Goal: Task Accomplishment & Management: Manage account settings

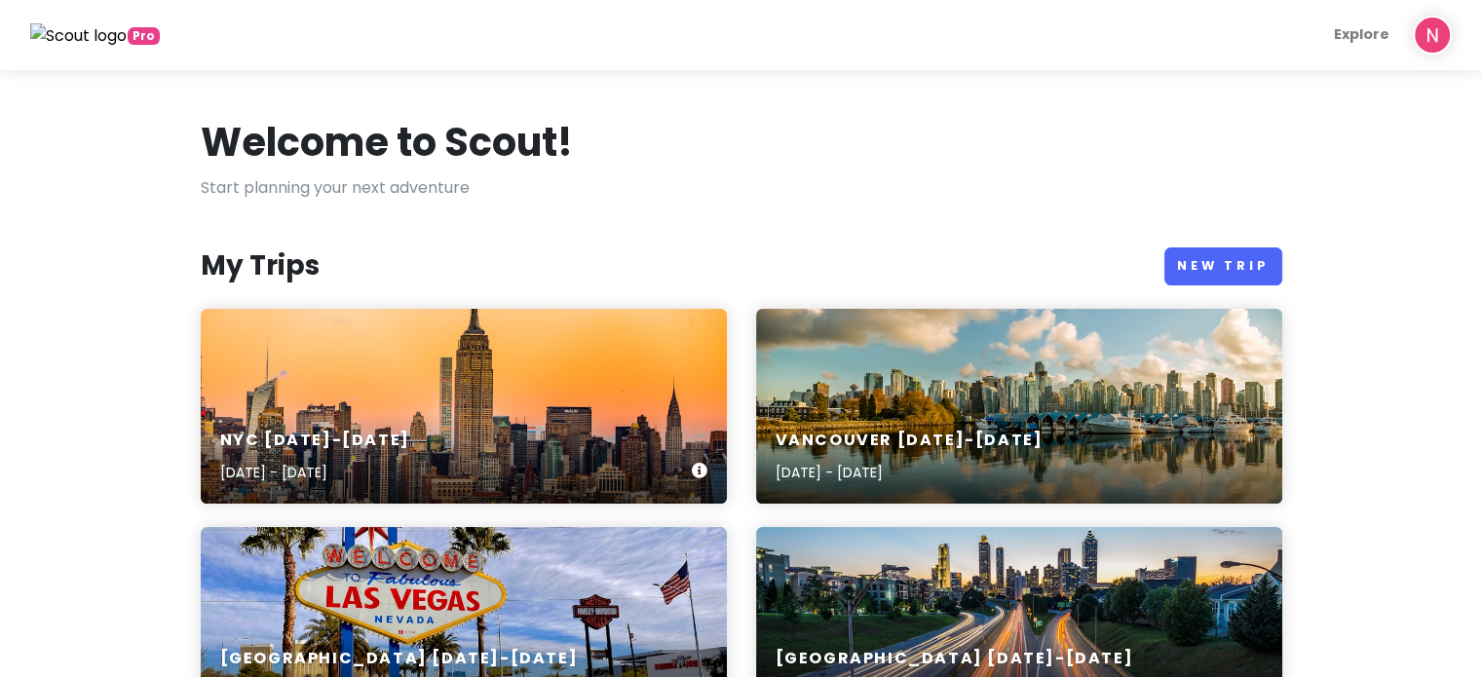
click at [593, 330] on div "NYC [DATE]-[DATE] [DATE] - [DATE]" at bounding box center [464, 406] width 526 height 195
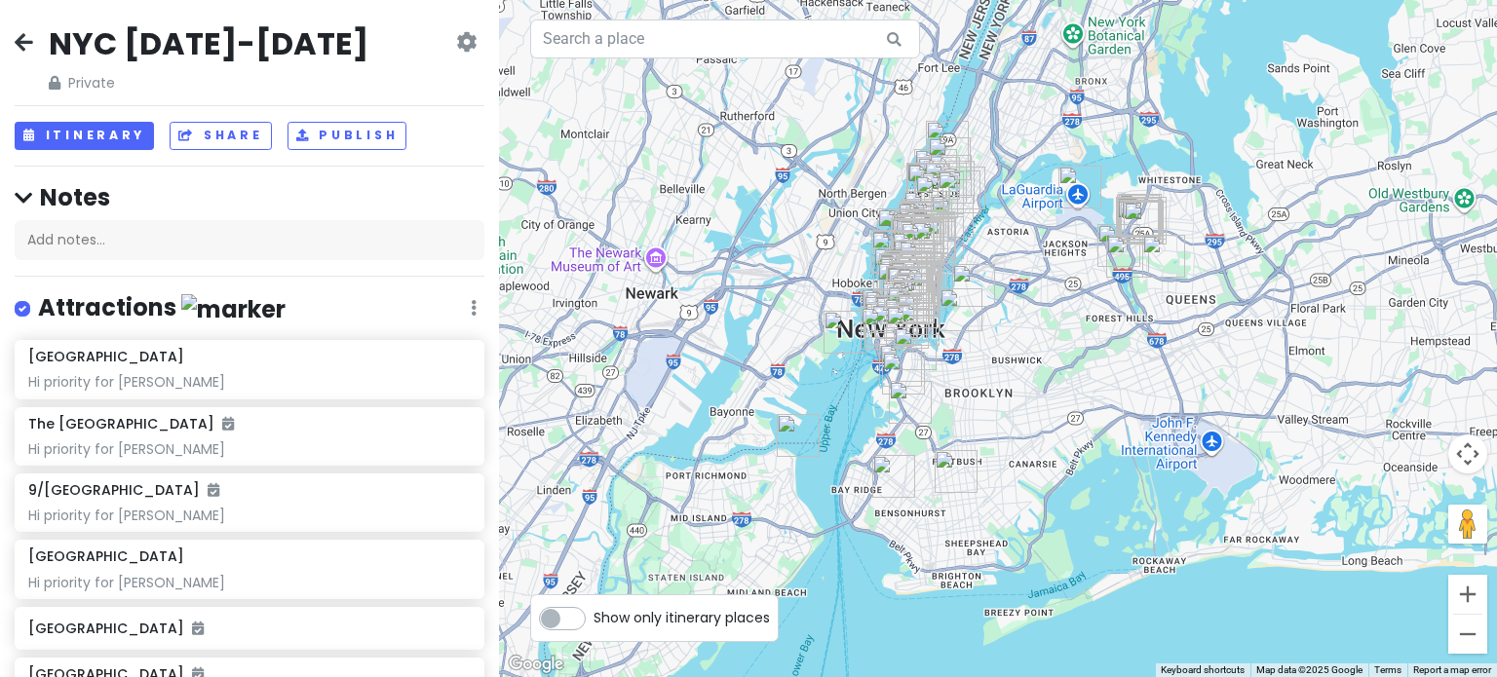
click at [27, 39] on icon at bounding box center [24, 42] width 19 height 16
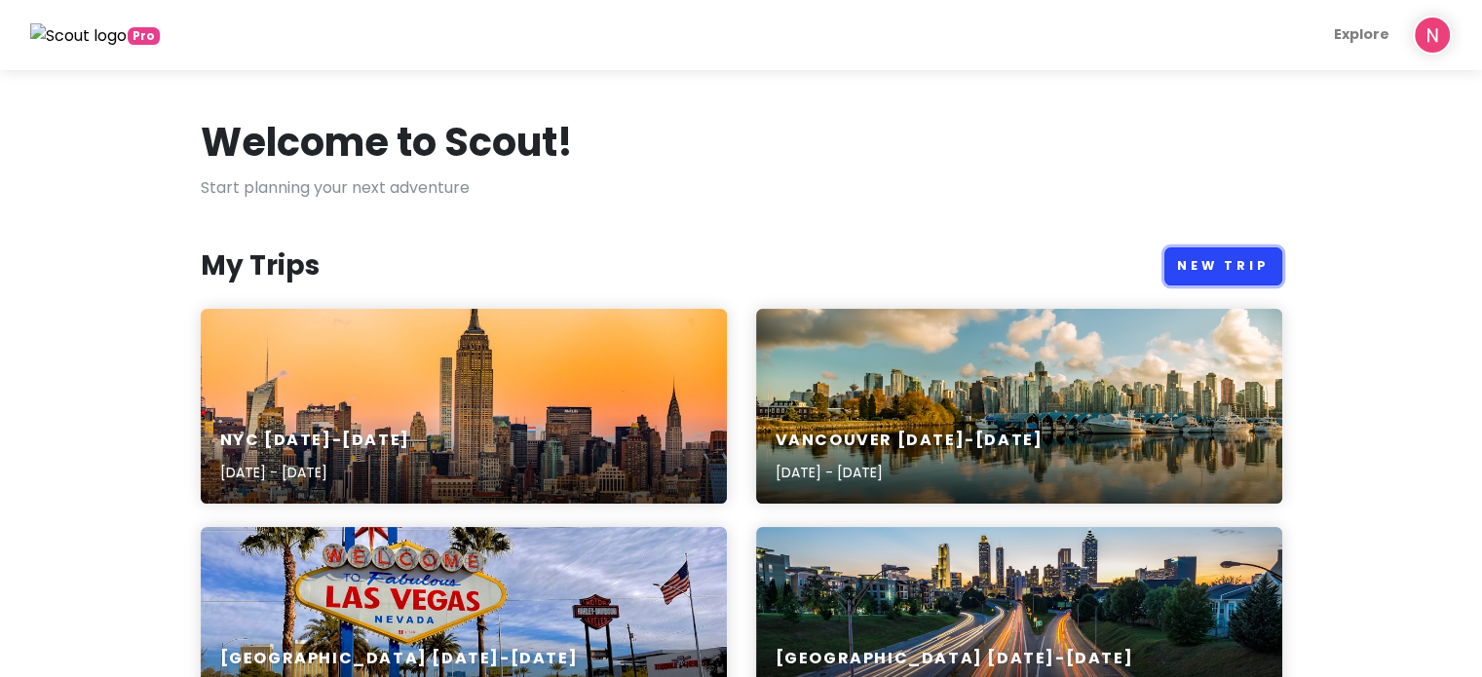
click at [1240, 255] on link "New Trip" at bounding box center [1224, 267] width 118 height 38
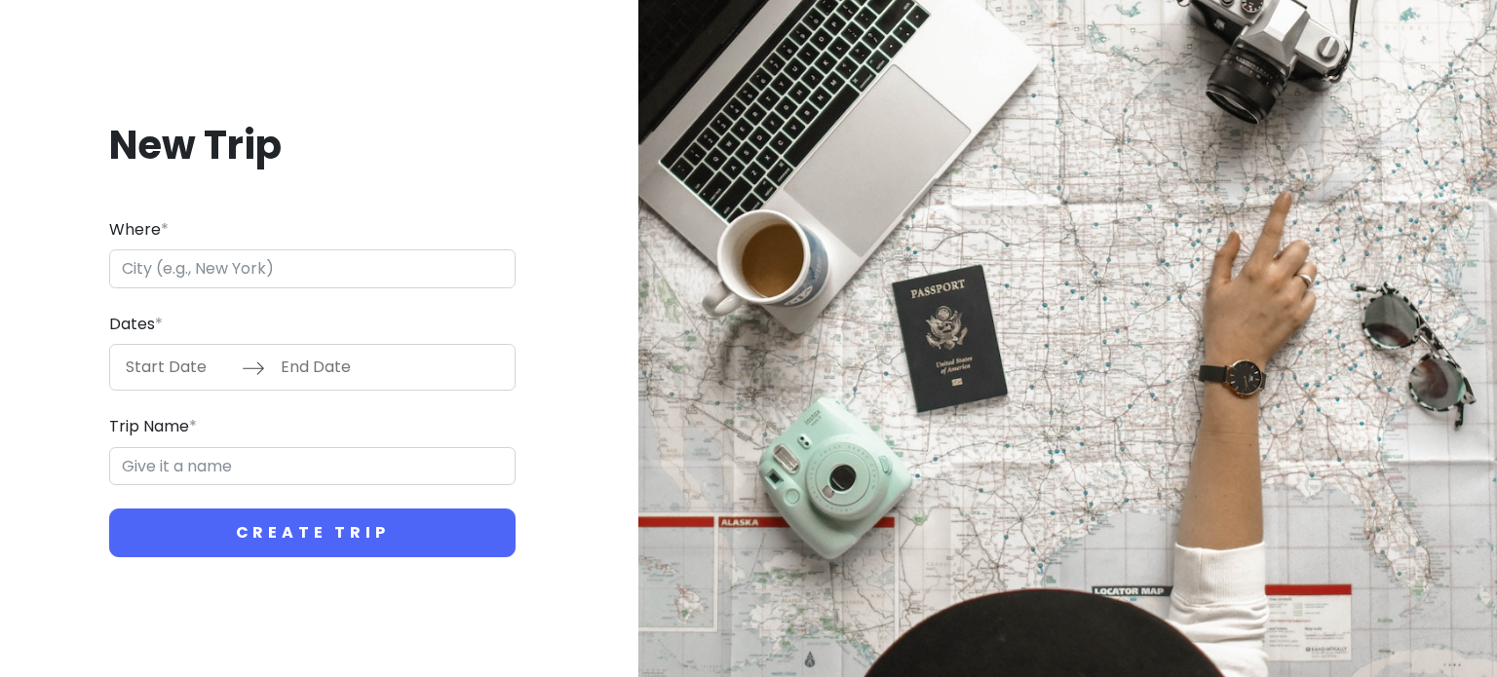
drag, startPoint x: 490, startPoint y: 196, endPoint x: 538, endPoint y: 167, distance: 56.0
click at [489, 196] on div "New Trip Where * Dates * Navigate forward to interact with the calendar and sel…" at bounding box center [313, 339] width 594 height 532
click at [402, 264] on input "Where *" at bounding box center [312, 268] width 406 height 39
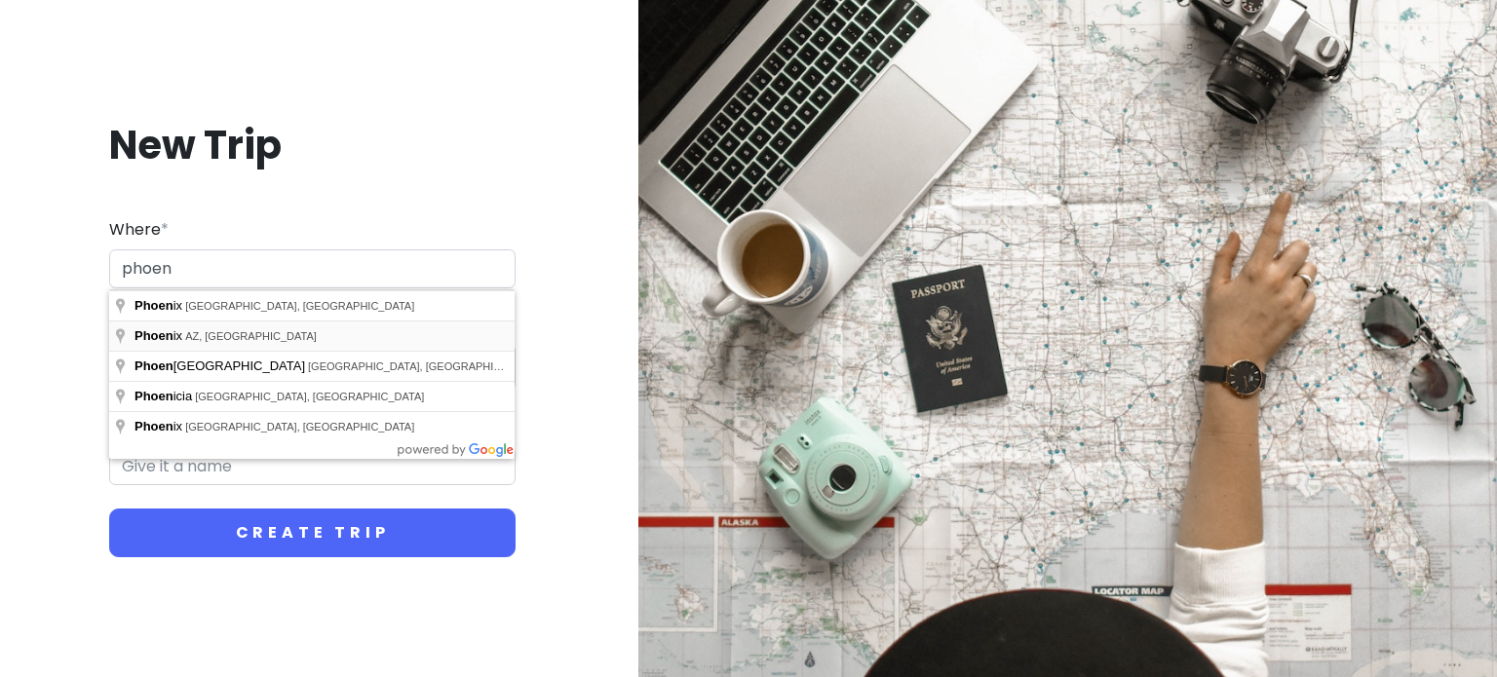
type input "[GEOGRAPHIC_DATA], [GEOGRAPHIC_DATA], [GEOGRAPHIC_DATA]"
type input "Phoenix Trip"
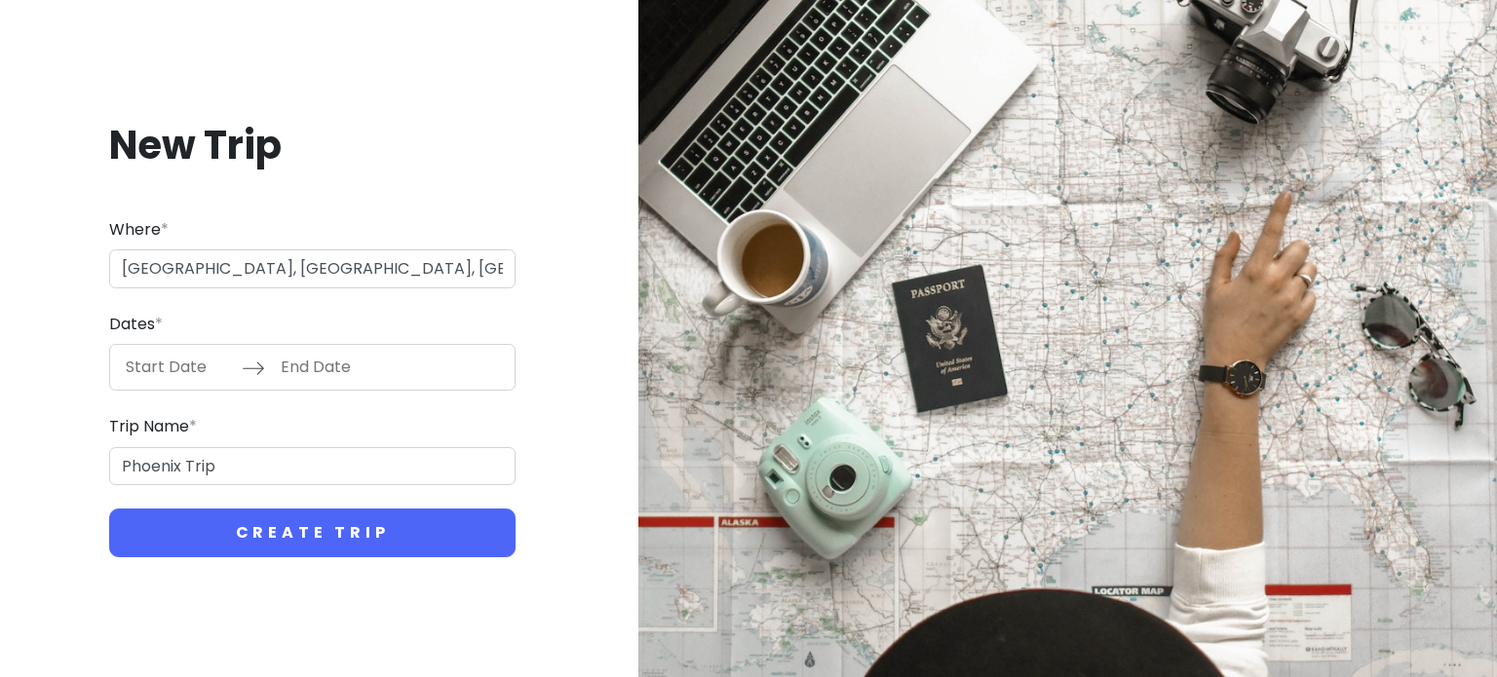
click at [191, 376] on input "Start Date" at bounding box center [178, 367] width 127 height 45
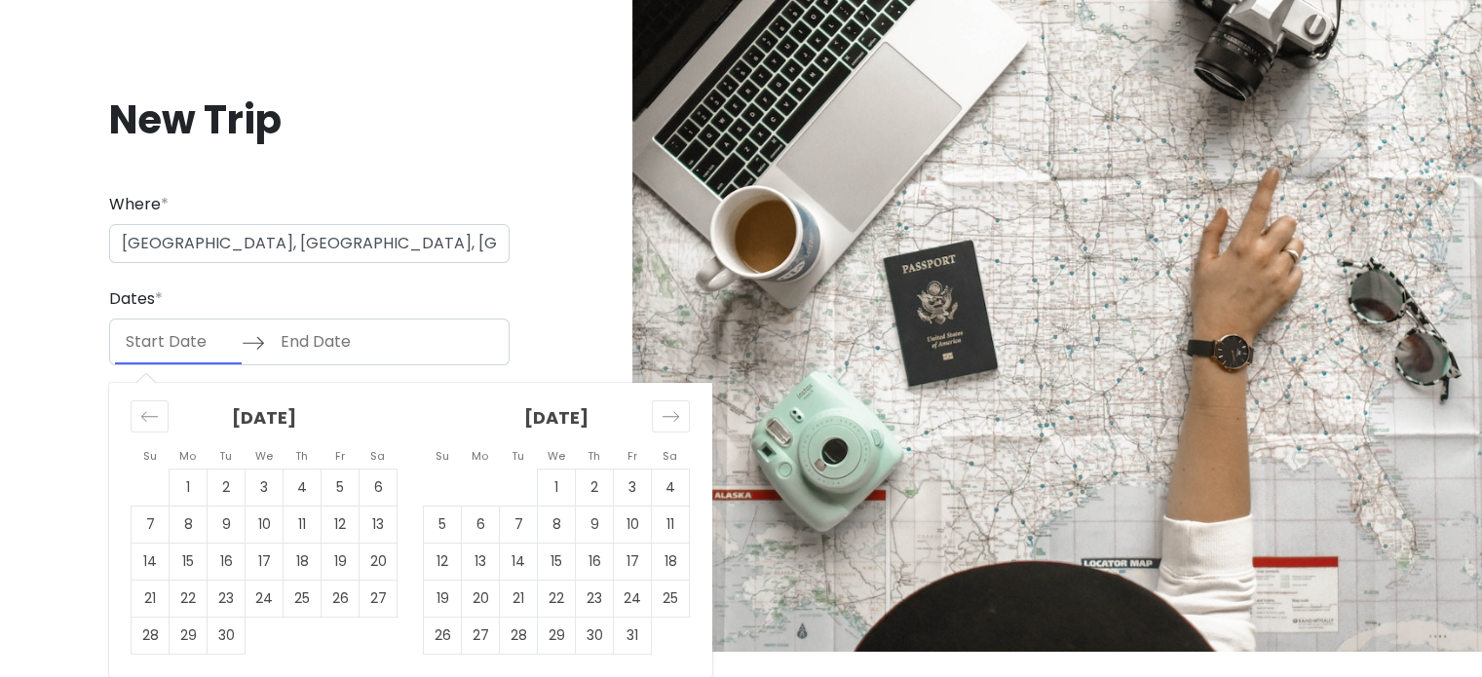
scroll to position [26, 0]
click at [627, 494] on td "3" at bounding box center [633, 488] width 38 height 37
type input "[DATE]"
click at [445, 524] on td "5" at bounding box center [443, 525] width 38 height 37
type input "[DATE]"
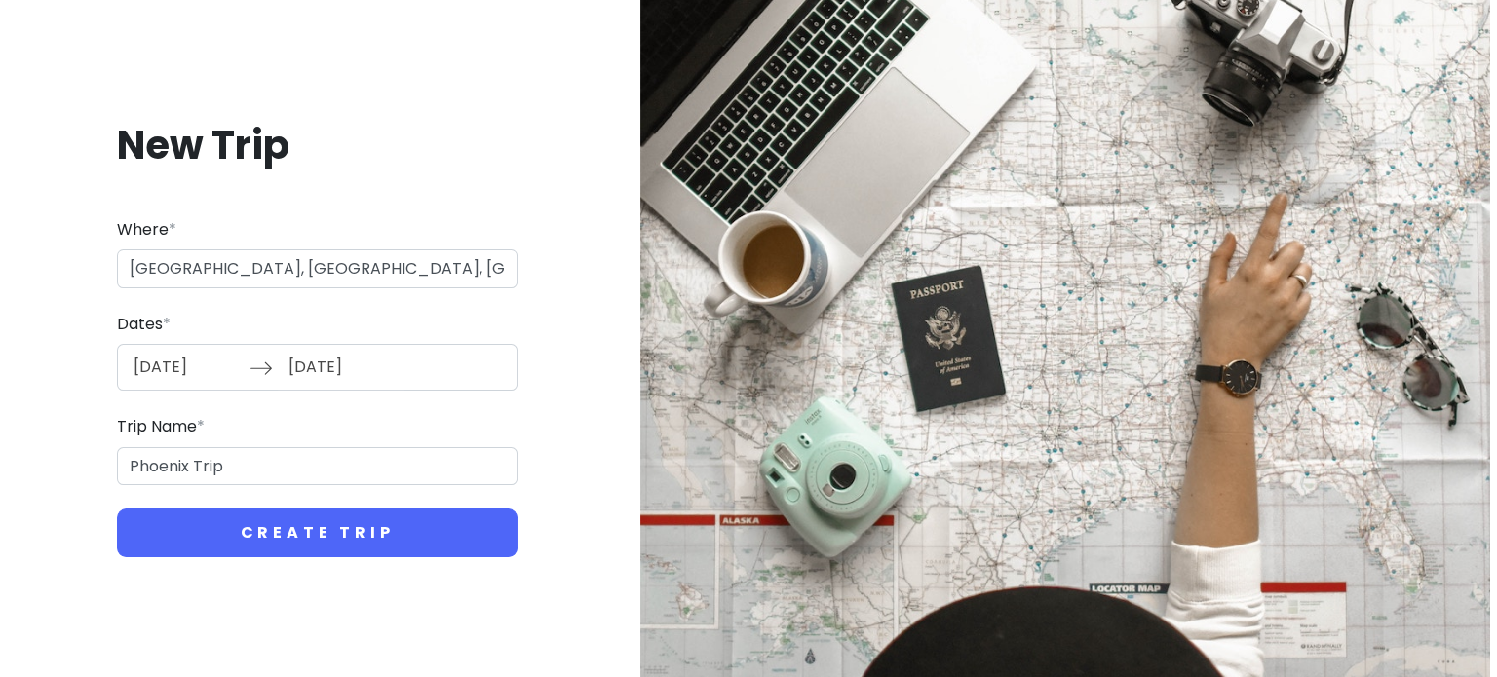
scroll to position [0, 0]
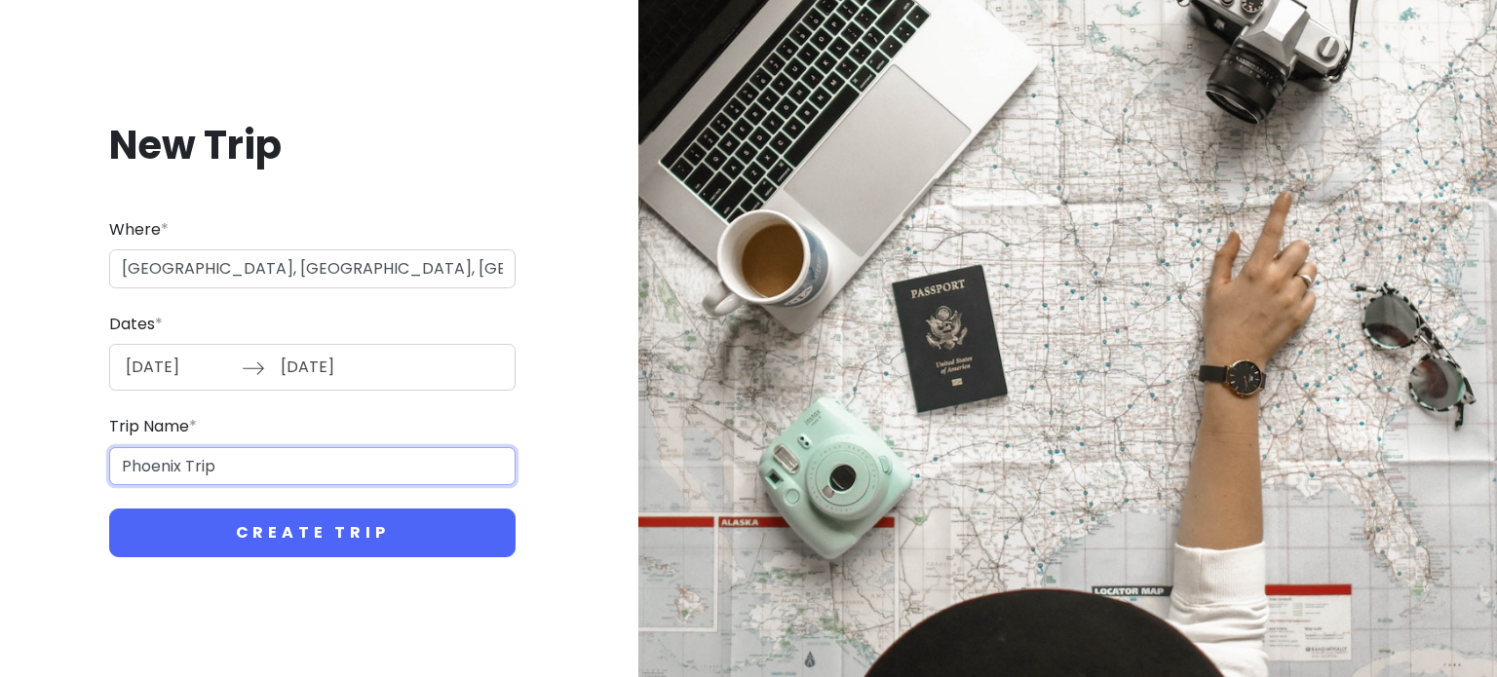
click at [300, 465] on input "Phoenix Trip" at bounding box center [312, 466] width 406 height 39
click at [217, 465] on input "Phoenix [DATE]-[DATE]" at bounding box center [312, 466] width 406 height 39
type input "Phoenix [DATE] - [DATE]"
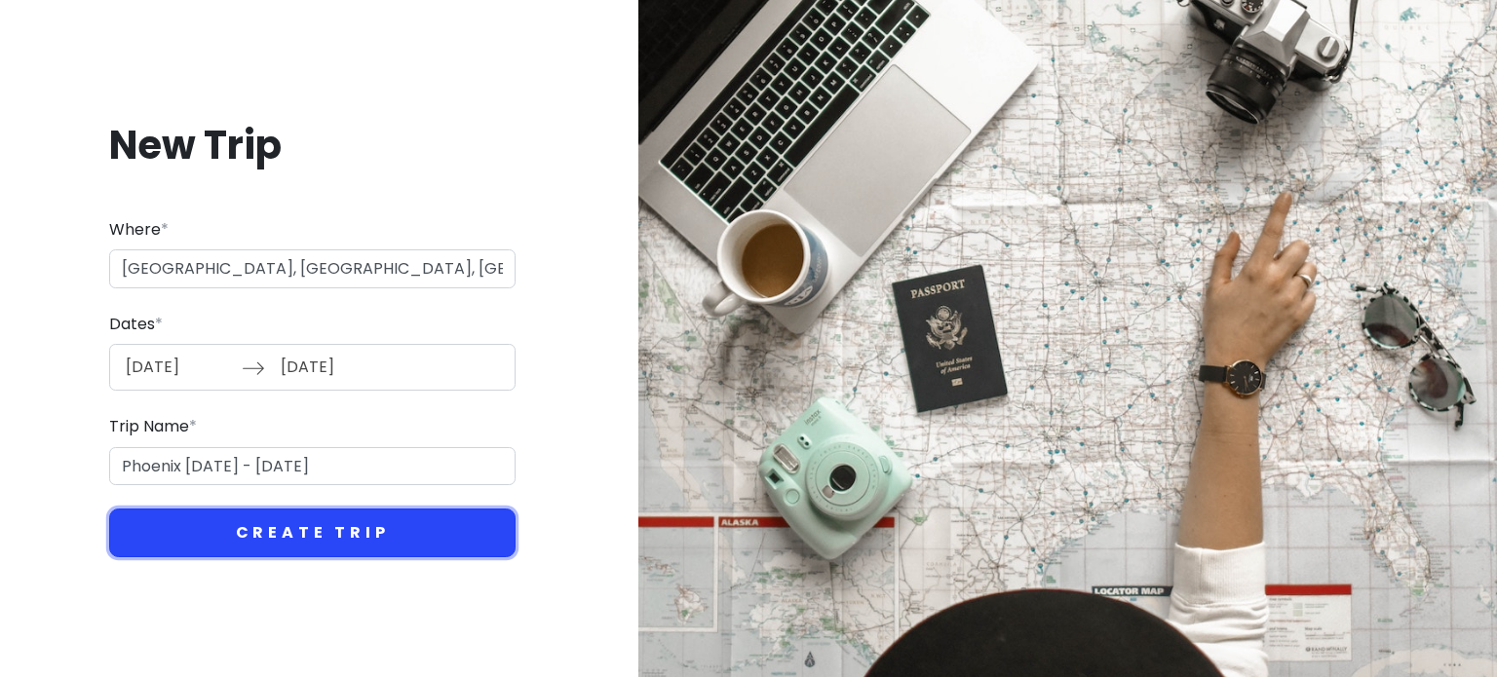
click at [339, 534] on button "Create Trip" at bounding box center [312, 533] width 406 height 49
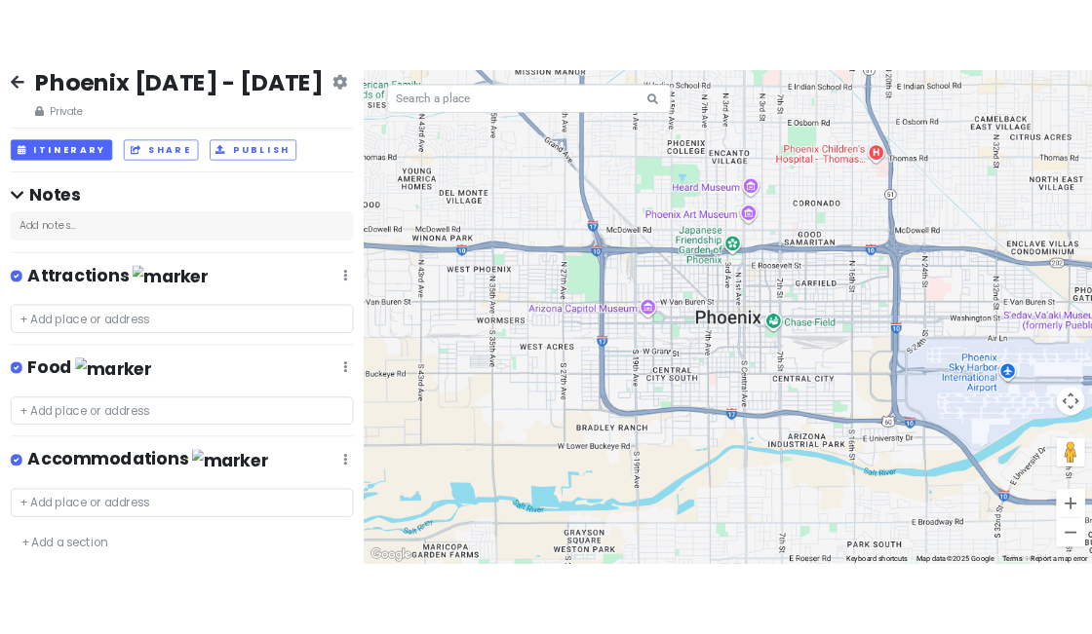
scroll to position [27, 0]
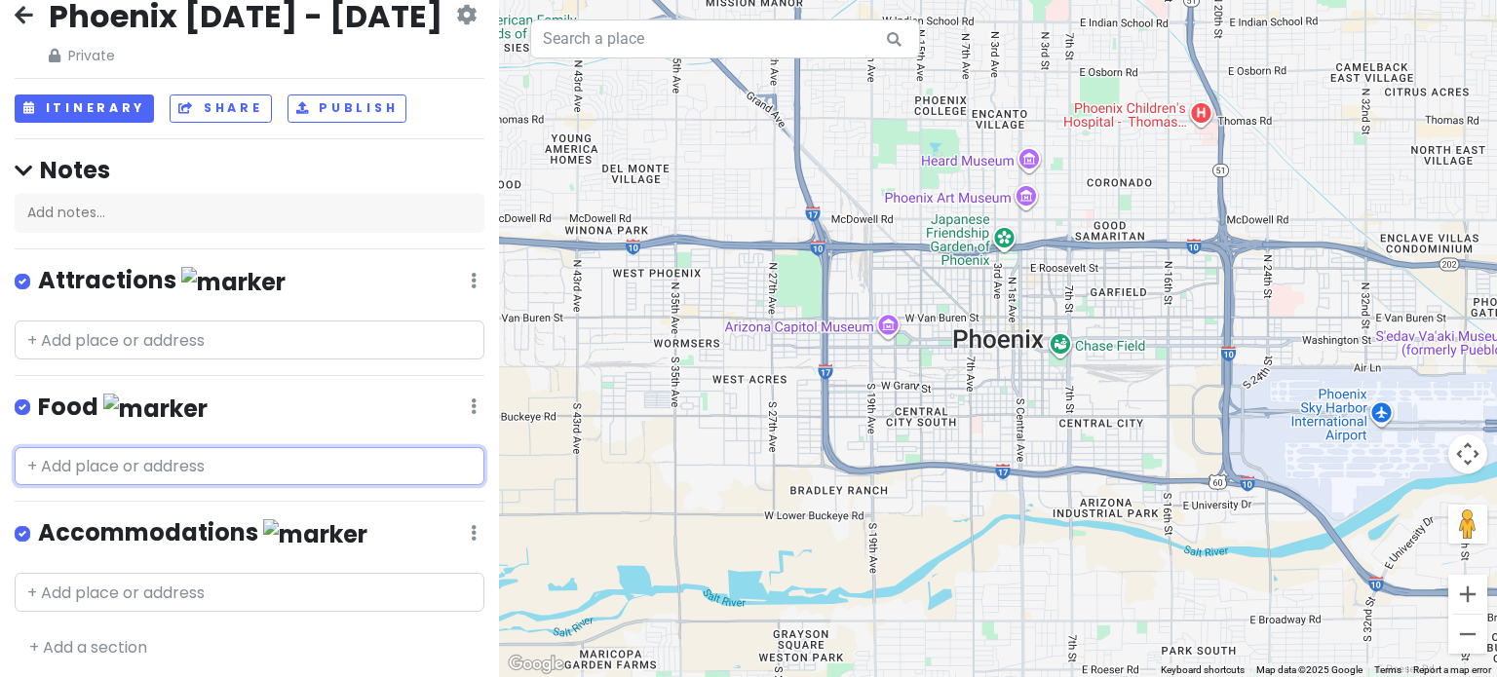
click at [172, 456] on input "text" at bounding box center [250, 466] width 470 height 39
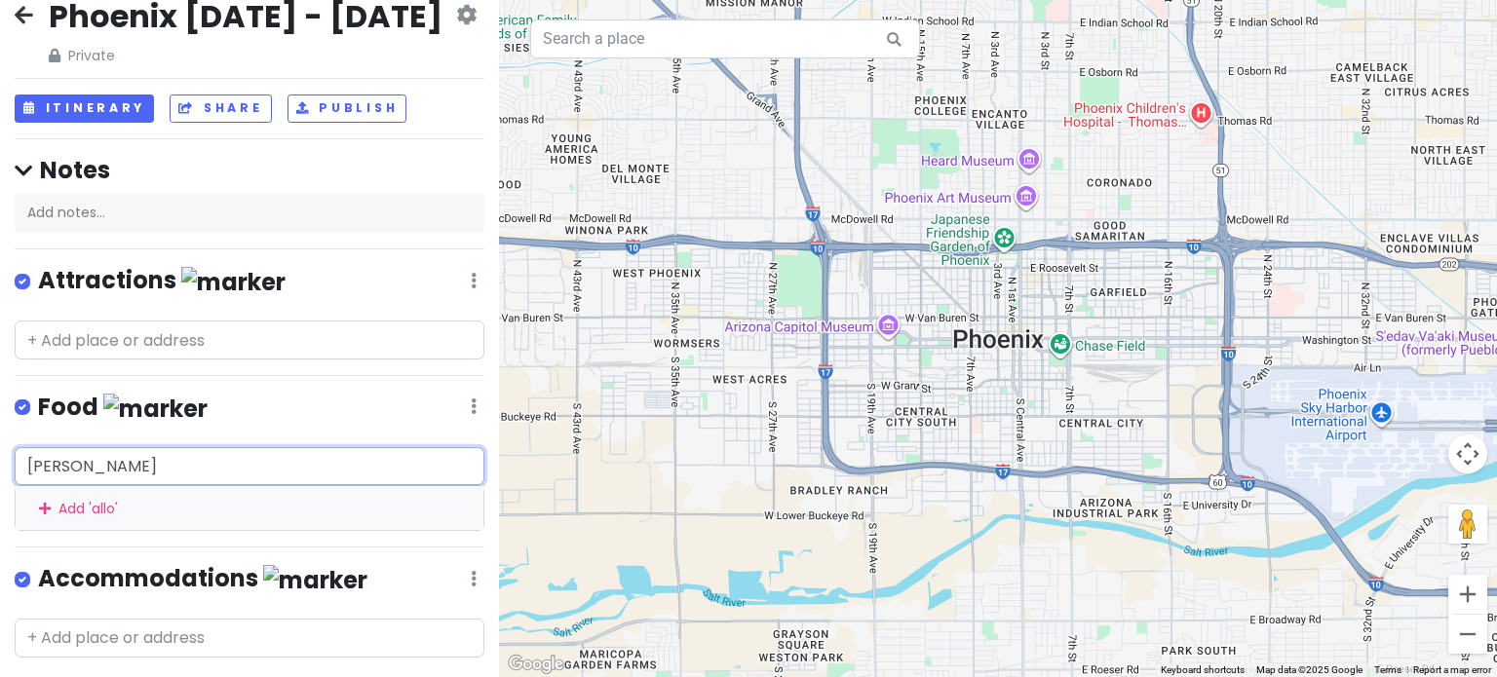
type input "allora"
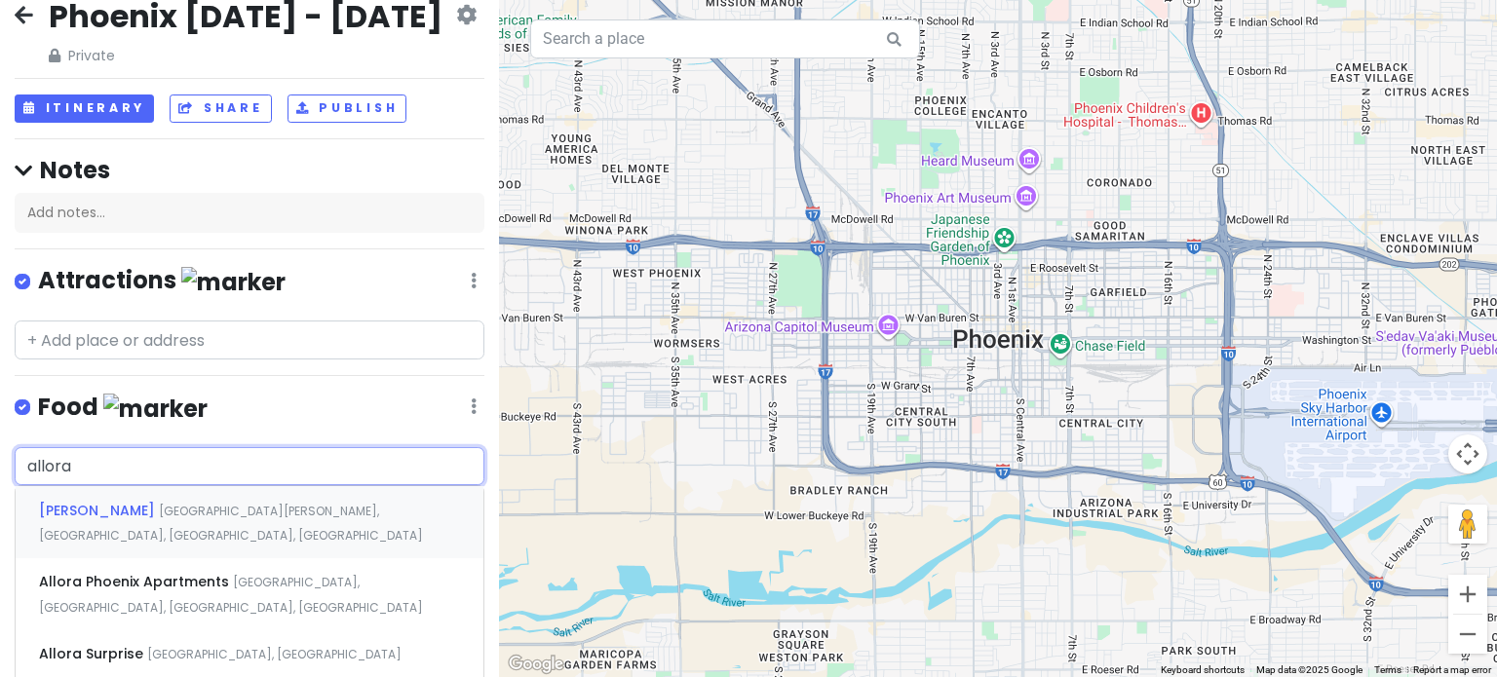
click at [237, 508] on span "[GEOGRAPHIC_DATA][PERSON_NAME], [GEOGRAPHIC_DATA], [GEOGRAPHIC_DATA], [GEOGRAPH…" at bounding box center [231, 524] width 384 height 42
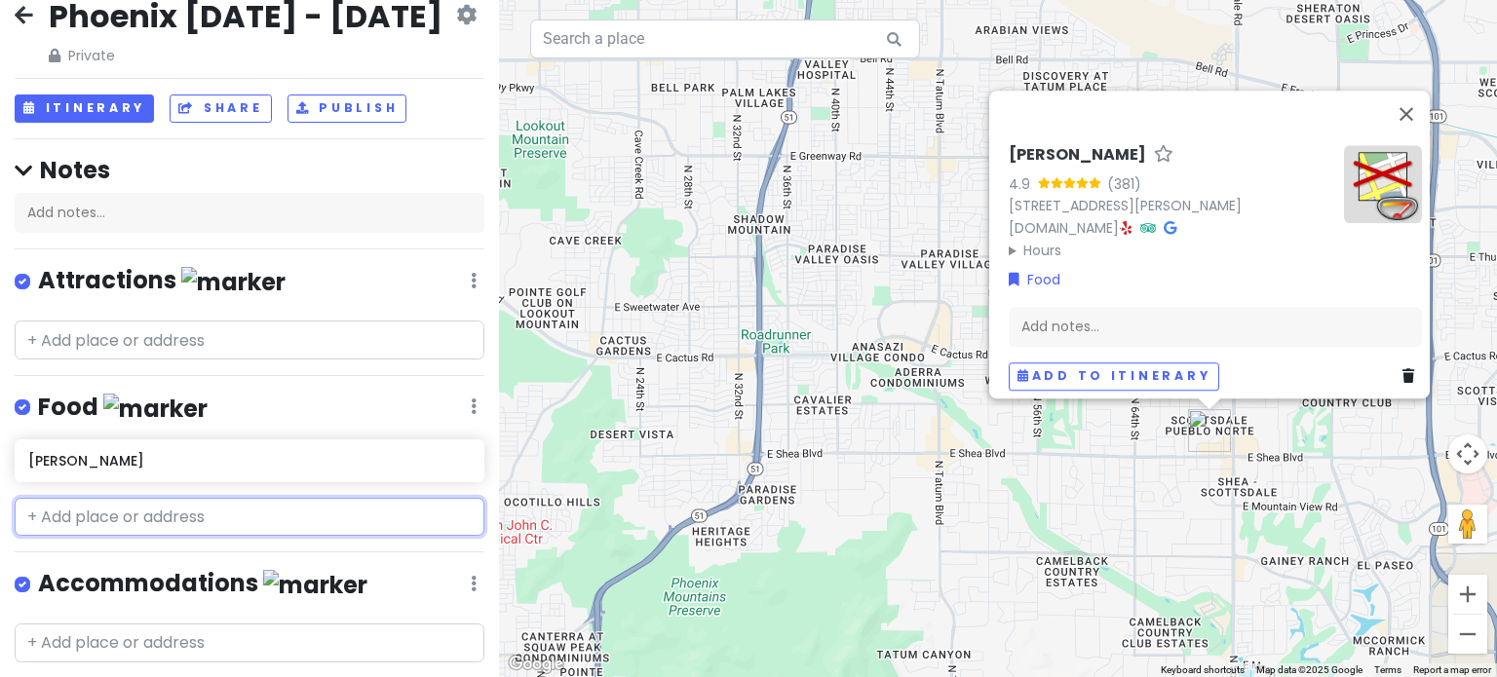
click at [159, 500] on input "text" at bounding box center [250, 517] width 470 height 39
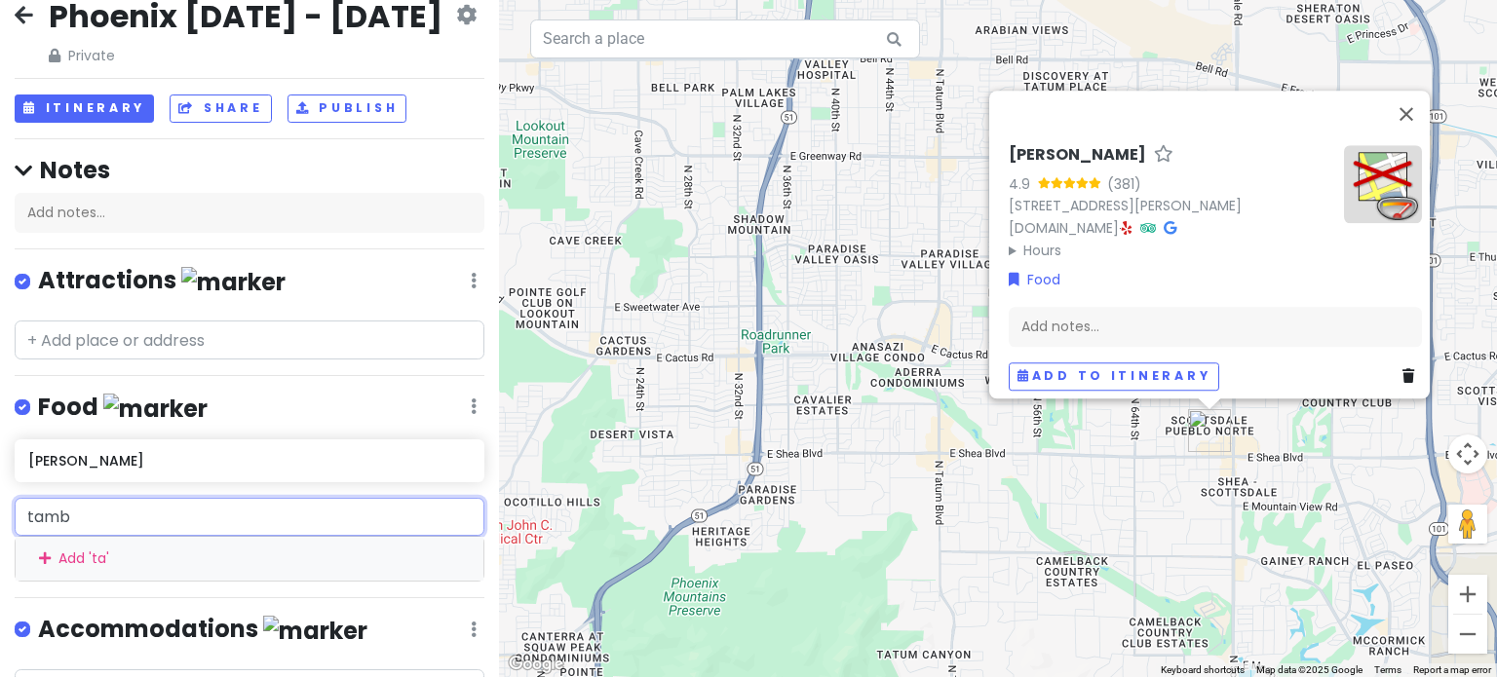
type input "tamba"
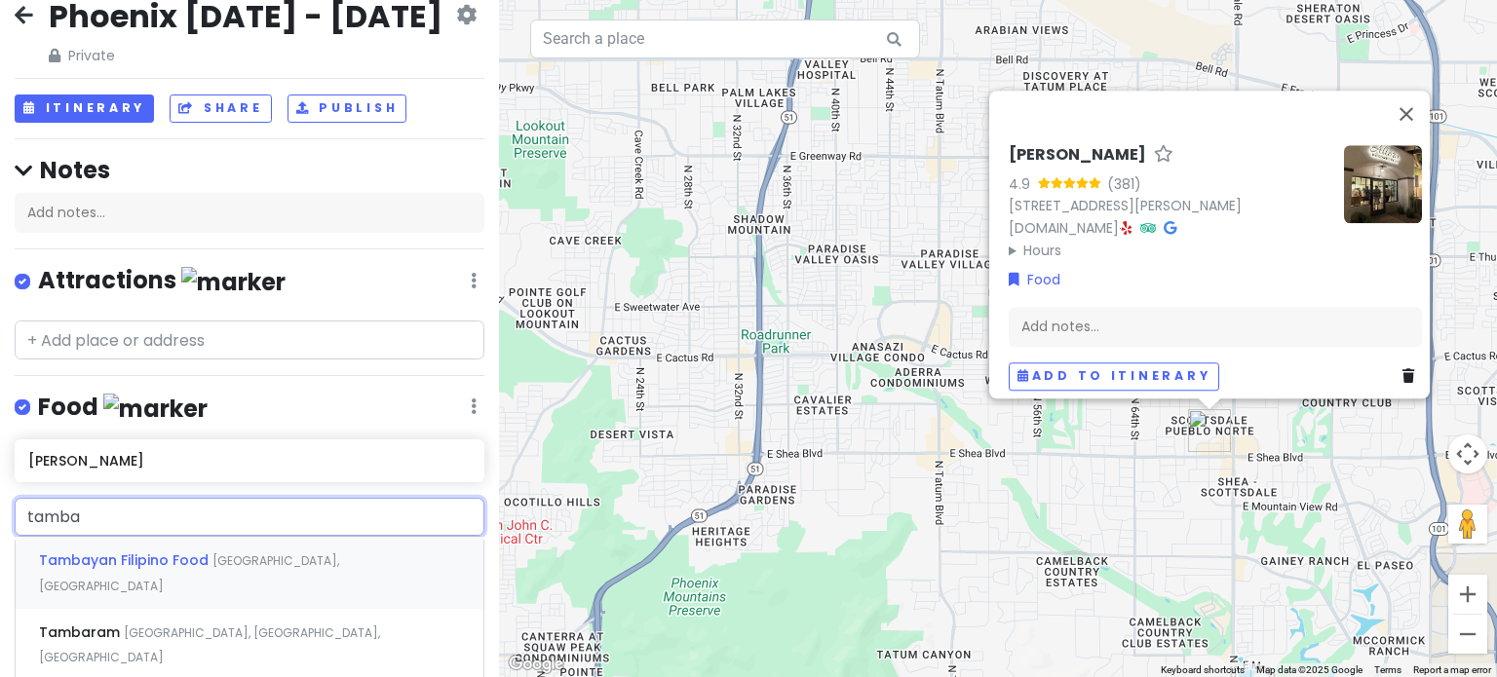
click at [166, 551] on span "Tambayan Filipino Food" at bounding box center [125, 560] width 173 height 19
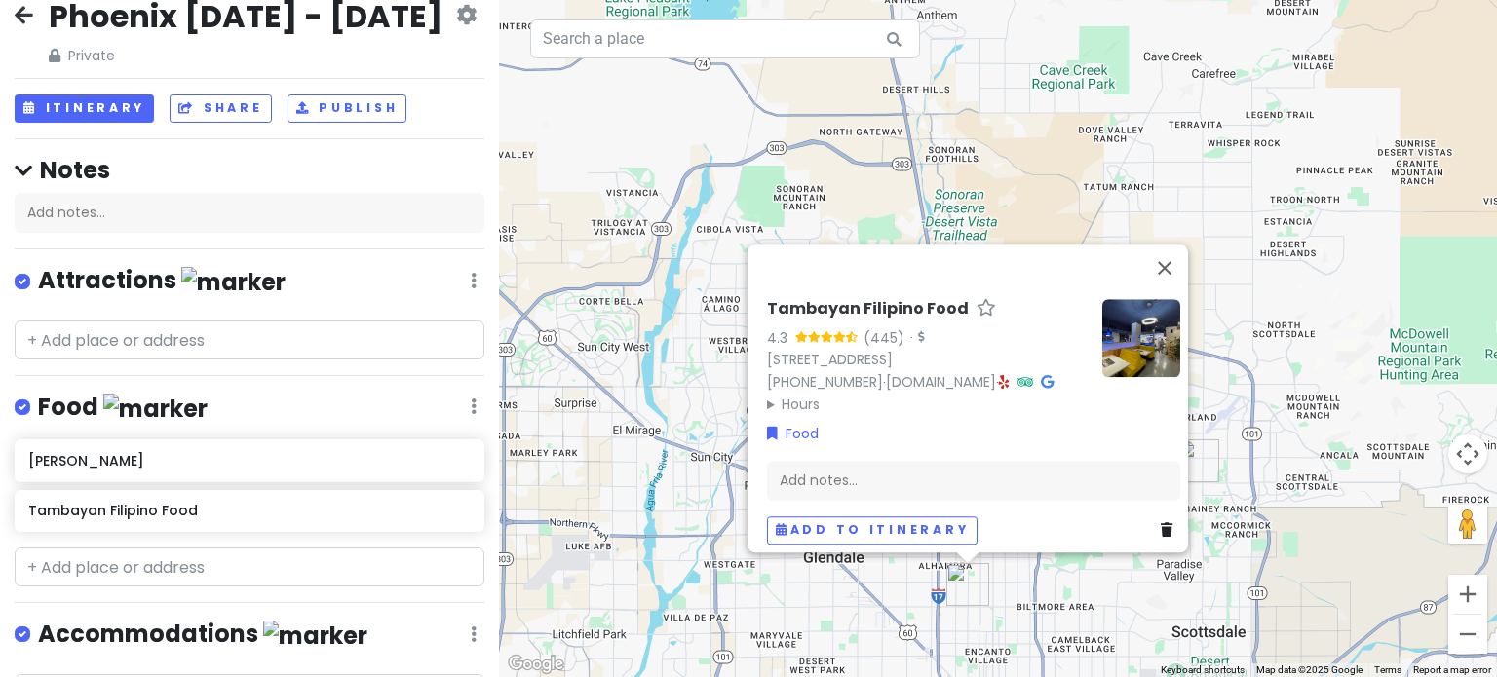
click at [1150, 621] on div "Tambayan Filipino Food 4.3 (445) · [STREET_ADDRESS] [PHONE_NUMBER] · [DOMAIN_NA…" at bounding box center [998, 338] width 998 height 677
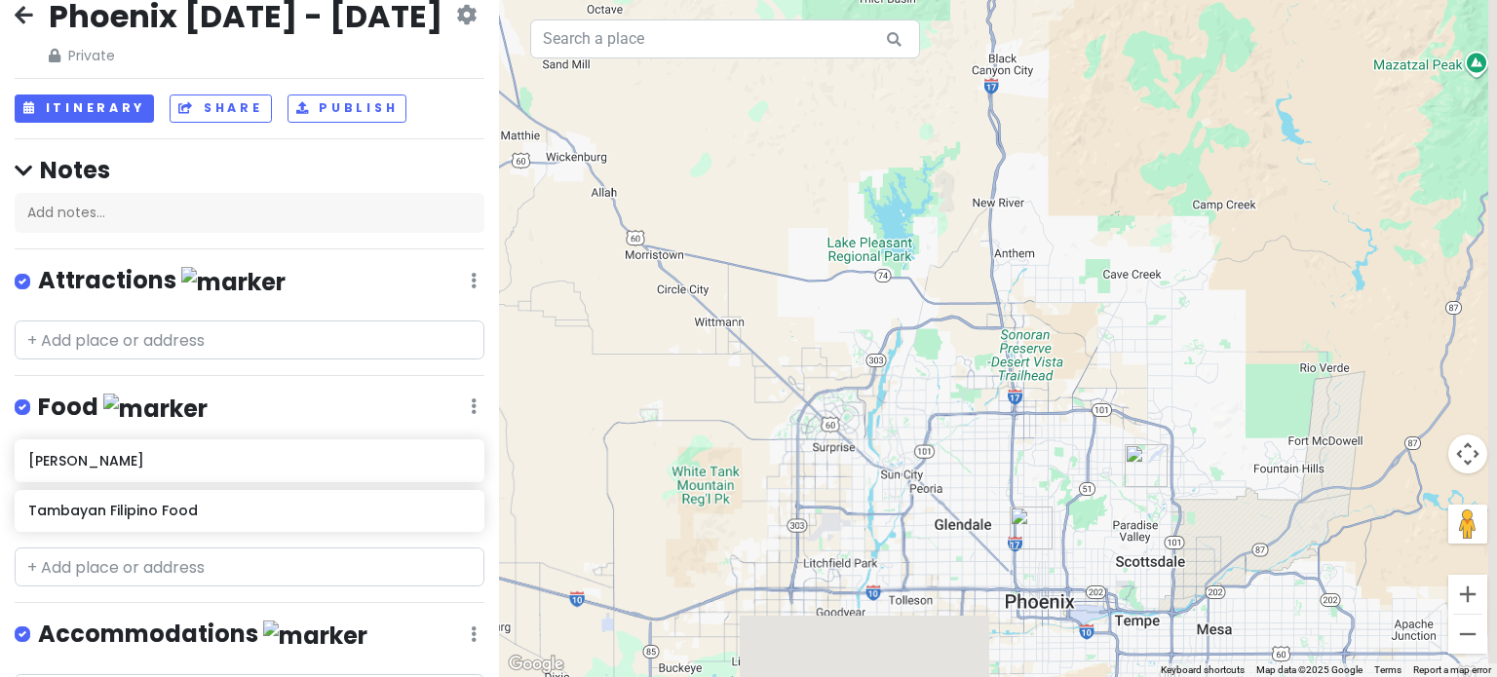
drag, startPoint x: 1127, startPoint y: 623, endPoint x: 1076, endPoint y: 495, distance: 137.4
click at [1084, 499] on div at bounding box center [998, 338] width 998 height 677
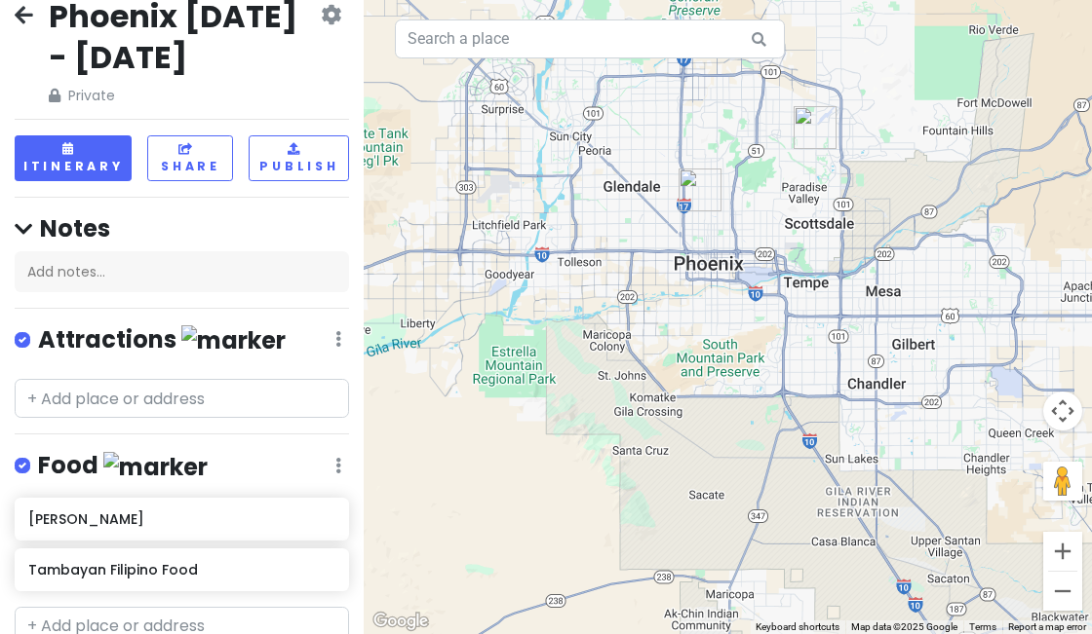
drag, startPoint x: 862, startPoint y: 408, endPoint x: 784, endPoint y: 412, distance: 79.0
click at [784, 412] on div at bounding box center [728, 317] width 728 height 634
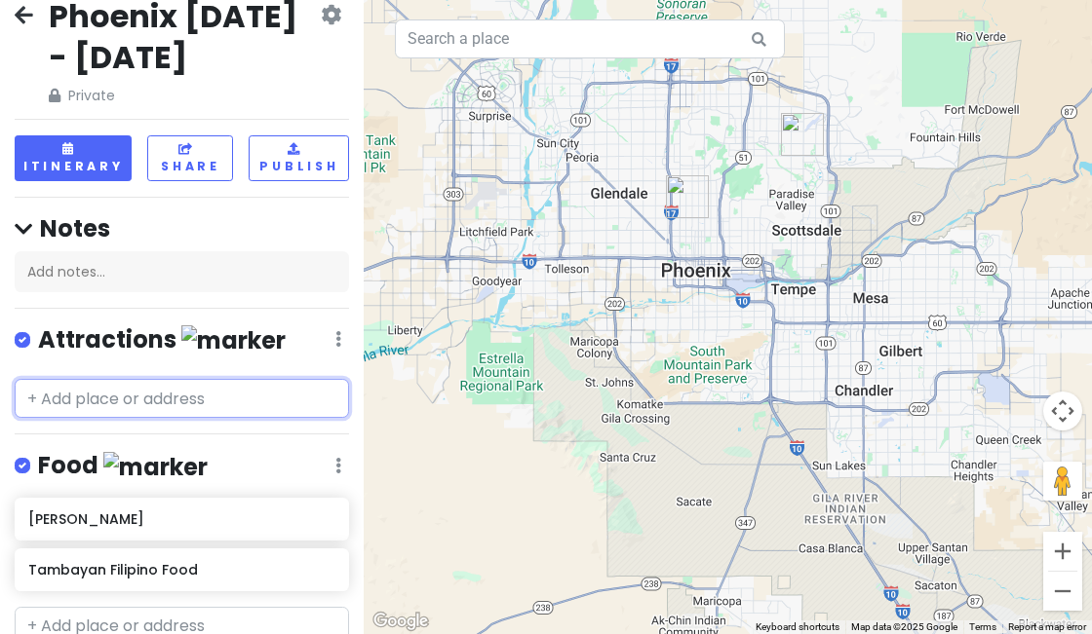
click at [115, 393] on input "text" at bounding box center [182, 398] width 334 height 39
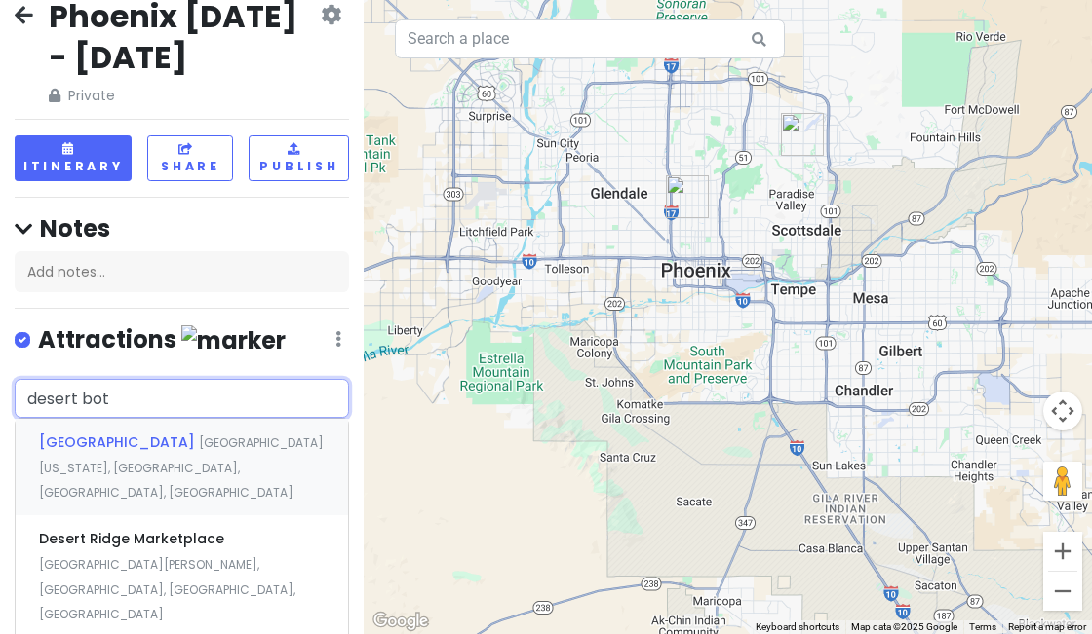
type input "desert bota"
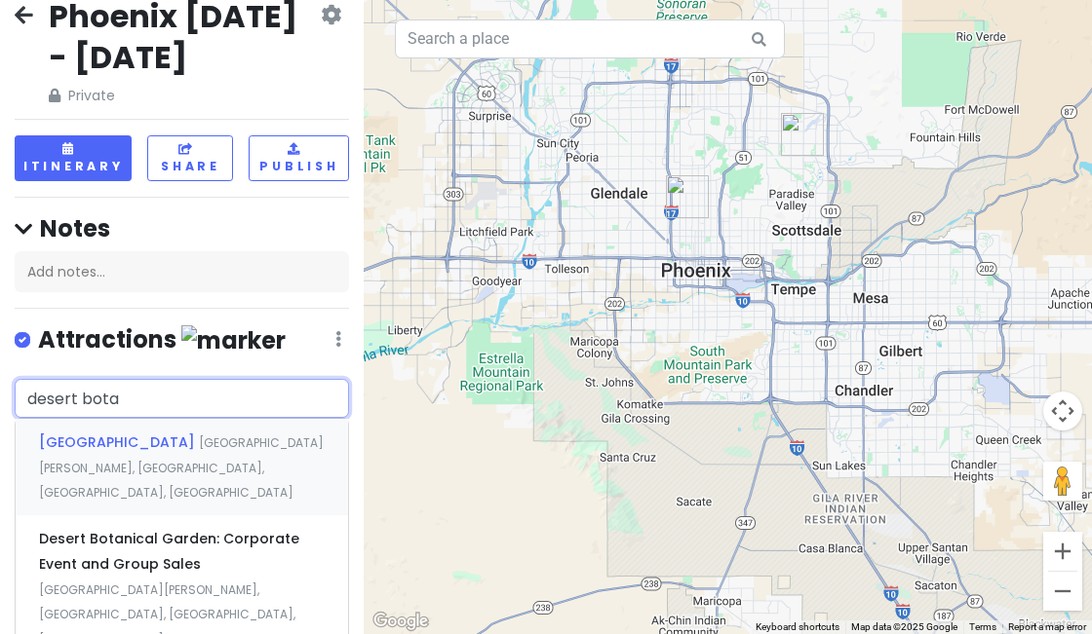
click at [152, 453] on div "[GEOGRAPHIC_DATA] [GEOGRAPHIC_DATA][PERSON_NAME], [GEOGRAPHIC_DATA], [GEOGRAPHI…" at bounding box center [182, 467] width 332 height 96
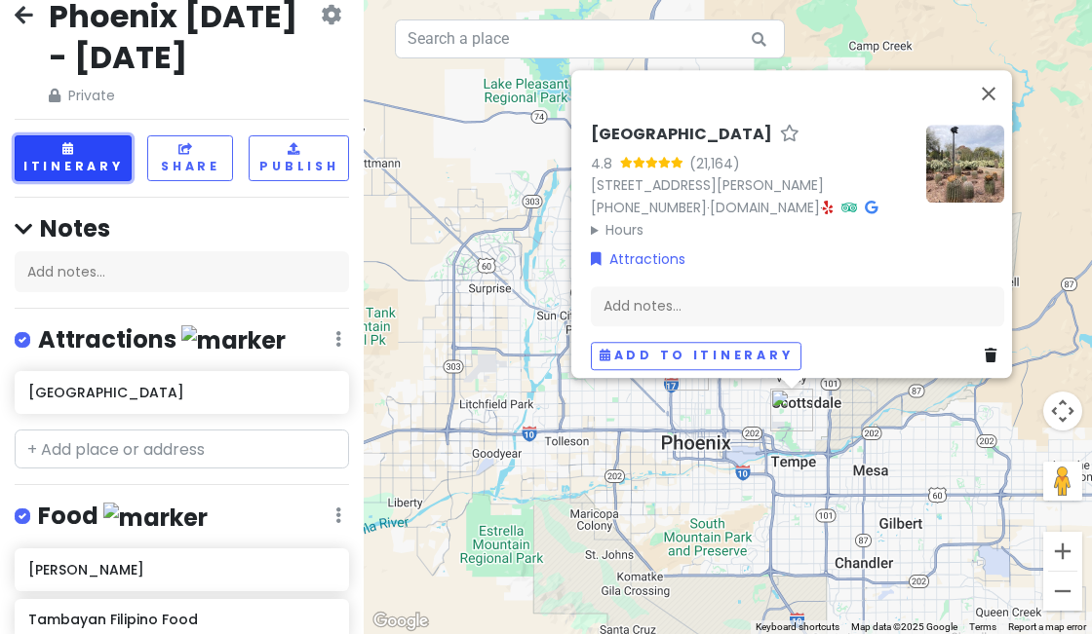
click at [97, 149] on button "Itinerary" at bounding box center [73, 158] width 117 height 46
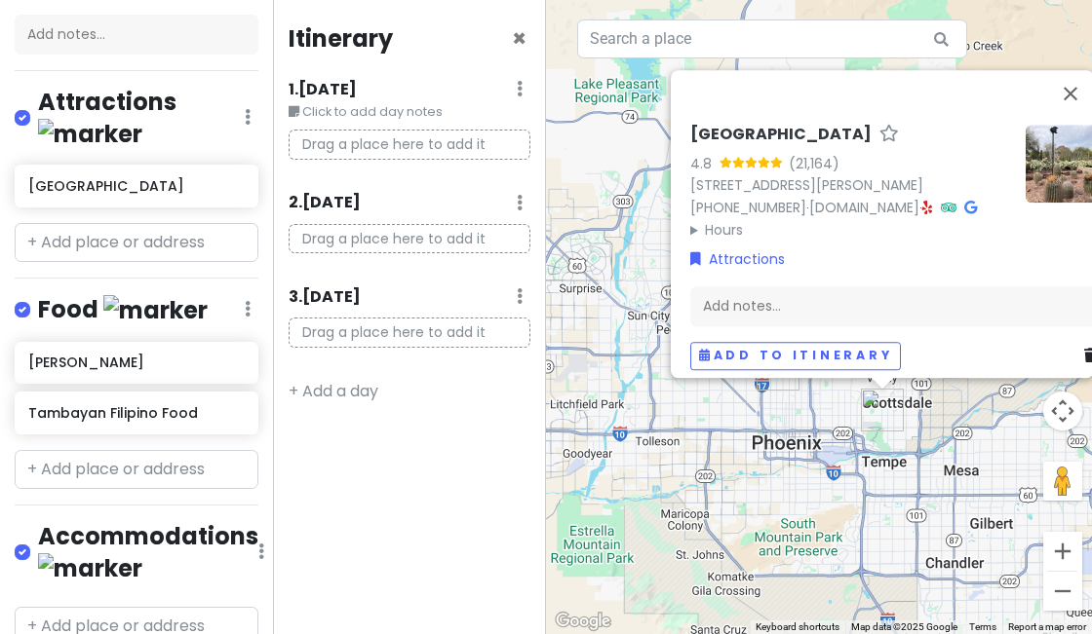
scroll to position [320, 0]
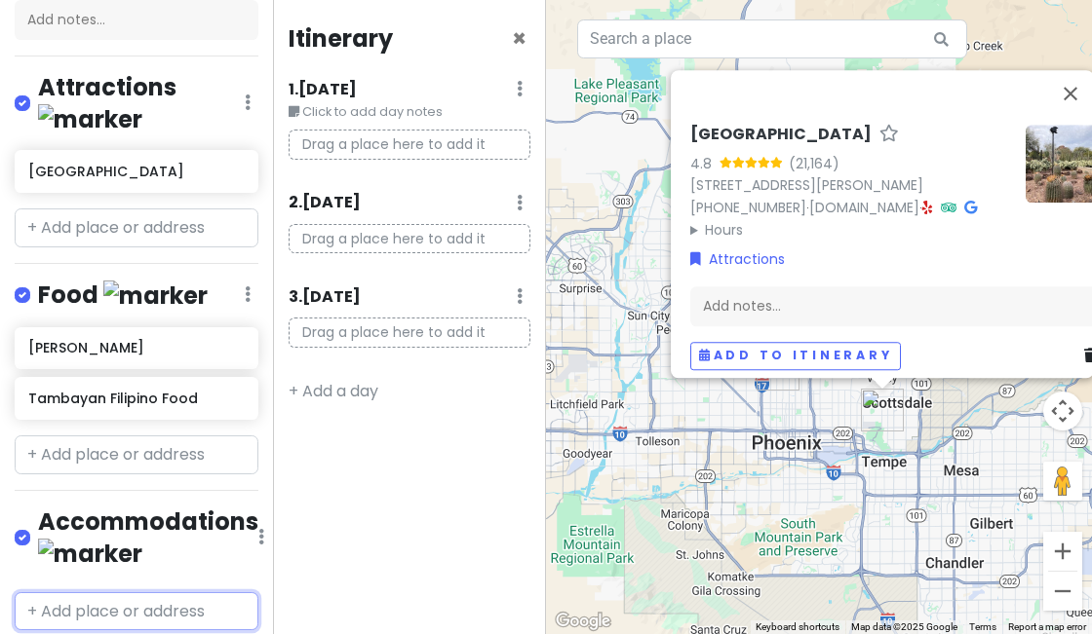
click at [82, 593] on input "text" at bounding box center [137, 612] width 244 height 39
type input "[DEMOGRAPHIC_DATA] in [GEOGRAPHIC_DATA]"
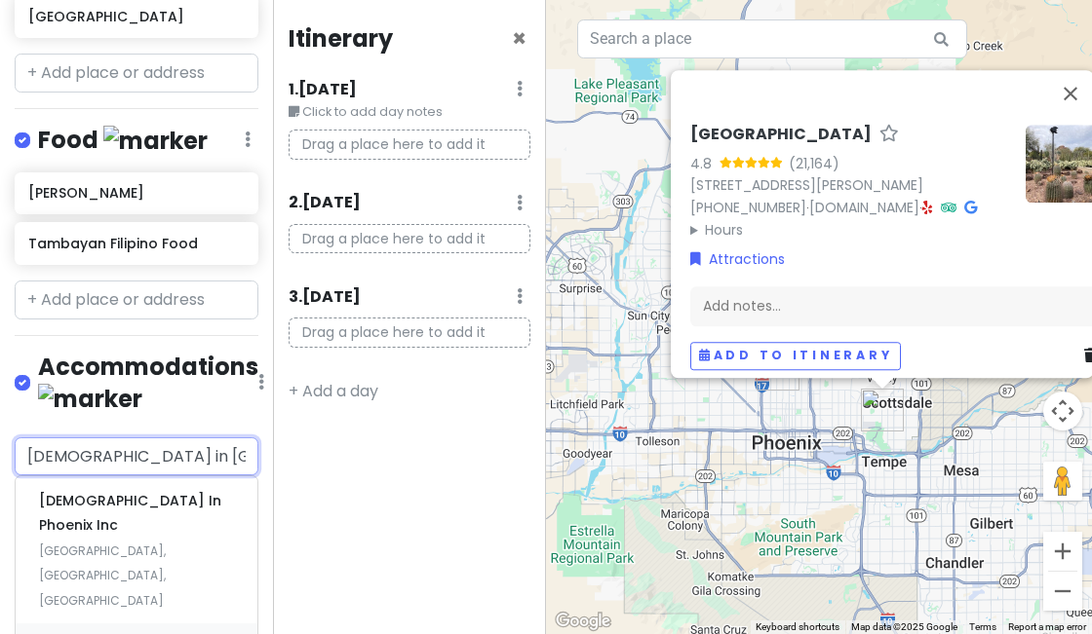
scroll to position [515, 0]
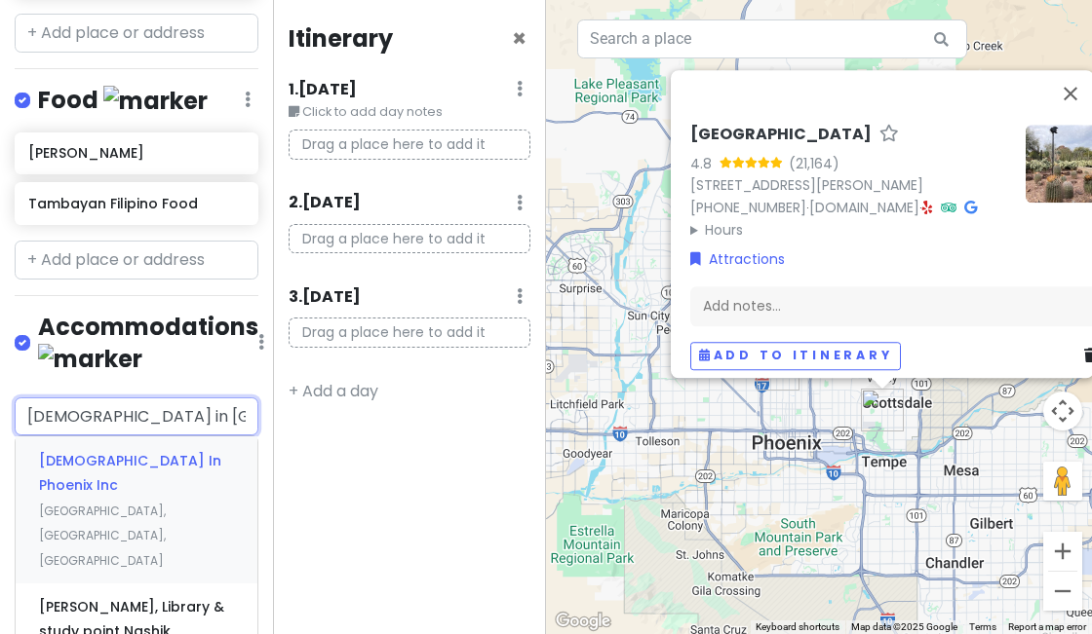
click at [166, 503] on span "[GEOGRAPHIC_DATA], [GEOGRAPHIC_DATA], [GEOGRAPHIC_DATA]" at bounding box center [102, 536] width 127 height 66
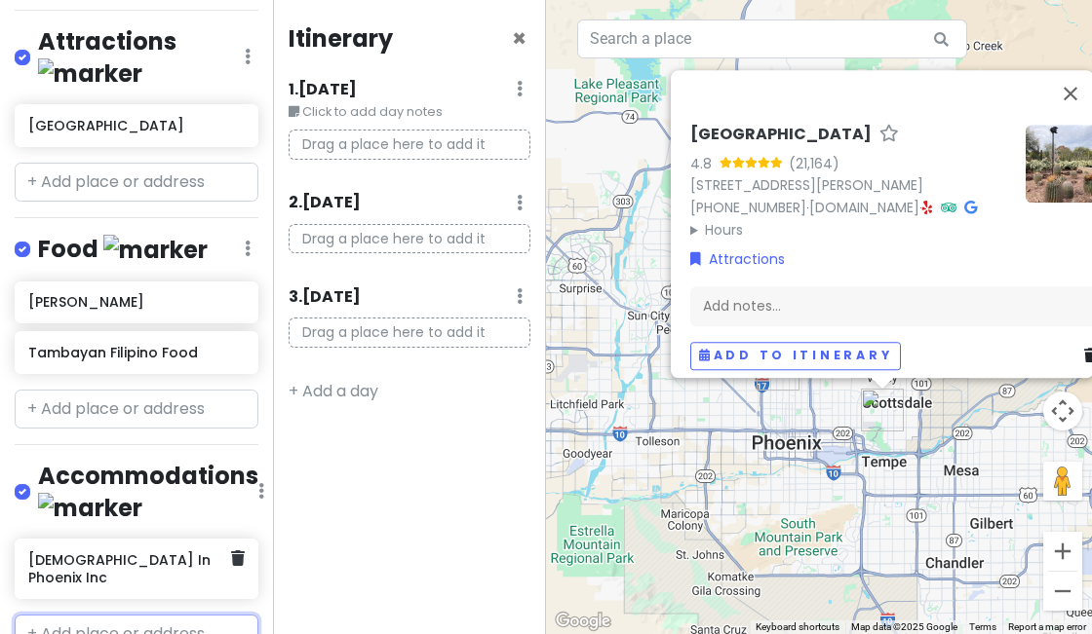
scroll to position [416, 0]
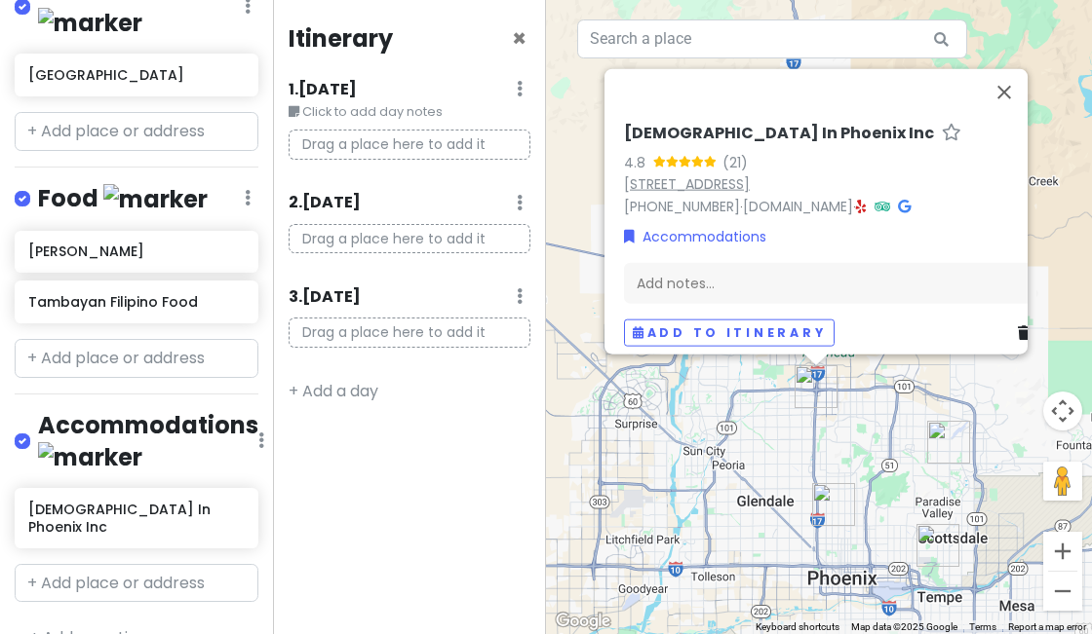
click at [749, 182] on link "[STREET_ADDRESS]" at bounding box center [687, 182] width 126 height 19
click at [778, 196] on link "[DOMAIN_NAME]" at bounding box center [798, 205] width 110 height 19
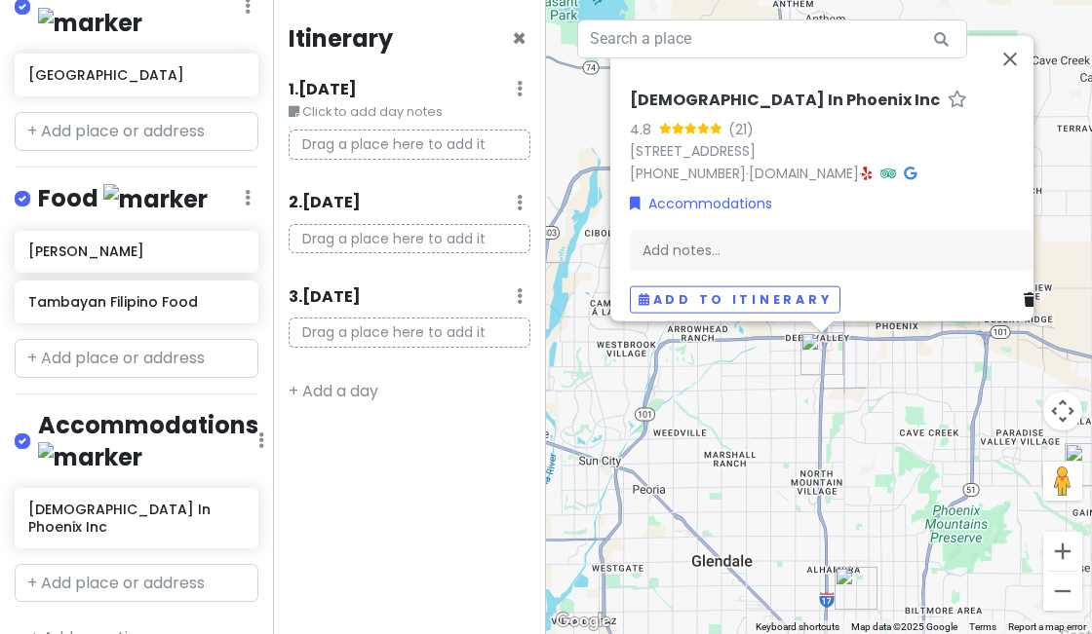
click at [858, 421] on div "[DEMOGRAPHIC_DATA] In Phoenix Inc 4.8 (21) [STREET_ADDRESS] [PHONE_NUMBER] · [D…" at bounding box center [819, 317] width 546 height 634
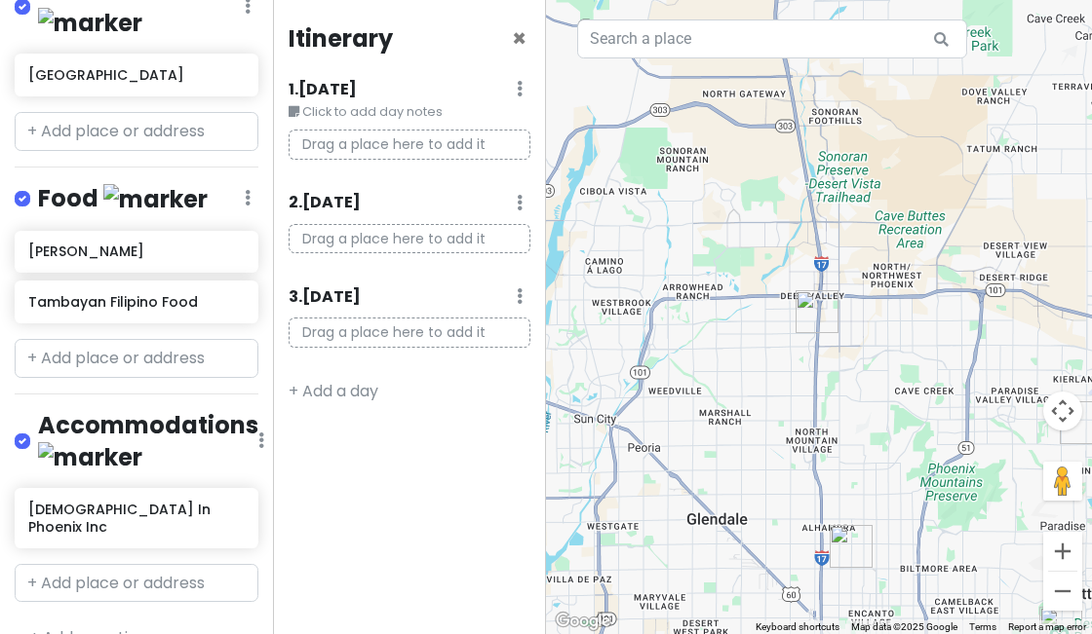
drag, startPoint x: 895, startPoint y: 512, endPoint x: 830, endPoint y: 252, distance: 267.1
click at [830, 252] on div at bounding box center [819, 317] width 546 height 634
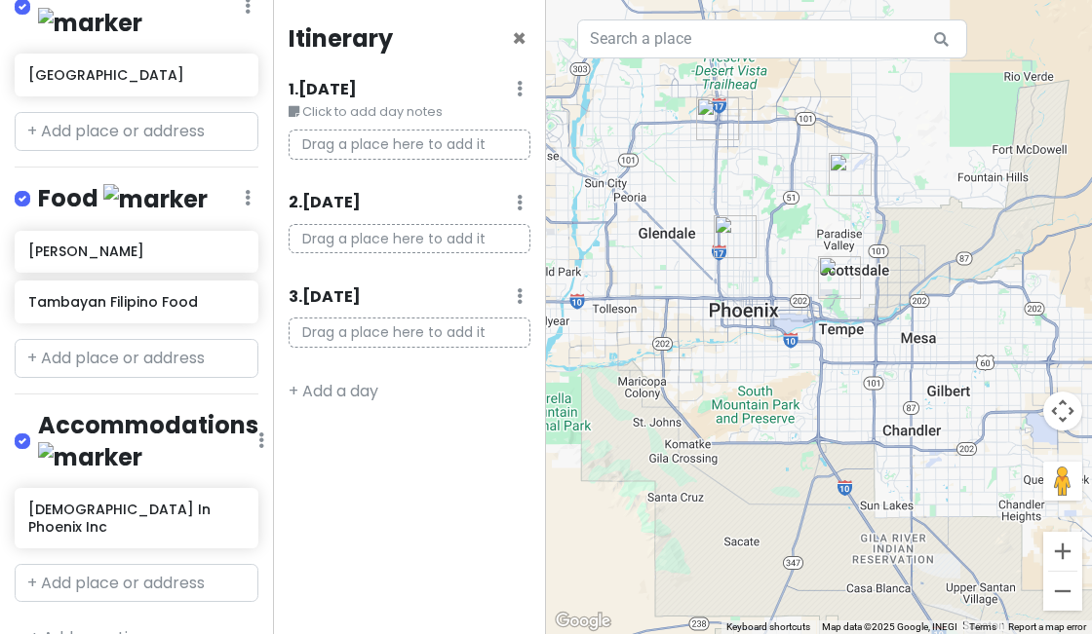
drag, startPoint x: 882, startPoint y: 260, endPoint x: 840, endPoint y: 393, distance: 139.0
click at [844, 388] on div at bounding box center [819, 317] width 546 height 634
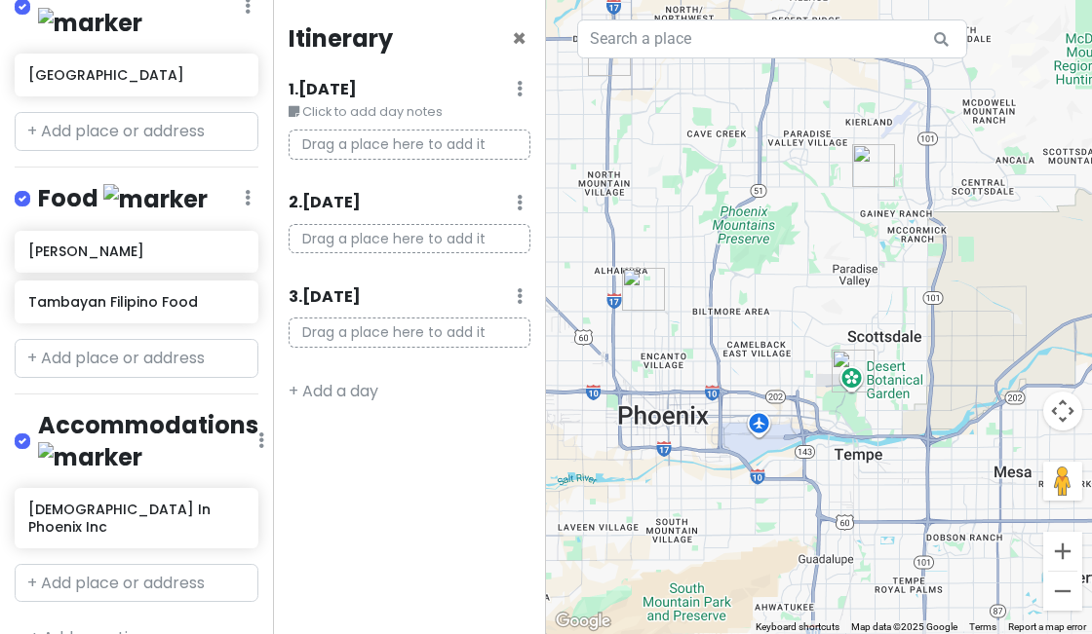
drag, startPoint x: 752, startPoint y: 310, endPoint x: 791, endPoint y: 377, distance: 77.7
click at [787, 365] on div at bounding box center [819, 317] width 546 height 634
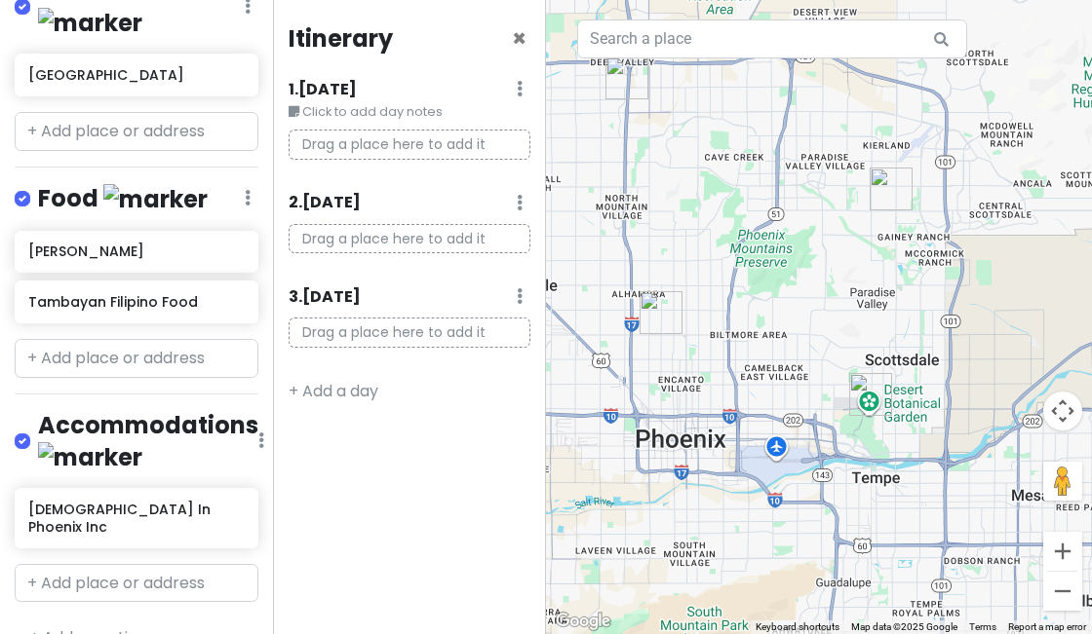
click at [643, 309] on img "Tambayan Filipino Food" at bounding box center [660, 312] width 43 height 43
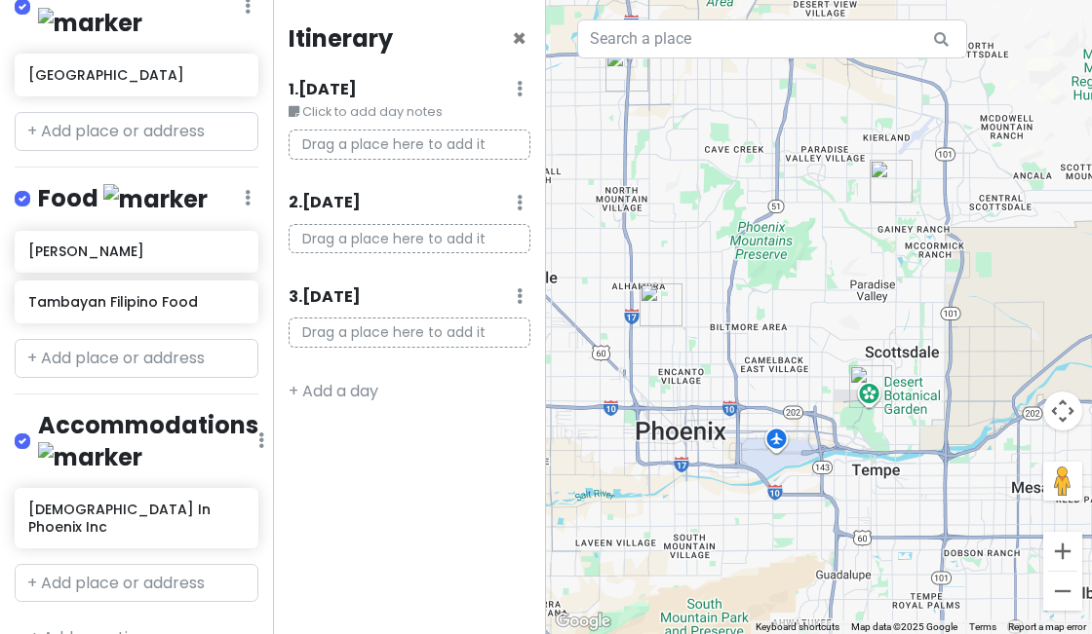
click at [729, 317] on div "To navigate, press the arrow keys." at bounding box center [819, 317] width 546 height 634
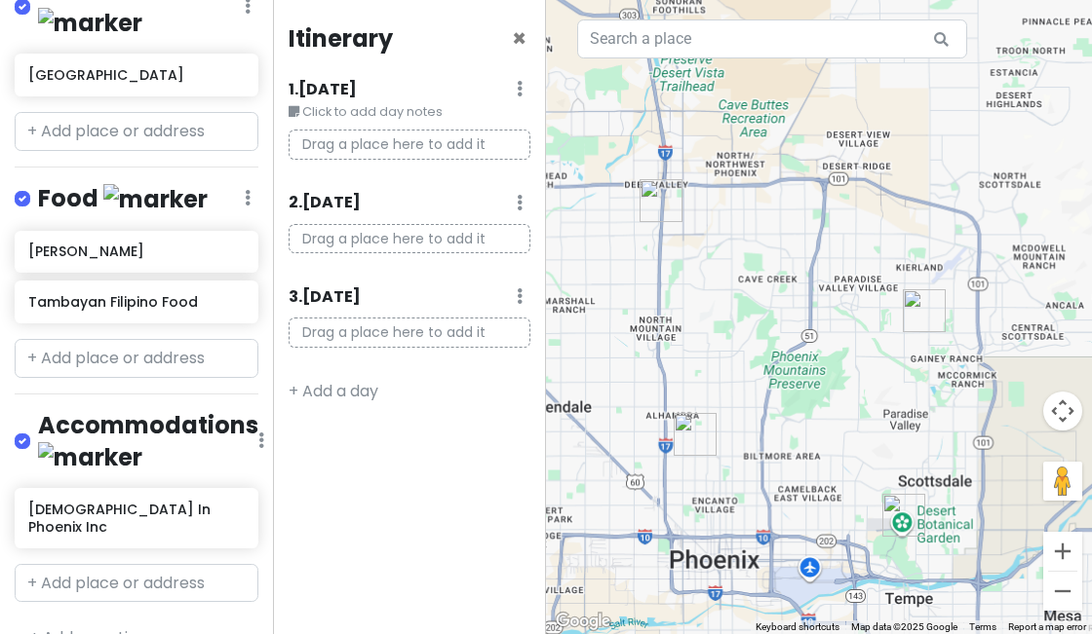
drag, startPoint x: 727, startPoint y: 301, endPoint x: 756, endPoint y: 397, distance: 99.9
click at [756, 397] on div at bounding box center [819, 317] width 546 height 634
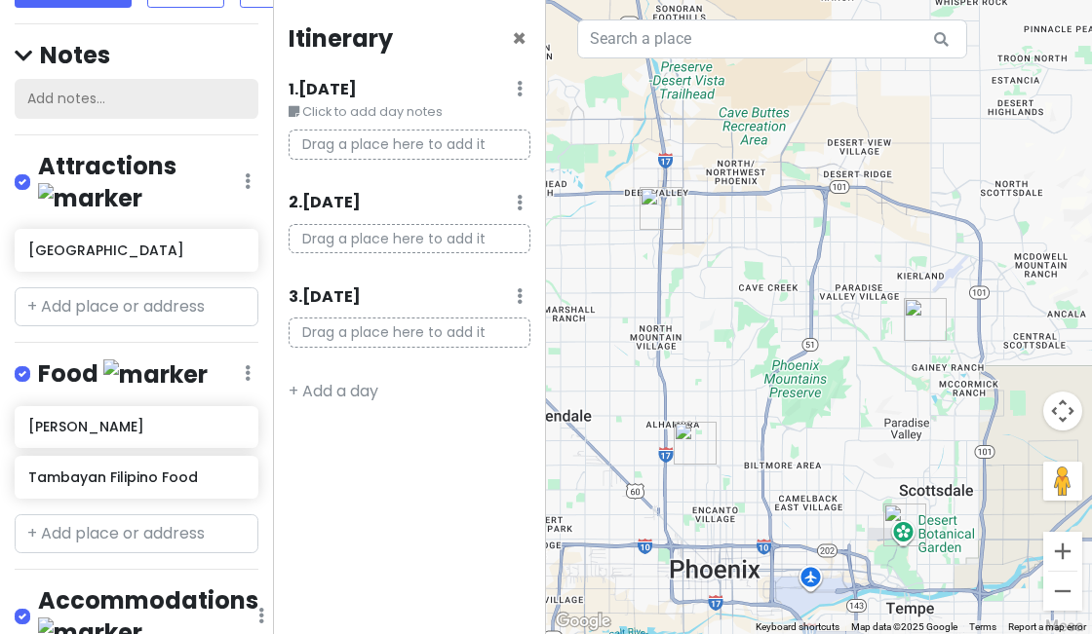
scroll to position [0, 0]
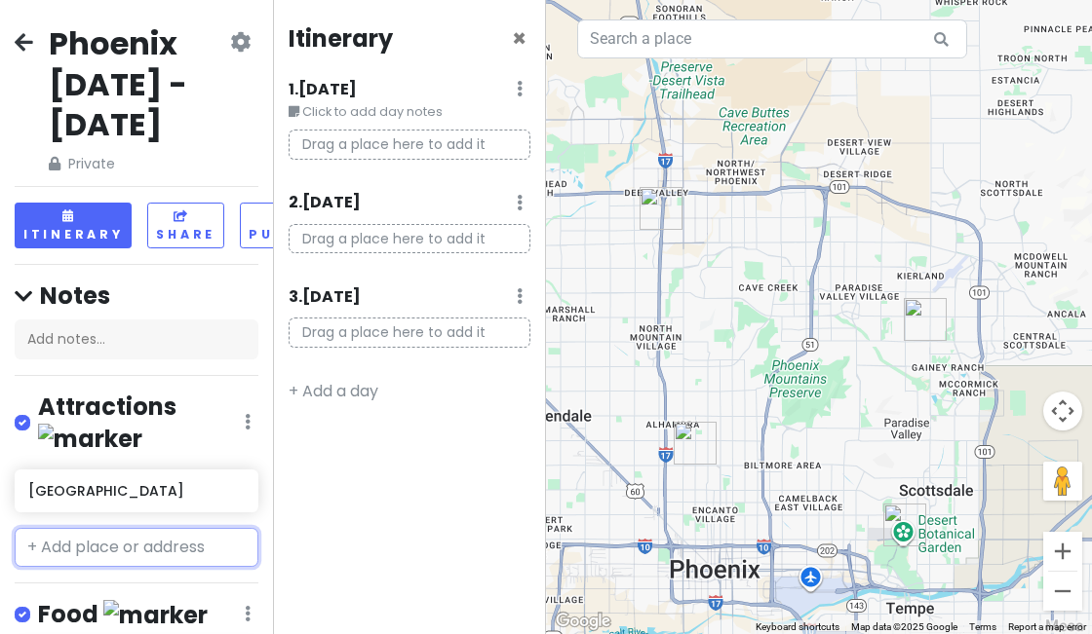
click at [69, 528] on input "text" at bounding box center [137, 547] width 244 height 39
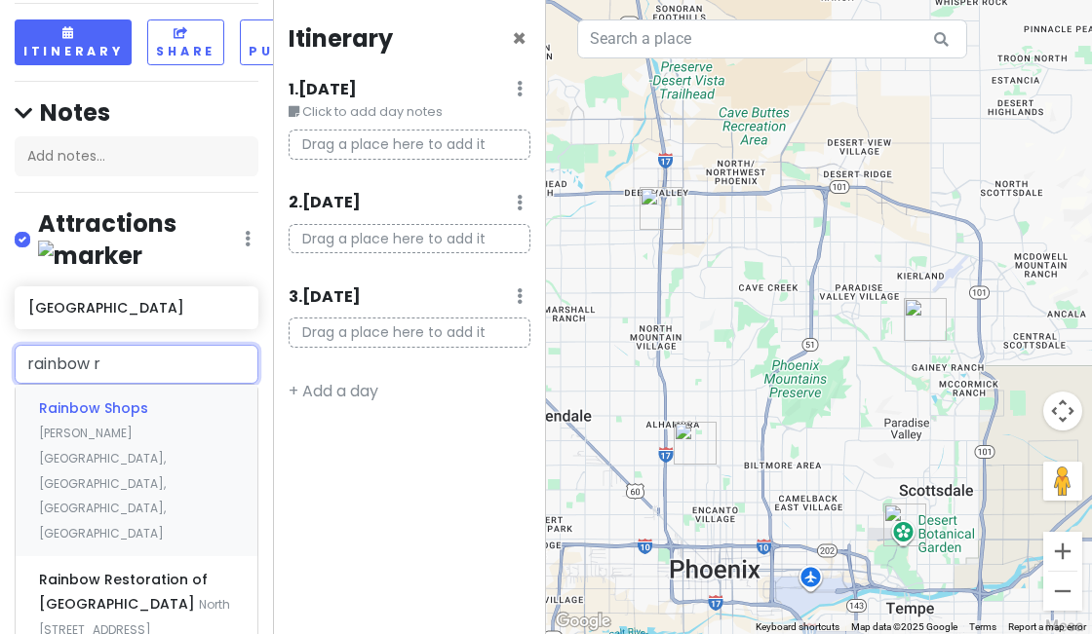
scroll to position [292, 0]
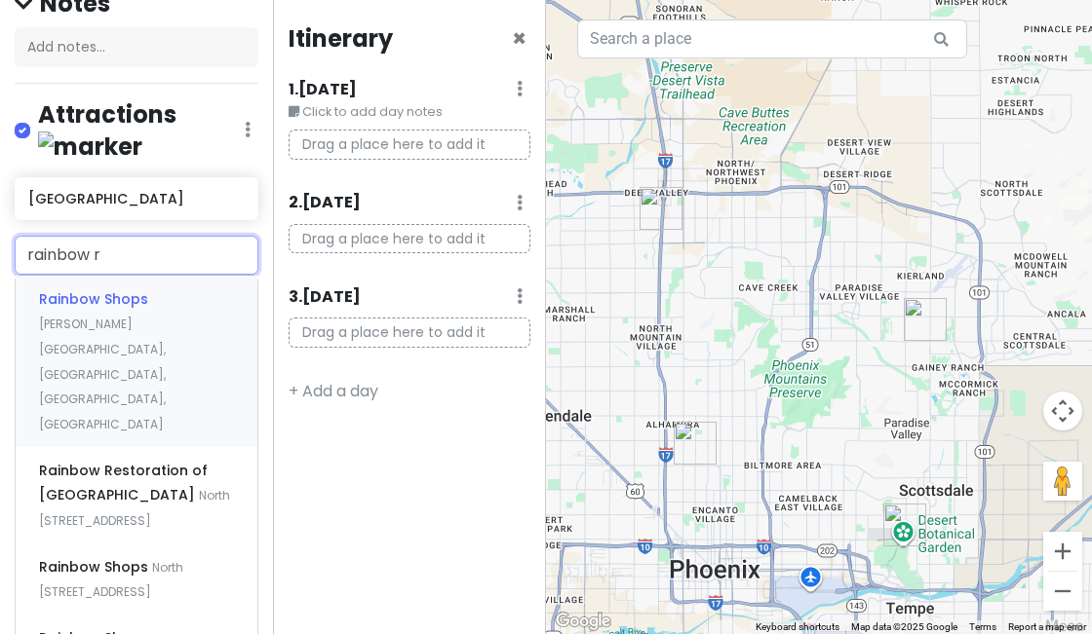
type input "rainbow ry"
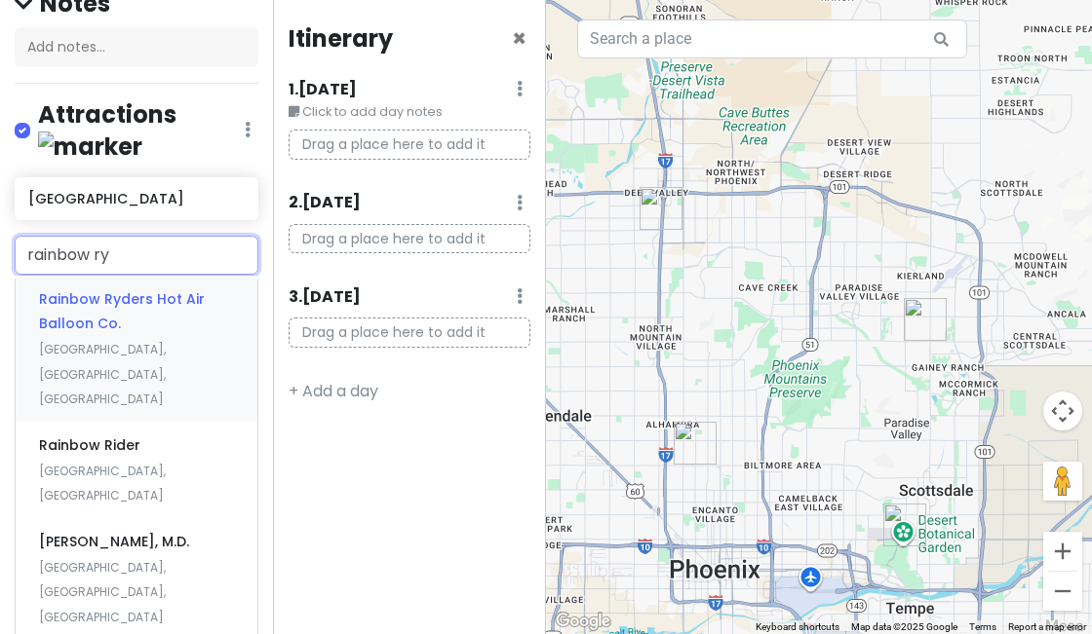
click at [179, 308] on div "Rainbow Ryders Hot Air Balloon Co. [GEOGRAPHIC_DATA], [GEOGRAPHIC_DATA], [GEOGR…" at bounding box center [137, 349] width 242 height 146
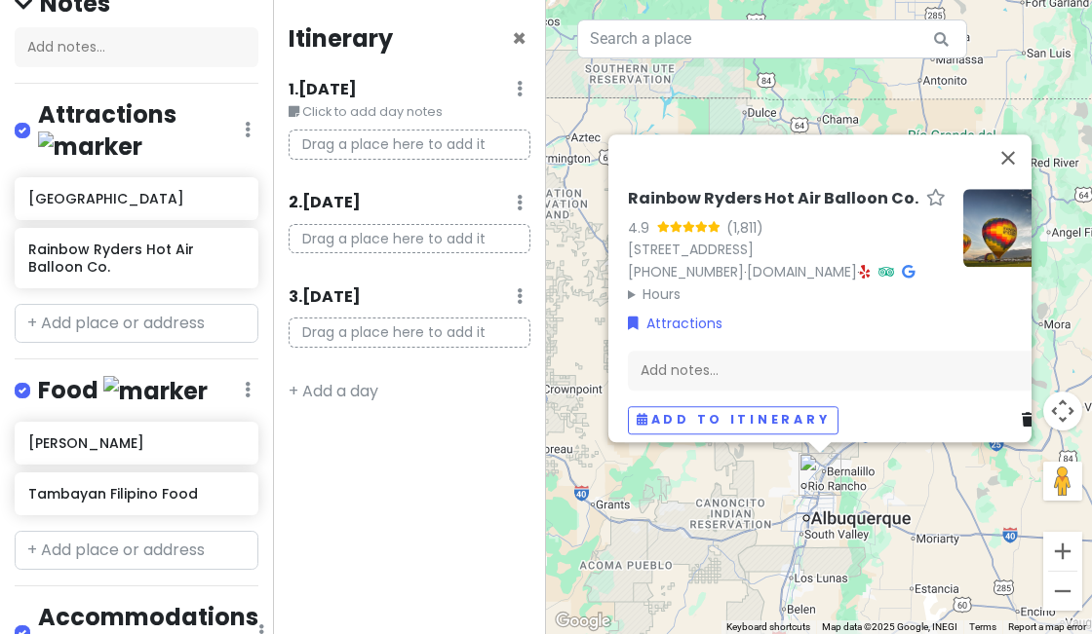
scroll to position [0, 34]
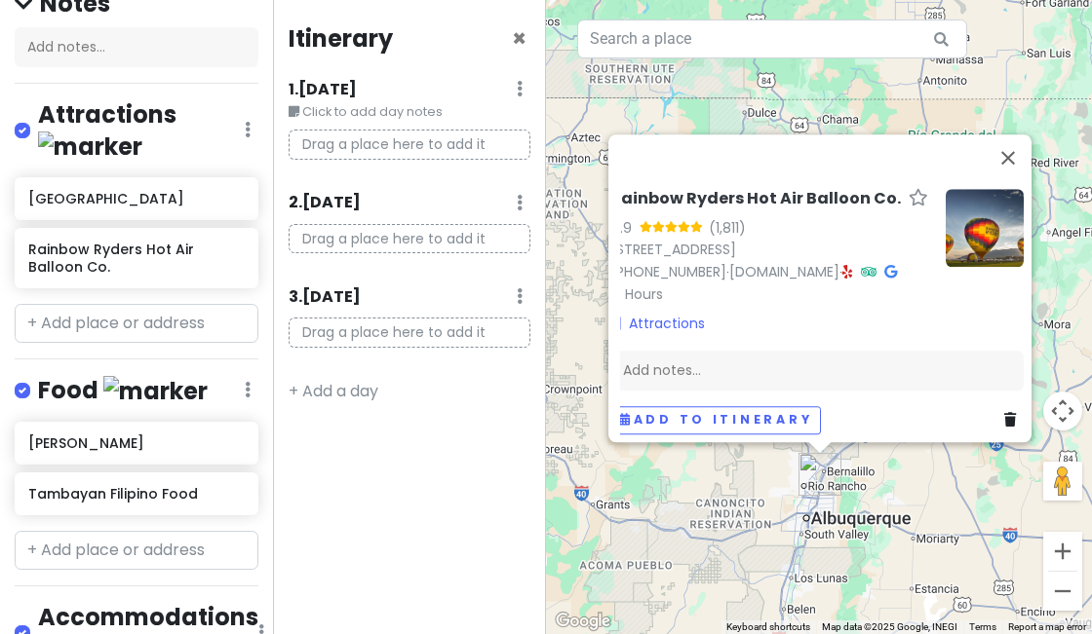
click at [1004, 409] on link at bounding box center [1013, 419] width 19 height 21
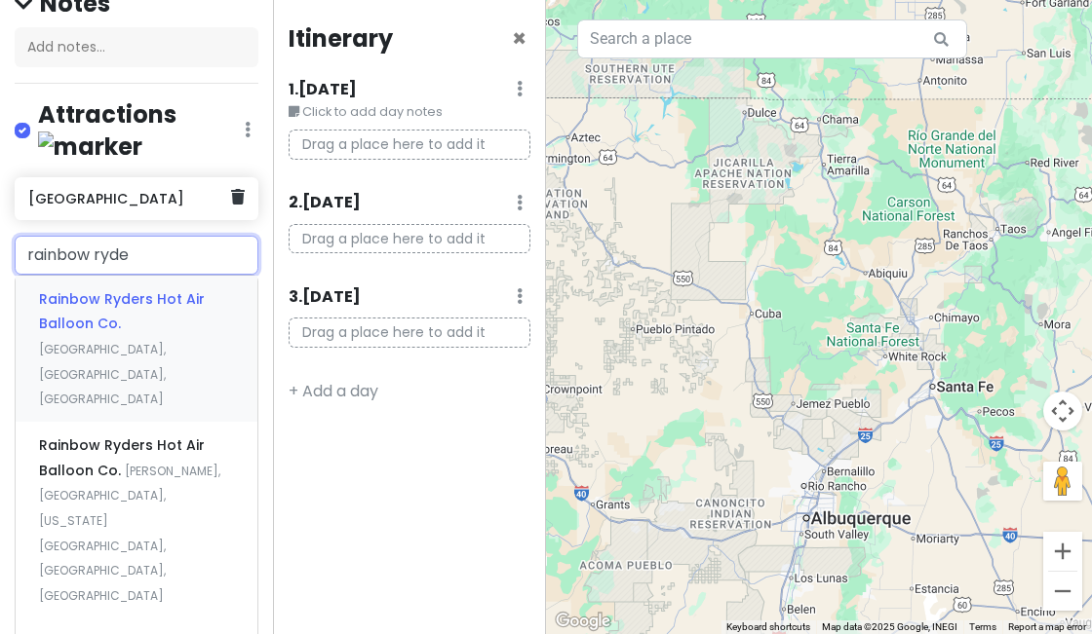
type input "rainbow ryder"
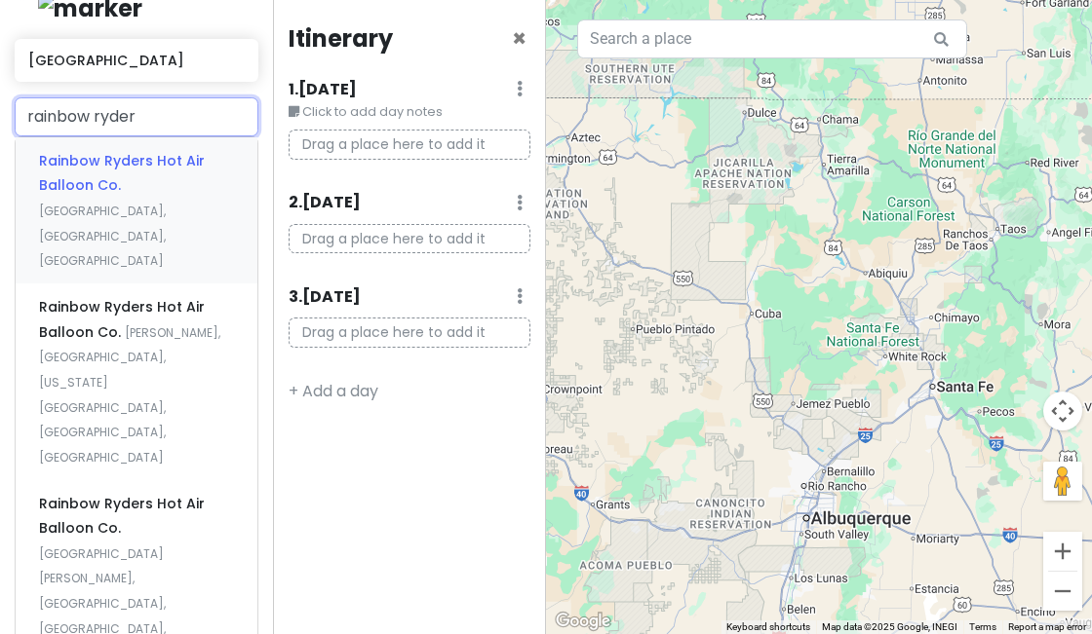
scroll to position [487, 0]
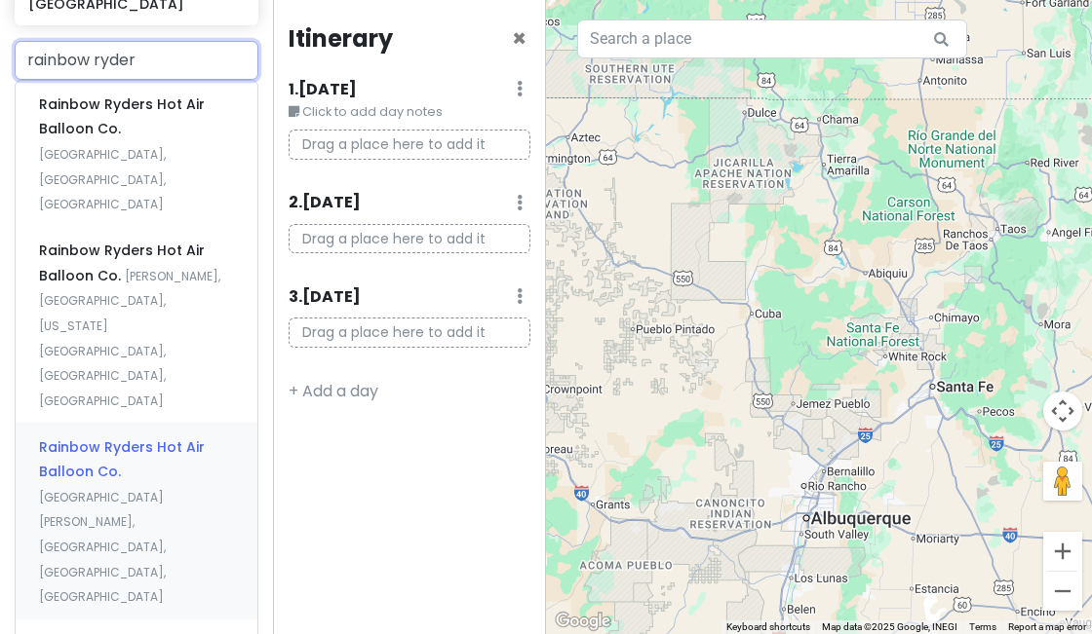
click at [139, 489] on span "[GEOGRAPHIC_DATA][PERSON_NAME], [GEOGRAPHIC_DATA], [GEOGRAPHIC_DATA], [GEOGRAPH…" at bounding box center [102, 547] width 127 height 116
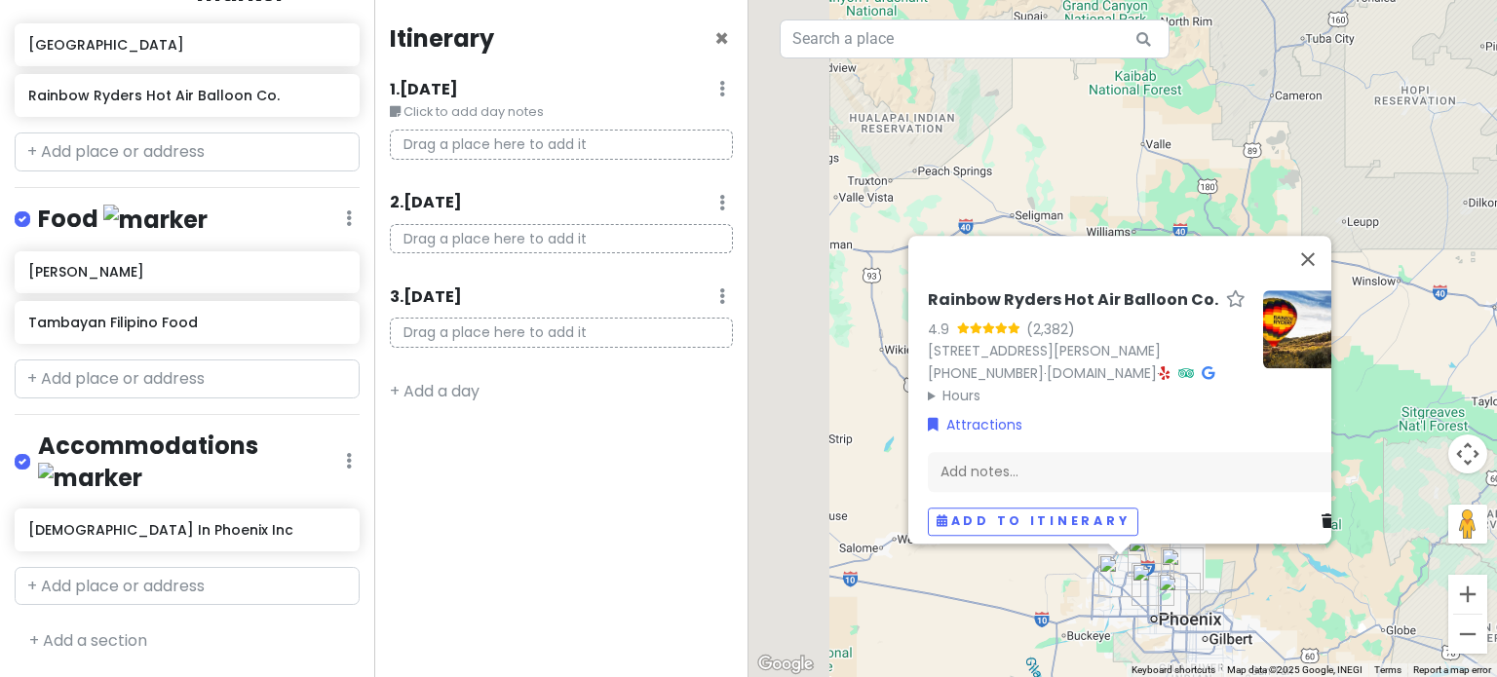
scroll to position [338, 0]
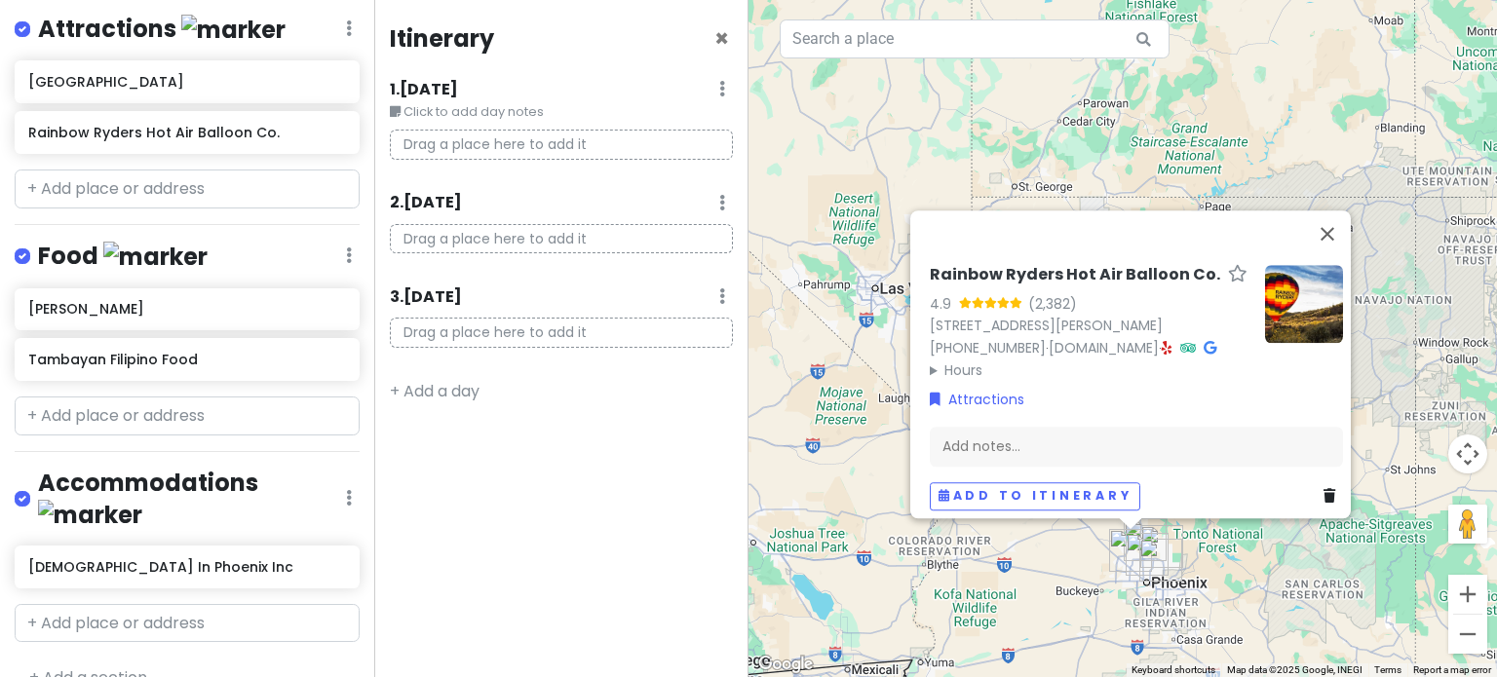
click at [1196, 621] on div "Rainbow Ryders Hot Air Balloon Co. 4.9 (2,382) [STREET_ADDRESS][PERSON_NAME] [P…" at bounding box center [1122, 338] width 748 height 677
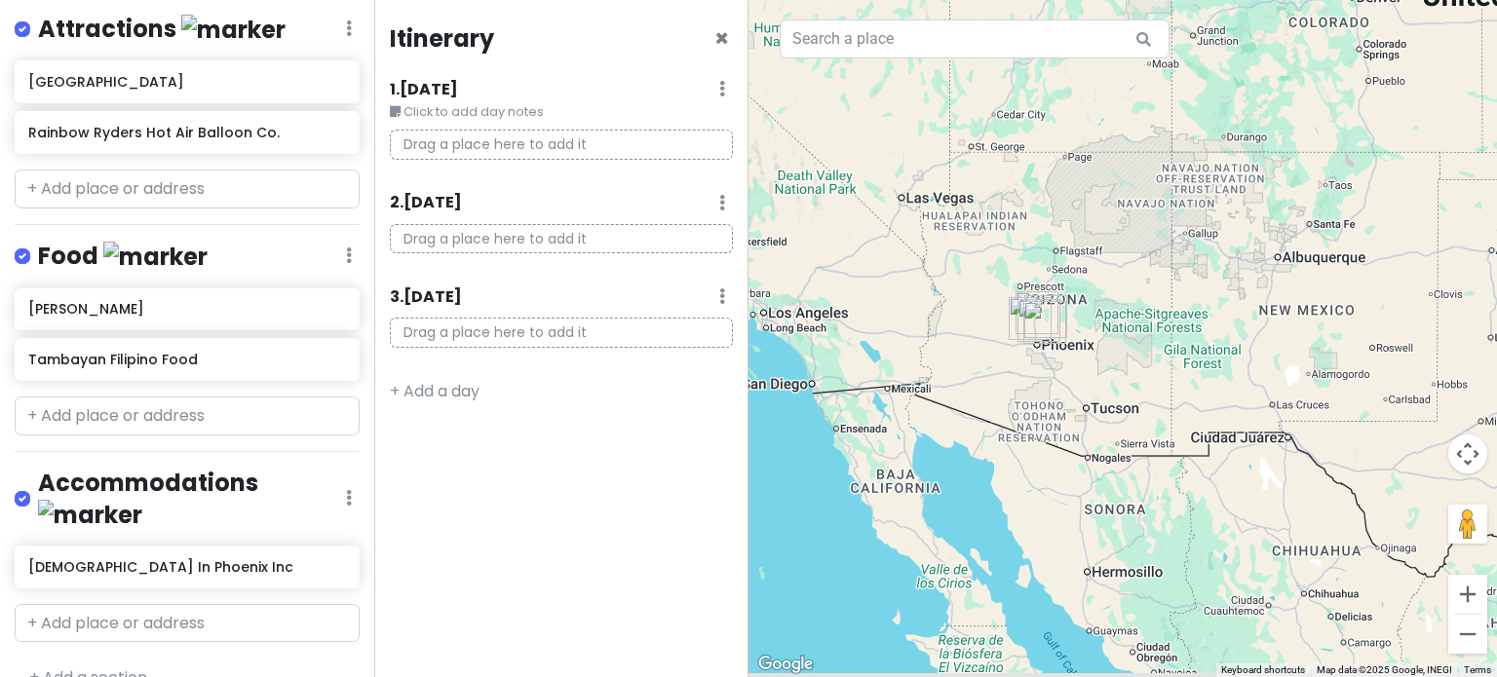
drag, startPoint x: 1204, startPoint y: 580, endPoint x: 1047, endPoint y: 307, distance: 314.8
click at [1060, 315] on div at bounding box center [1122, 338] width 748 height 677
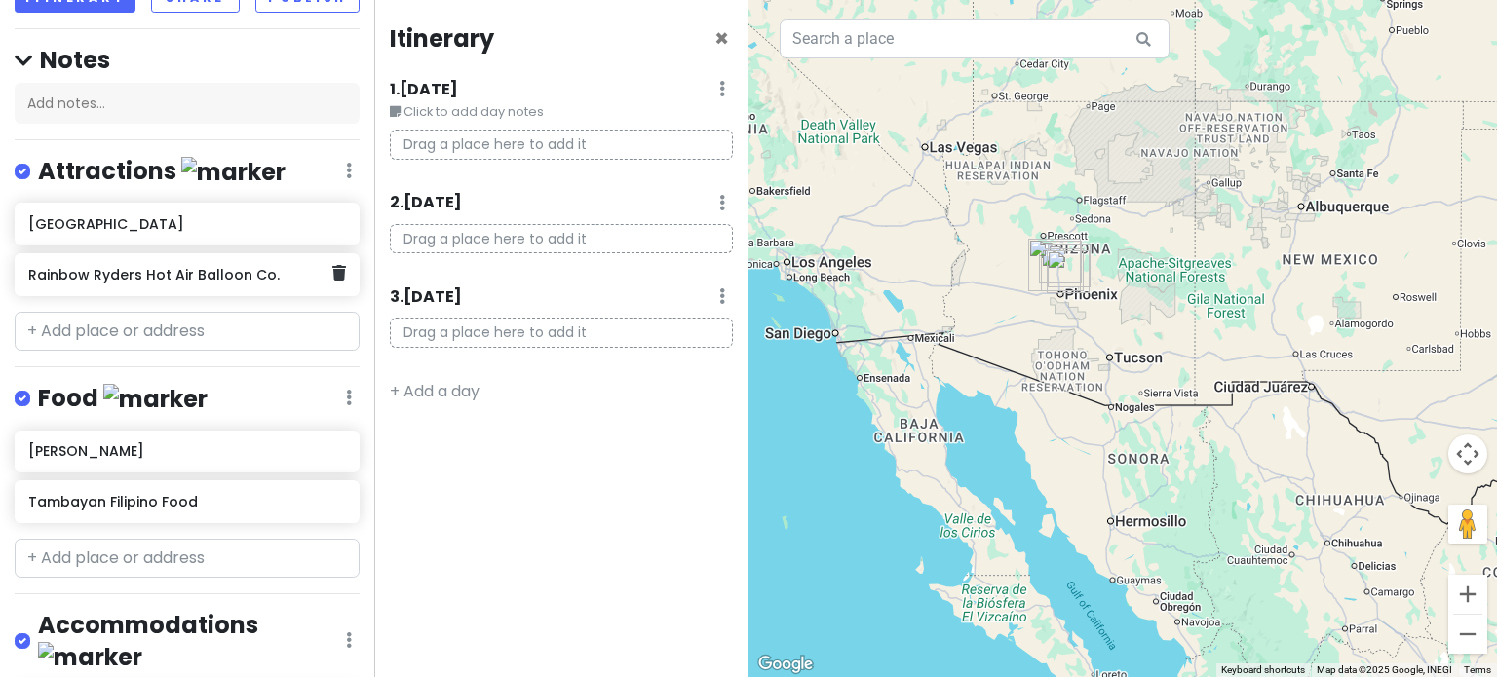
scroll to position [0, 0]
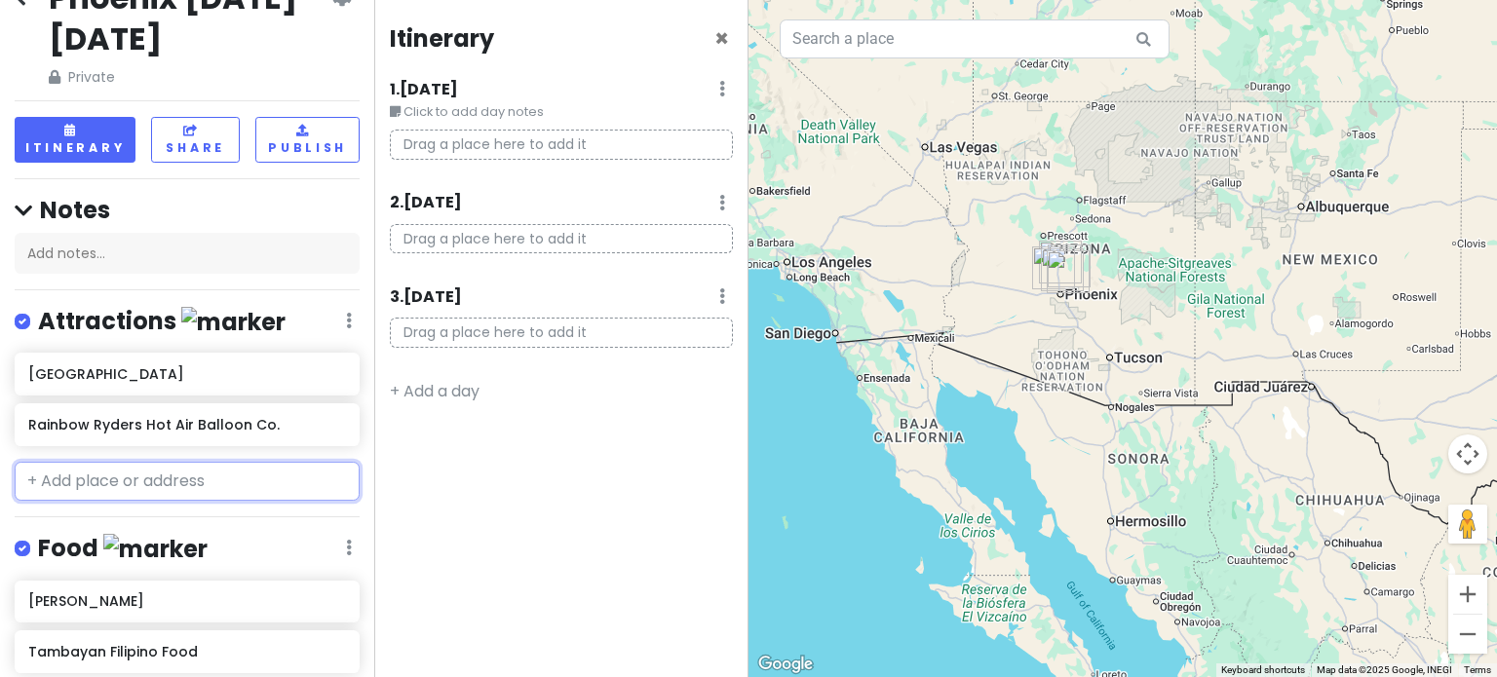
drag, startPoint x: 112, startPoint y: 496, endPoint x: 126, endPoint y: 488, distance: 15.7
click at [113, 496] on input "text" at bounding box center [187, 481] width 345 height 39
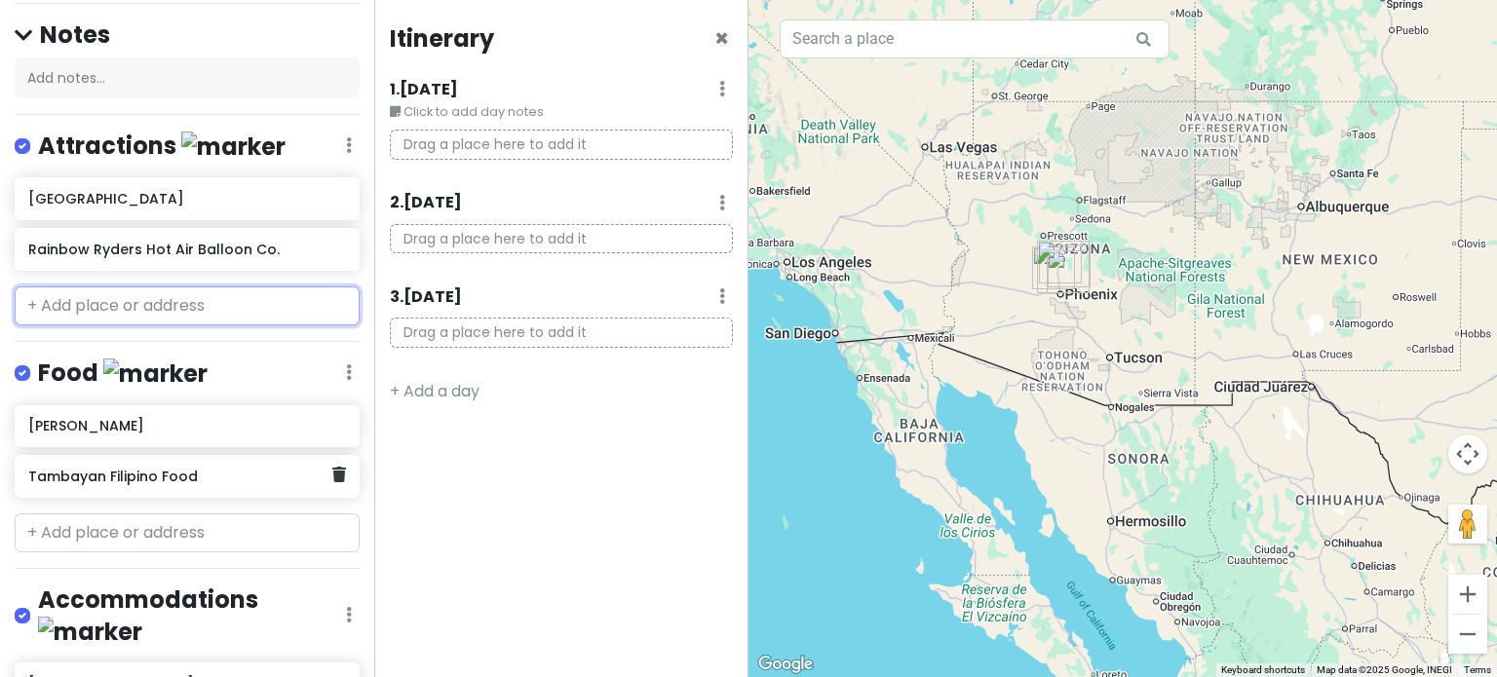
scroll to position [241, 0]
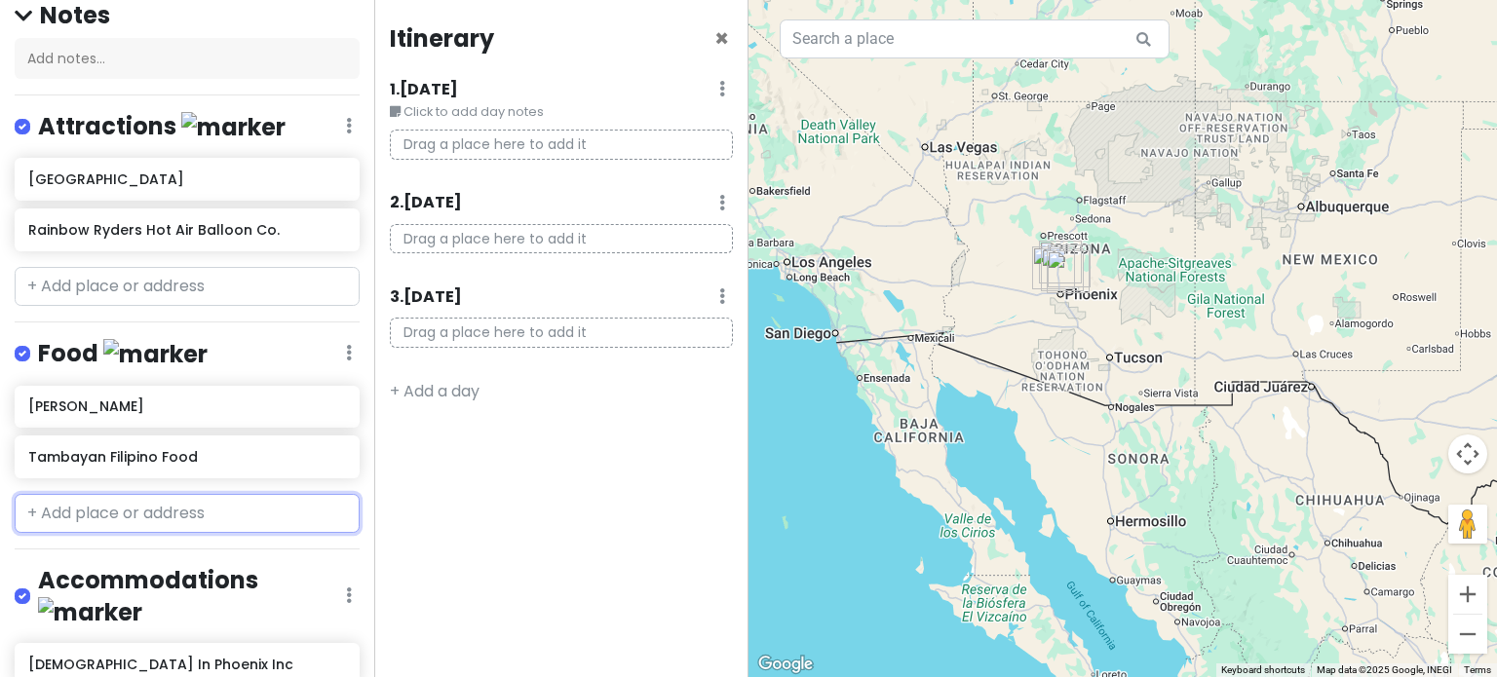
click at [72, 515] on input "text" at bounding box center [187, 513] width 345 height 39
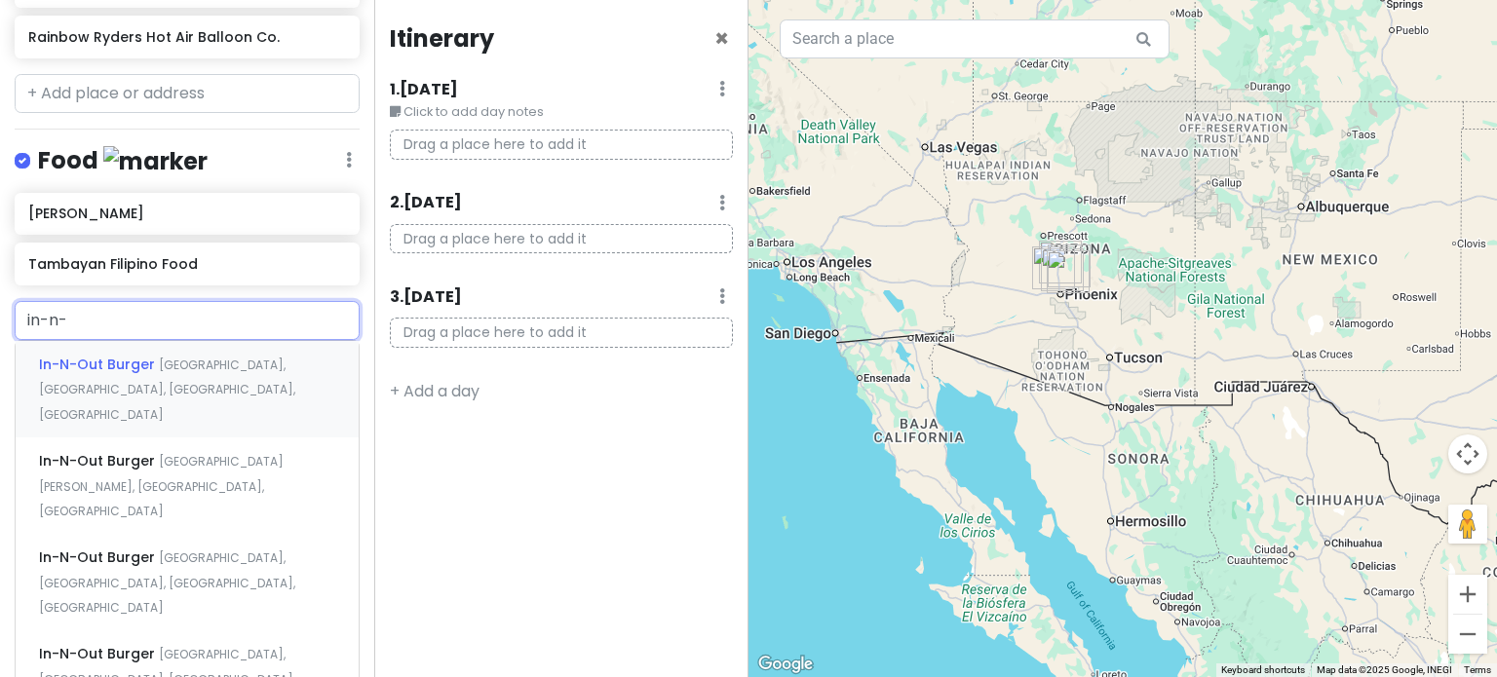
scroll to position [436, 0]
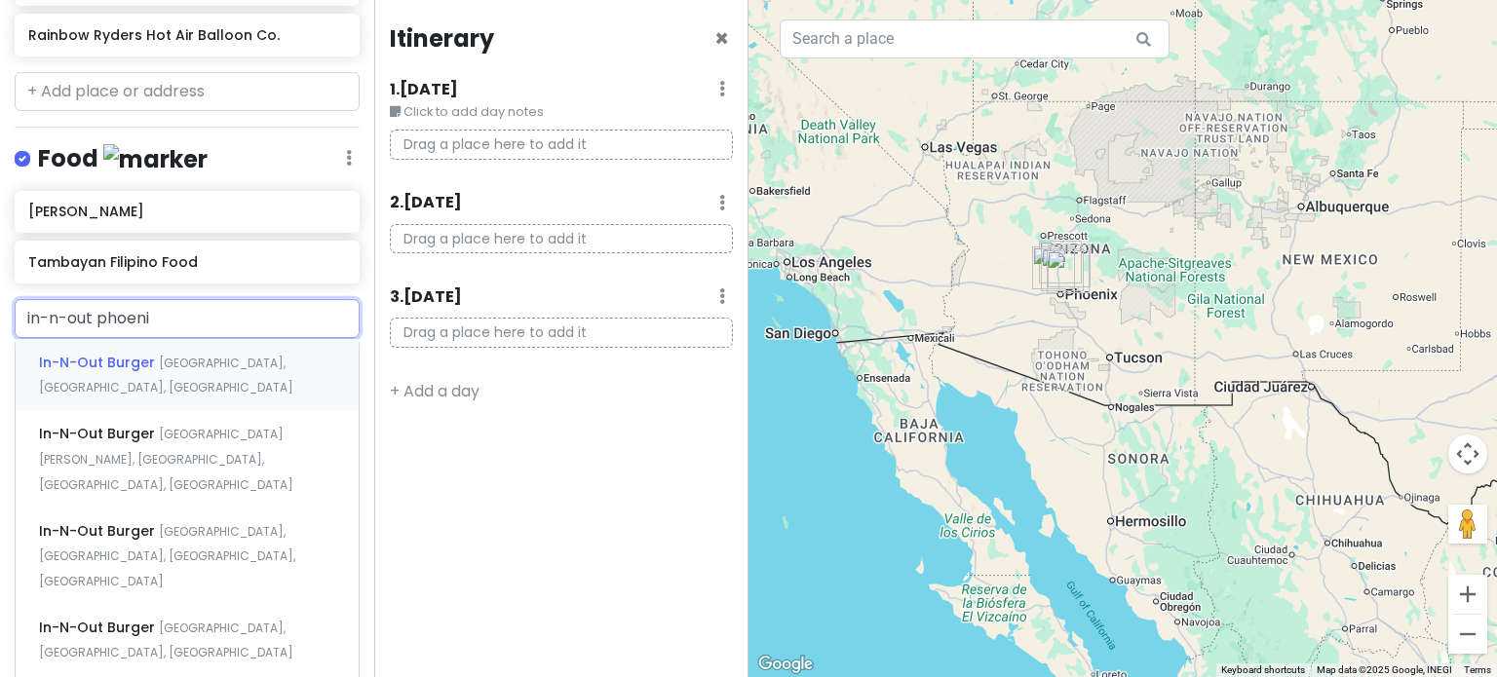
type input "in-n-out [GEOGRAPHIC_DATA]"
click at [269, 371] on div "In-N-Out Burger [GEOGRAPHIC_DATA], [GEOGRAPHIC_DATA], [GEOGRAPHIC_DATA], [GEOGR…" at bounding box center [187, 375] width 343 height 72
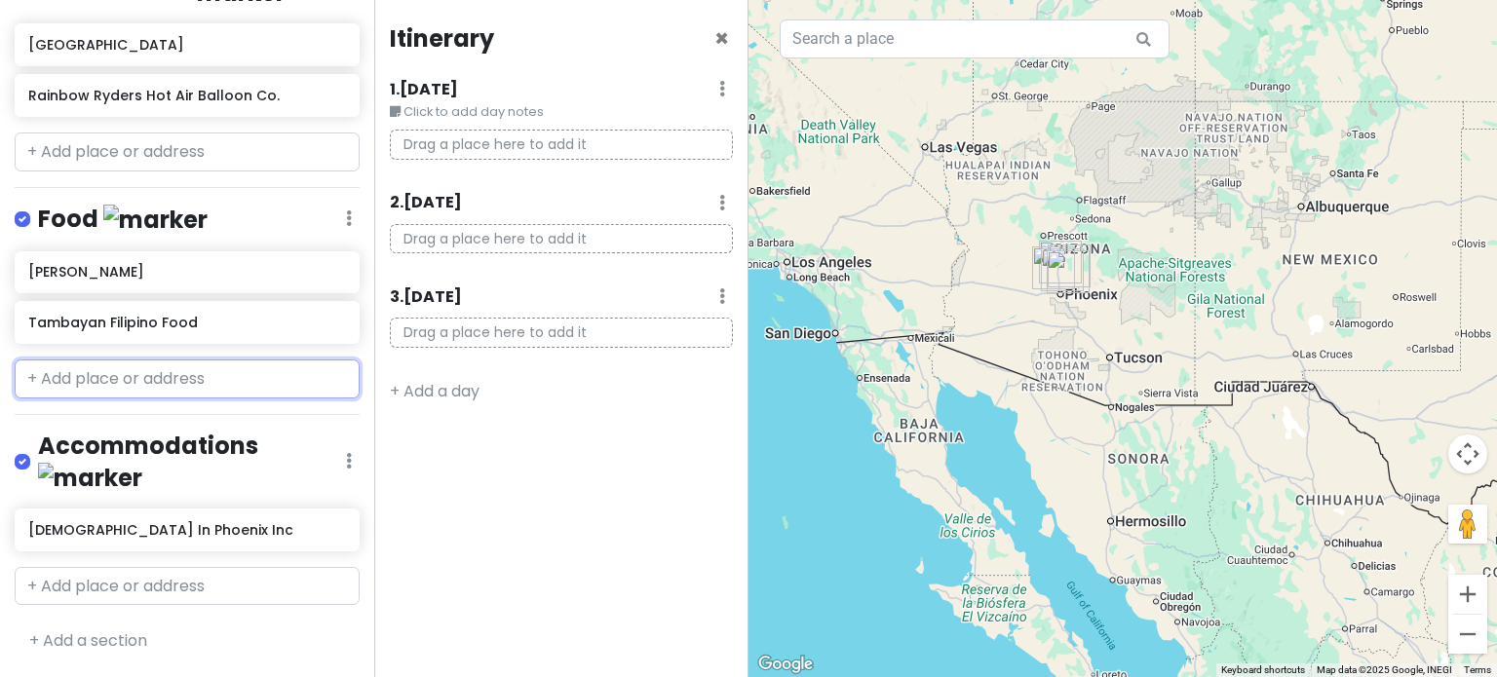
scroll to position [389, 0]
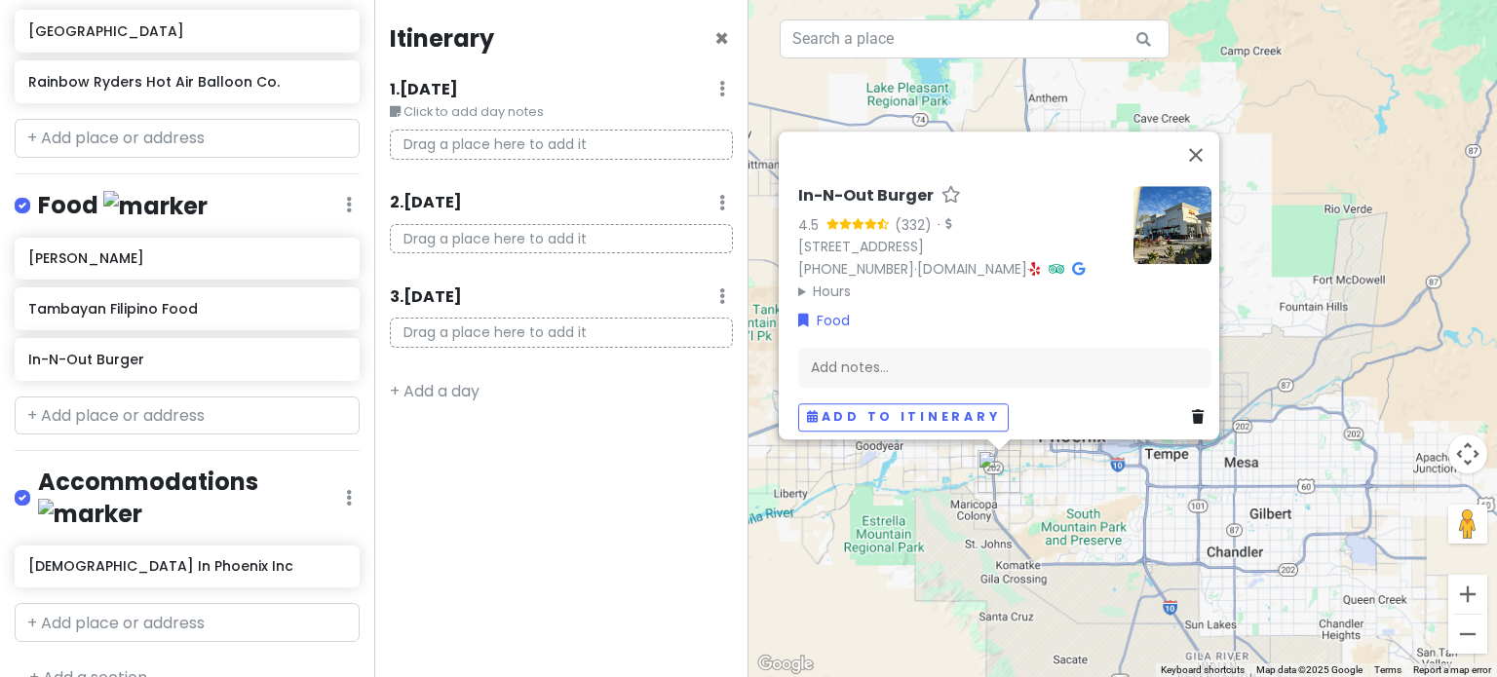
click at [1064, 506] on div "In-N-Out Burger 4.5 (332) · [STREET_ADDRESS] [PHONE_NUMBER] · [DOMAIN_NAME] · H…" at bounding box center [1122, 338] width 748 height 677
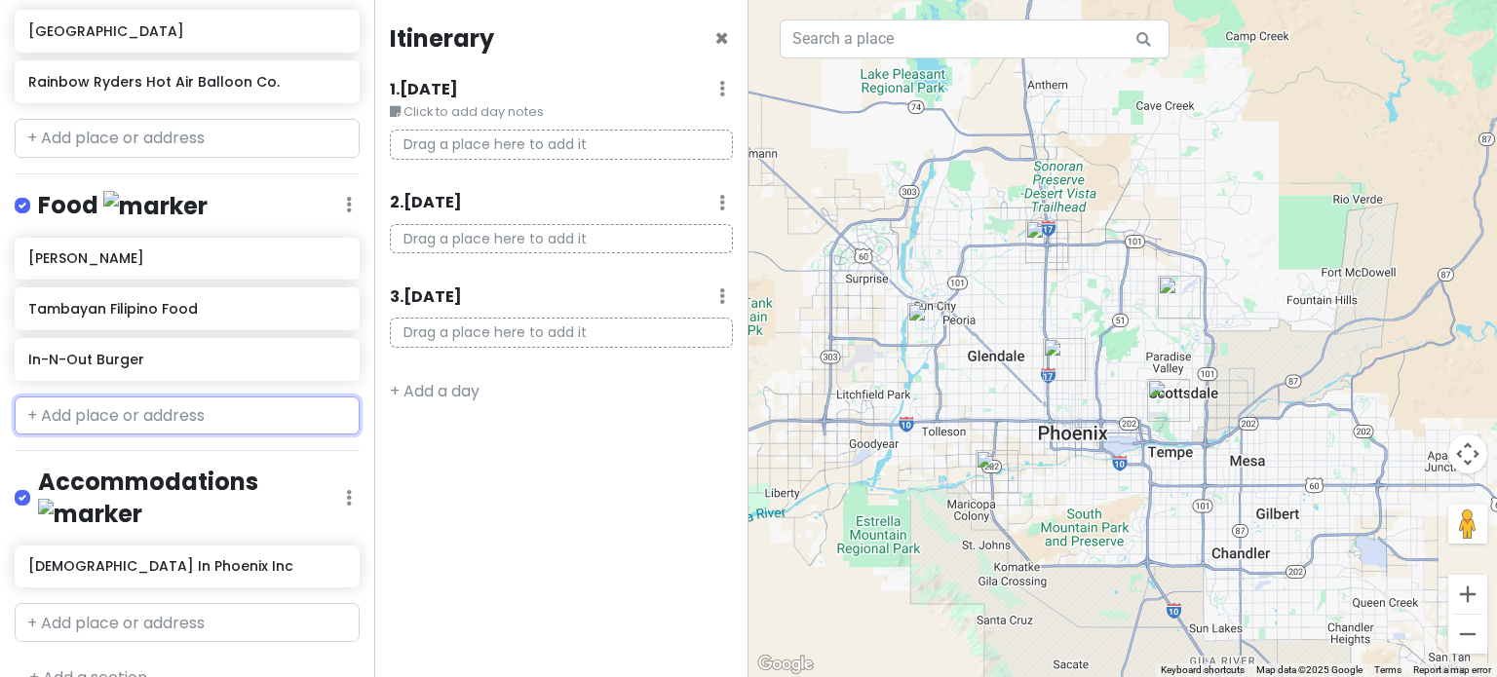
click at [129, 406] on input "text" at bounding box center [187, 416] width 345 height 39
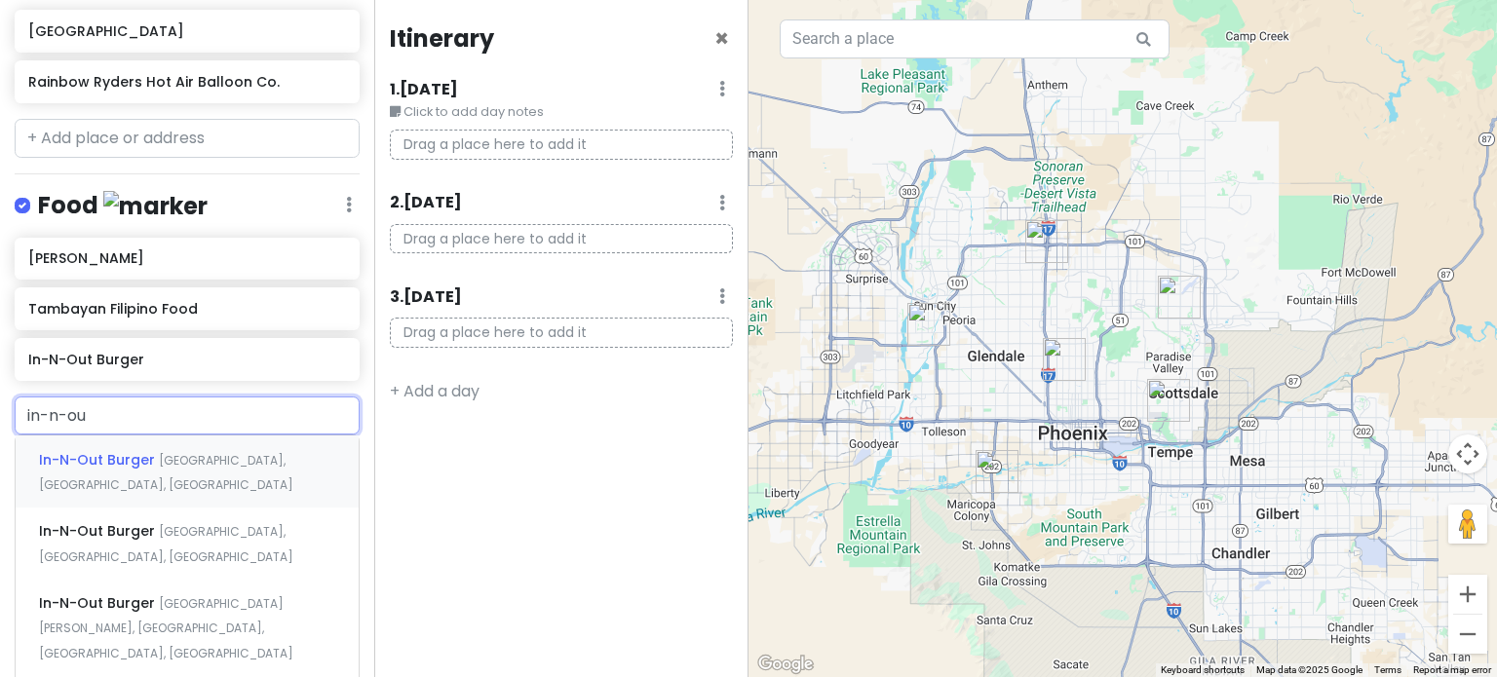
type input "in-n-out"
click at [208, 533] on span "[GEOGRAPHIC_DATA], [GEOGRAPHIC_DATA], [GEOGRAPHIC_DATA]" at bounding box center [166, 544] width 254 height 42
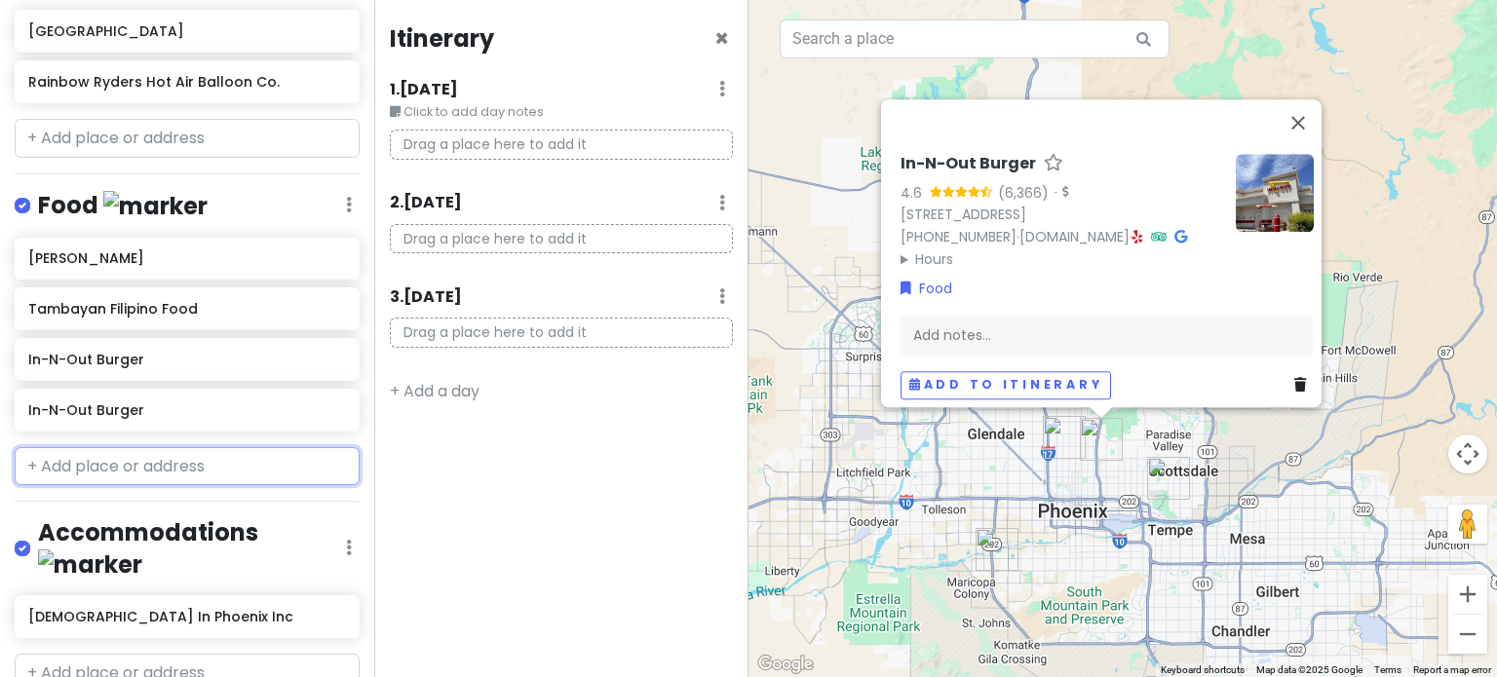
click at [297, 469] on input "text" at bounding box center [187, 466] width 345 height 39
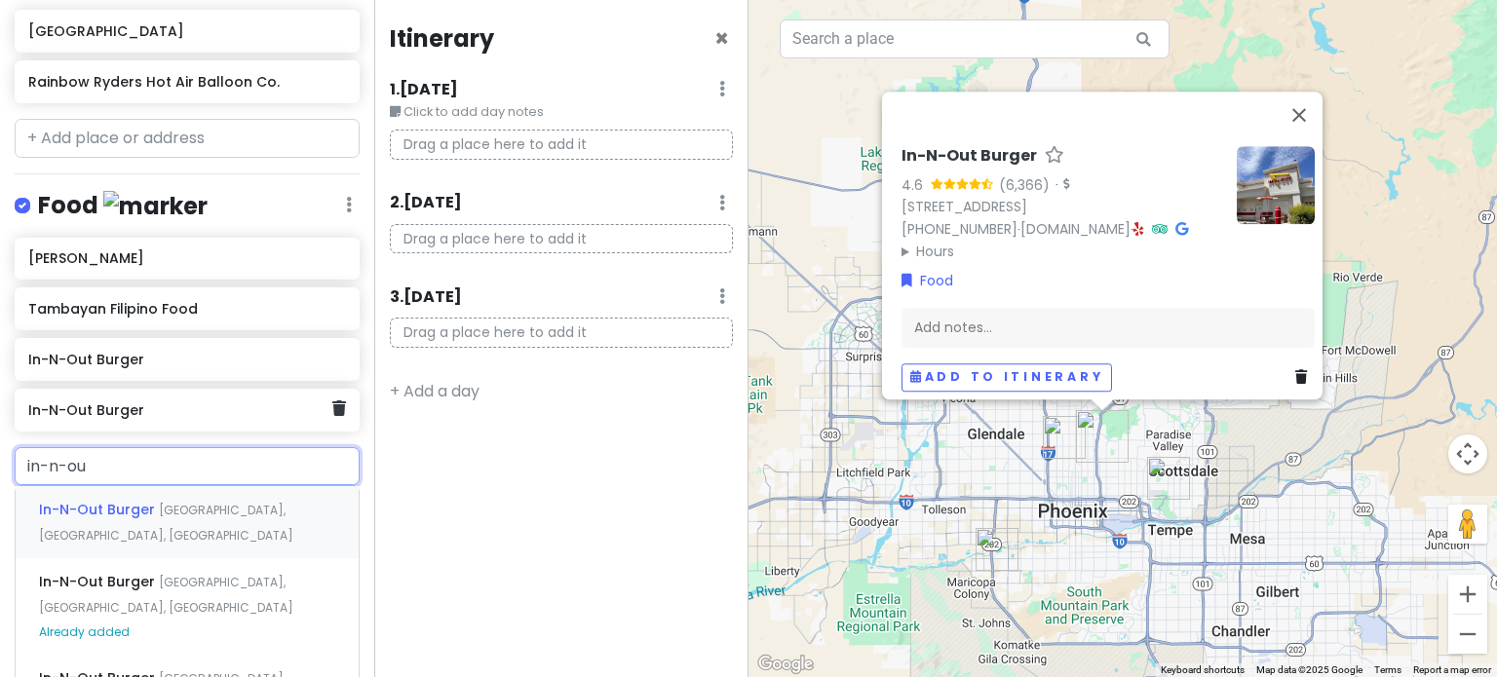
type input "in-n-out"
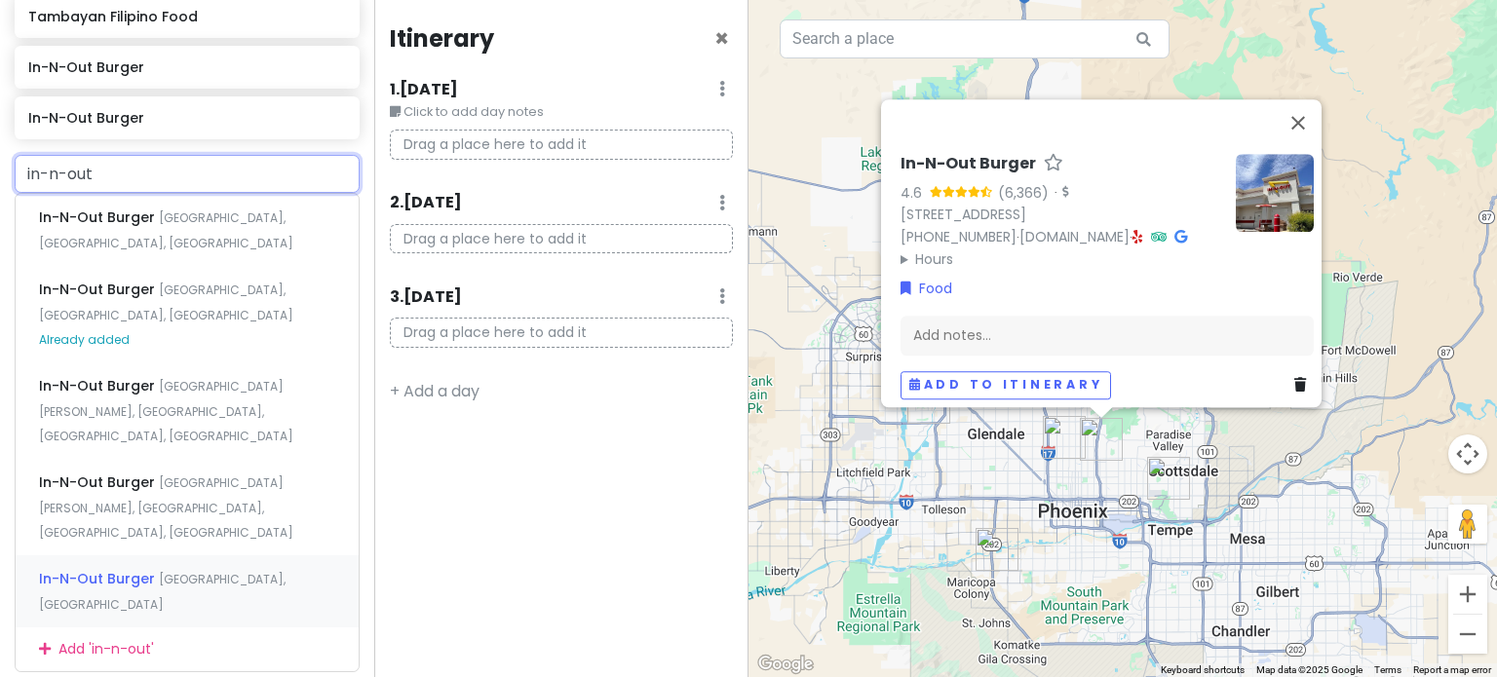
click at [198, 571] on span "[GEOGRAPHIC_DATA], [GEOGRAPHIC_DATA]" at bounding box center [162, 592] width 247 height 42
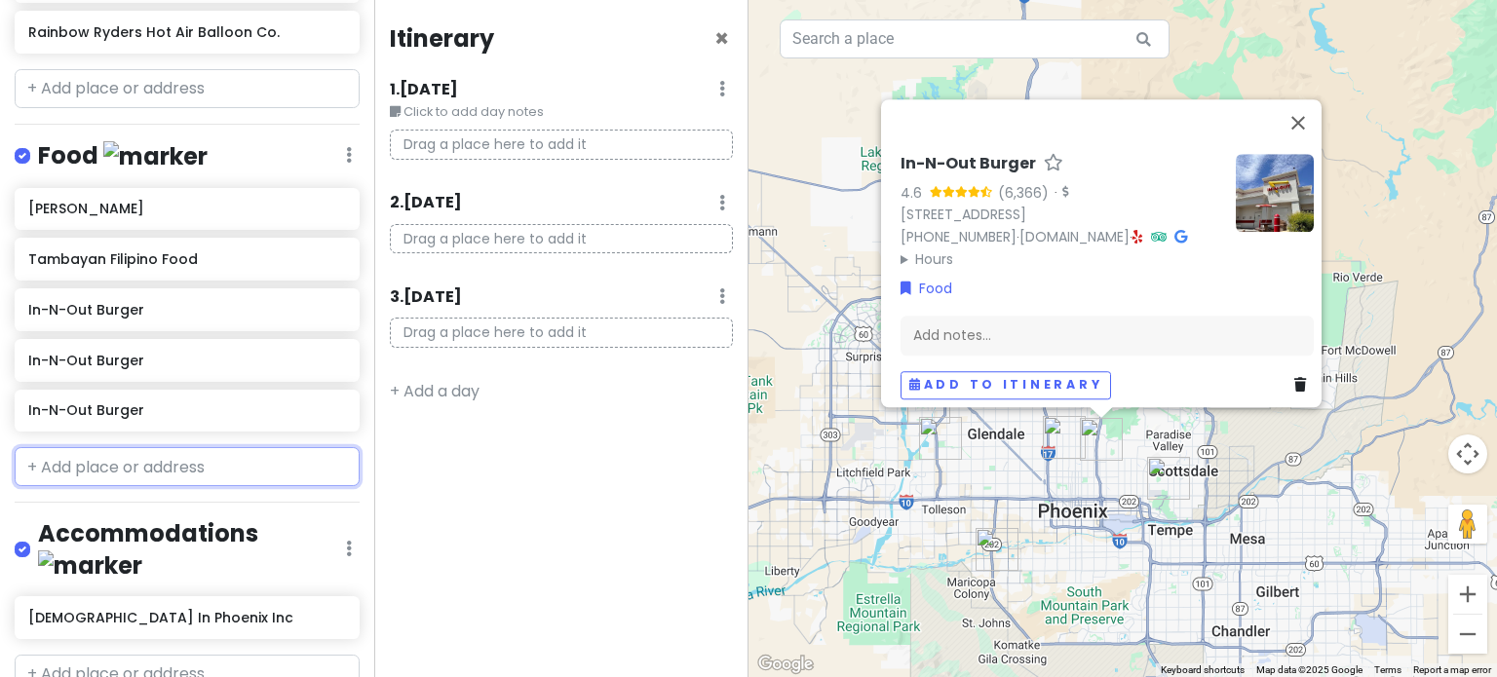
scroll to position [489, 0]
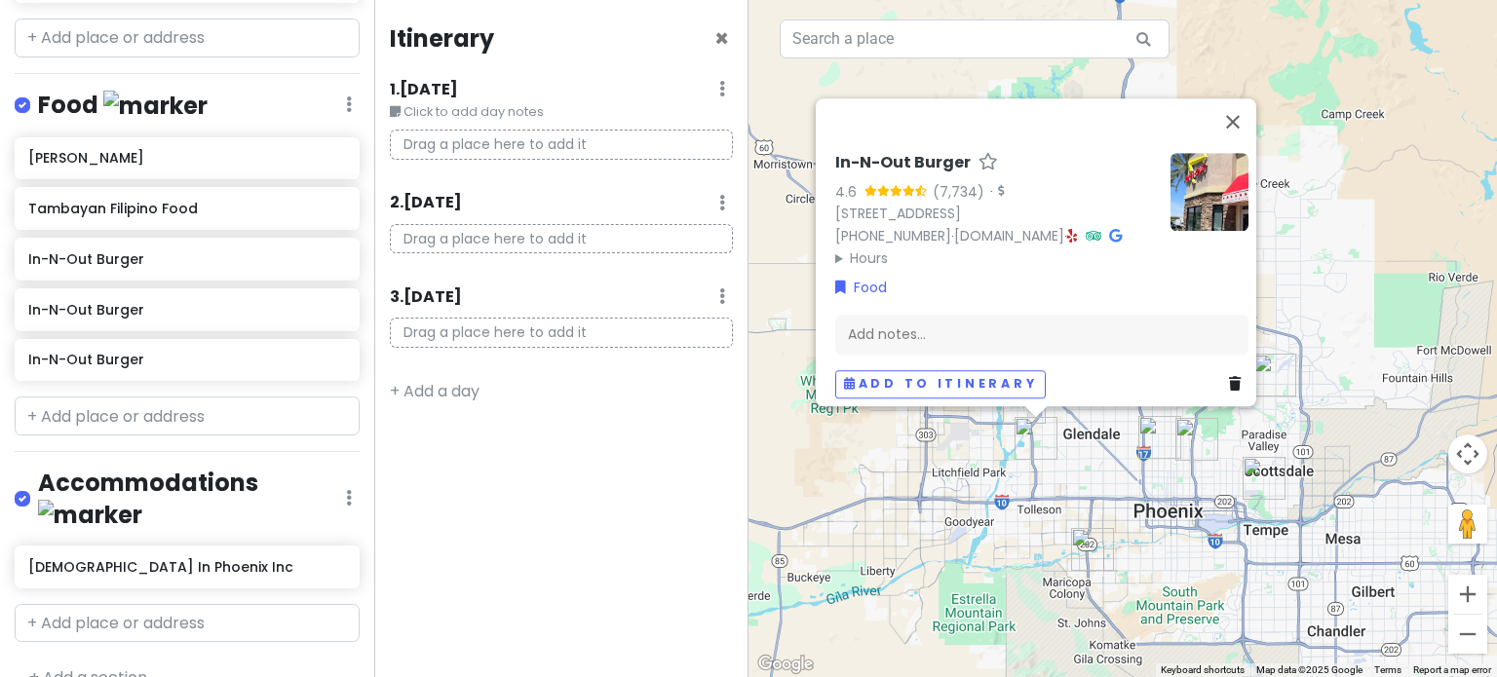
click at [1131, 501] on div "In-N-Out Burger 4.6 (7,734) · [STREET_ADDRESS] [PHONE_NUMBER] · [DOMAIN_NAME] ·…" at bounding box center [1122, 338] width 748 height 677
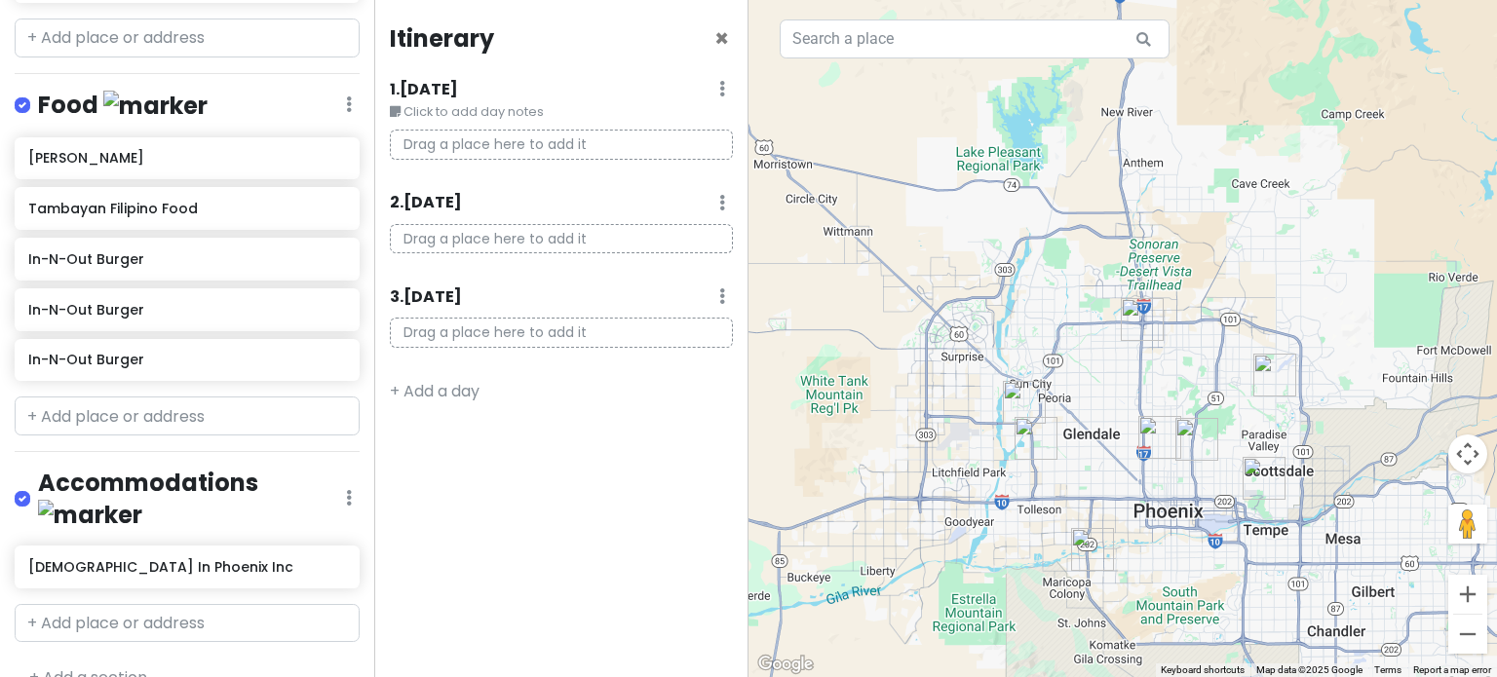
click at [1010, 408] on img "Rainbow Ryders Hot Air Balloon Co." at bounding box center [1024, 402] width 43 height 43
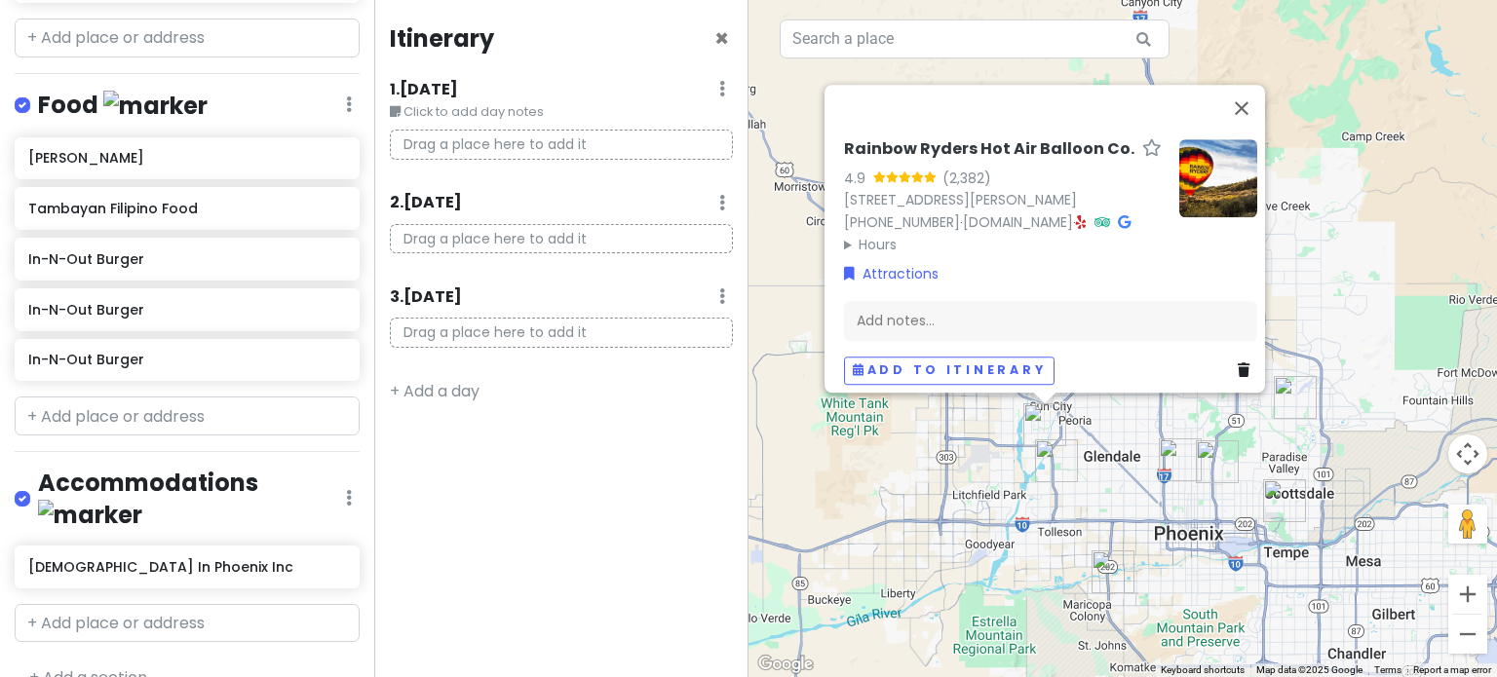
click at [1115, 486] on div "Rainbow Ryders Hot Air Balloon Co. 4.9 (2,382) [STREET_ADDRESS][PERSON_NAME] [P…" at bounding box center [1122, 338] width 748 height 677
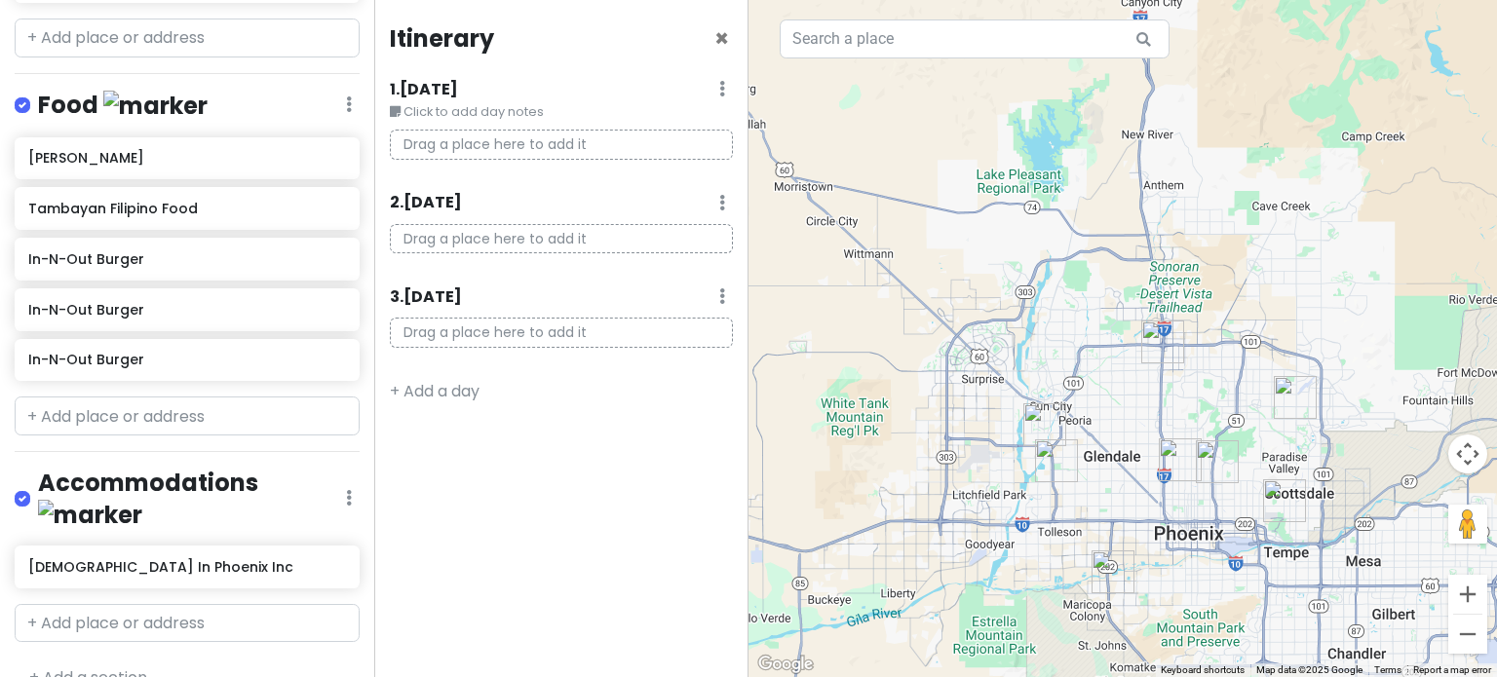
drag, startPoint x: 1090, startPoint y: 572, endPoint x: 1111, endPoint y: 570, distance: 21.5
click at [1092, 572] on div at bounding box center [1122, 338] width 748 height 677
click at [1111, 570] on img "In-N-Out Burger" at bounding box center [1113, 572] width 43 height 43
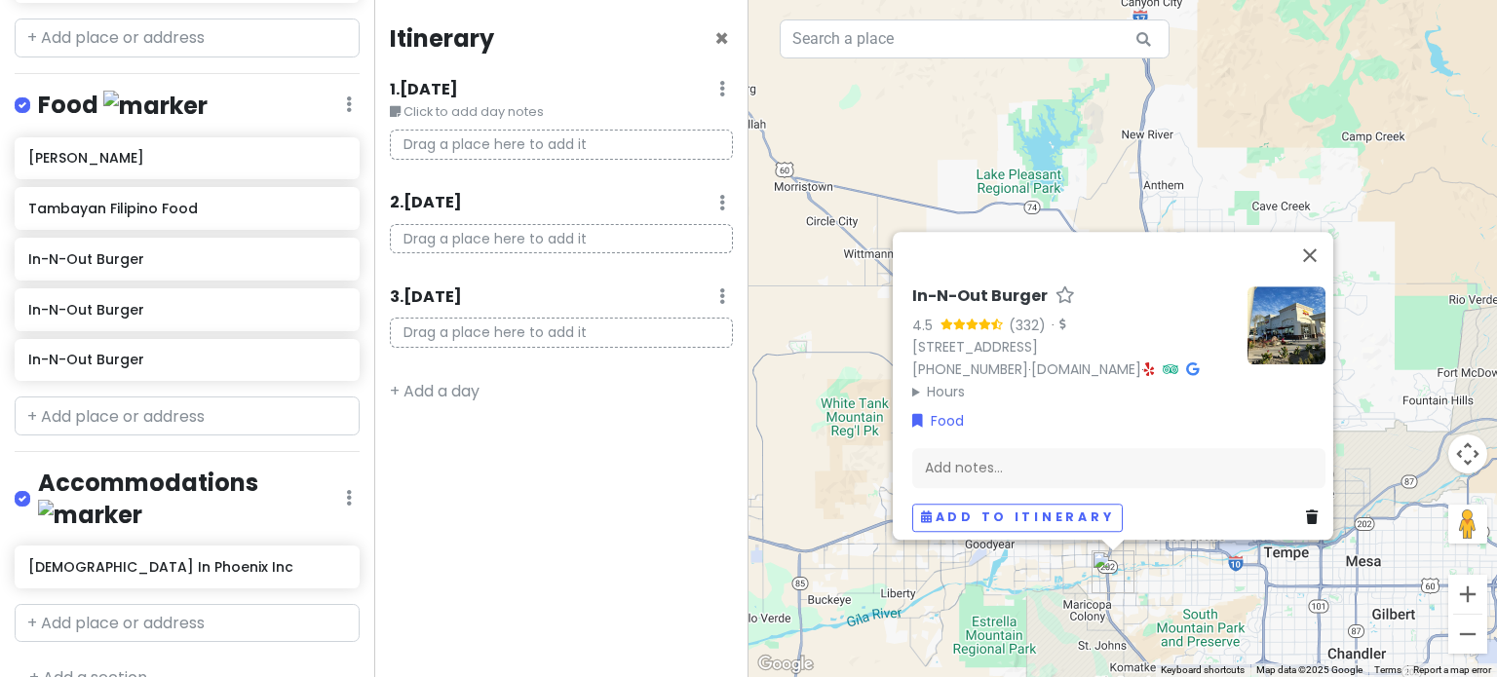
click at [1175, 577] on div "In-N-Out Burger 4.5 (332) · [STREET_ADDRESS] [PHONE_NUMBER] · [DOMAIN_NAME] · H…" at bounding box center [1122, 338] width 748 height 677
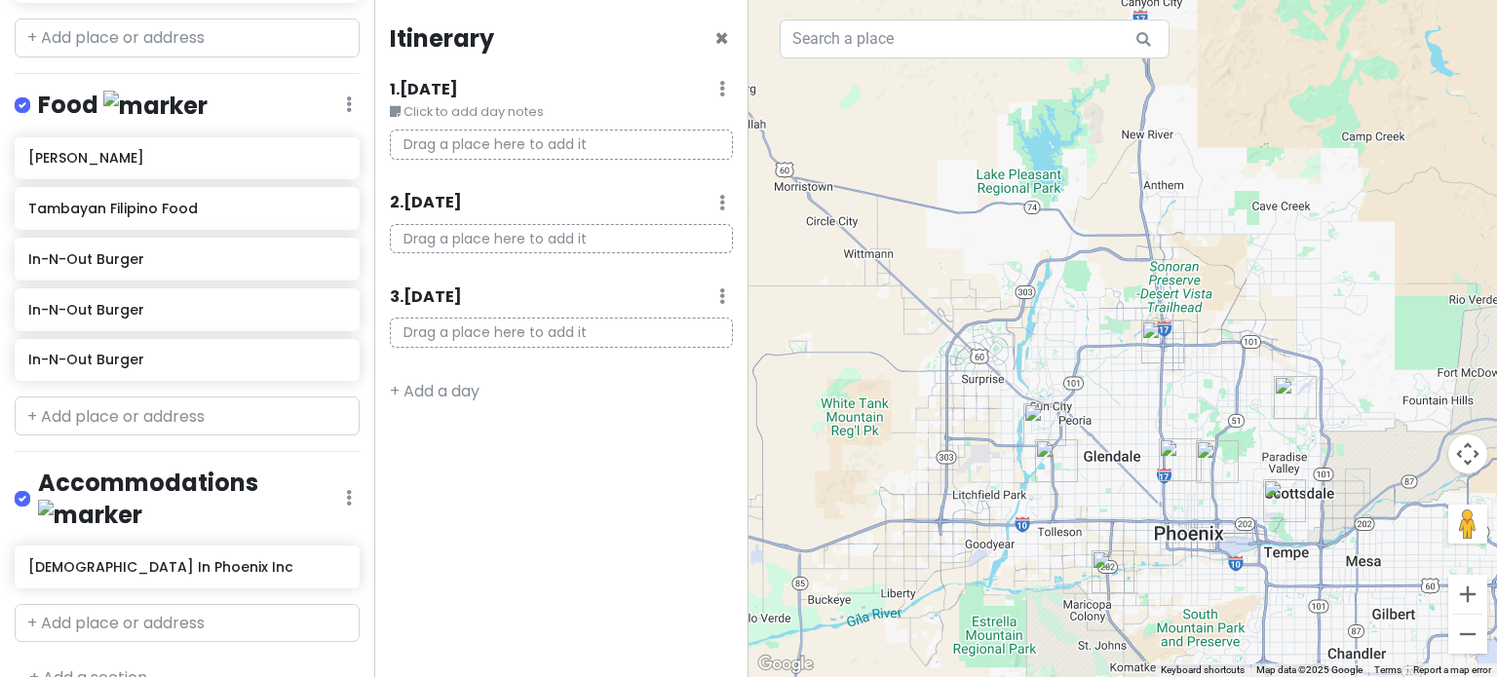
drag, startPoint x: 1174, startPoint y: 507, endPoint x: 1053, endPoint y: 328, distance: 216.0
click at [1053, 328] on div at bounding box center [1122, 338] width 748 height 677
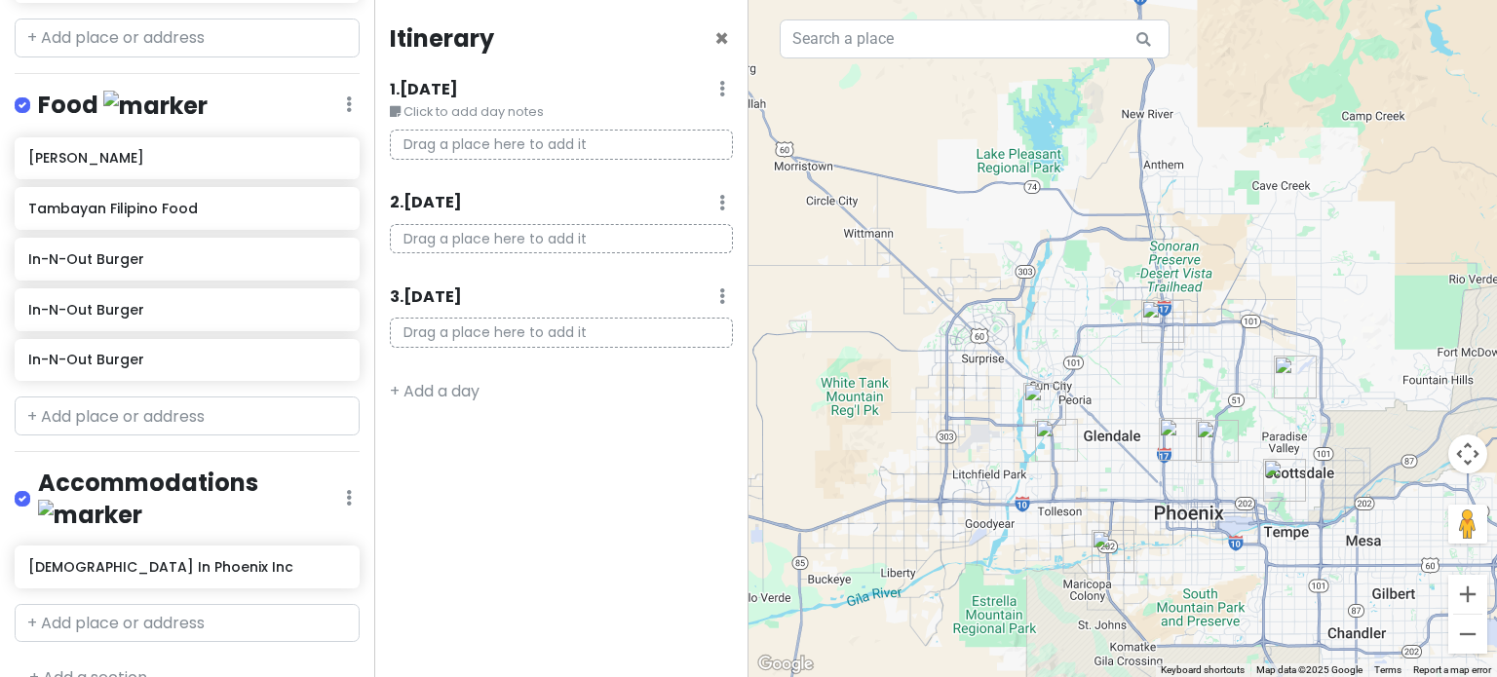
drag, startPoint x: 1114, startPoint y: 437, endPoint x: 1090, endPoint y: 307, distance: 131.9
click at [1090, 311] on div at bounding box center [1122, 338] width 748 height 677
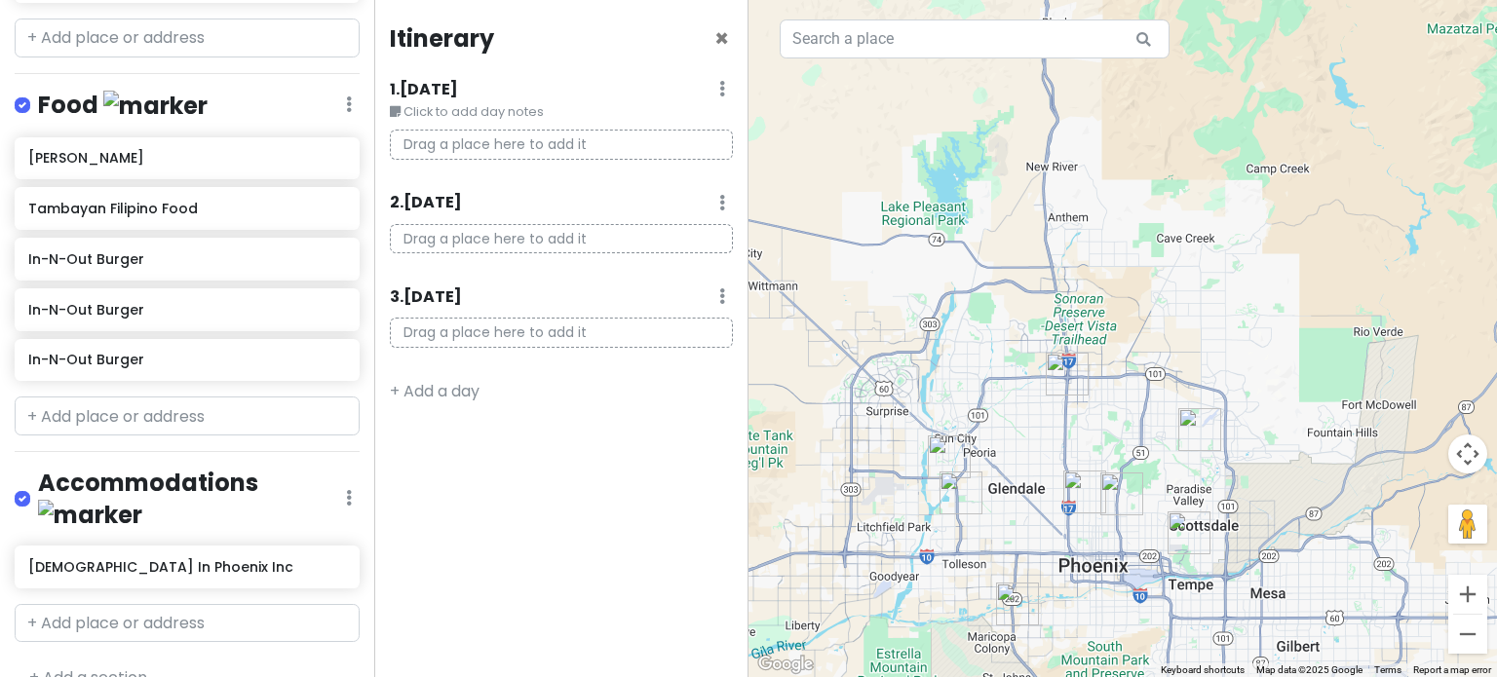
drag, startPoint x: 1107, startPoint y: 258, endPoint x: 1049, endPoint y: 507, distance: 255.3
click at [1049, 507] on div at bounding box center [1122, 338] width 748 height 677
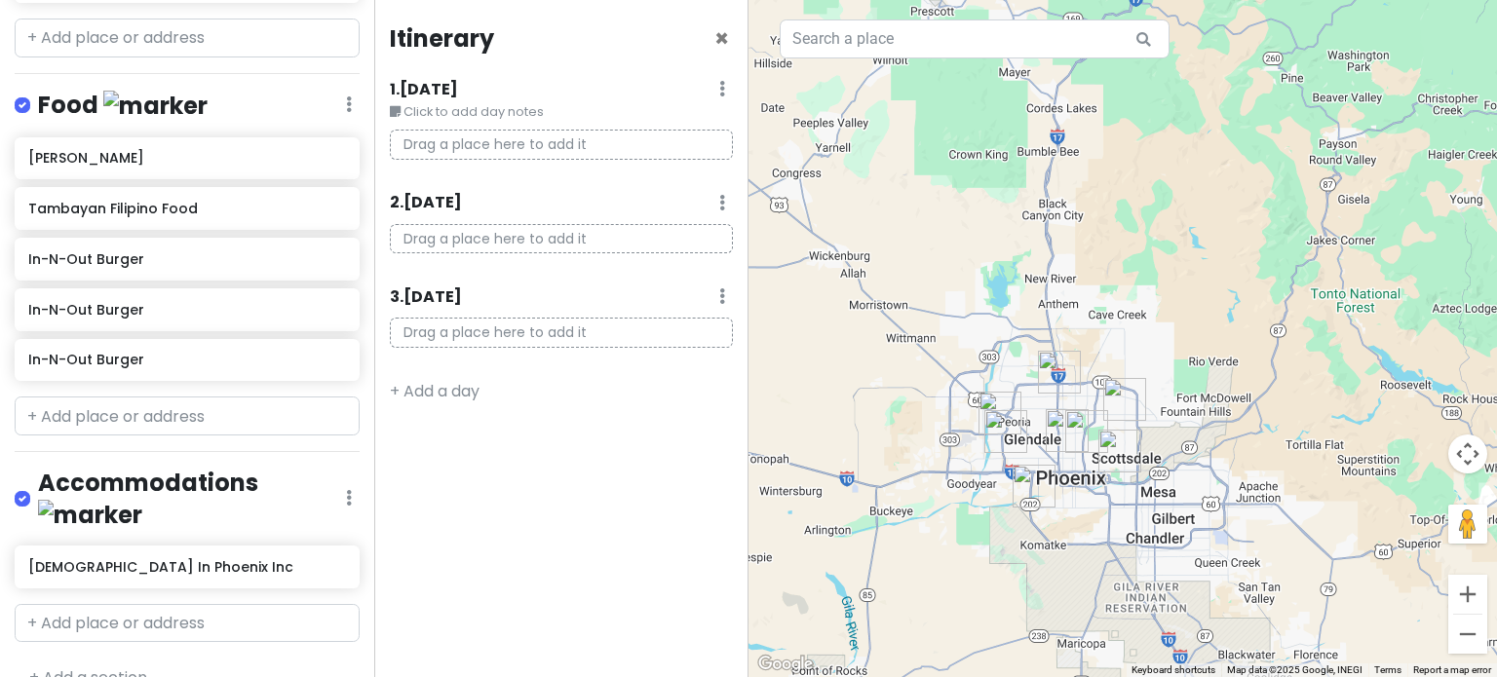
drag, startPoint x: 1072, startPoint y: 505, endPoint x: 1042, endPoint y: 285, distance: 222.3
click at [1042, 288] on div at bounding box center [1122, 338] width 748 height 677
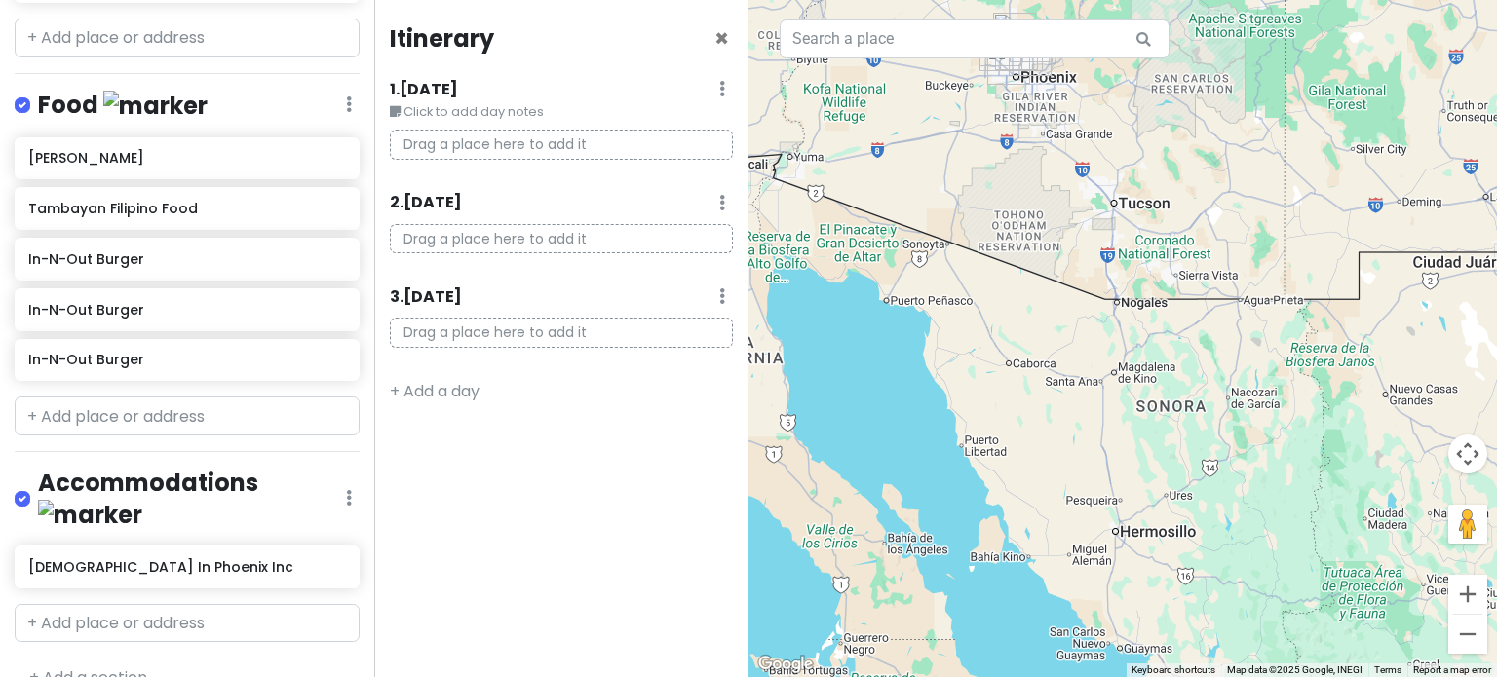
drag, startPoint x: 1018, startPoint y: 331, endPoint x: 981, endPoint y: 160, distance: 175.5
click at [988, 159] on div at bounding box center [1122, 338] width 748 height 677
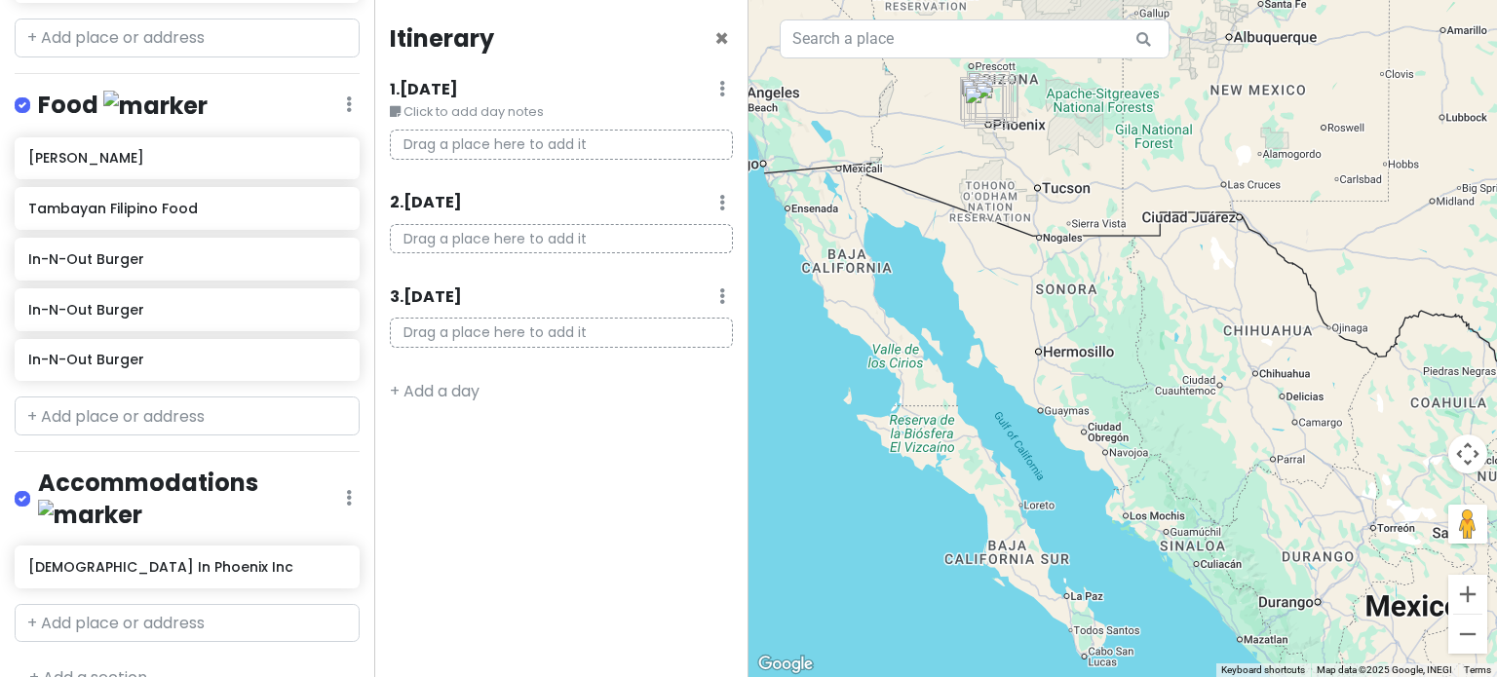
drag, startPoint x: 960, startPoint y: 204, endPoint x: 984, endPoint y: 337, distance: 135.7
click at [983, 334] on div at bounding box center [1122, 338] width 748 height 677
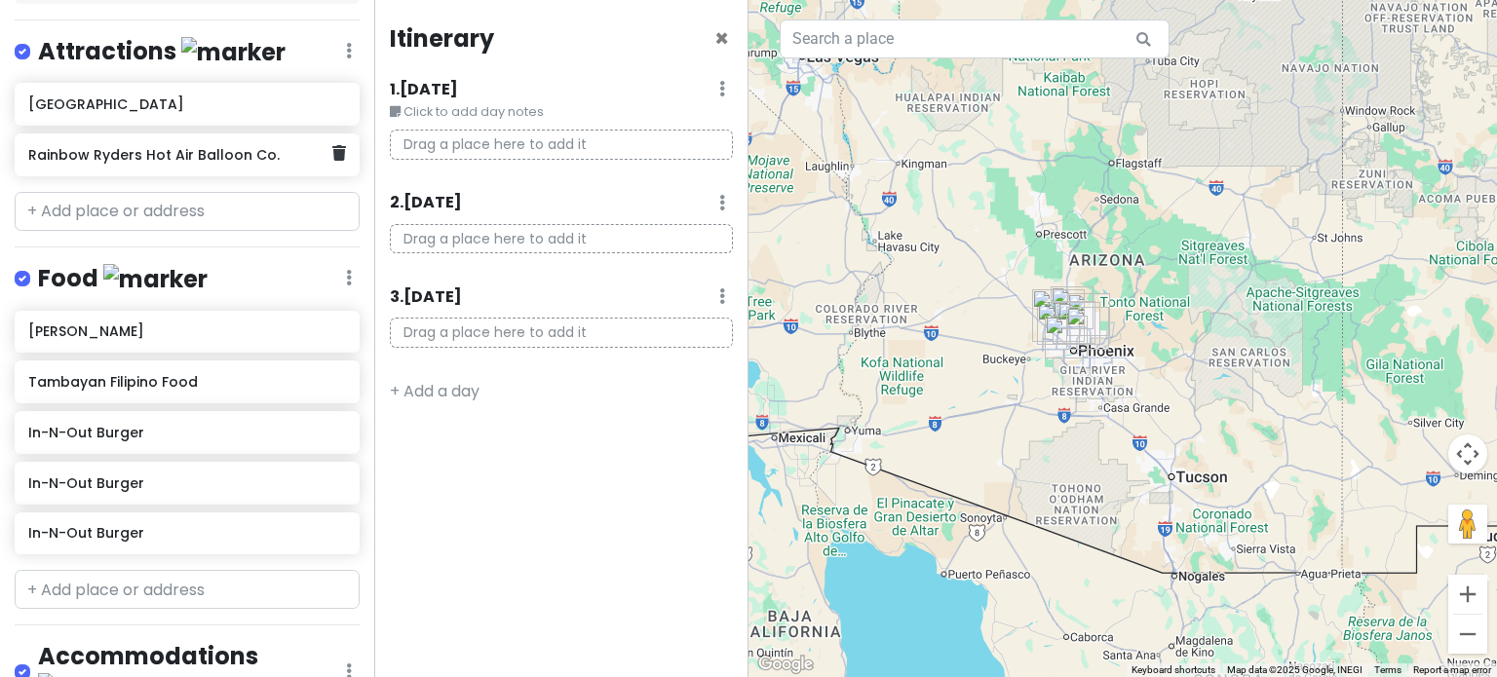
scroll to position [197, 0]
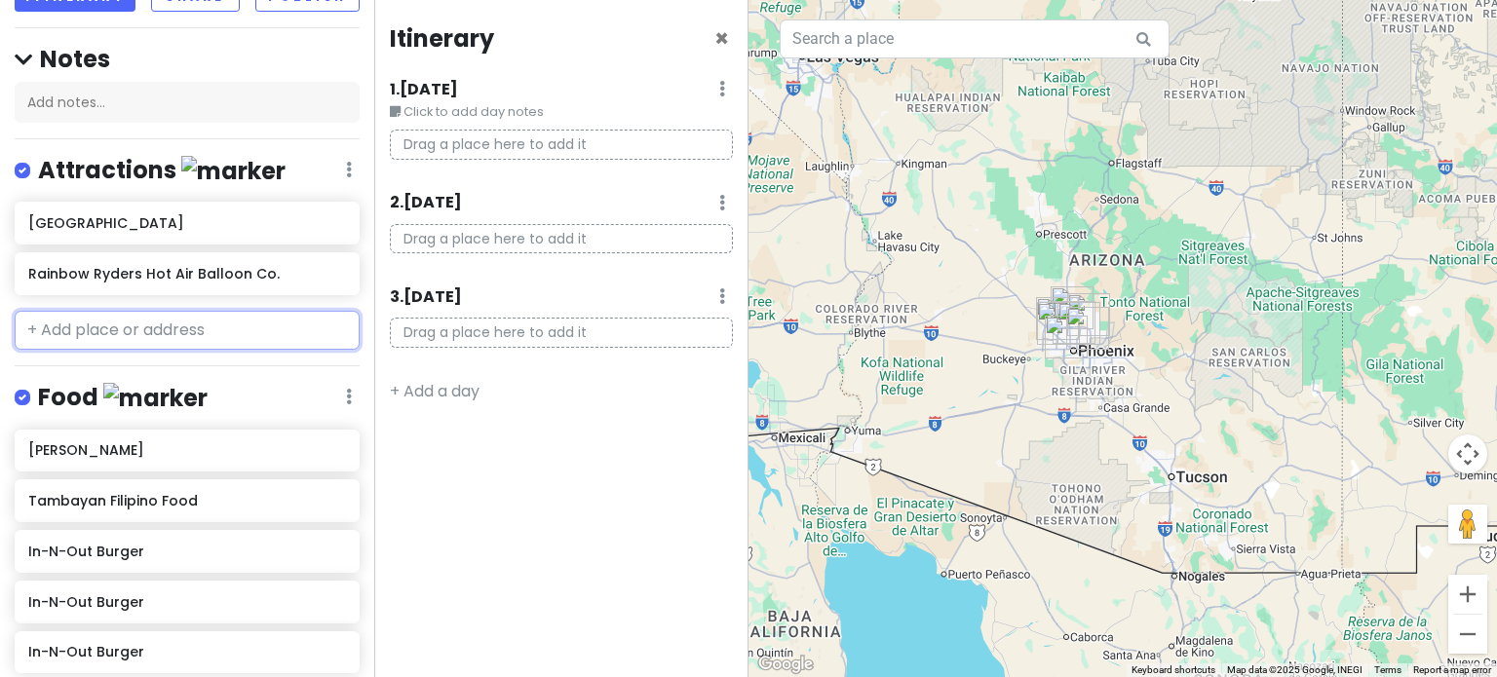
click at [170, 323] on input "text" at bounding box center [187, 330] width 345 height 39
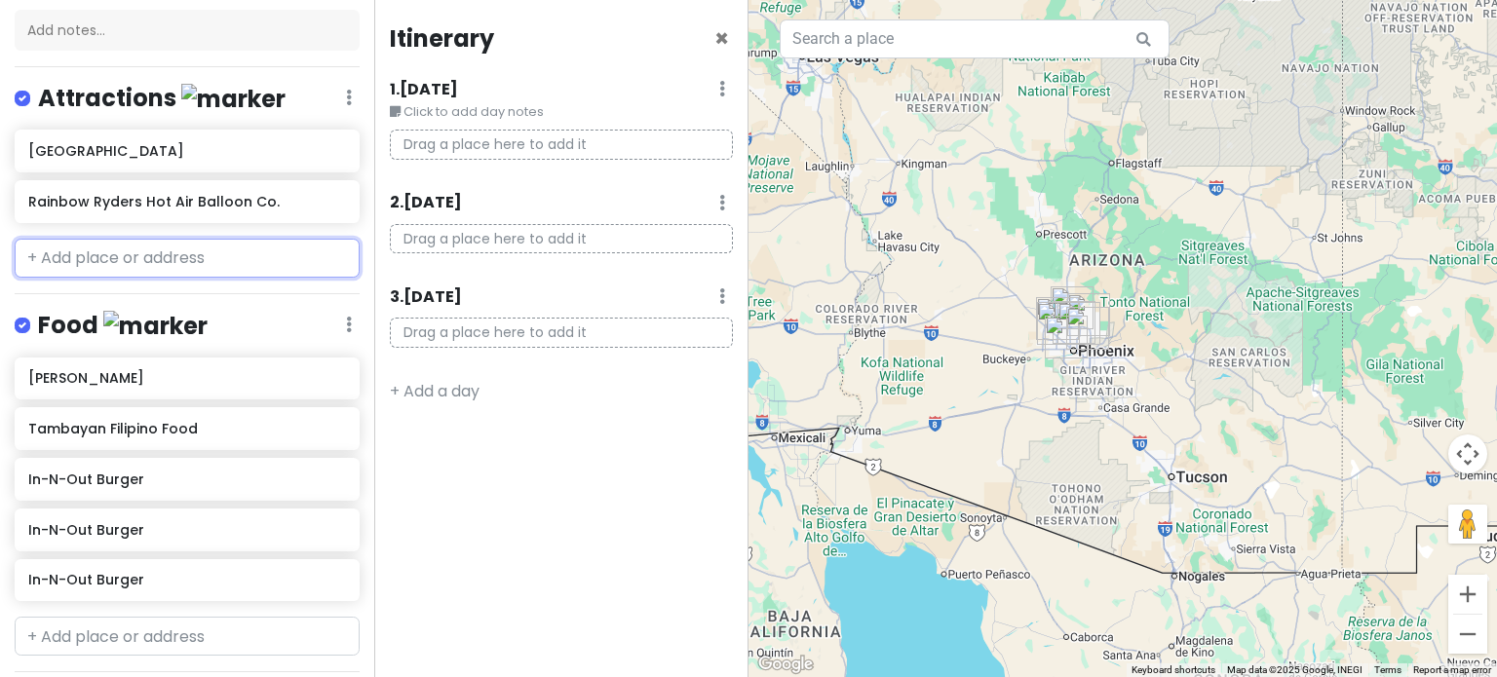
scroll to position [489, 0]
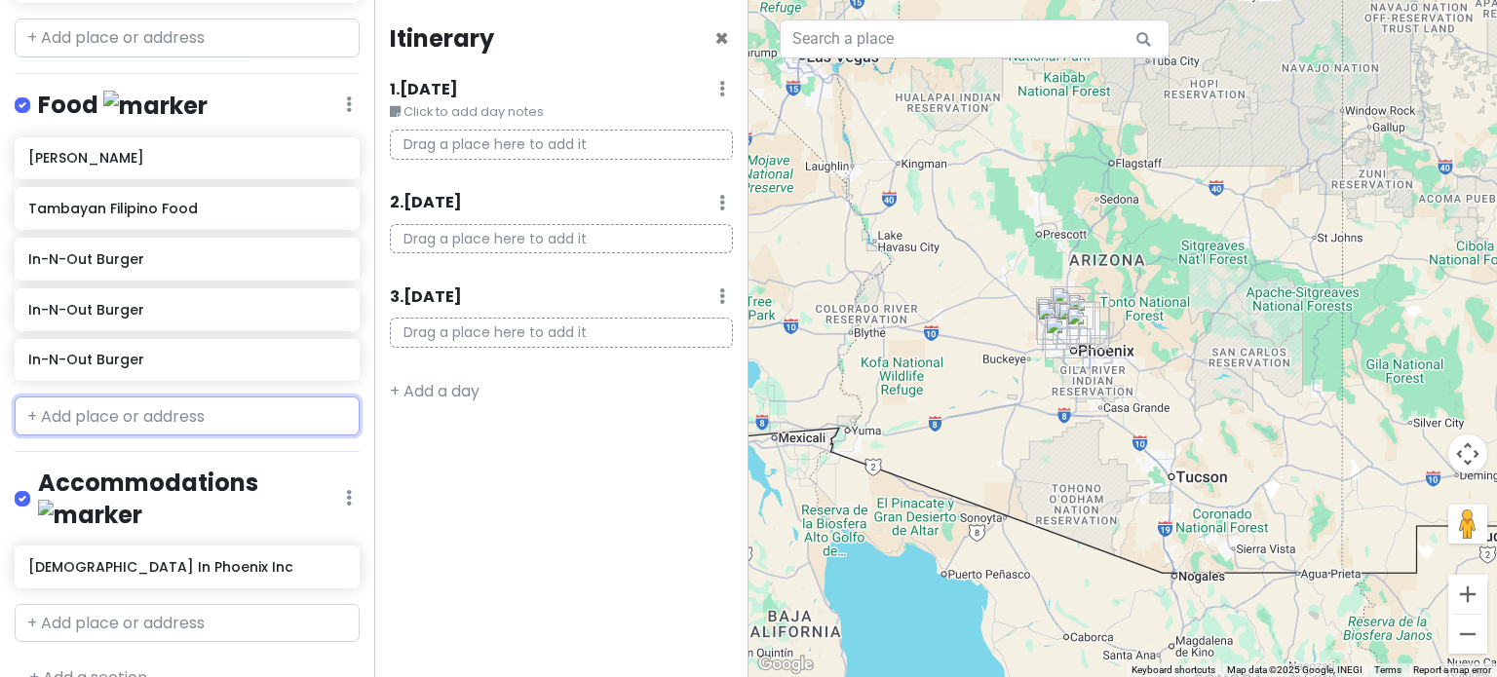
click at [55, 427] on input "text" at bounding box center [187, 416] width 345 height 39
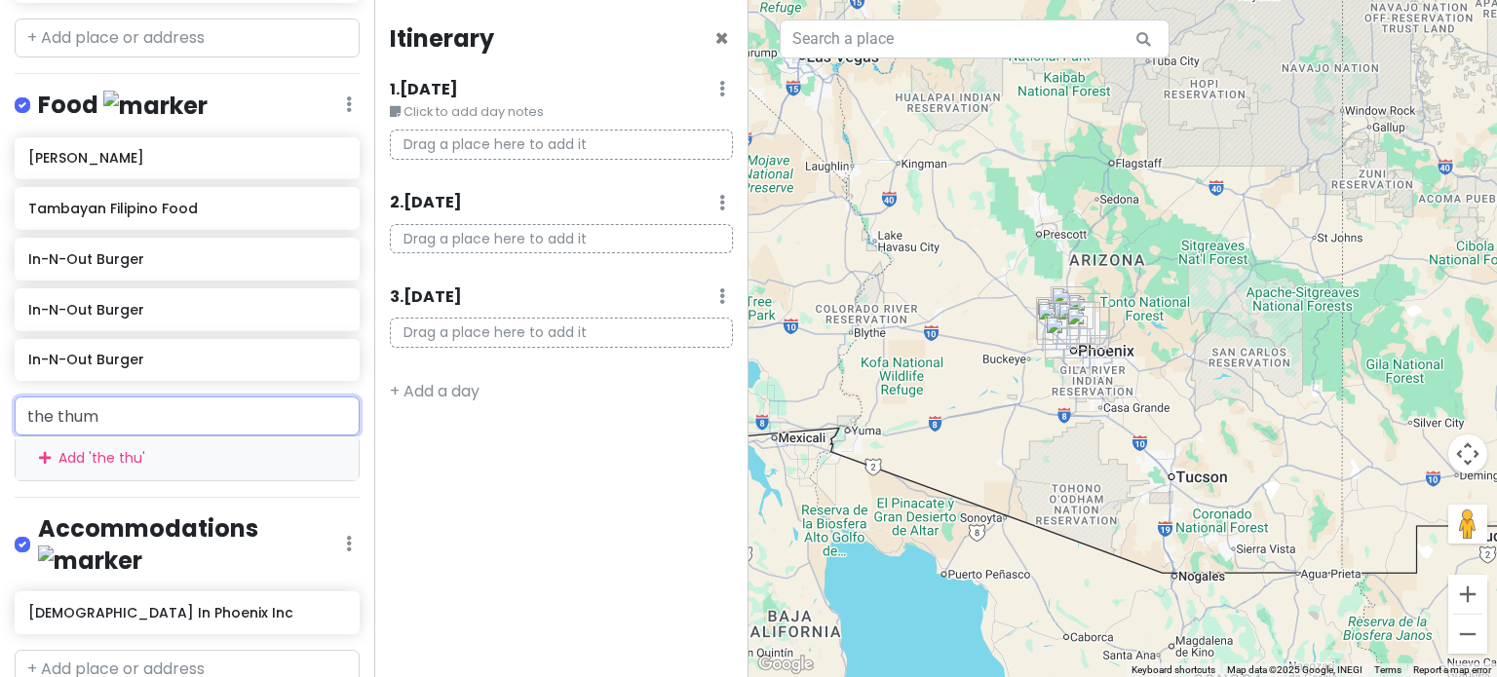
type input "the thumb"
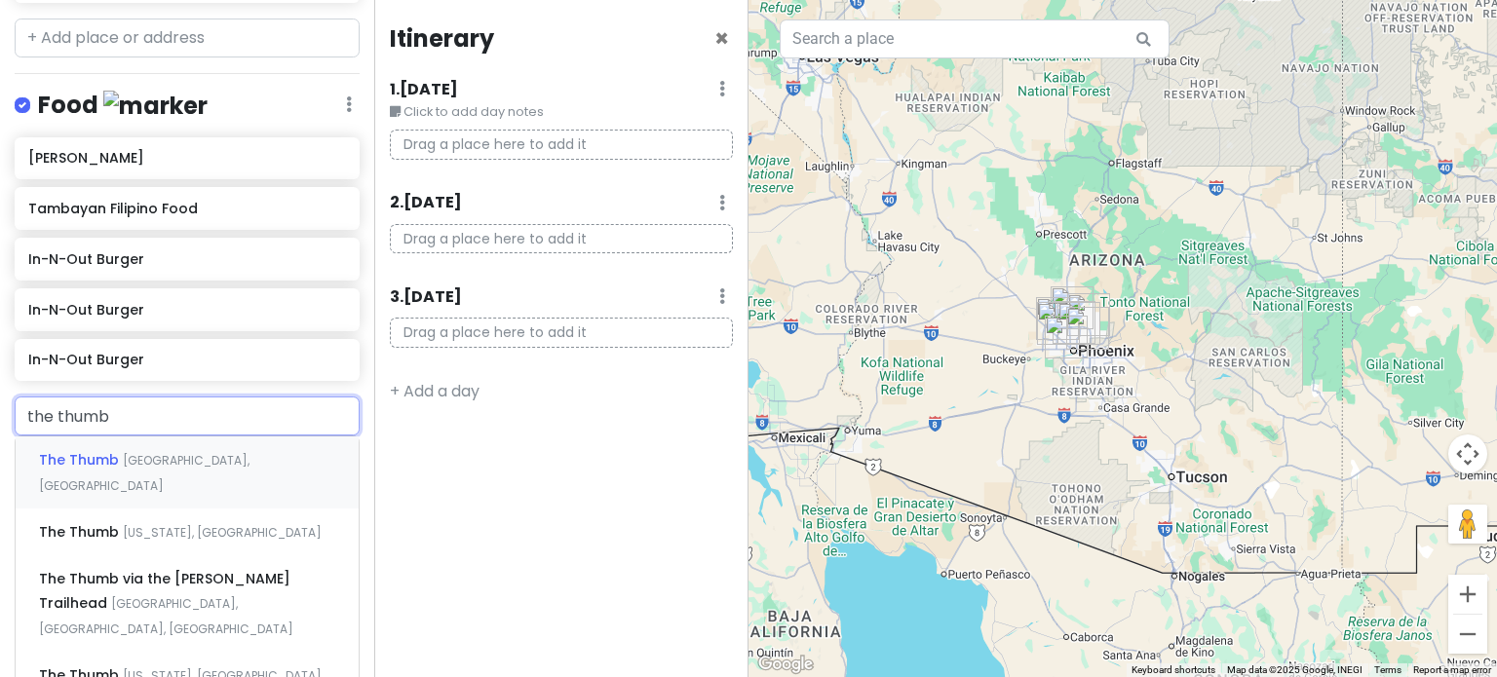
click at [156, 457] on span "[GEOGRAPHIC_DATA], [GEOGRAPHIC_DATA]" at bounding box center [144, 473] width 211 height 42
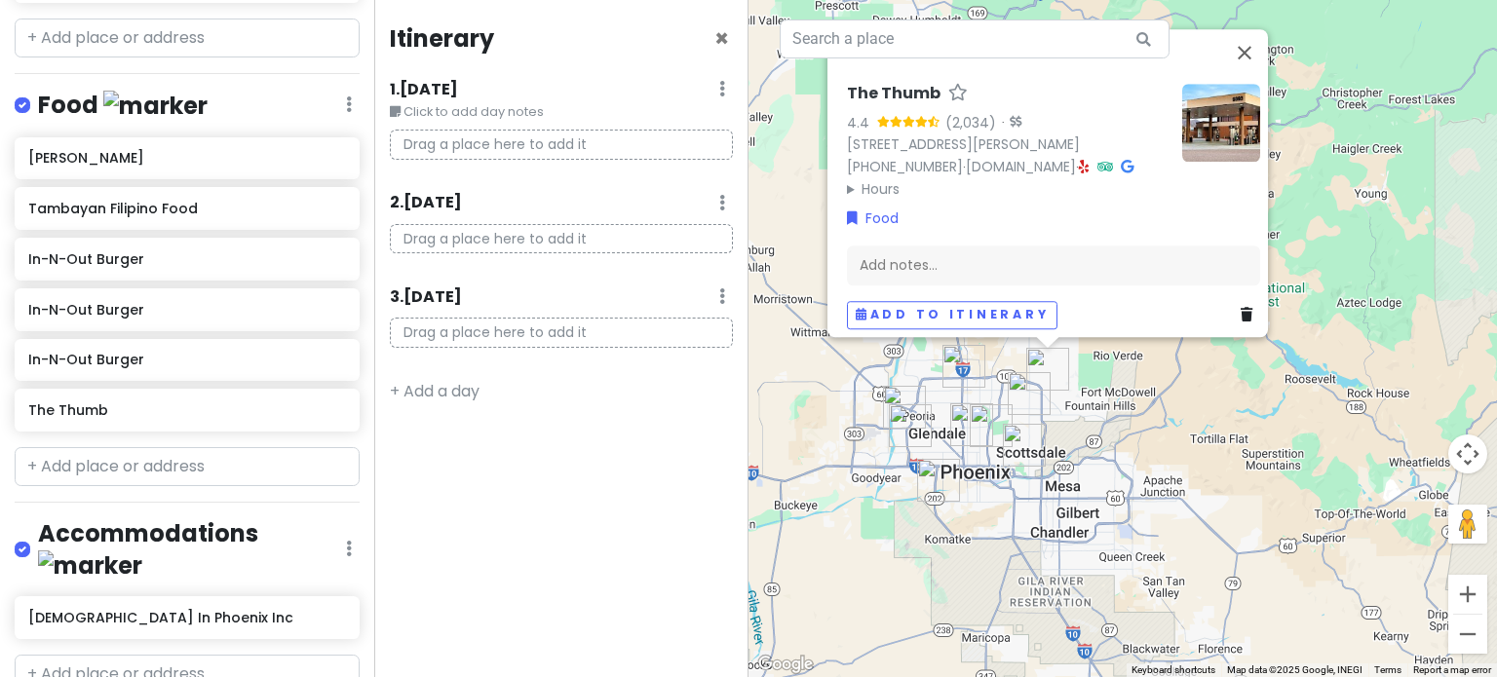
click at [1096, 155] on div "The Thumb 4.4 (2,034) · [STREET_ADDRESS][PERSON_NAME] [PHONE_NUMBER] · [DOMAIN_…" at bounding box center [1007, 142] width 320 height 116
click at [1090, 160] on icon at bounding box center [1084, 167] width 11 height 14
click at [117, 462] on input "text" at bounding box center [187, 466] width 345 height 39
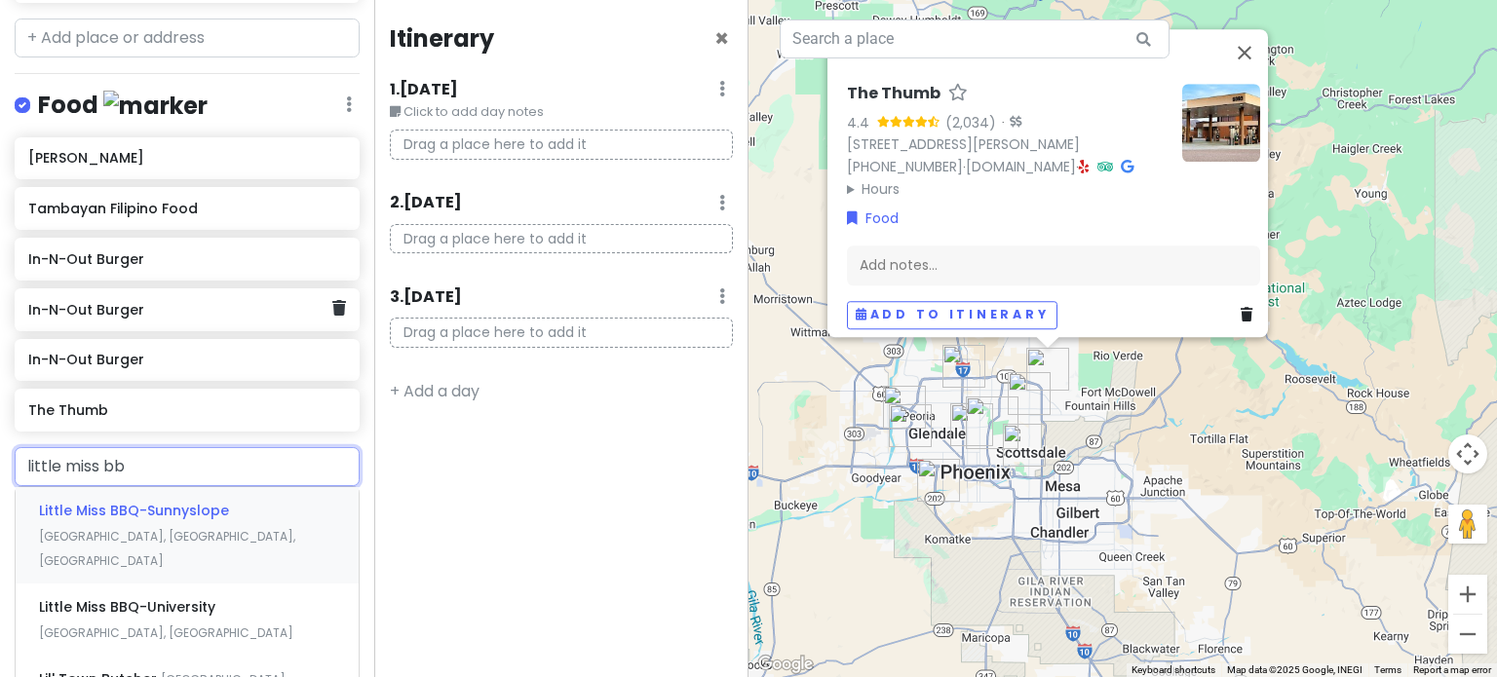
type input "little miss bbq"
click at [243, 517] on div "Little Miss BBQ-[GEOGRAPHIC_DATA], [GEOGRAPHIC_DATA], [GEOGRAPHIC_DATA]" at bounding box center [187, 535] width 343 height 96
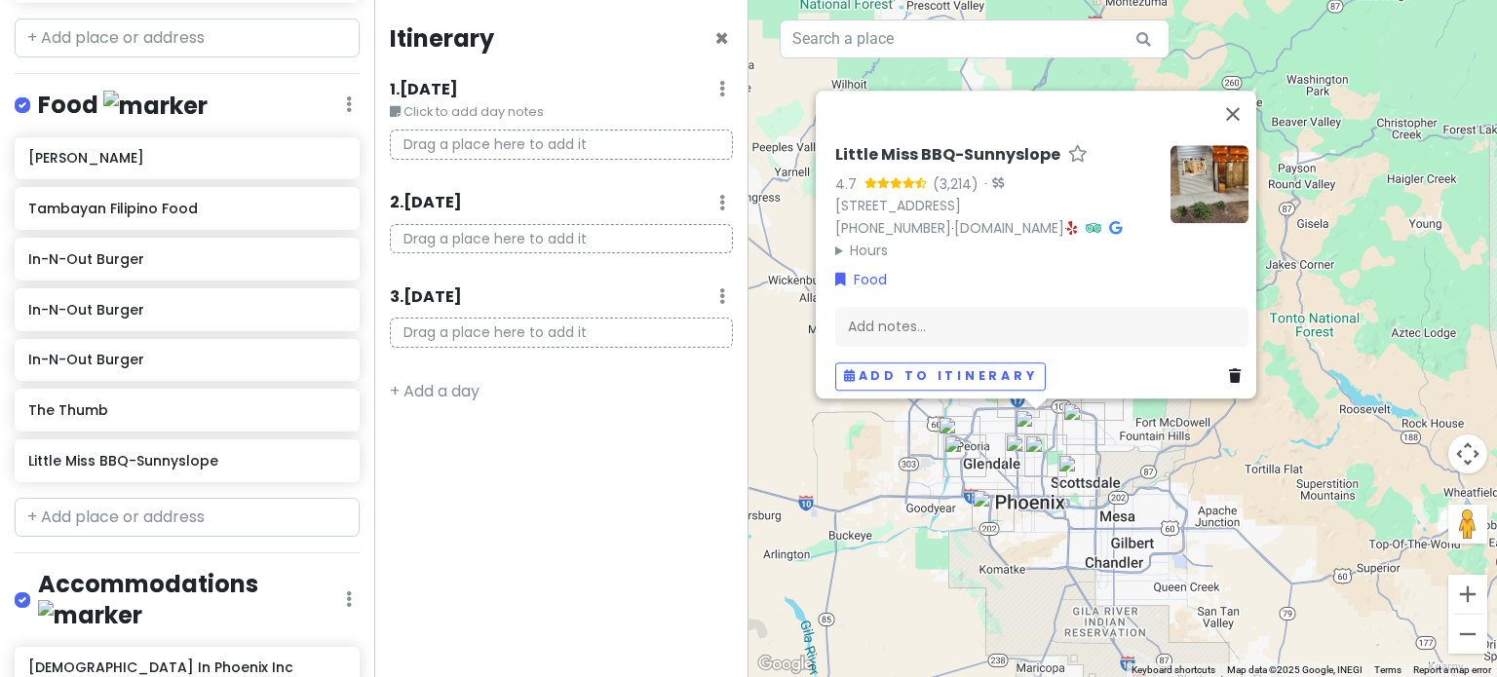
click at [1078, 221] on icon at bounding box center [1072, 228] width 11 height 14
click at [123, 506] on input "text" at bounding box center [187, 517] width 345 height 39
paste input "Ponchos Cantina"
type input "Ponchos Cantina"
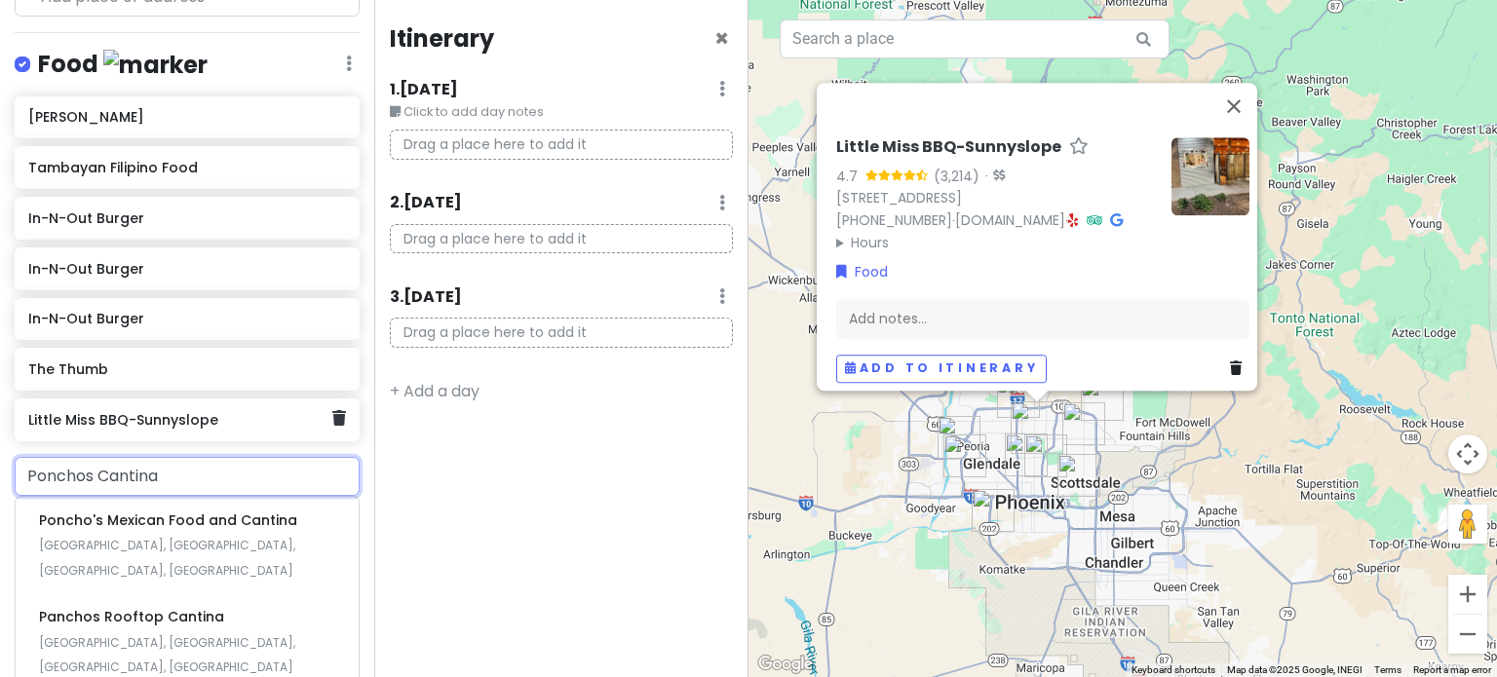
scroll to position [587, 0]
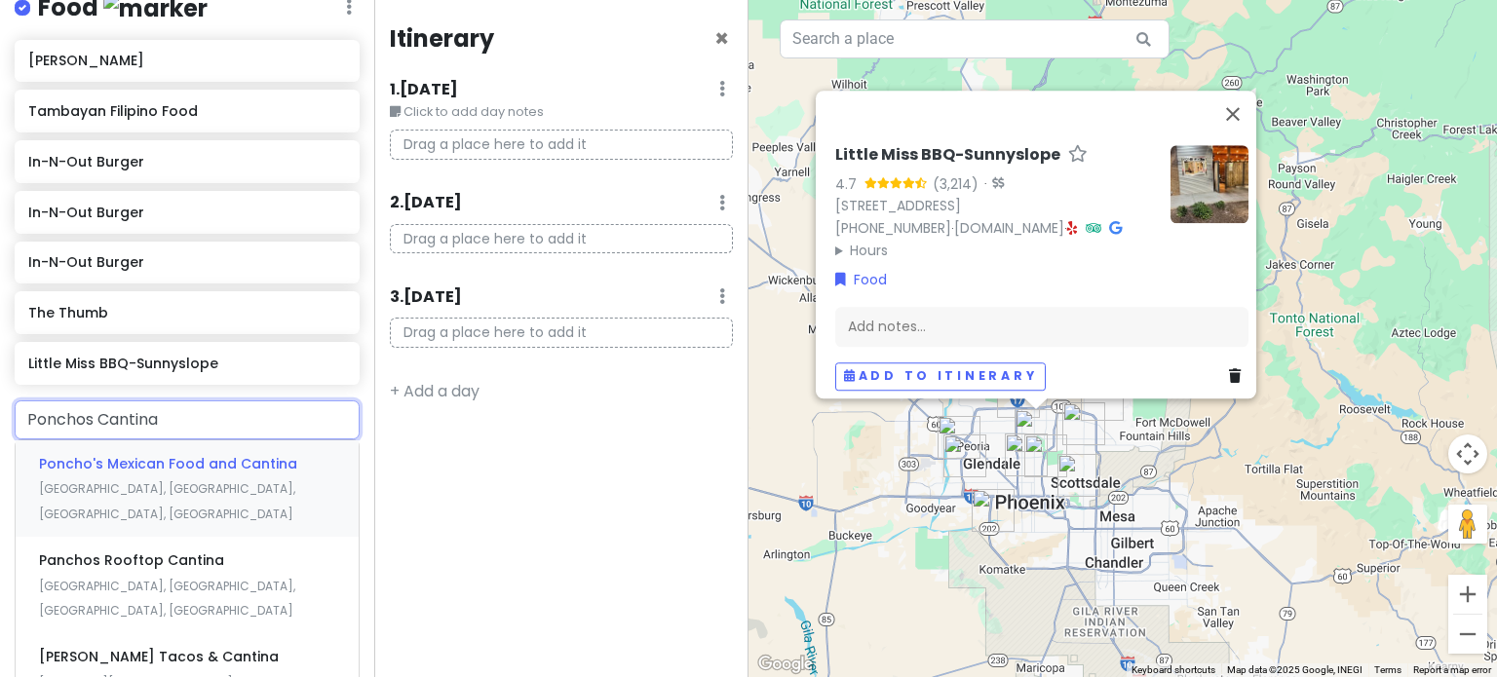
click at [220, 454] on span "Poncho's Mexican Food and Cantina" at bounding box center [168, 463] width 258 height 19
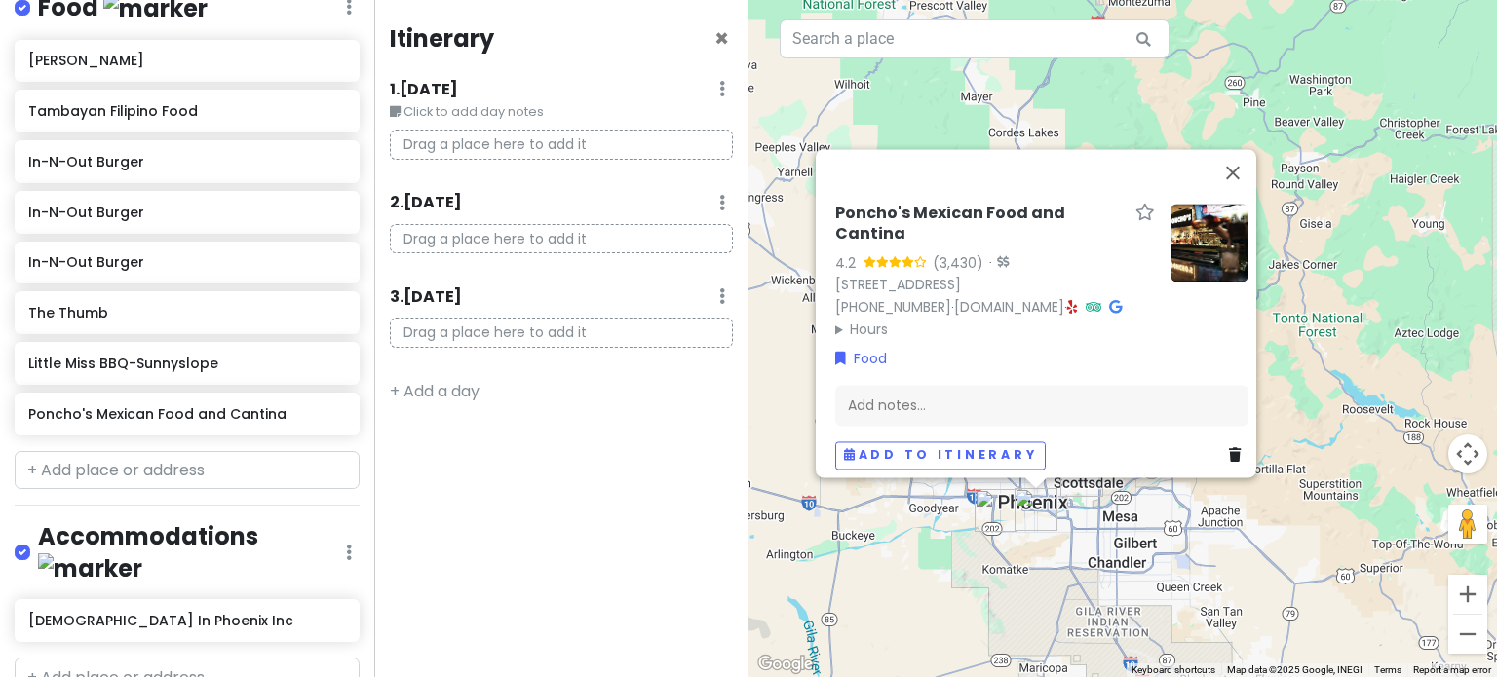
click at [1067, 300] on icon at bounding box center [1072, 307] width 11 height 14
click at [119, 480] on input "text" at bounding box center [187, 470] width 345 height 39
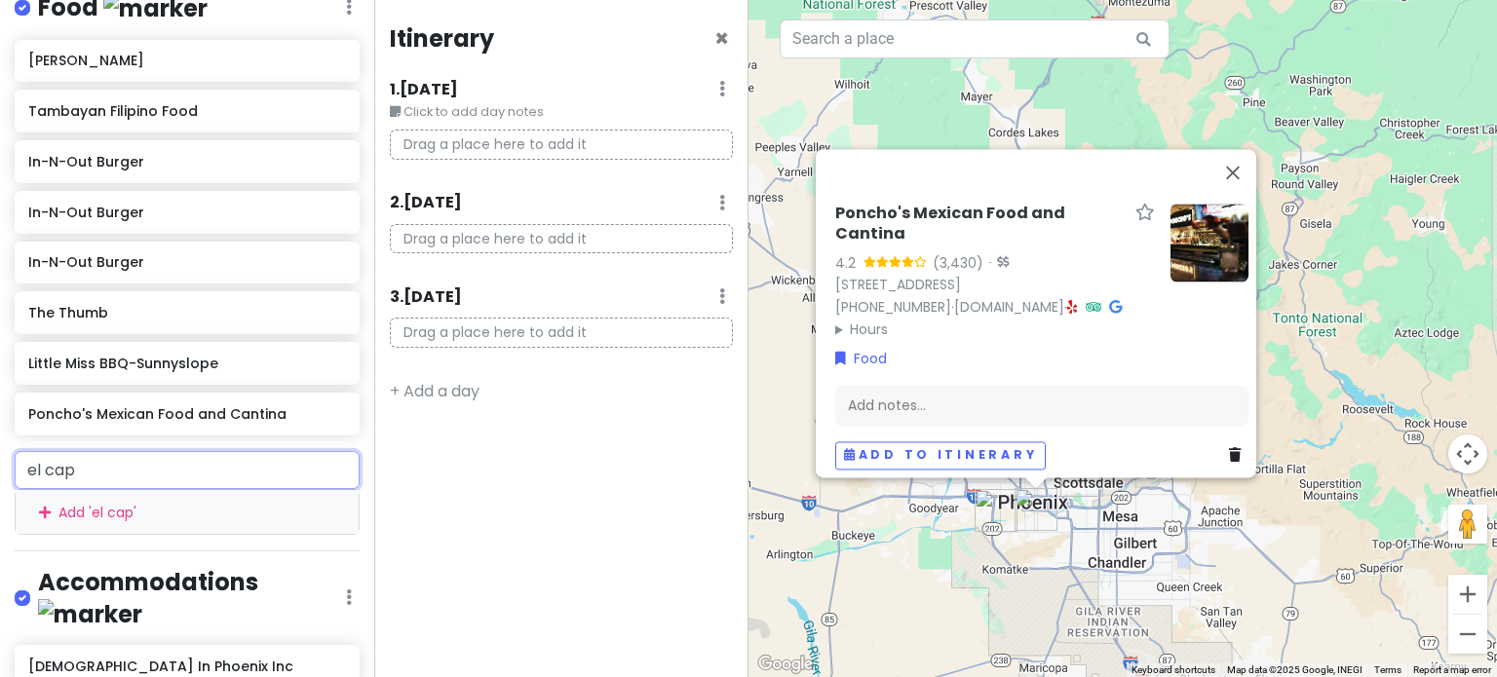
type input "el capr"
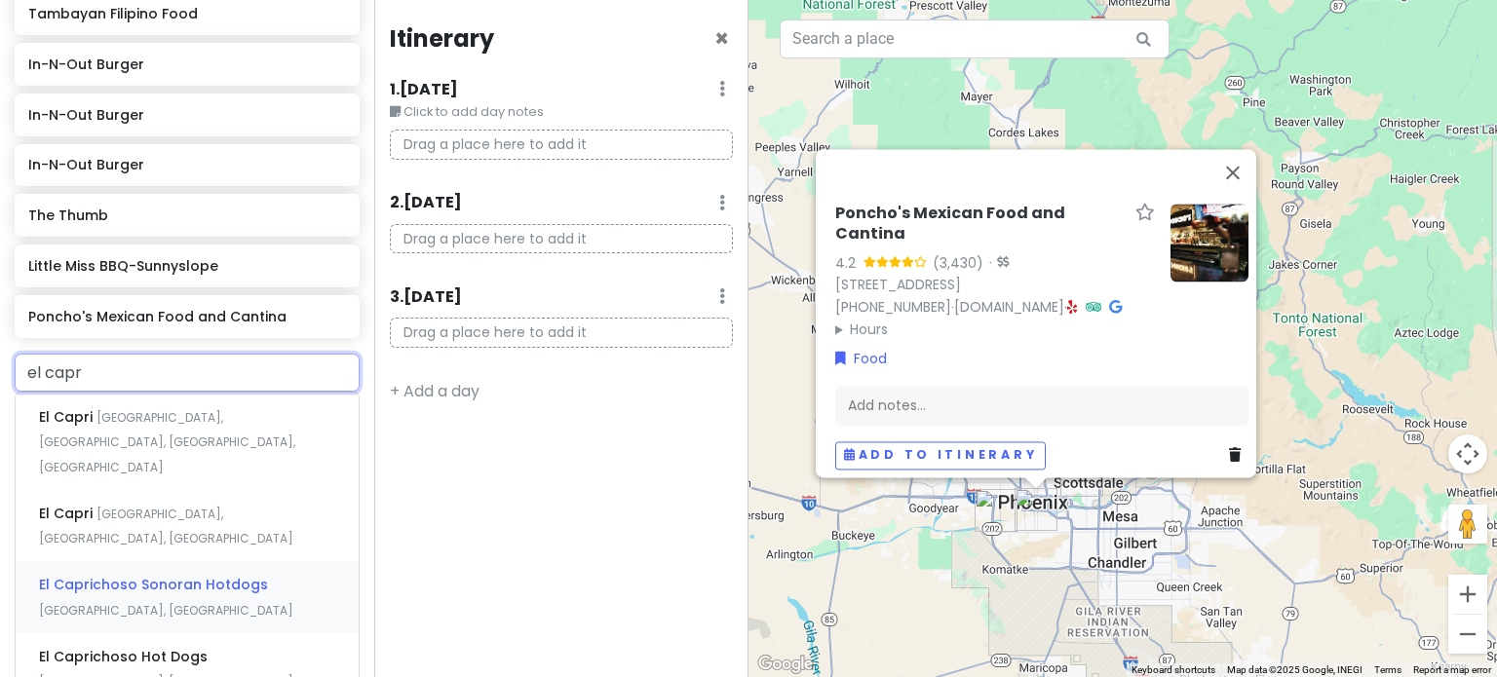
click at [134, 575] on span "El Caprichoso Sonoran Hotdogs" at bounding box center [153, 584] width 229 height 19
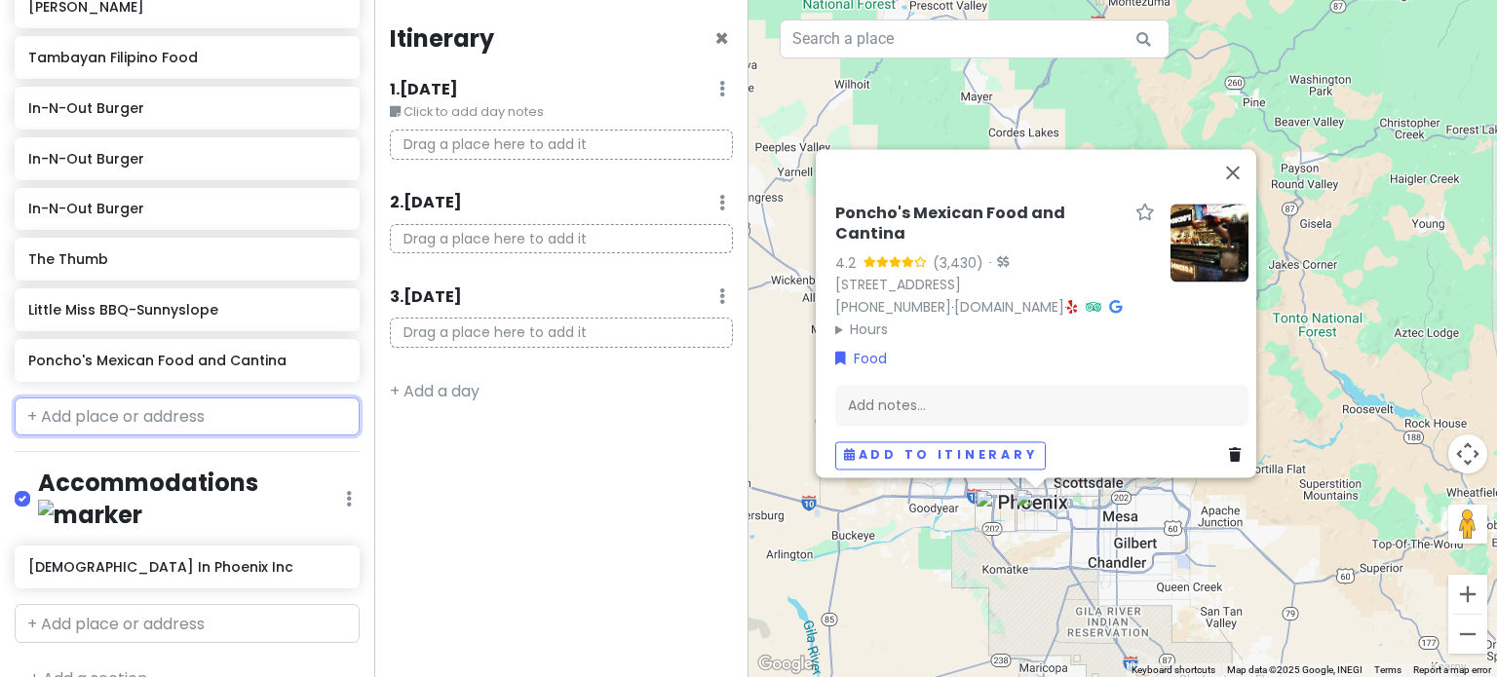
scroll to position [691, 0]
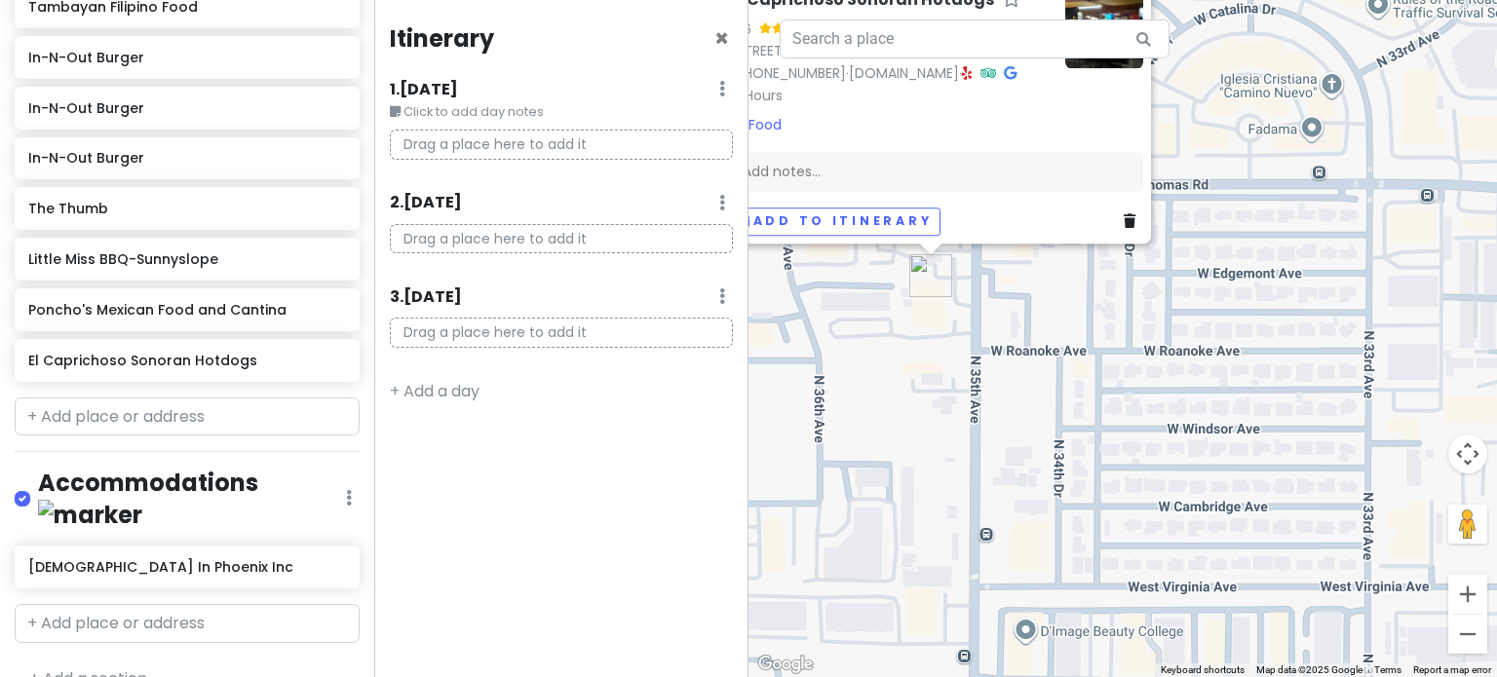
click at [927, 389] on div "El Caprichoso Sonoran Hotdogs 4.6 (1,267) · [STREET_ADDRESS] [PHONE_NUMBER] · […" at bounding box center [1122, 338] width 748 height 677
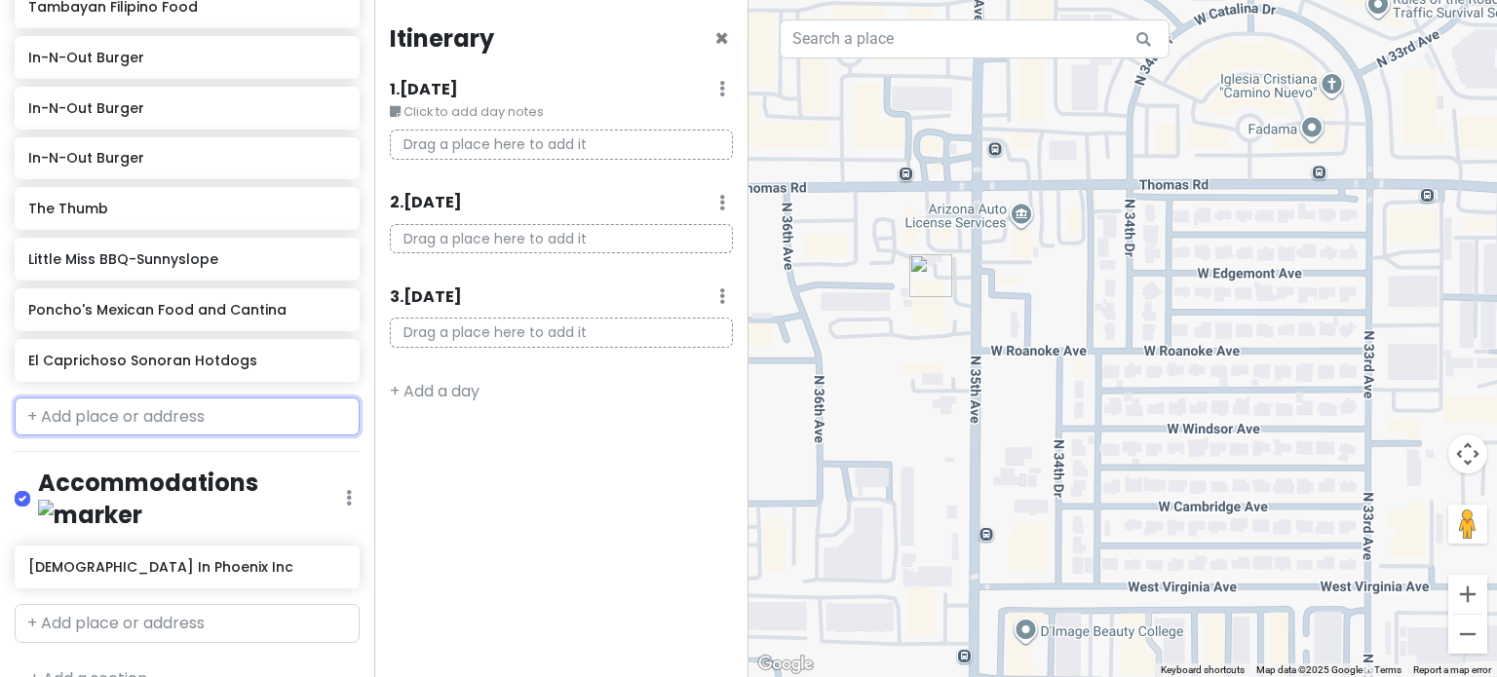
click at [187, 406] on input "text" at bounding box center [187, 417] width 345 height 39
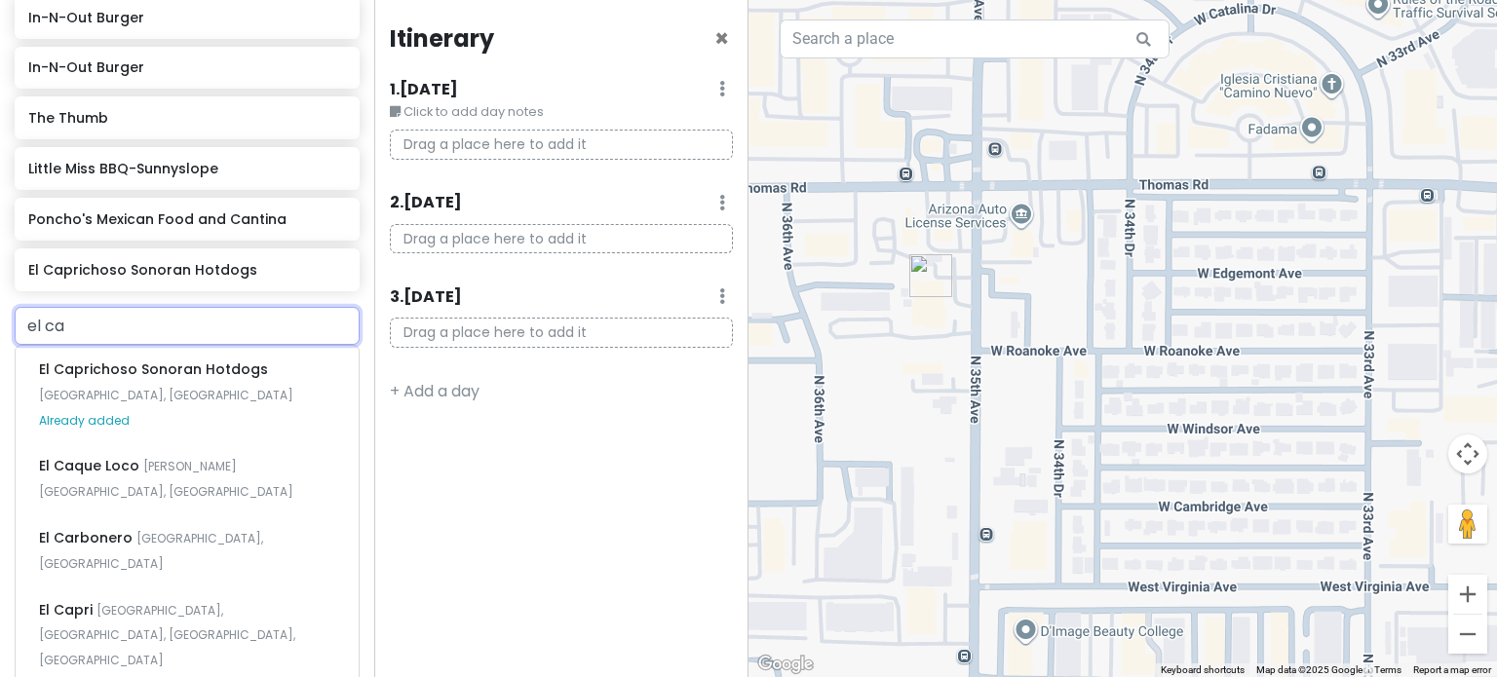
scroll to position [788, 0]
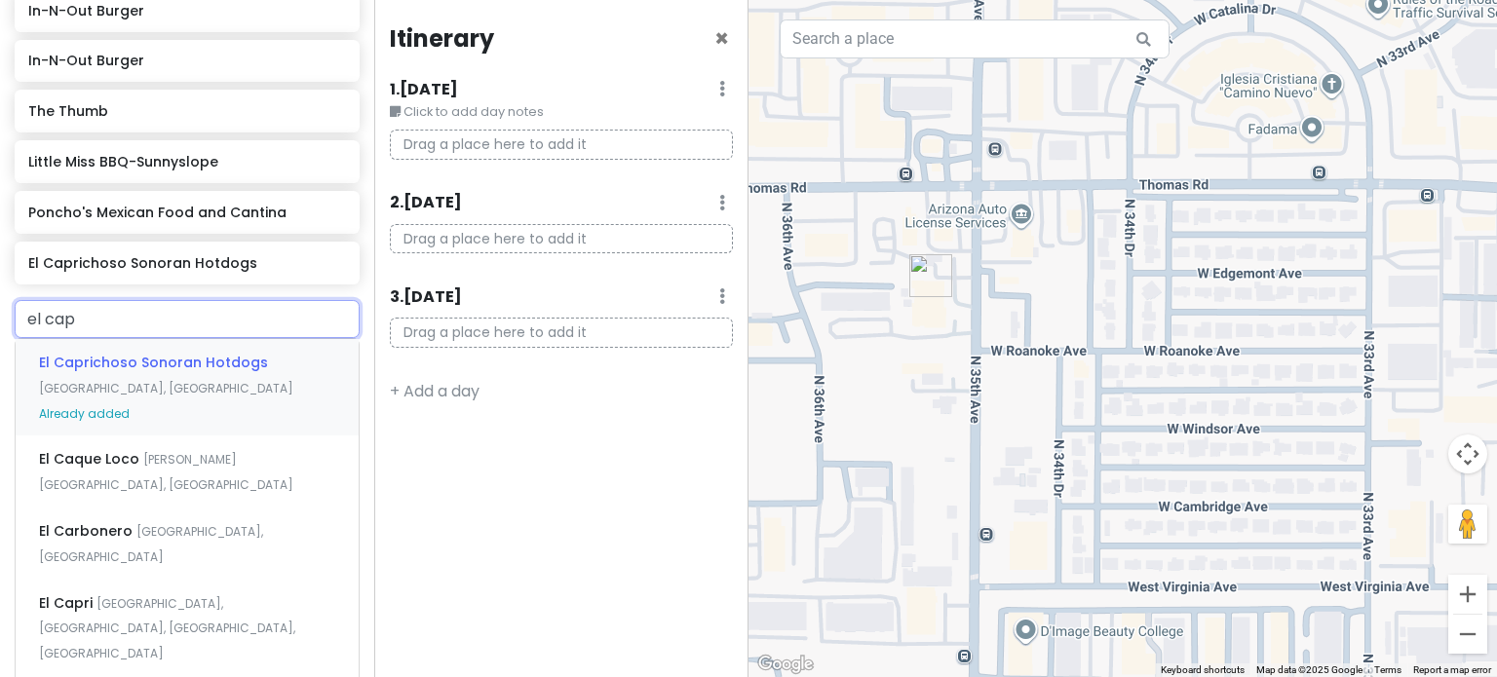
type input "el capr"
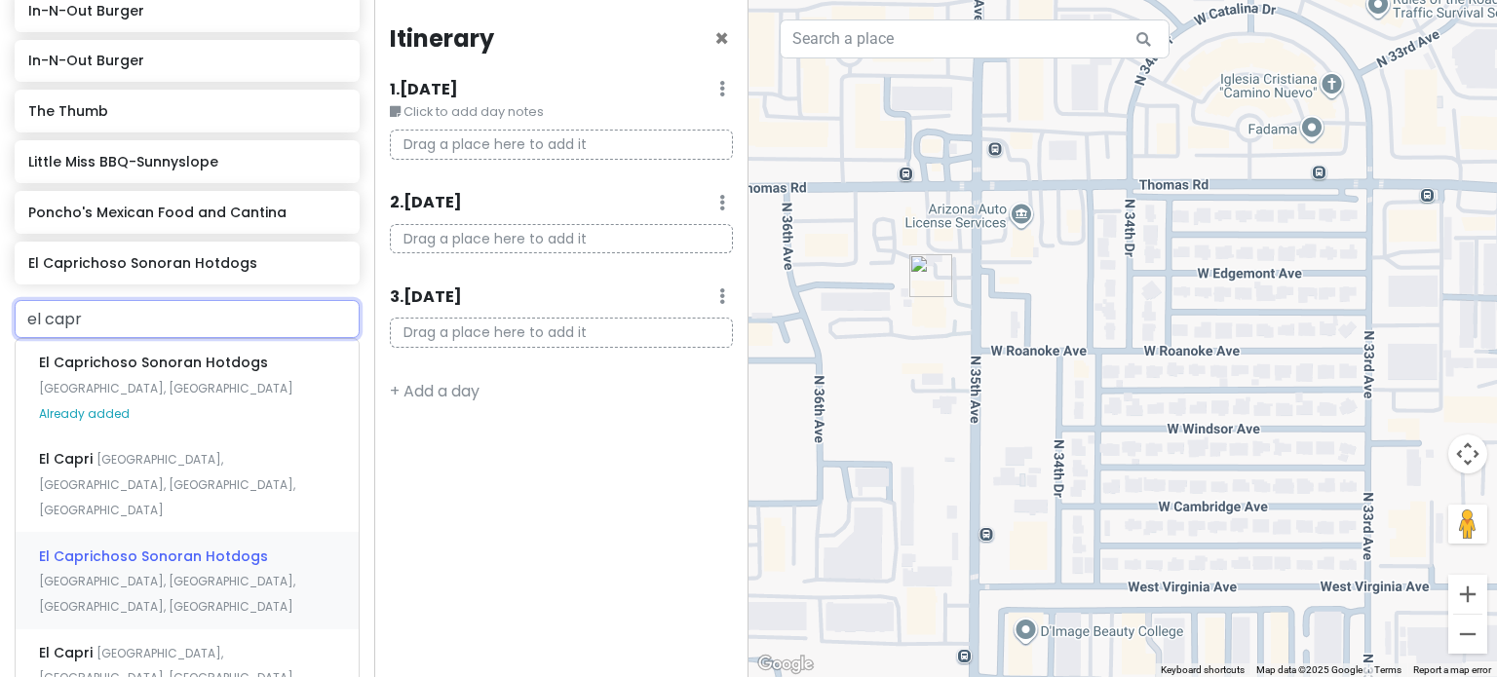
click at [220, 532] on div "El Caprichoso Sonoran Hotdogs [GEOGRAPHIC_DATA], [GEOGRAPHIC_DATA], [GEOGRAPHIC…" at bounding box center [187, 580] width 343 height 96
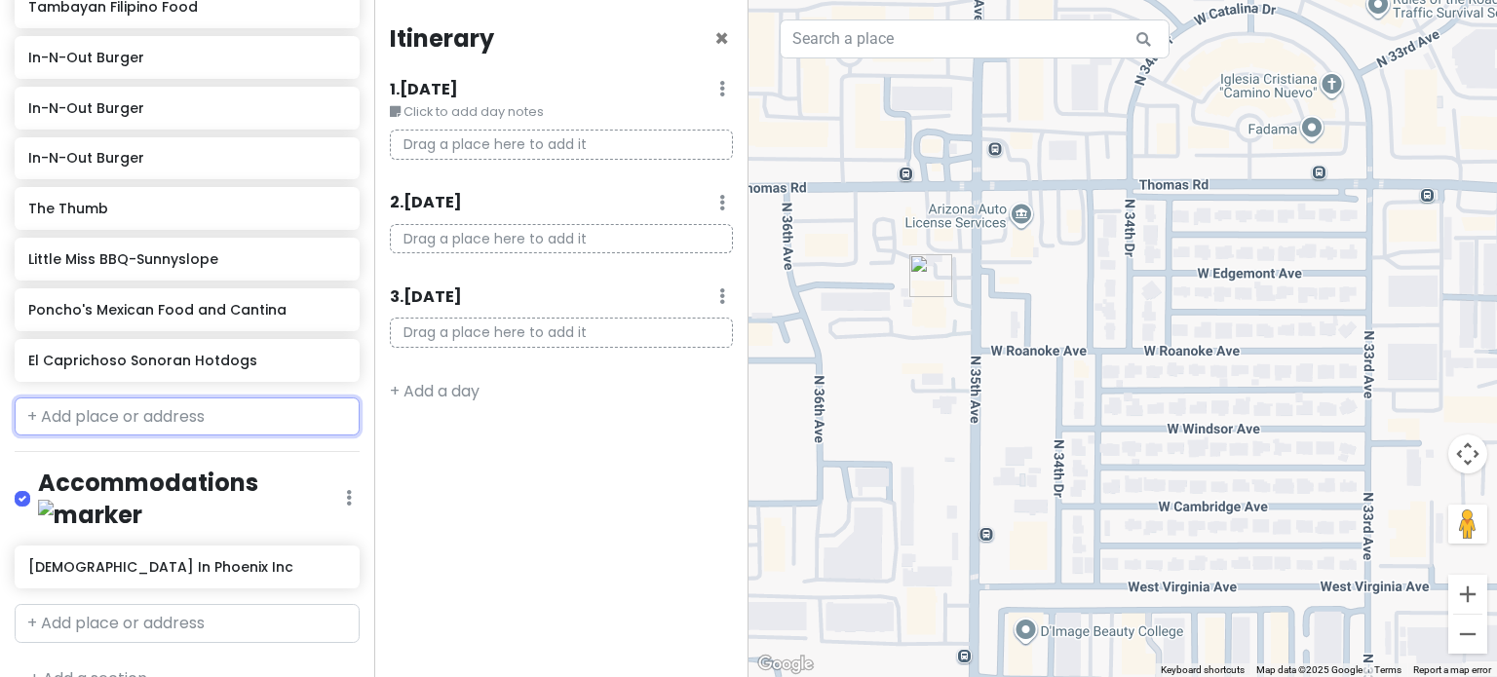
scroll to position [742, 0]
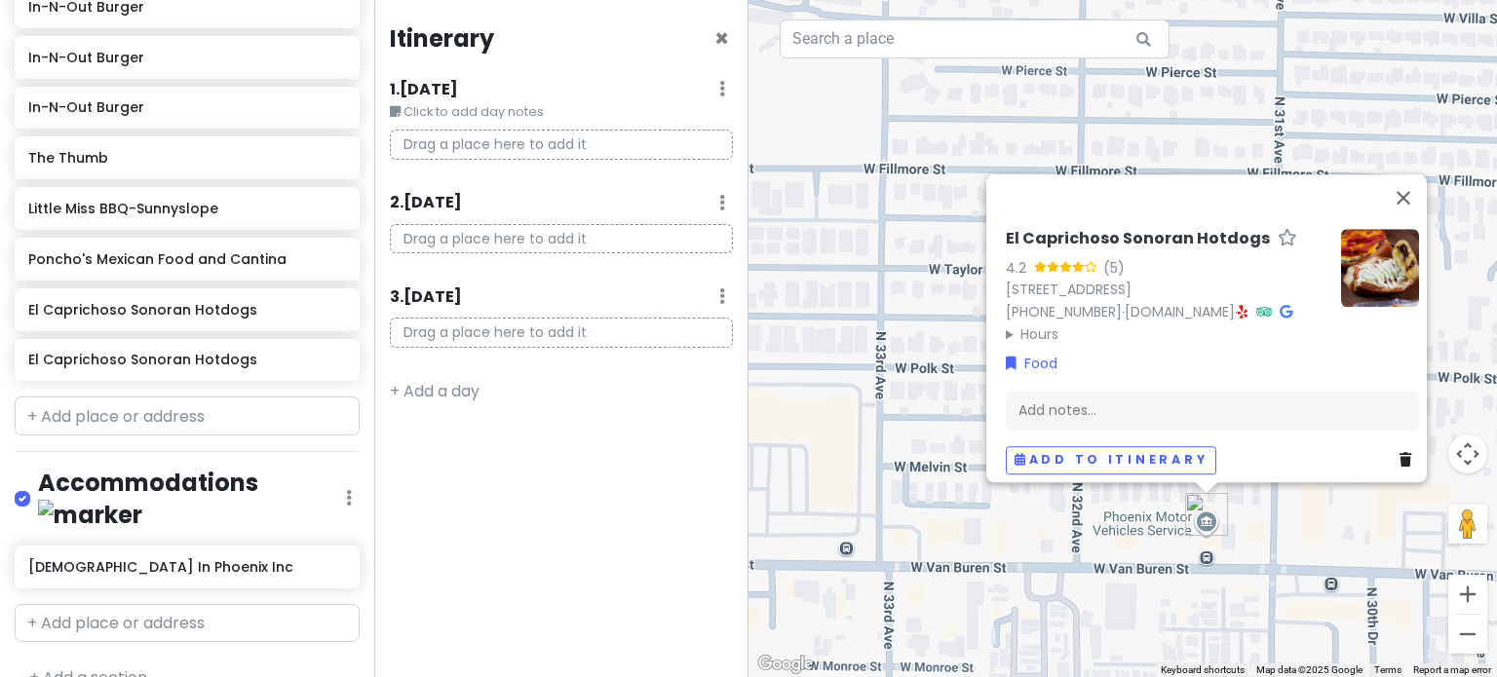
drag, startPoint x: 1252, startPoint y: 625, endPoint x: 1238, endPoint y: 441, distance: 183.8
click at [1238, 441] on div "El Caprichoso Sonoran Hotdogs 4.2 (5) [STREET_ADDRESS] [PHONE_NUMBER] · [DOMAIN…" at bounding box center [1122, 338] width 748 height 677
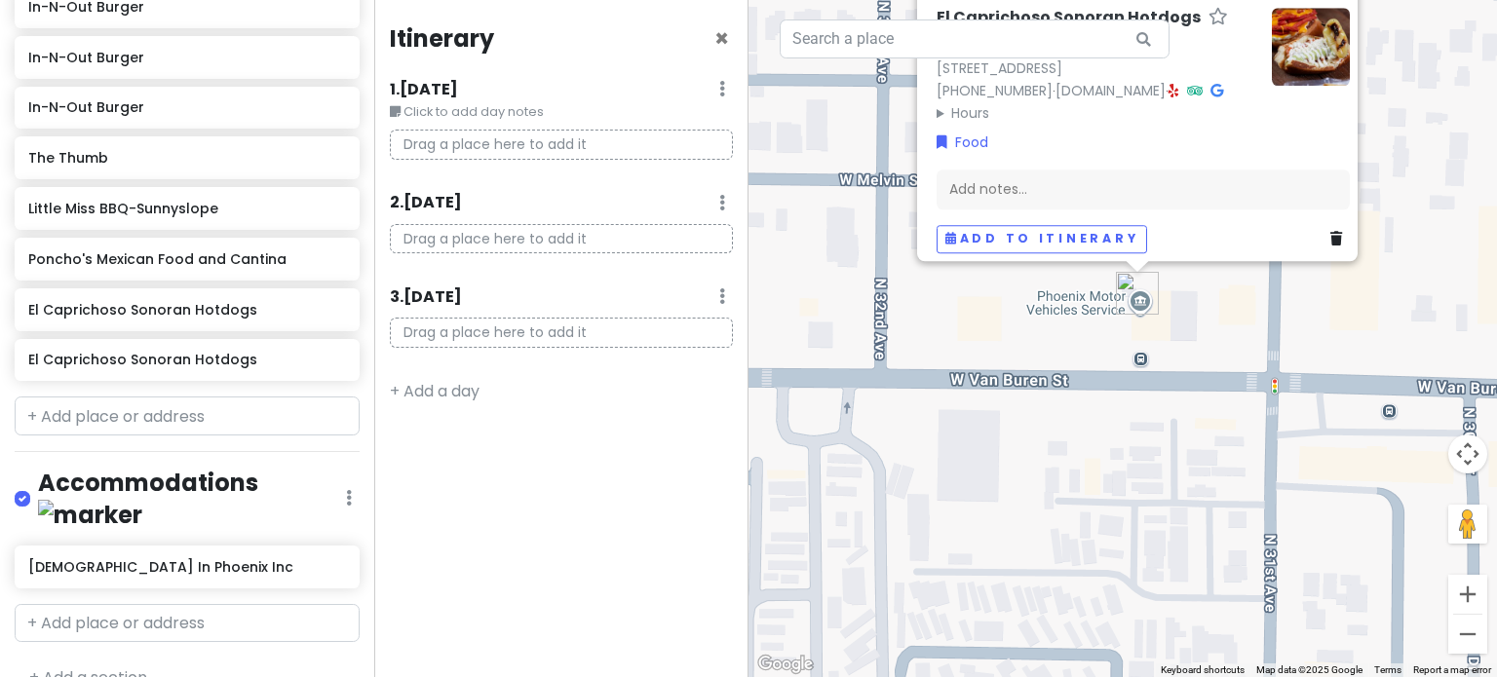
click at [1209, 368] on div "El Caprichoso Sonoran Hotdogs 4.2 (5) [STREET_ADDRESS] [PHONE_NUMBER] · [DOMAIN…" at bounding box center [1122, 338] width 748 height 677
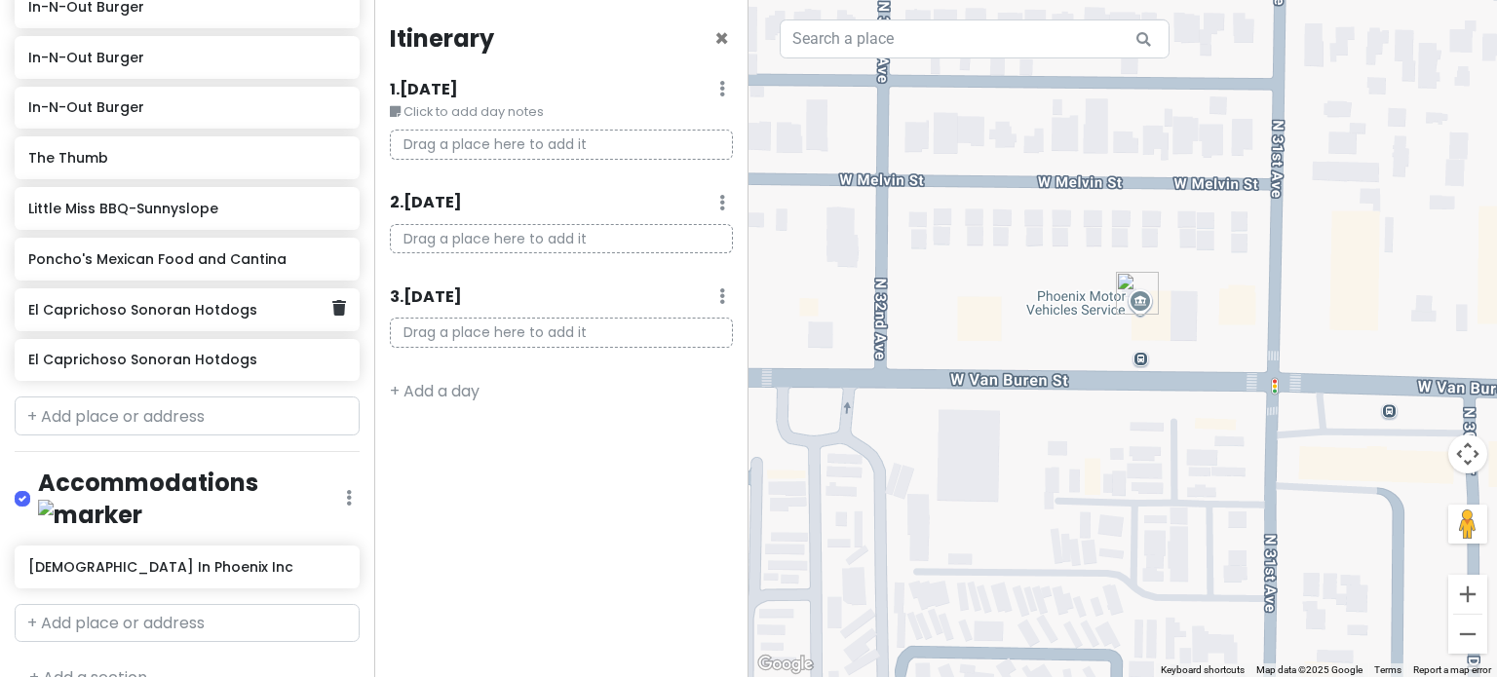
click at [226, 303] on h6 "El Caprichoso Sonoran Hotdogs" at bounding box center [179, 310] width 303 height 18
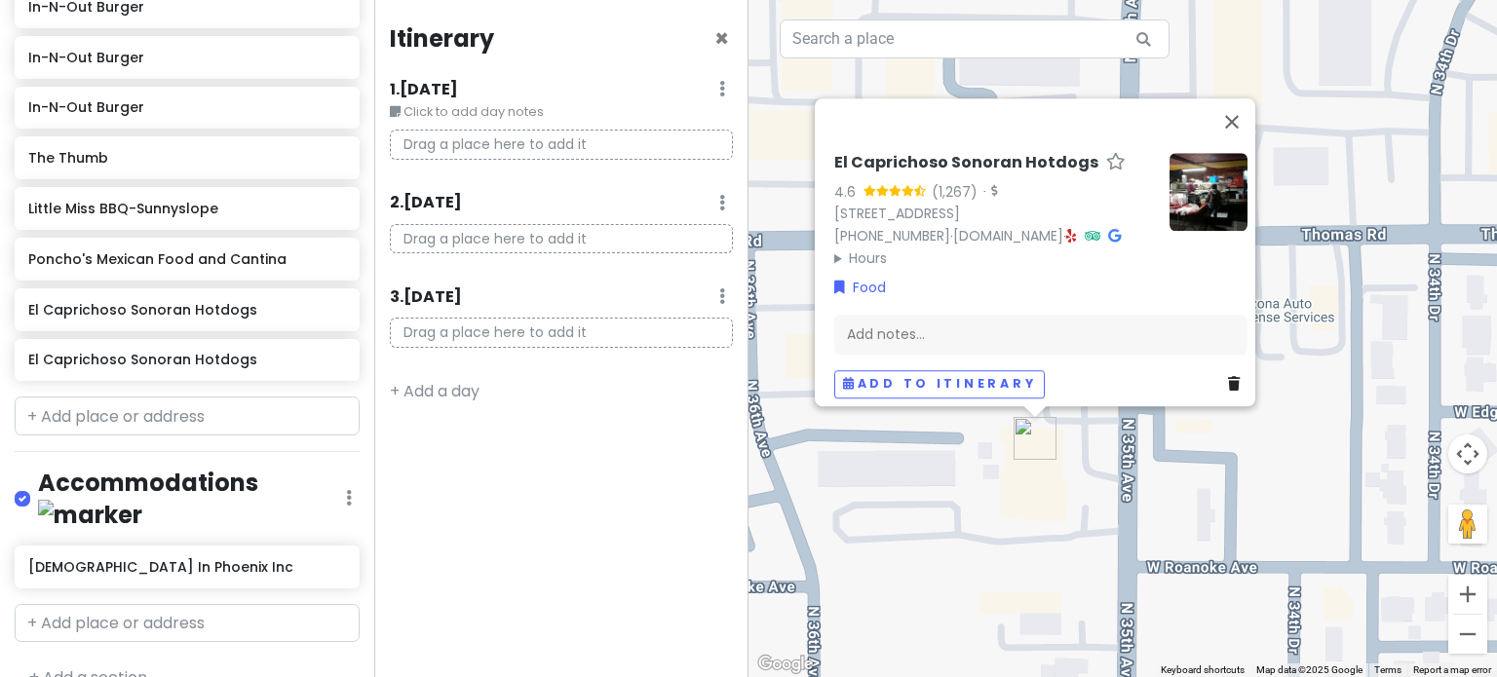
click at [1098, 458] on div "El Caprichoso Sonoran Hotdogs 4.6 (1,267) · [STREET_ADDRESS] [PHONE_NUMBER] · […" at bounding box center [1122, 338] width 748 height 677
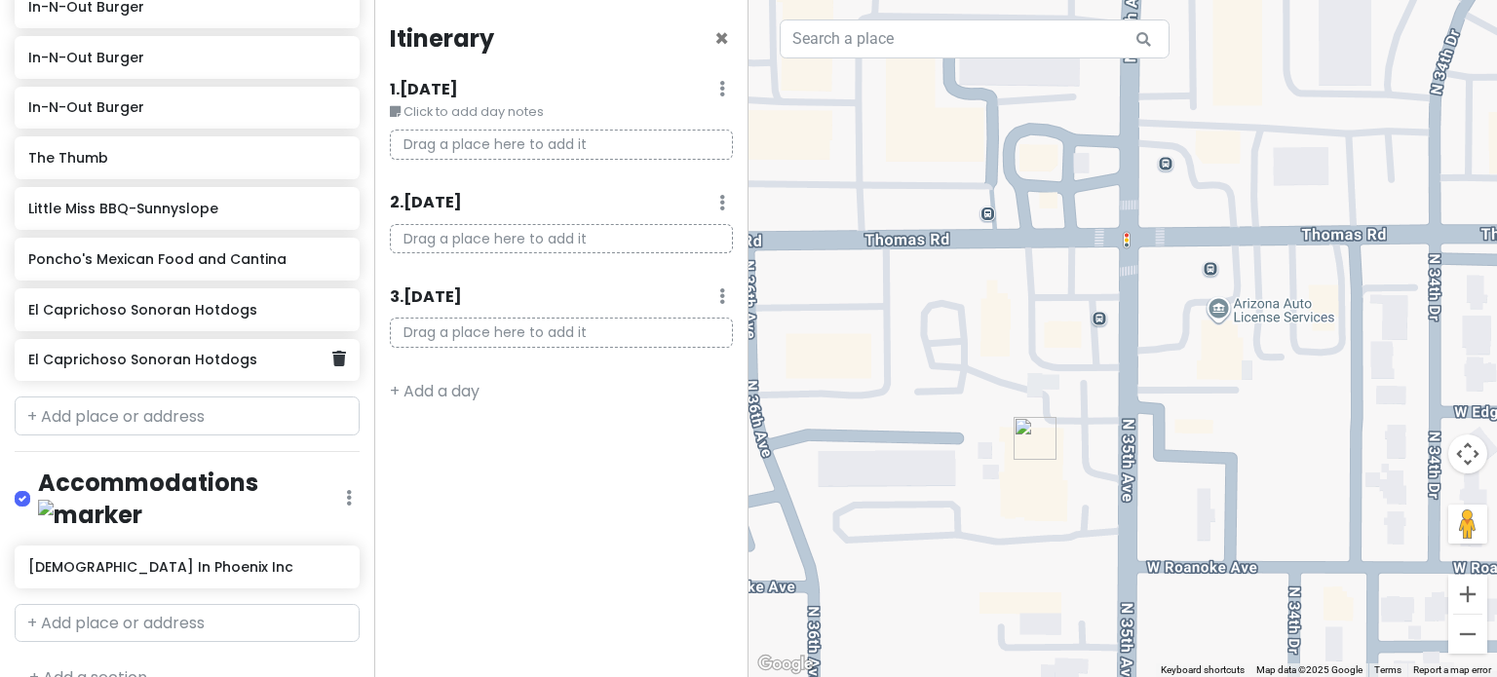
click at [175, 365] on div "El Caprichoso Sonoran Hotdogs" at bounding box center [179, 360] width 303 height 27
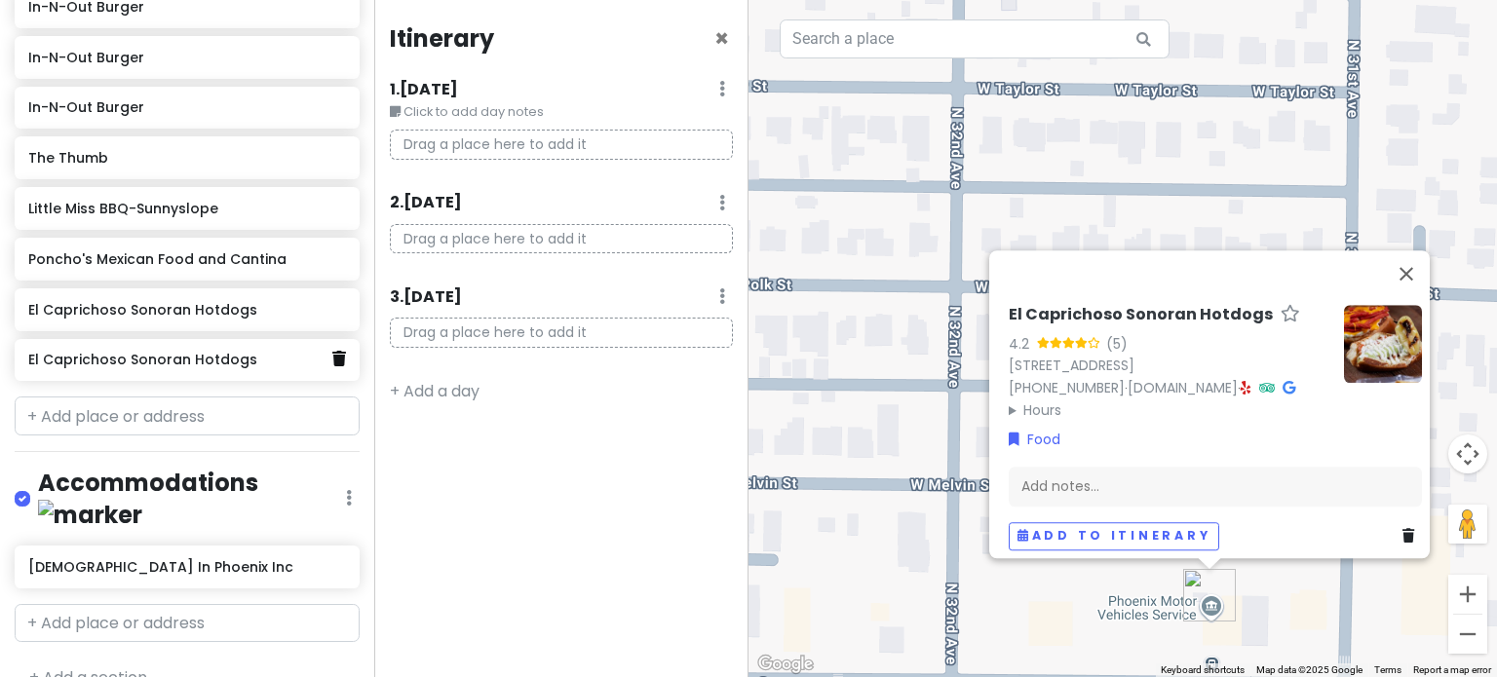
click at [332, 358] on icon at bounding box center [339, 359] width 14 height 16
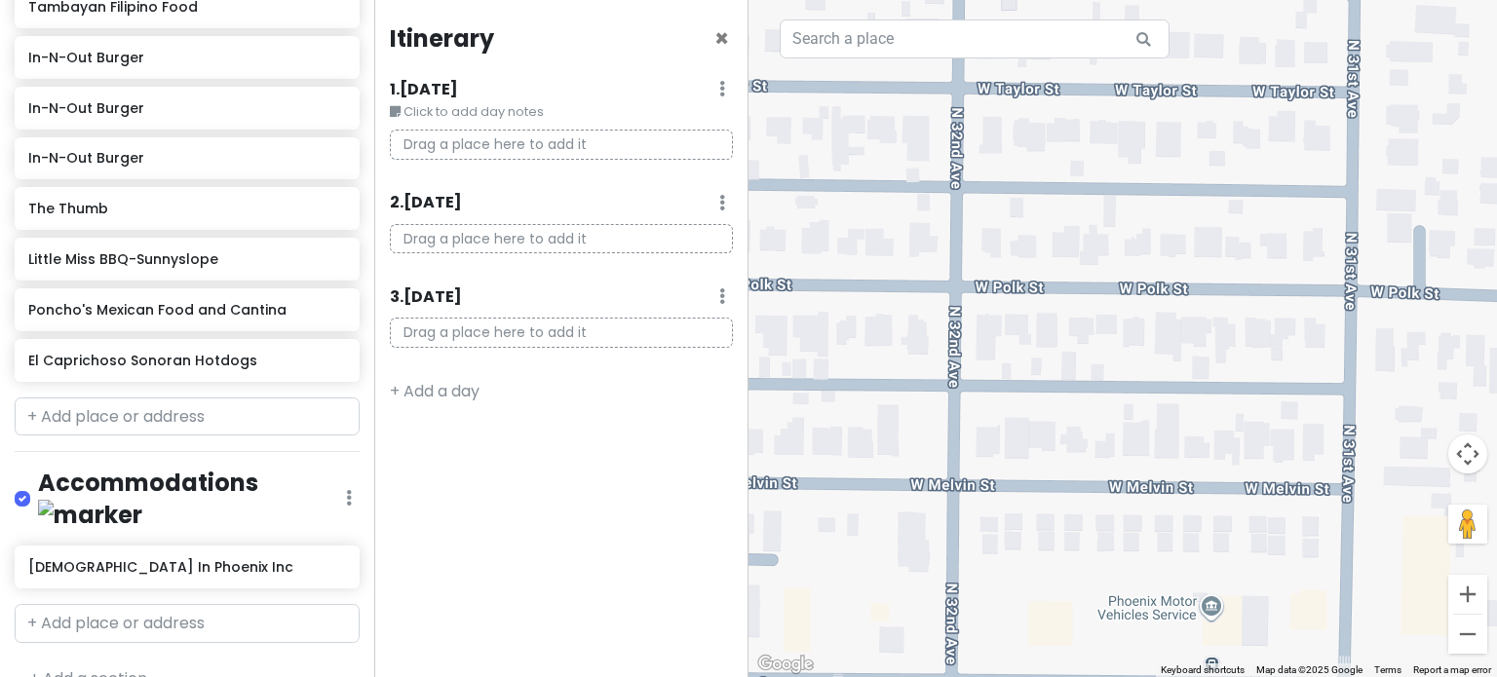
click at [160, 364] on div "El Caprichoso Sonoran Hotdogs" at bounding box center [186, 360] width 317 height 27
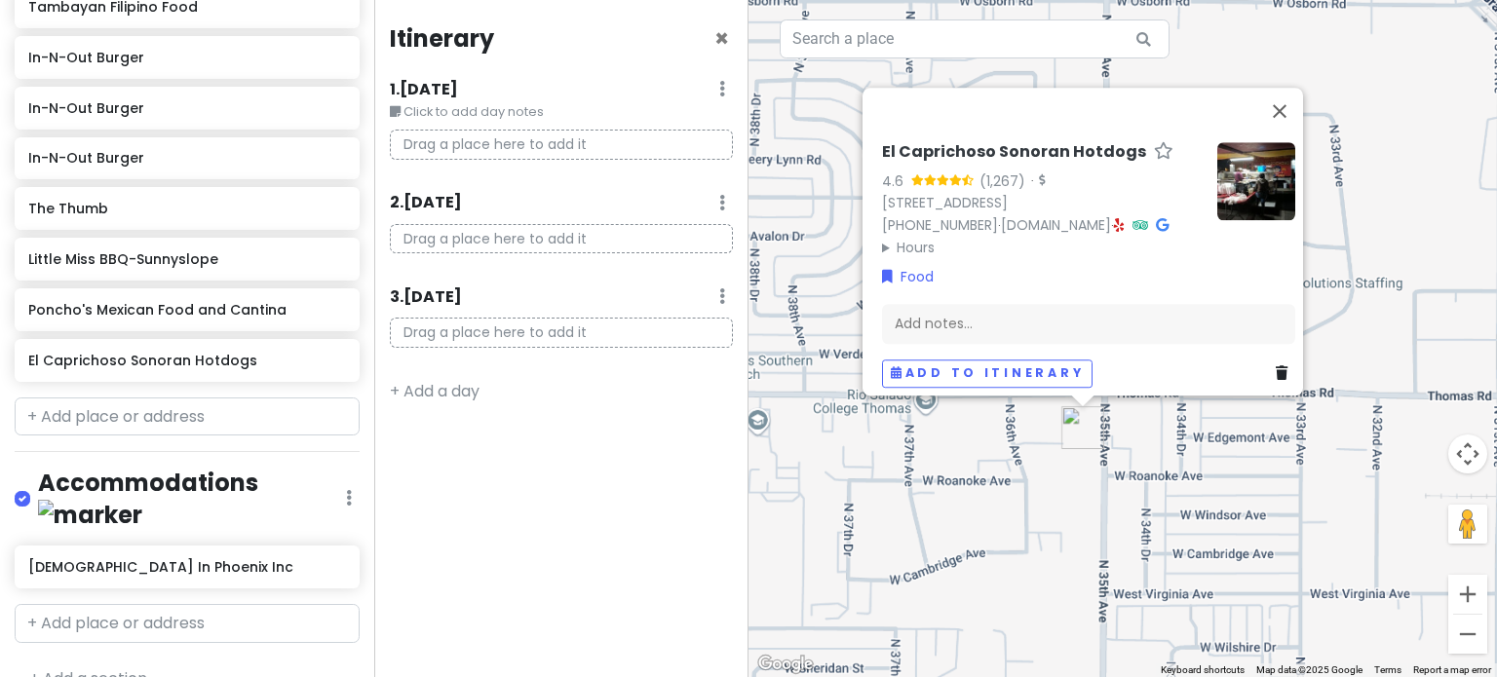
click at [1188, 450] on div "El Caprichoso Sonoran Hotdogs 4.6 (1,267) · [STREET_ADDRESS] [PHONE_NUMBER] · […" at bounding box center [1122, 338] width 748 height 677
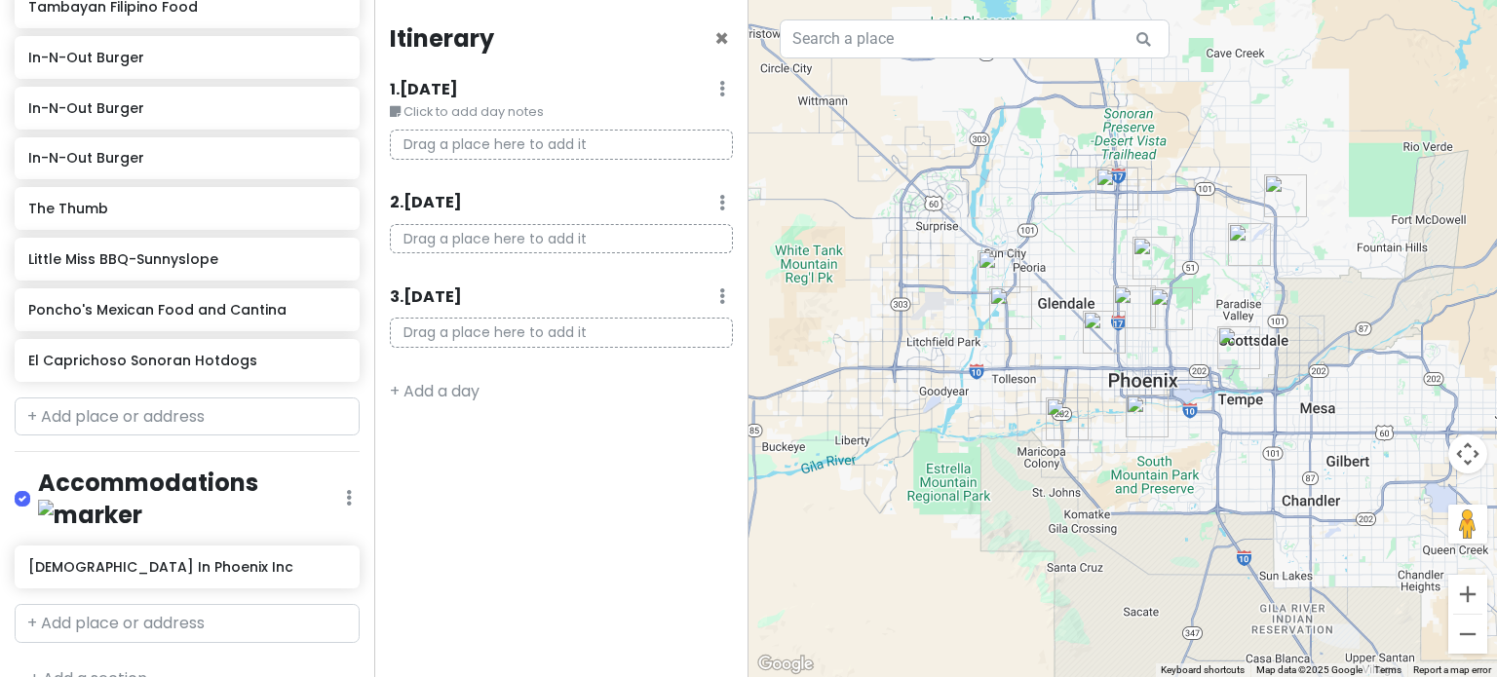
drag, startPoint x: 1227, startPoint y: 402, endPoint x: 1177, endPoint y: 387, distance: 52.1
click at [1177, 387] on div at bounding box center [1122, 338] width 748 height 677
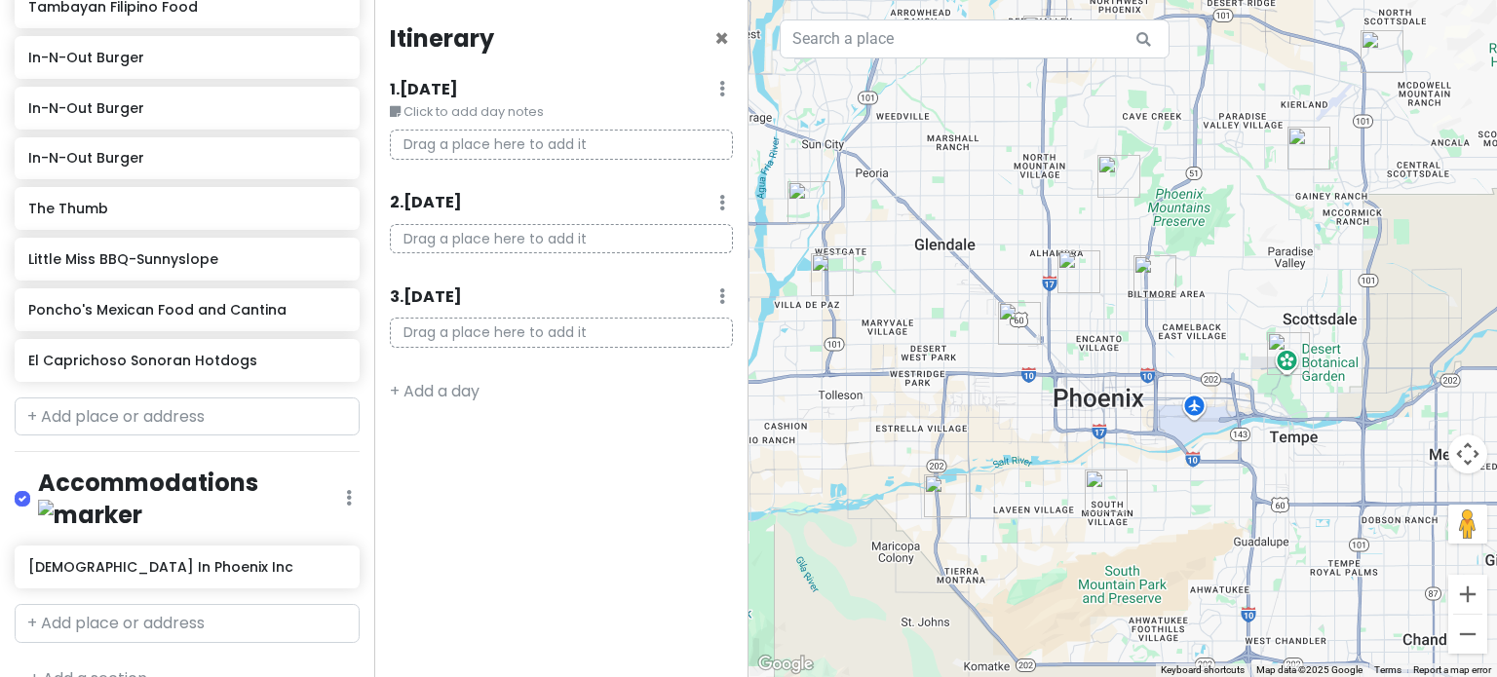
drag, startPoint x: 988, startPoint y: 312, endPoint x: 1106, endPoint y: 353, distance: 124.8
click at [1106, 353] on div at bounding box center [1122, 338] width 748 height 677
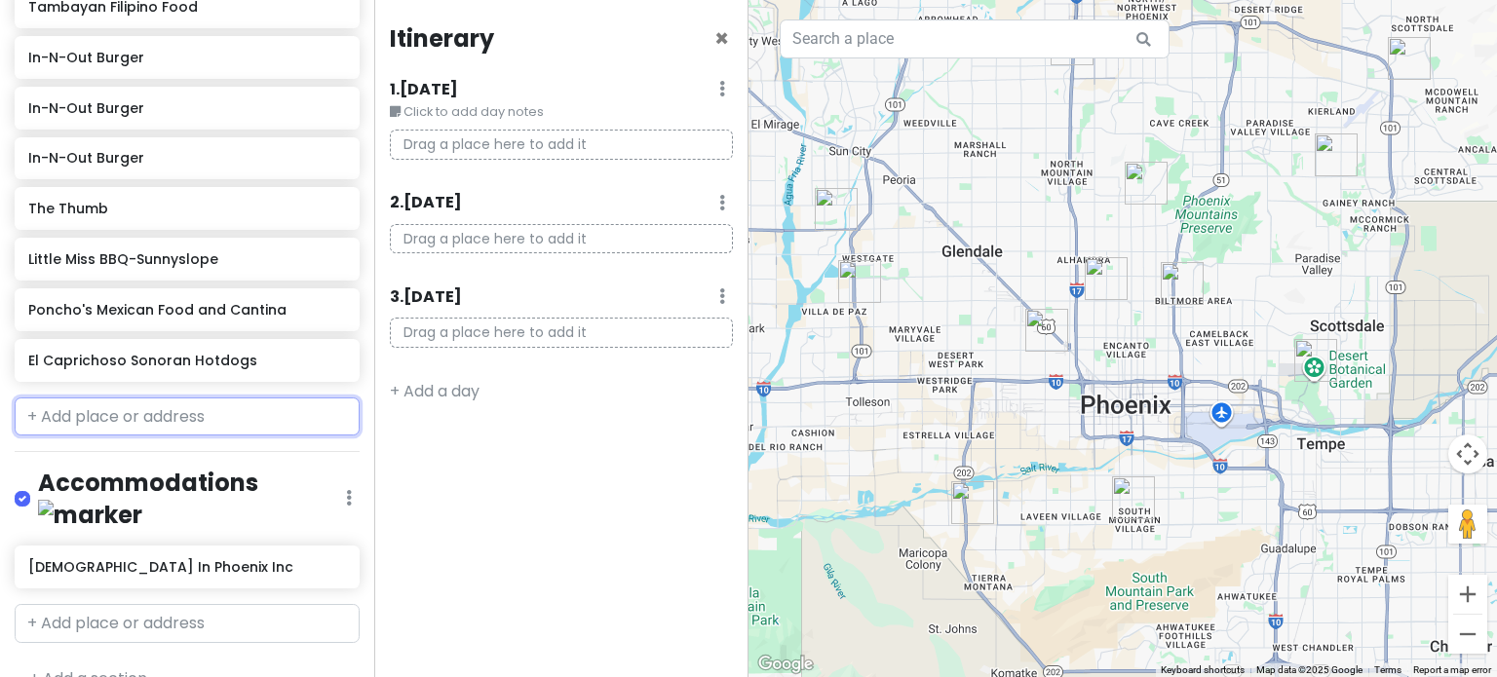
click at [253, 414] on input "text" at bounding box center [187, 417] width 345 height 39
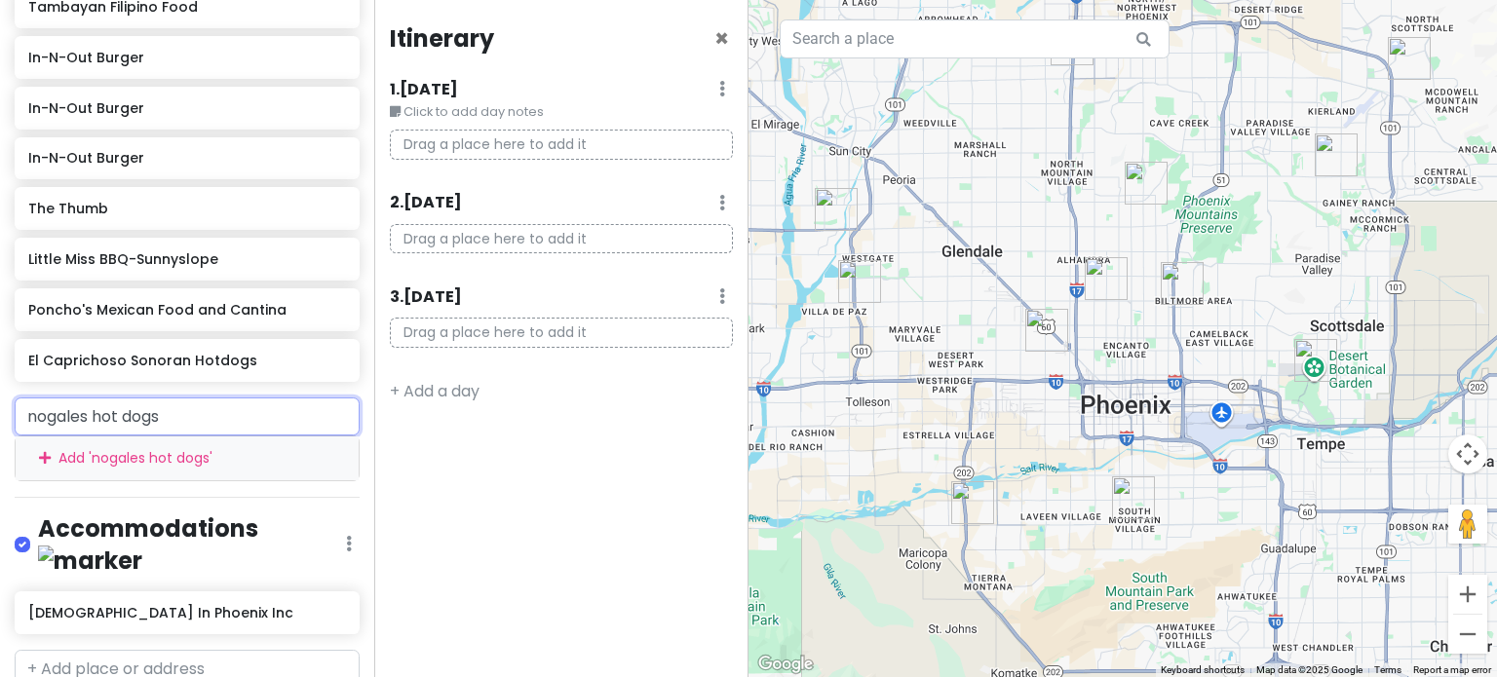
type input "nogales hot dogs"
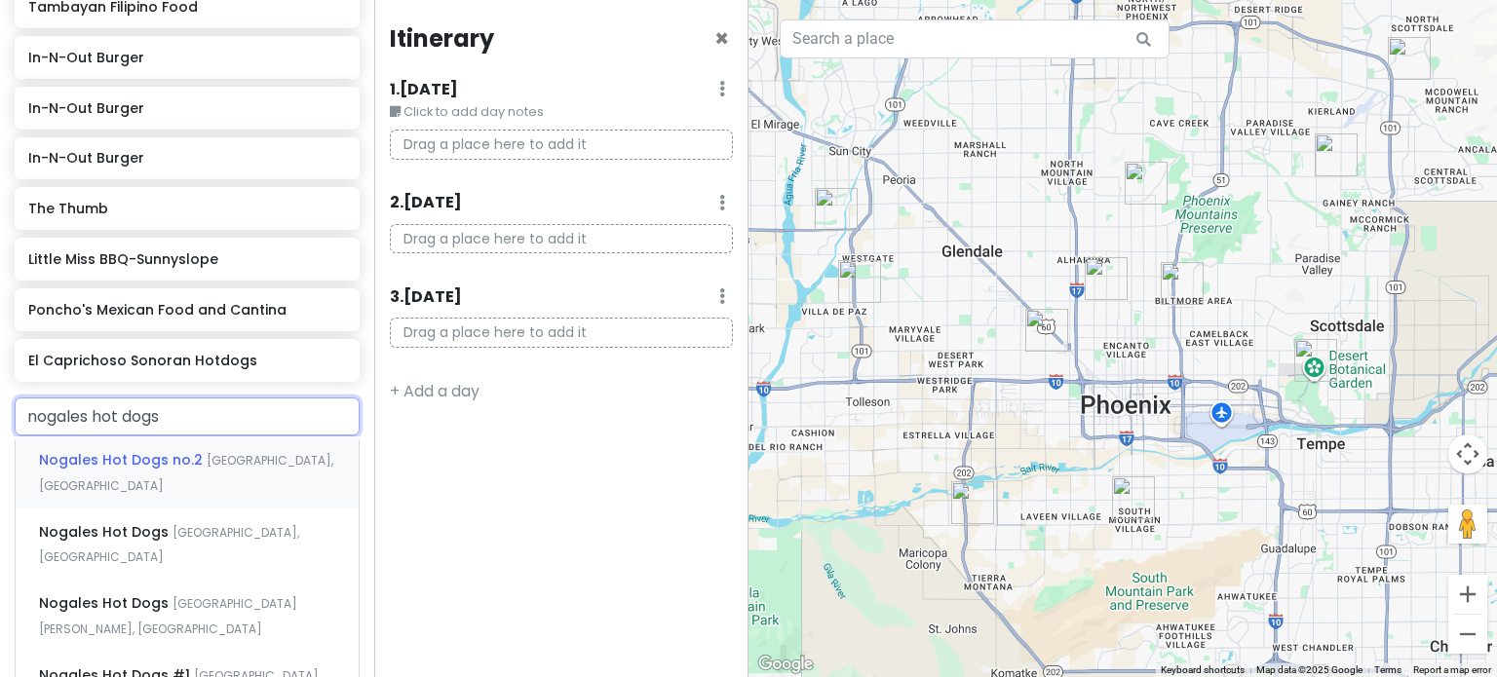
click at [213, 462] on span "[GEOGRAPHIC_DATA], [GEOGRAPHIC_DATA]" at bounding box center [186, 473] width 294 height 42
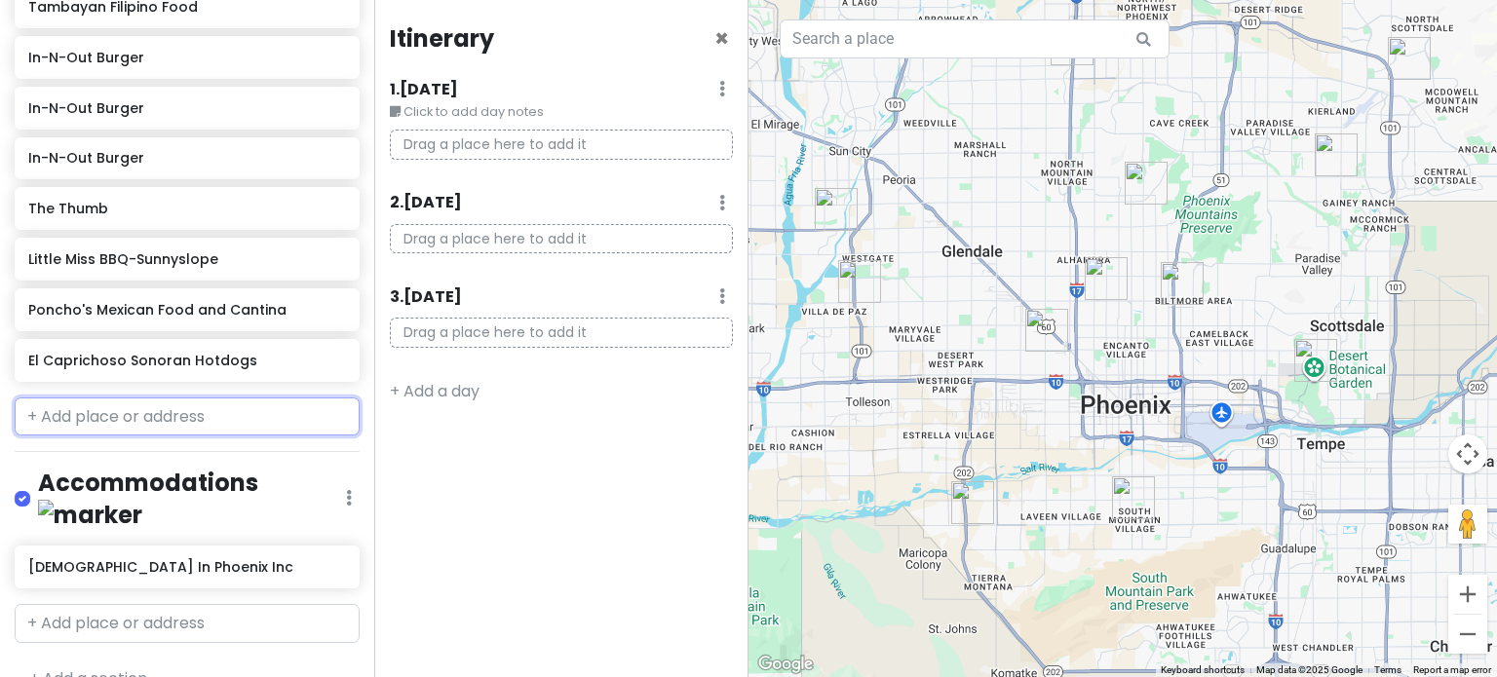
scroll to position [742, 0]
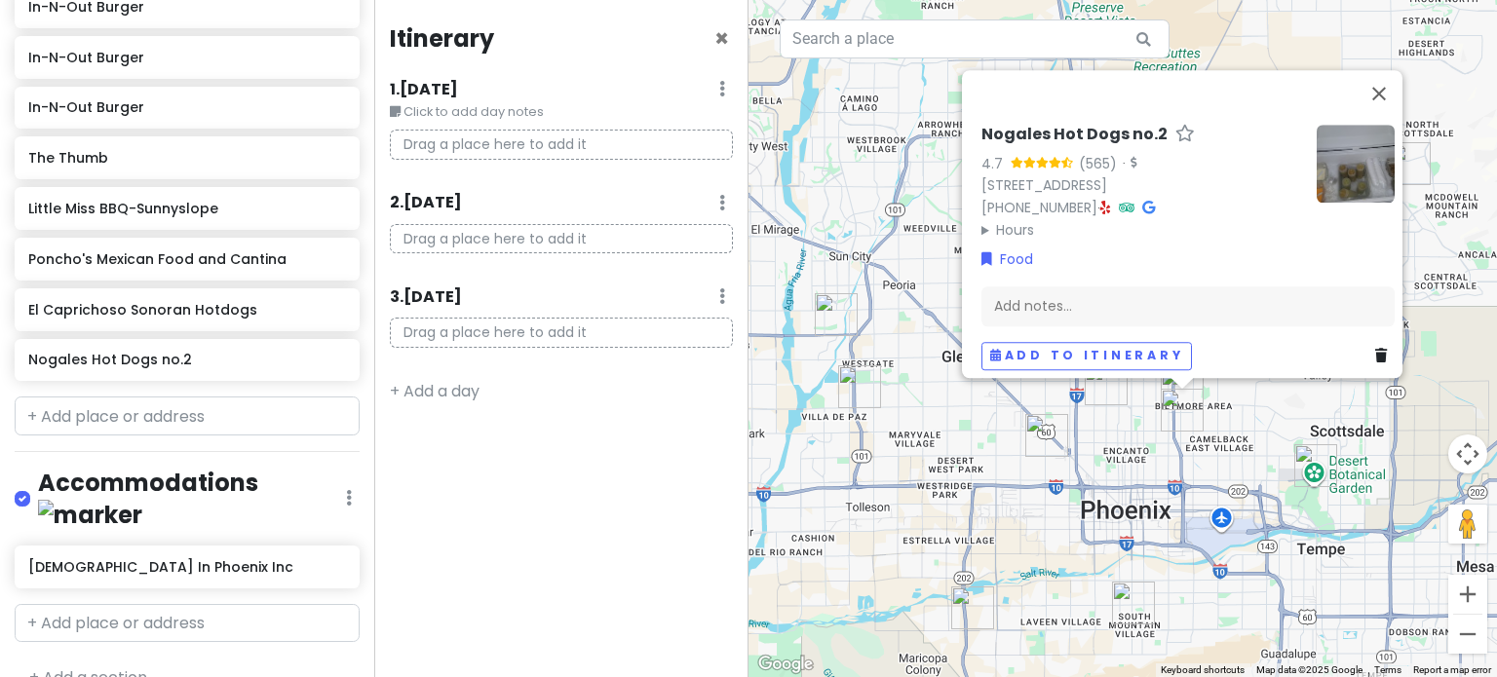
click at [1100, 201] on icon at bounding box center [1105, 208] width 11 height 14
click at [97, 410] on input "text" at bounding box center [187, 416] width 345 height 39
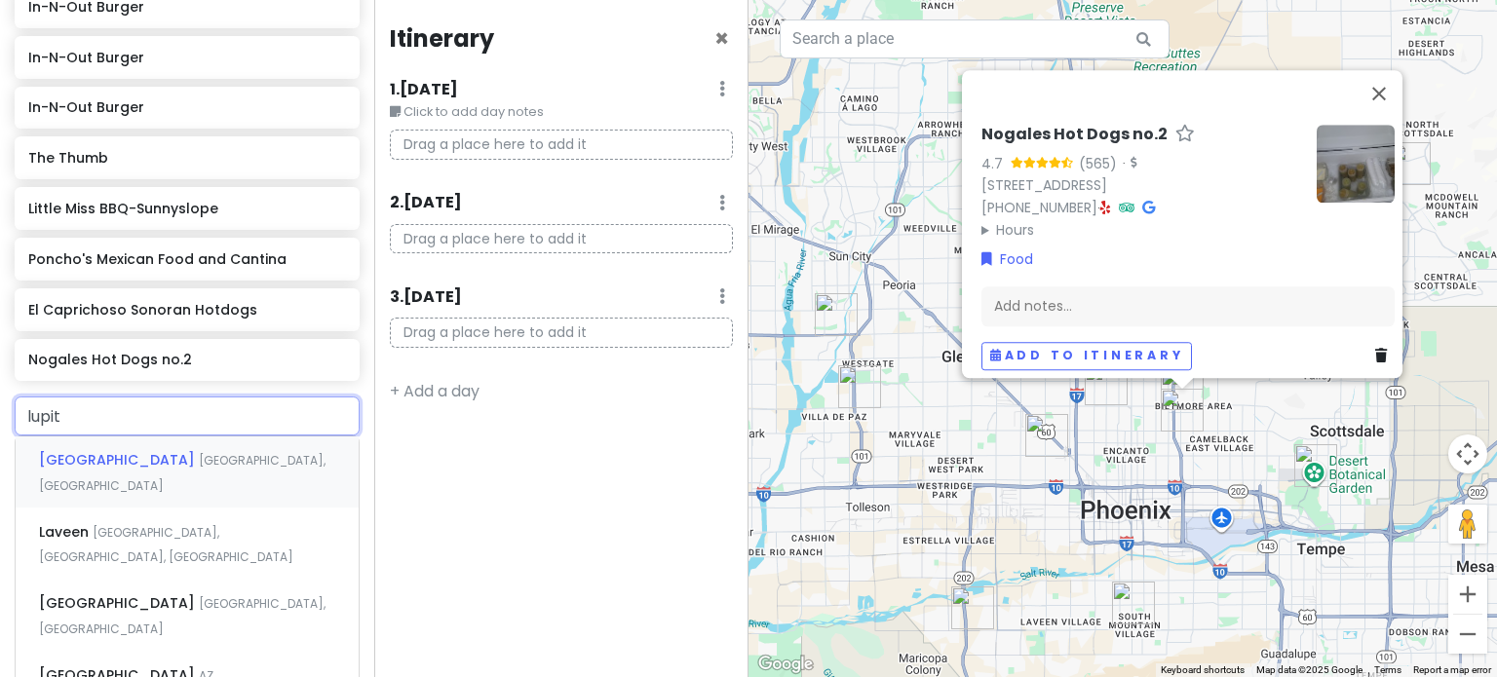
type input "[PERSON_NAME]"
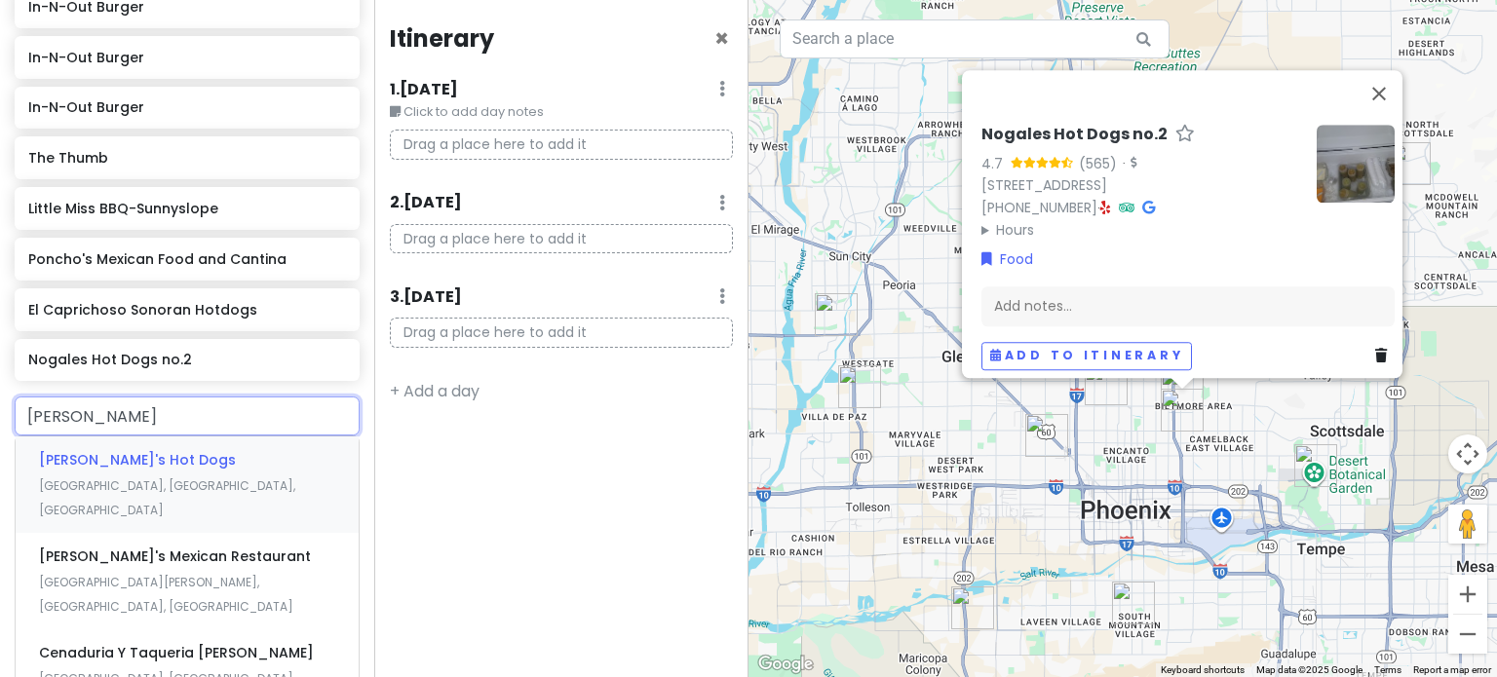
click at [144, 455] on span "[PERSON_NAME]'s Hot Dogs" at bounding box center [137, 459] width 197 height 19
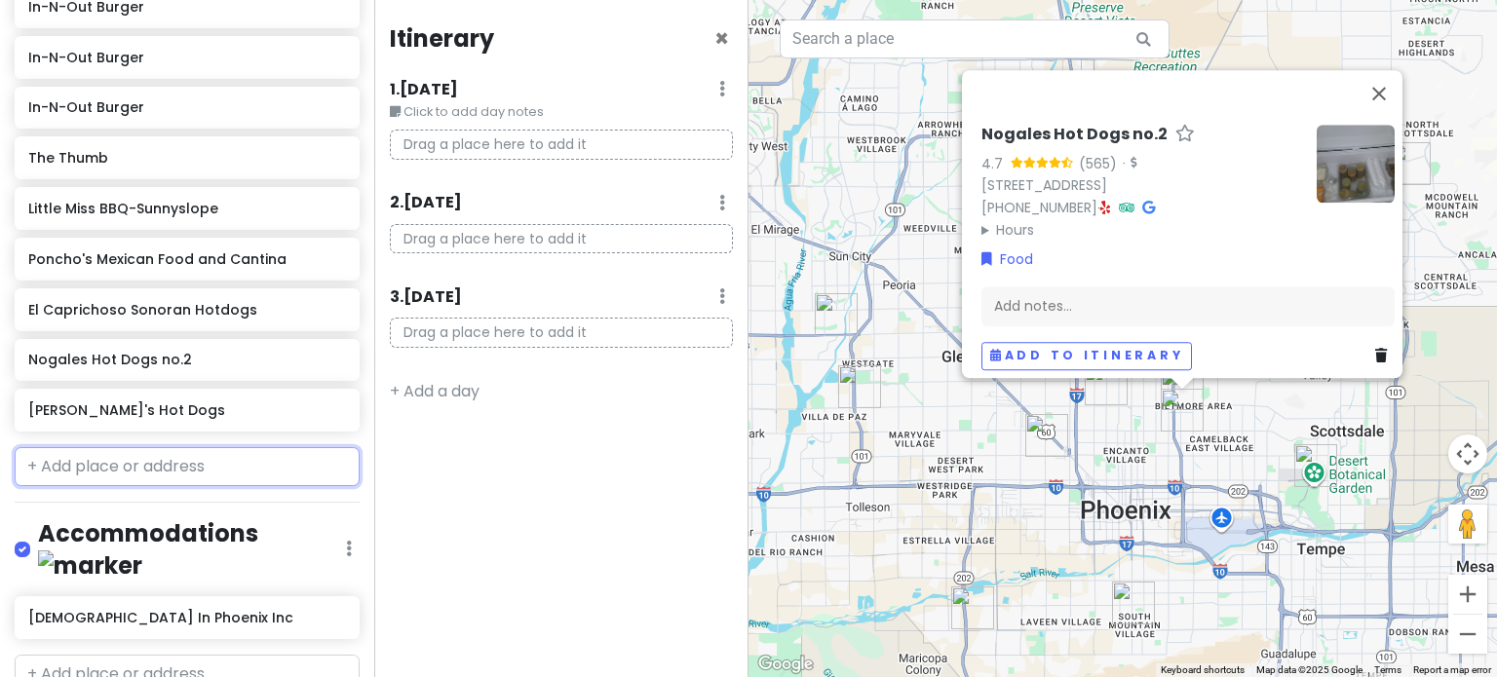
scroll to position [792, 0]
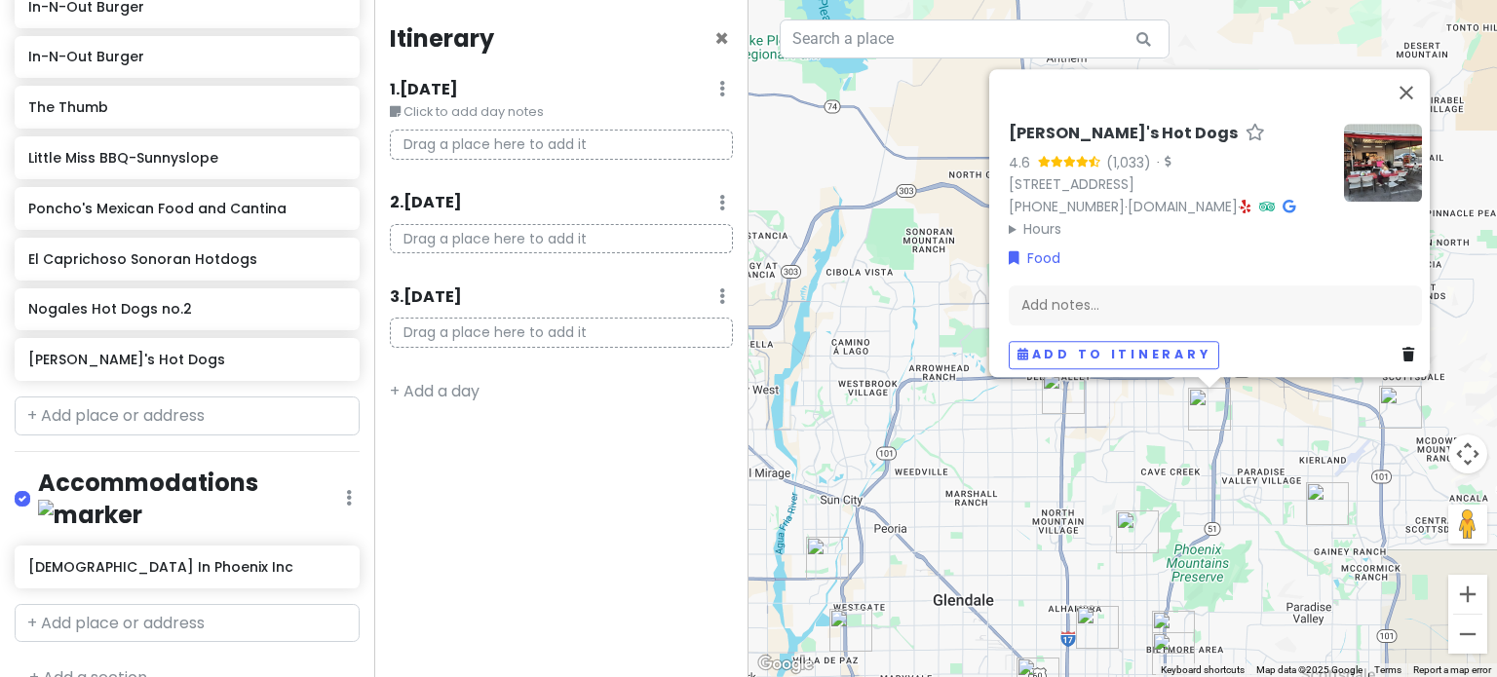
click at [1247, 441] on div "[PERSON_NAME]'s Hot Dogs 4.6 (1,033) · [STREET_ADDRESS] [PHONE_NUMBER] · [DOMAI…" at bounding box center [1122, 338] width 748 height 677
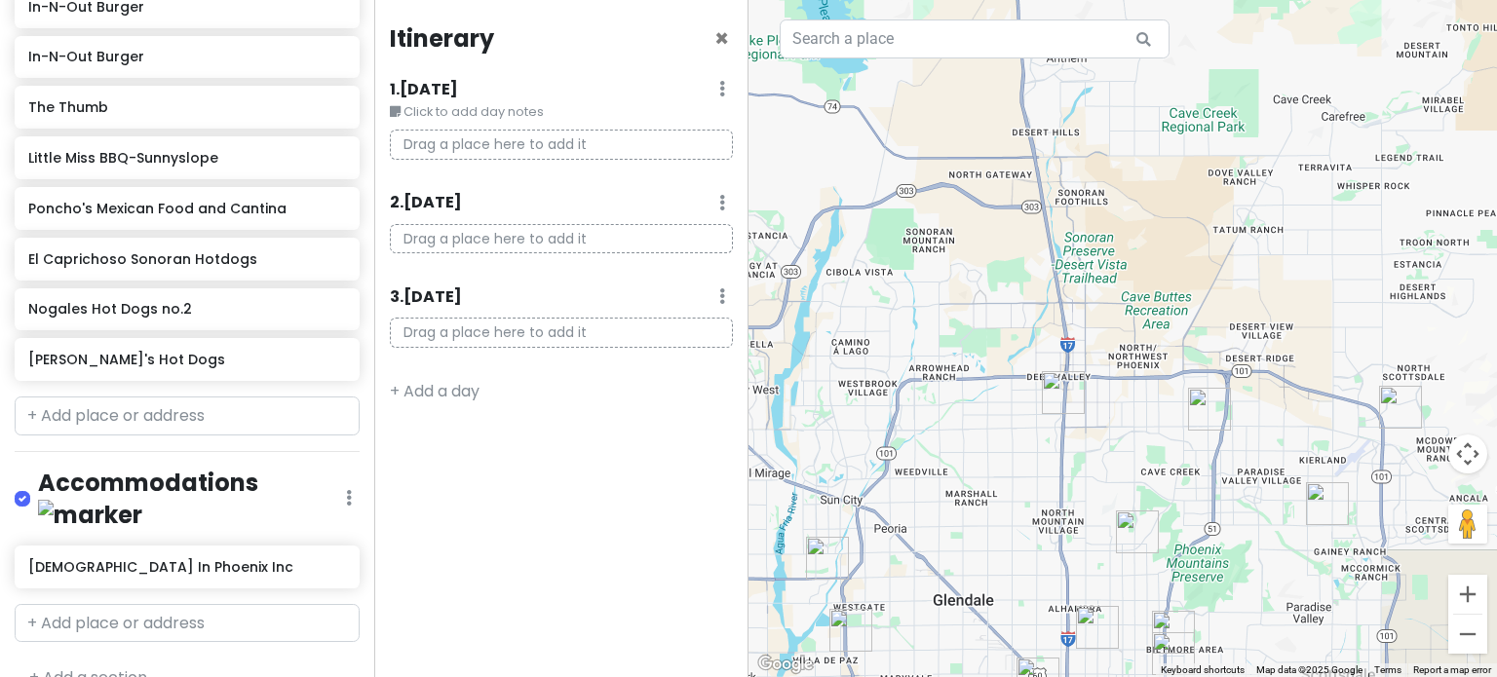
click at [1076, 385] on img "Church In Phoenix Inc" at bounding box center [1063, 392] width 43 height 43
click at [1072, 386] on img "Church In Phoenix Inc" at bounding box center [1063, 392] width 43 height 43
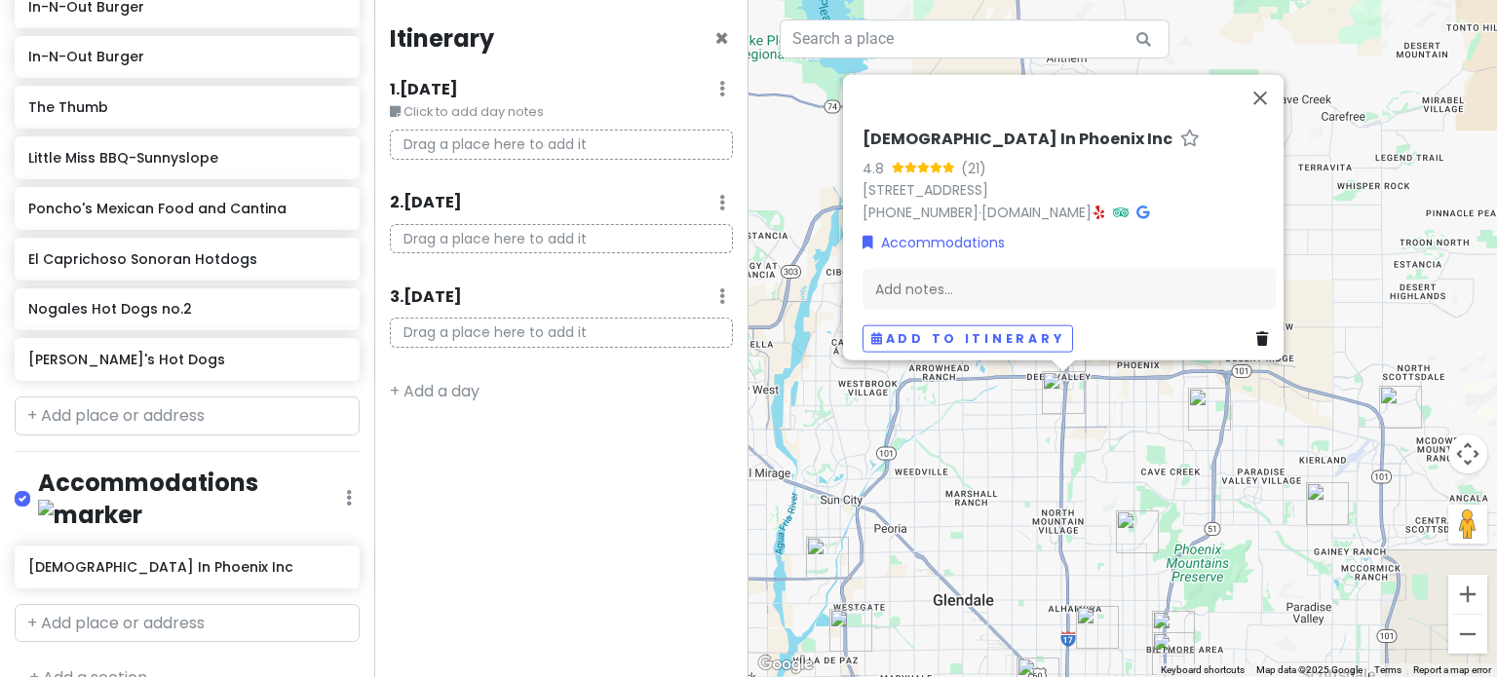
click at [1204, 409] on img "Lupita's Hot Dogs" at bounding box center [1209, 409] width 43 height 43
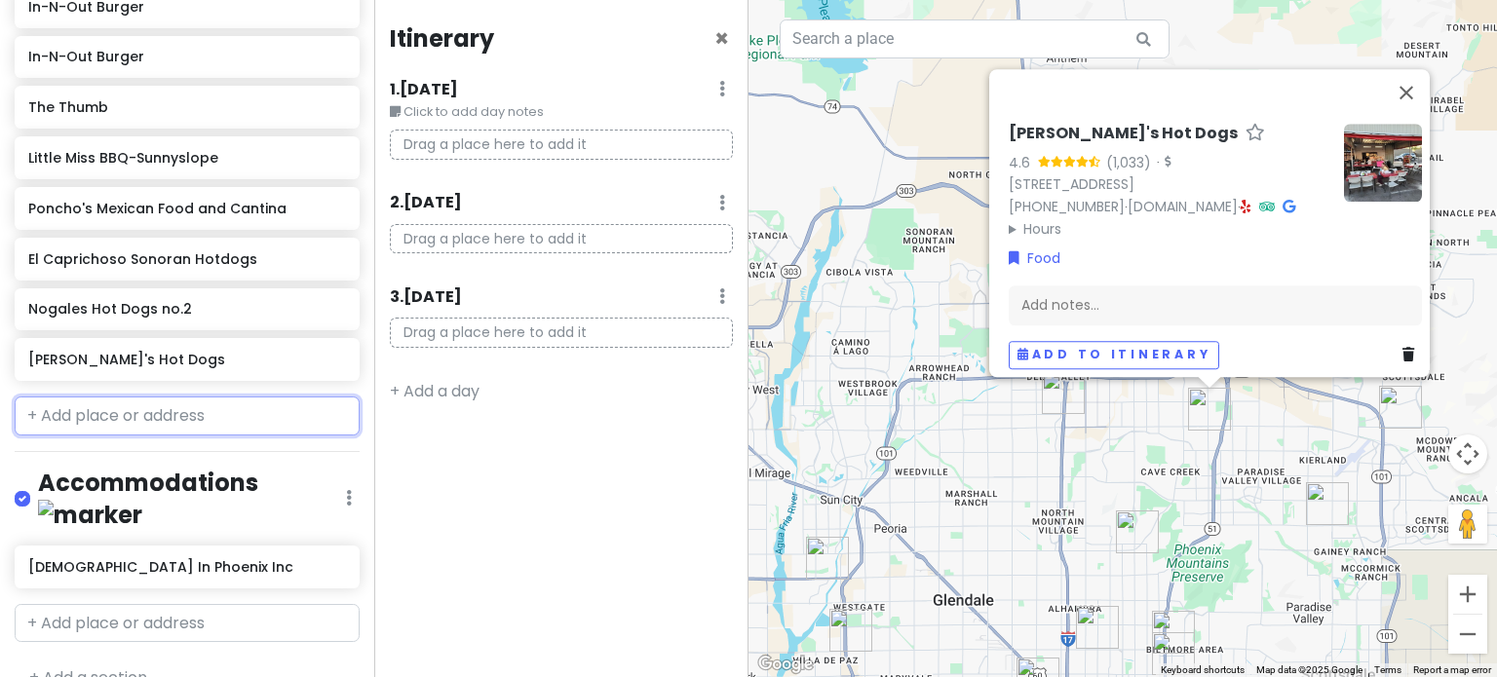
click at [86, 416] on input "text" at bounding box center [187, 416] width 345 height 39
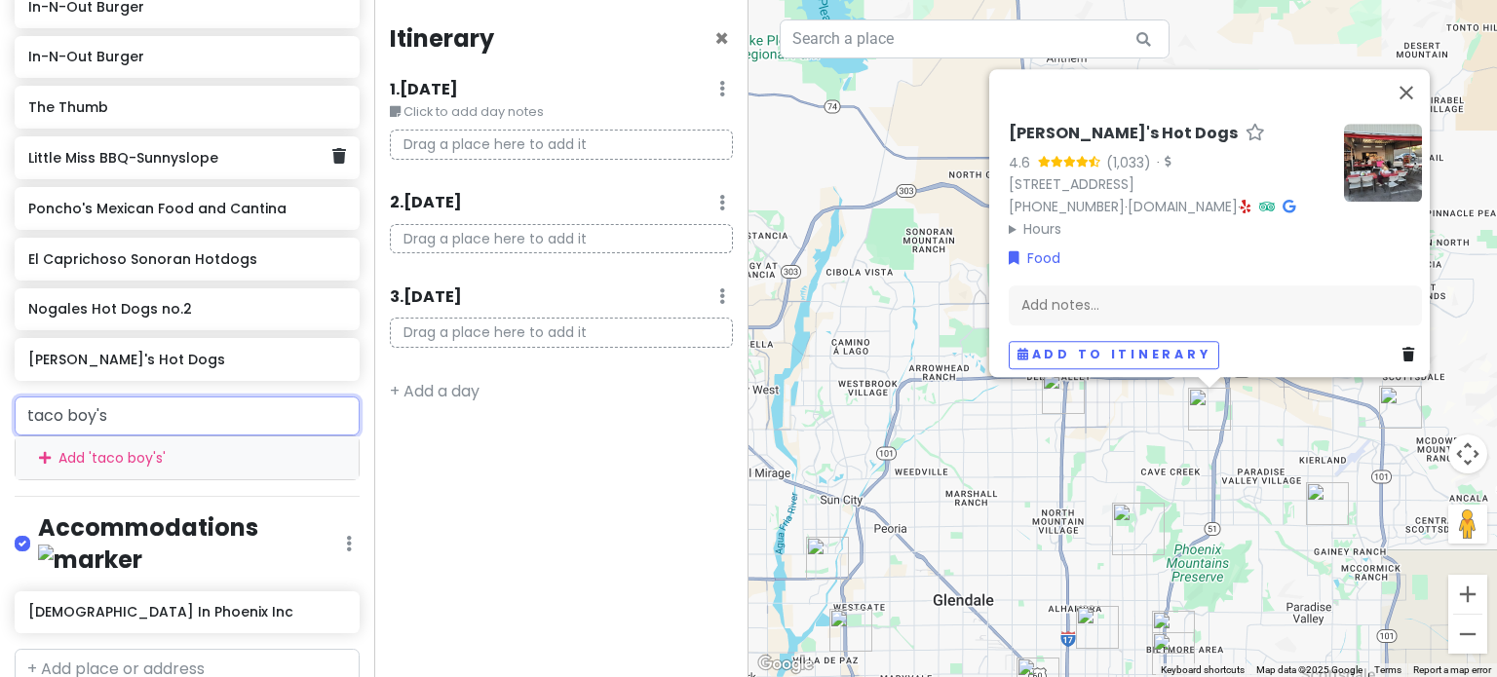
type input "taco boy's"
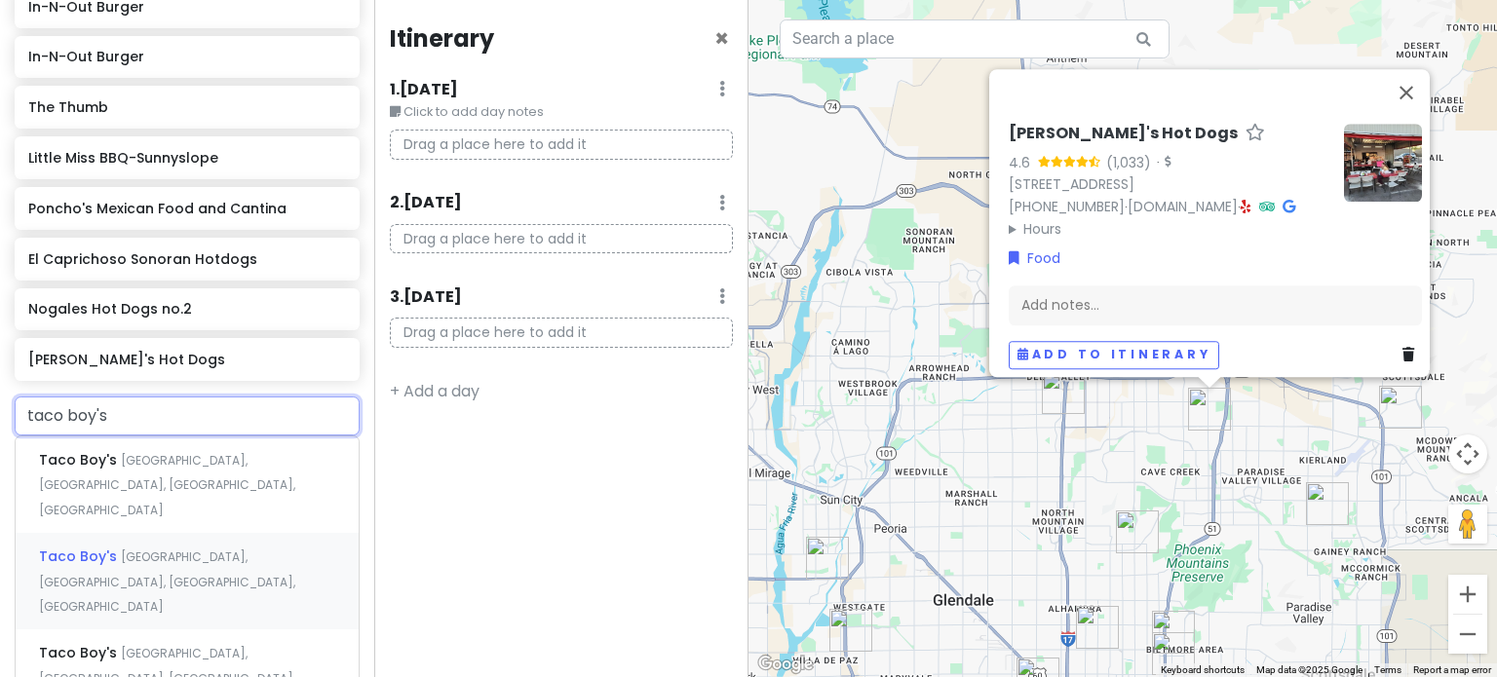
click at [222, 537] on div "Taco Boy's [GEOGRAPHIC_DATA], [GEOGRAPHIC_DATA], [GEOGRAPHIC_DATA], [GEOGRAPHIC…" at bounding box center [187, 581] width 343 height 96
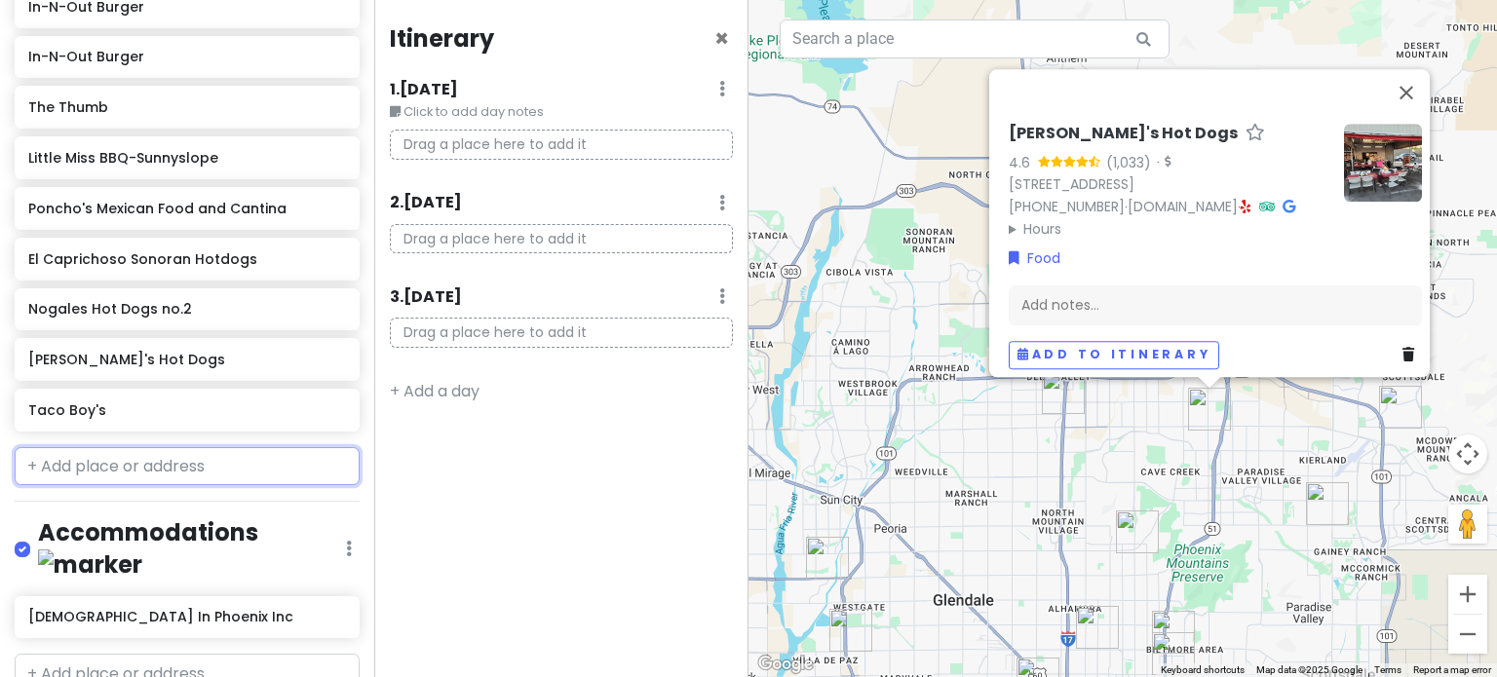
scroll to position [842, 0]
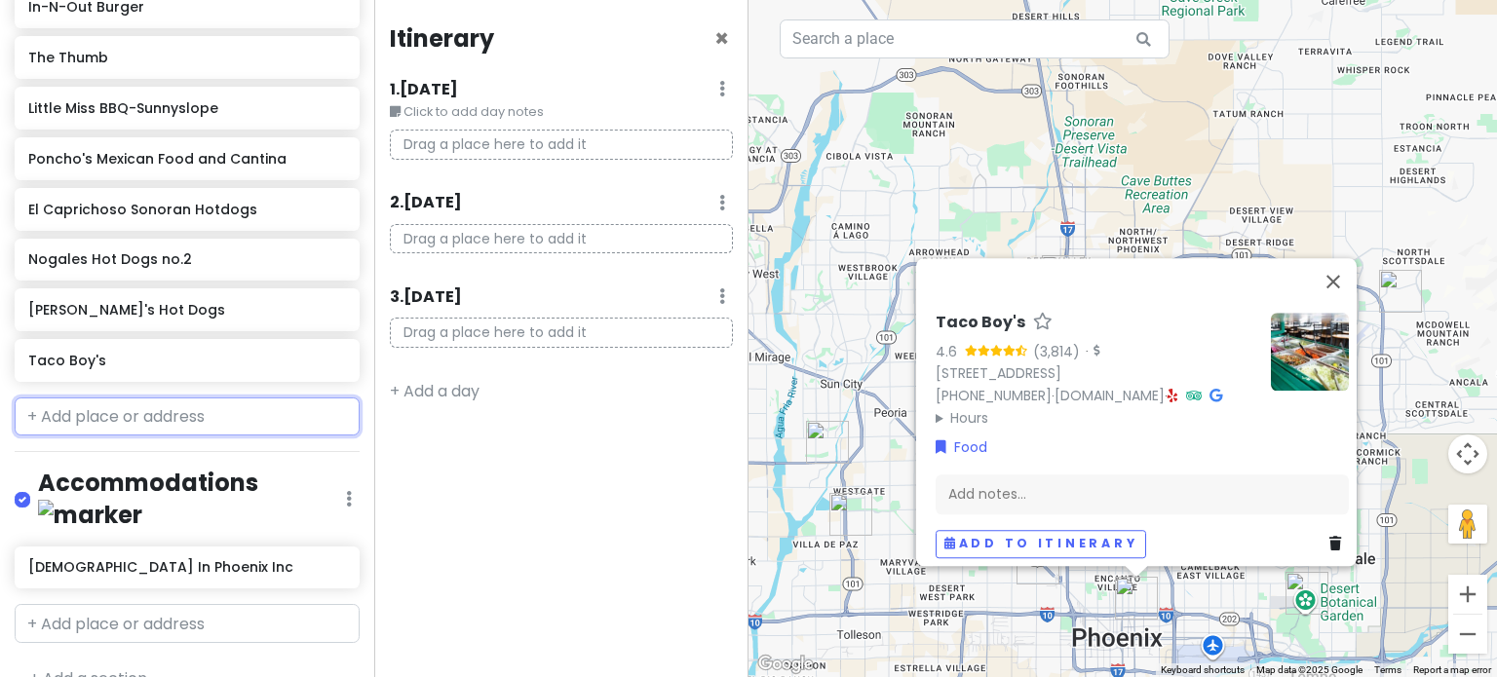
click at [175, 405] on input "text" at bounding box center [187, 417] width 345 height 39
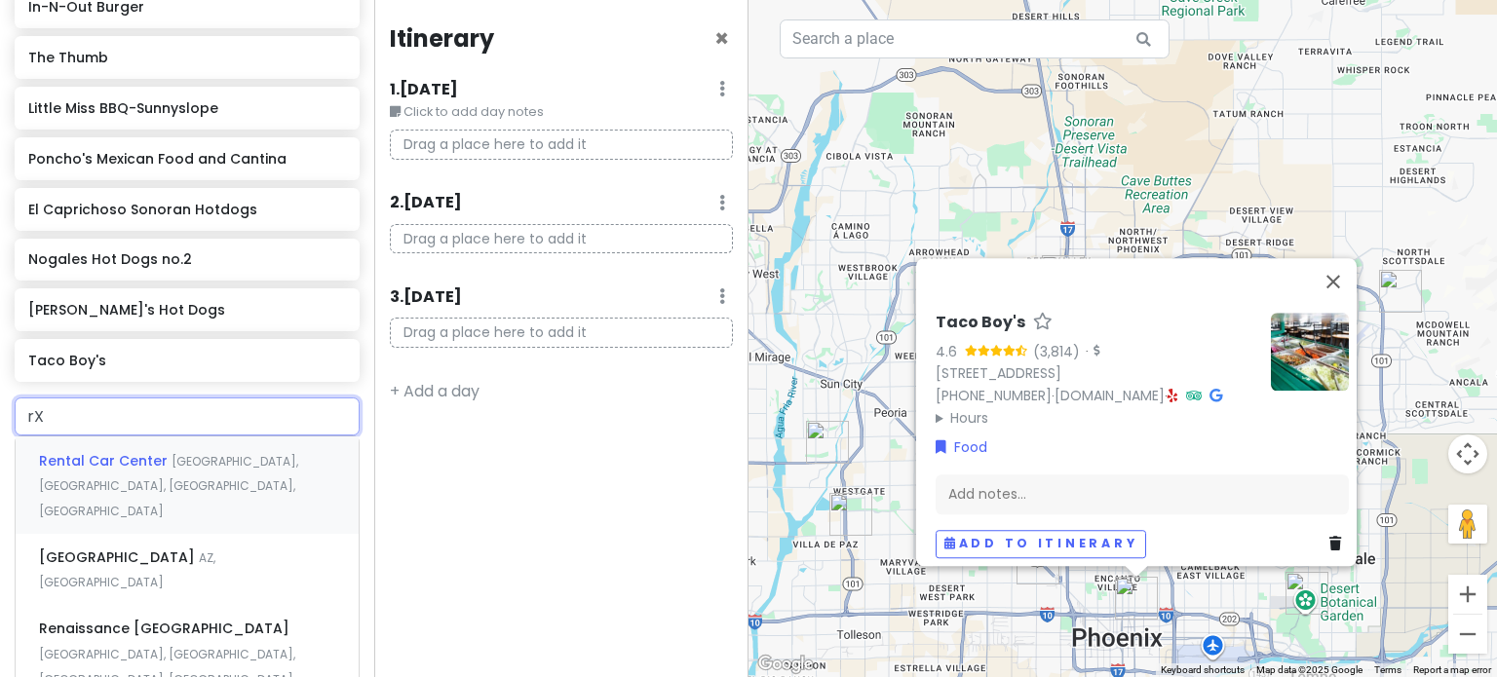
type input "r"
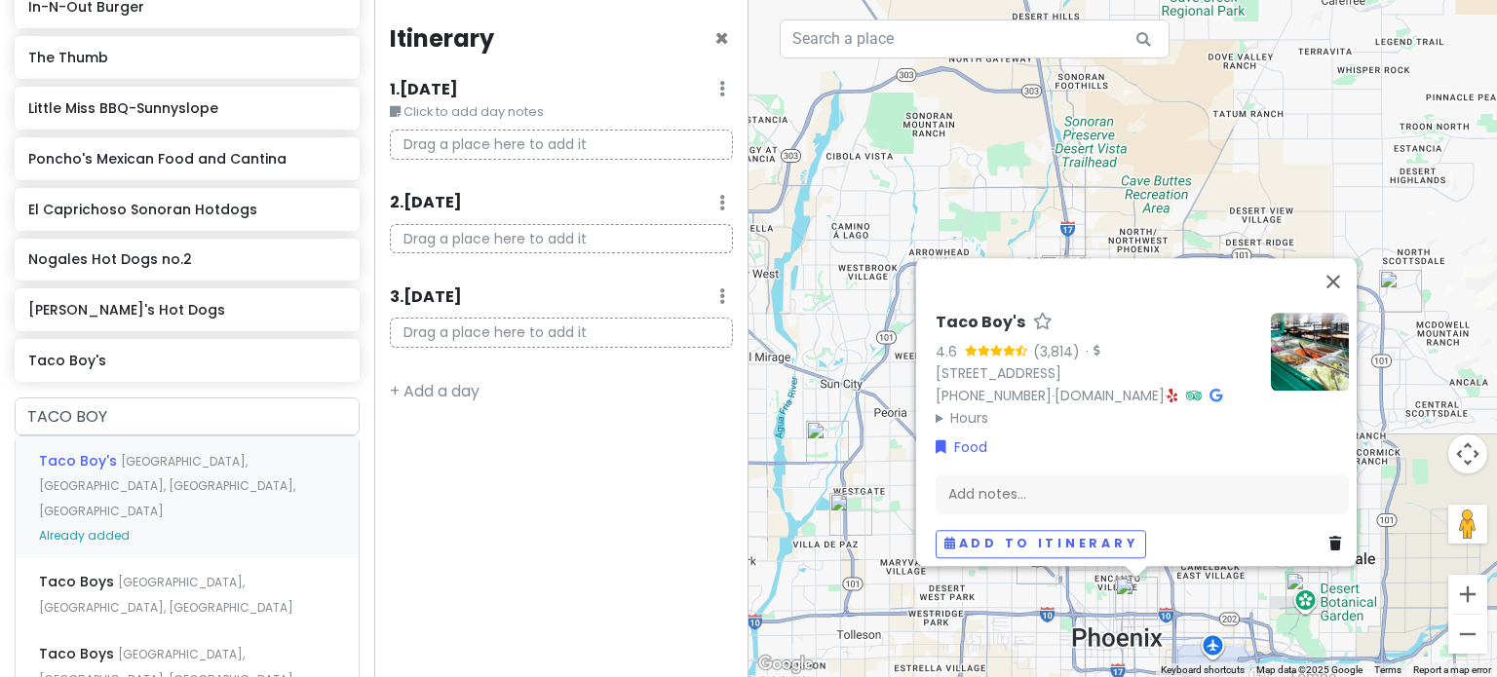
click at [1119, 619] on img "Taco Boy's" at bounding box center [1136, 598] width 43 height 43
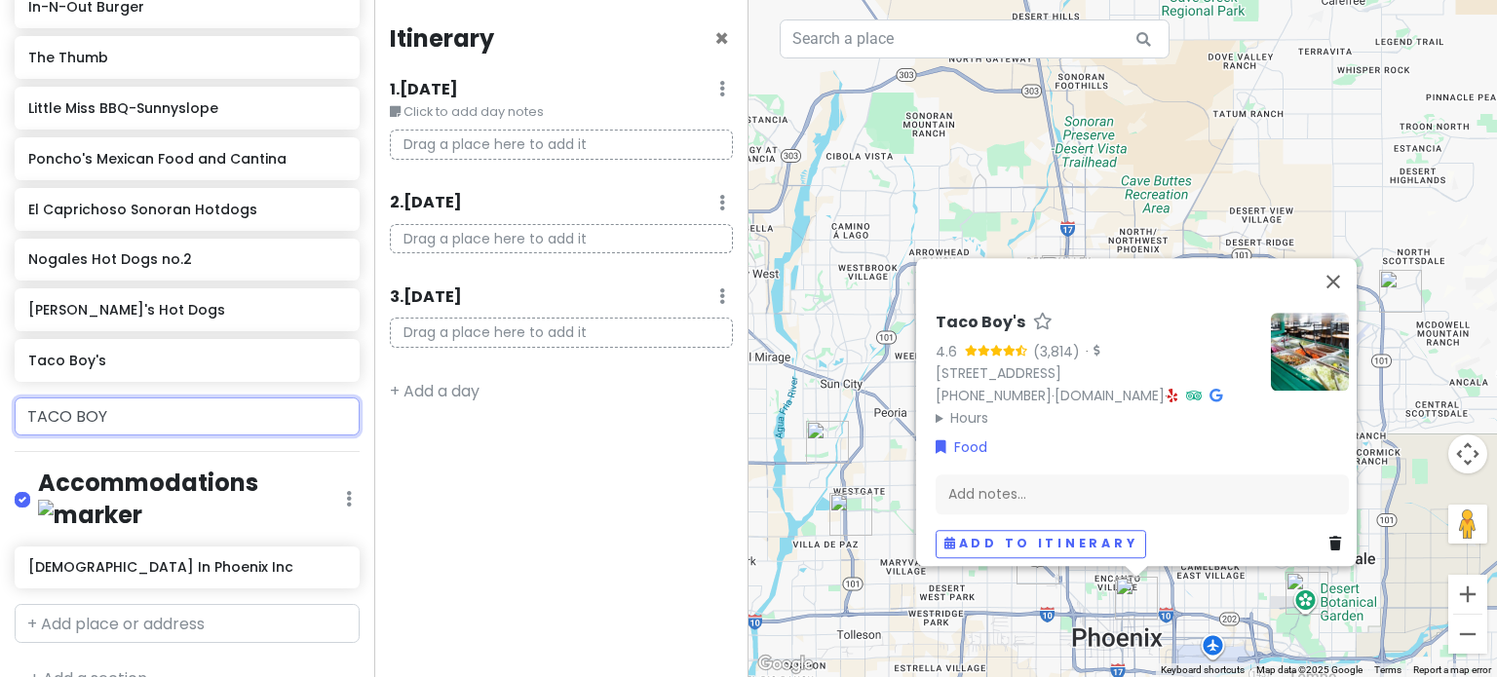
click at [160, 410] on input "TACO BOY" at bounding box center [187, 417] width 345 height 39
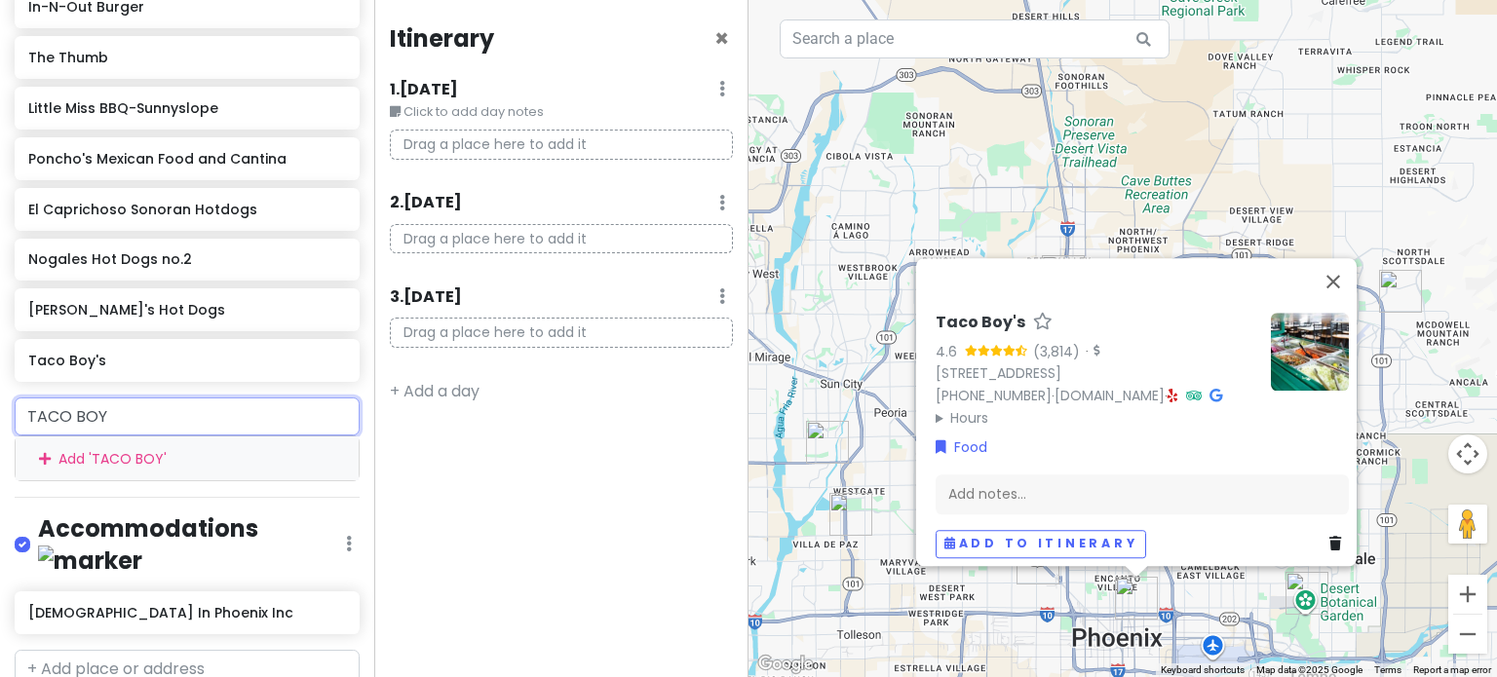
type input "TACO BOY"
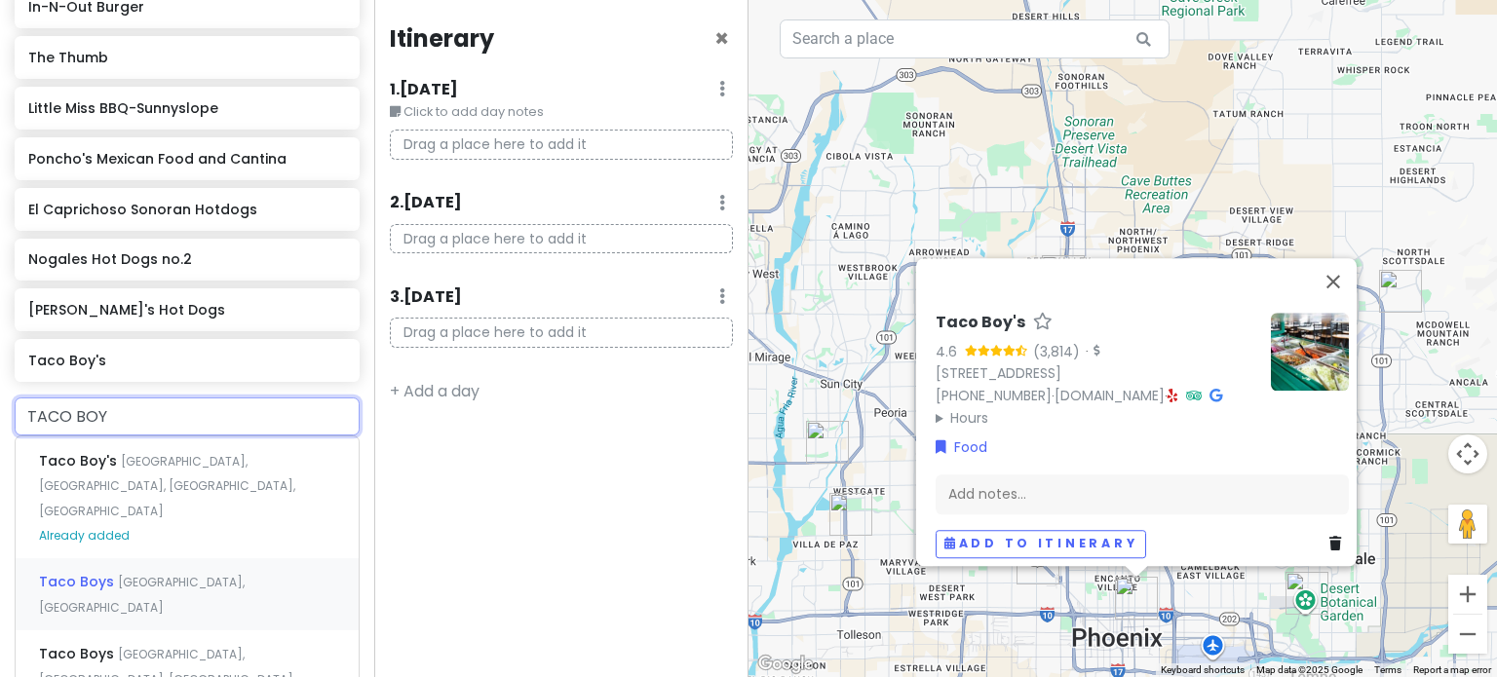
click at [225, 570] on div "Taco Boys [GEOGRAPHIC_DATA], [GEOGRAPHIC_DATA]" at bounding box center [187, 594] width 343 height 72
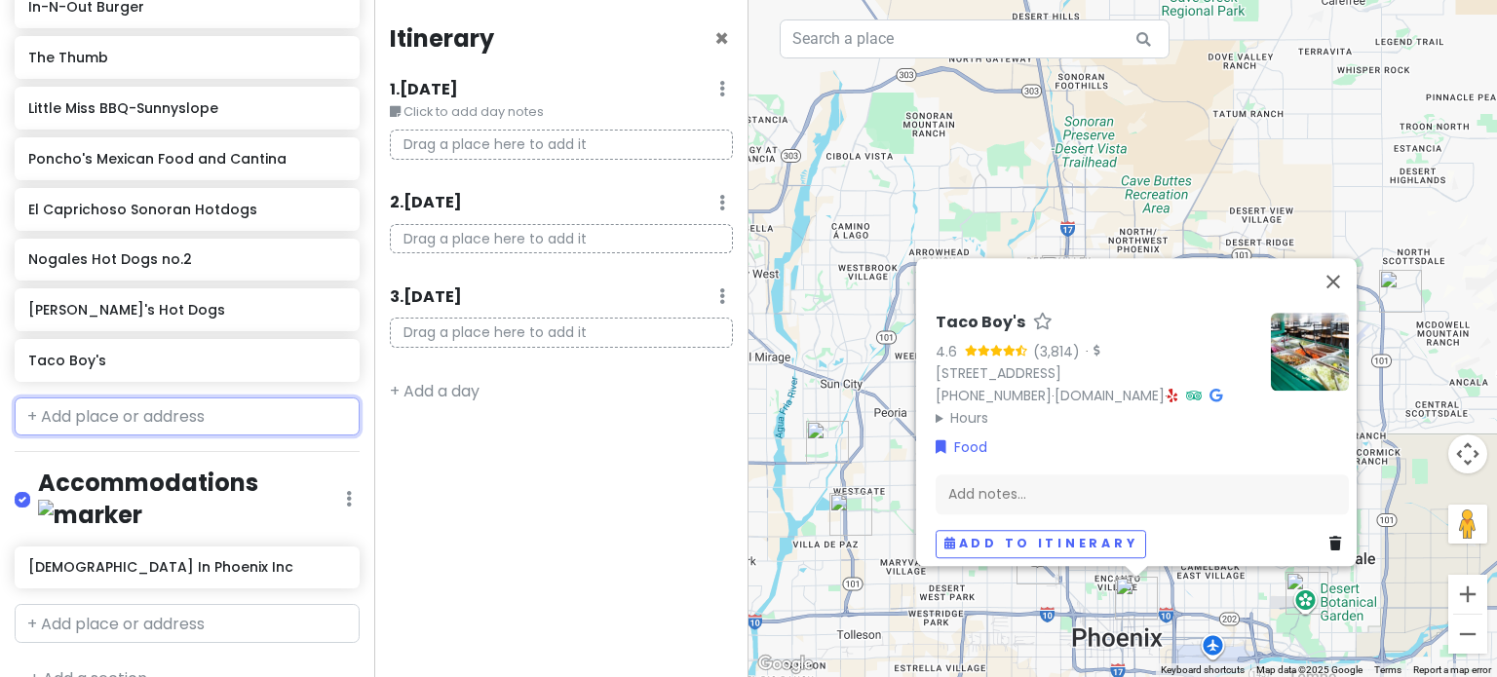
scroll to position [893, 0]
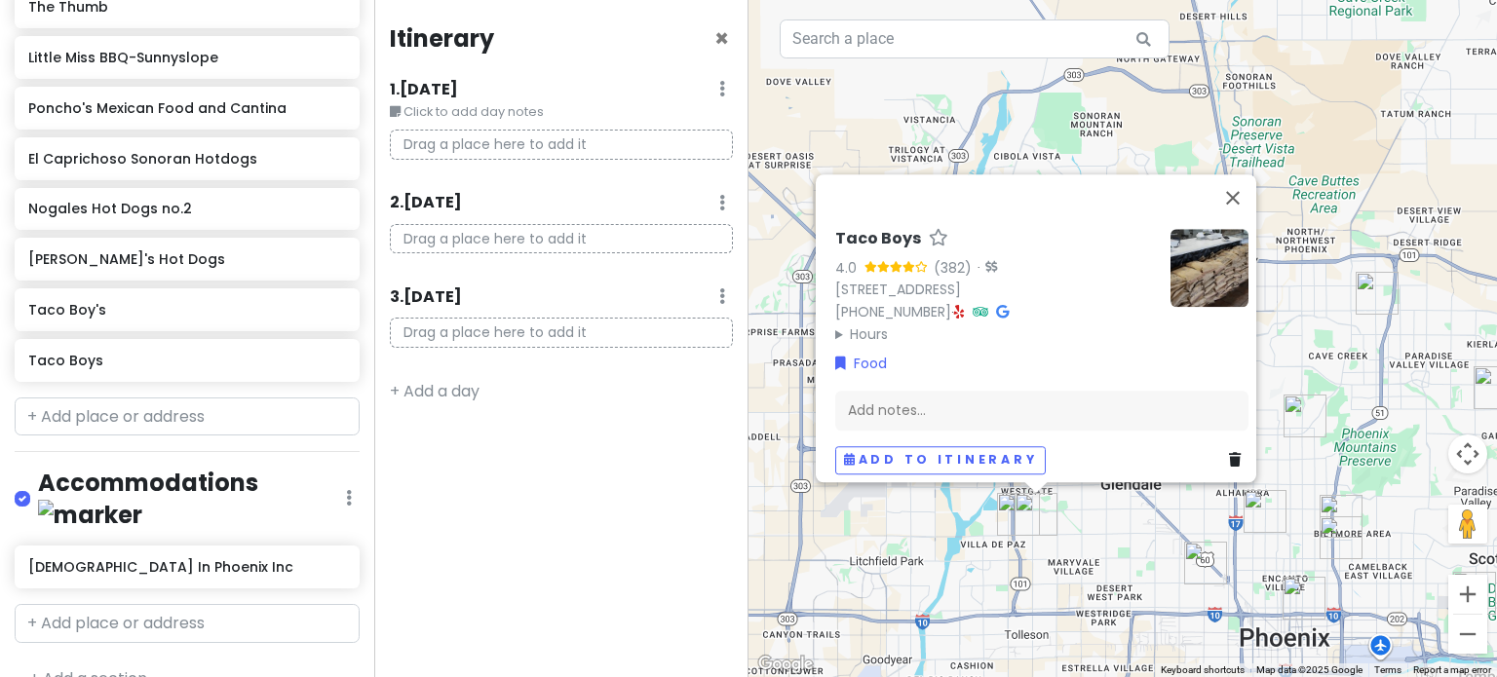
click at [1018, 521] on img "Taco Boys" at bounding box center [1036, 514] width 43 height 43
click at [1006, 522] on img "In-N-Out Burger" at bounding box center [1018, 514] width 43 height 43
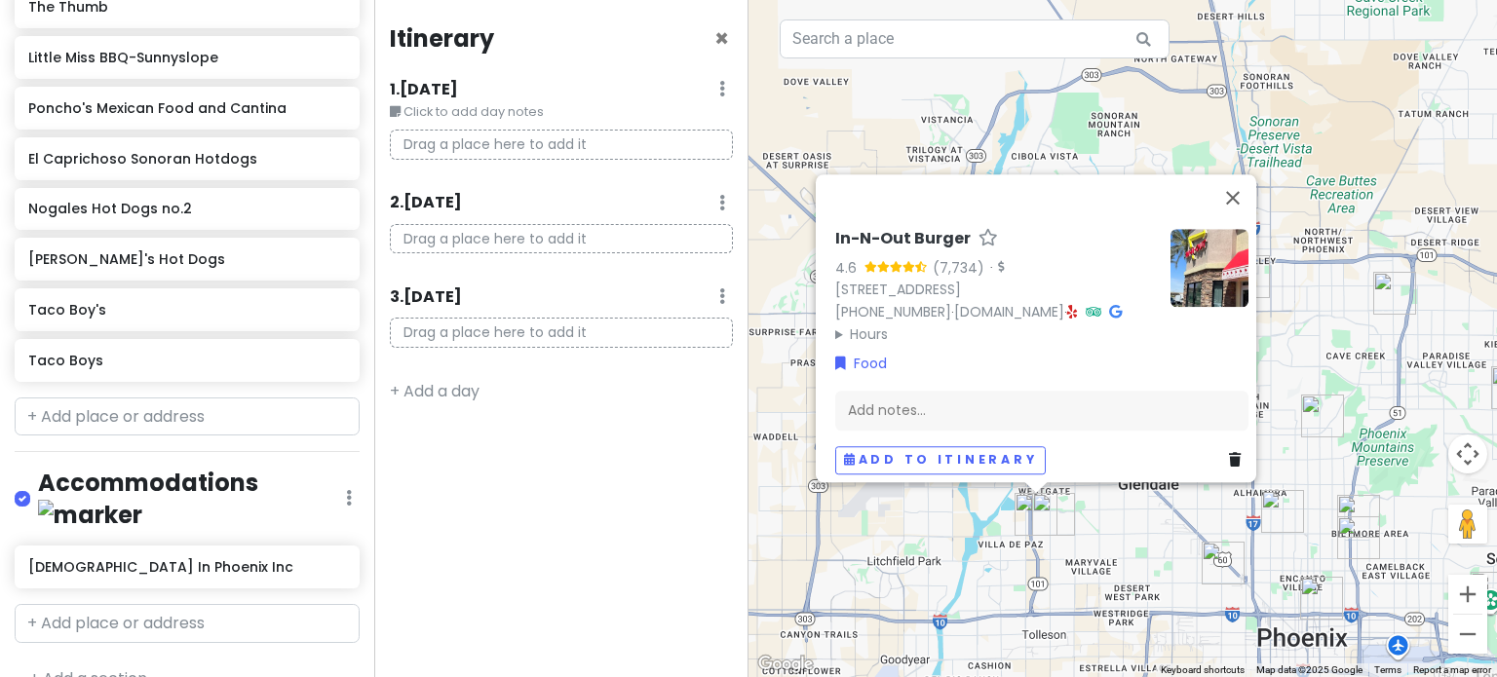
click at [1051, 520] on img "Taco Boys" at bounding box center [1053, 514] width 43 height 43
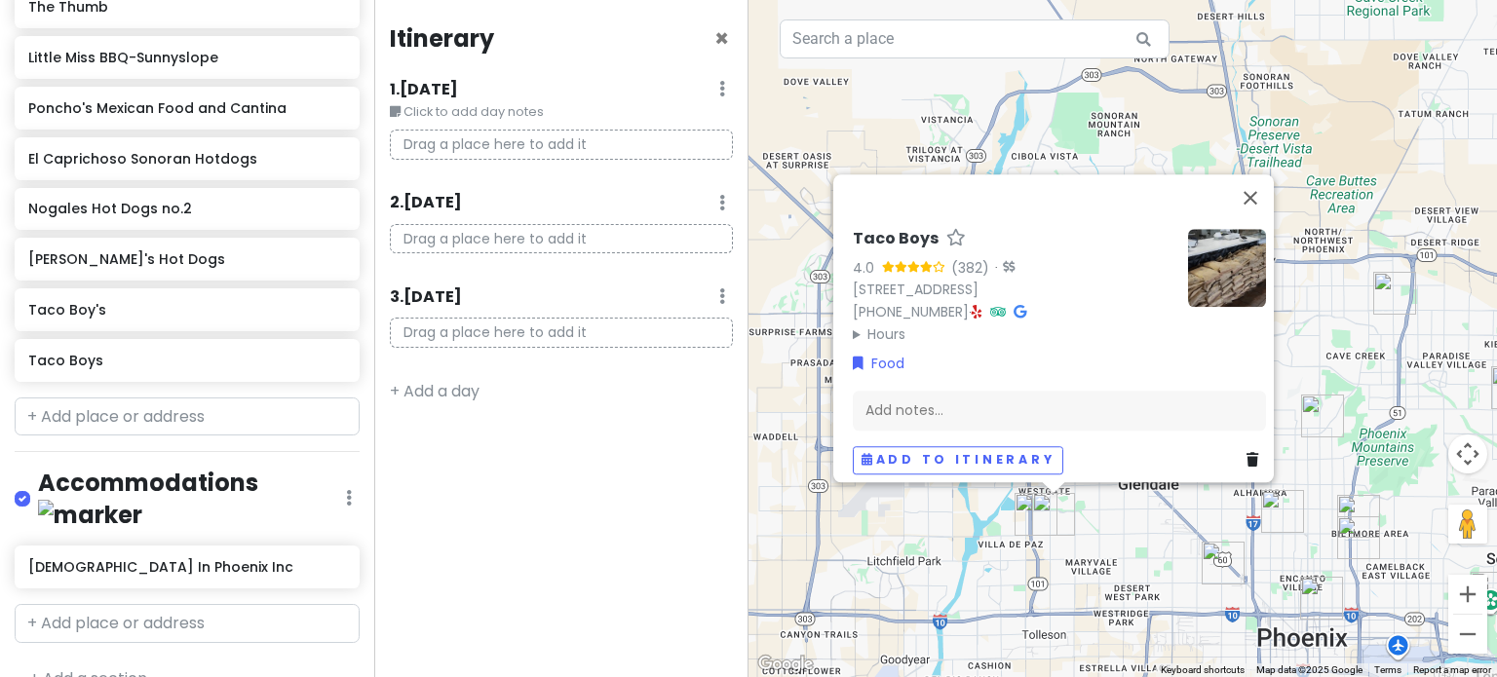
click at [1122, 529] on div "Taco Boys 4.0 (382) · [STREET_ADDRESS] [PHONE_NUMBER] · Hours [DATE] 10:00 AM –…" at bounding box center [1122, 338] width 748 height 677
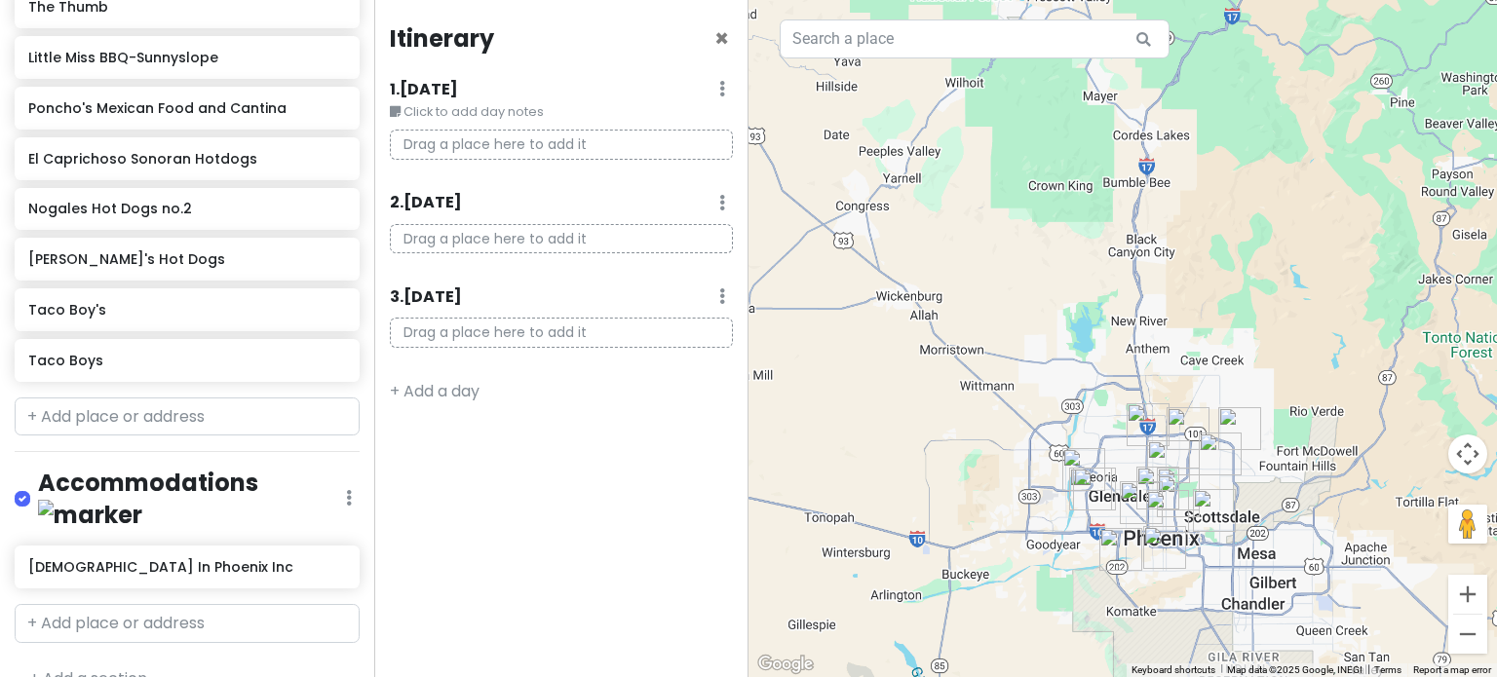
drag, startPoint x: 1054, startPoint y: 452, endPoint x: 1080, endPoint y: 460, distance: 27.4
click at [1058, 455] on div at bounding box center [1122, 338] width 748 height 677
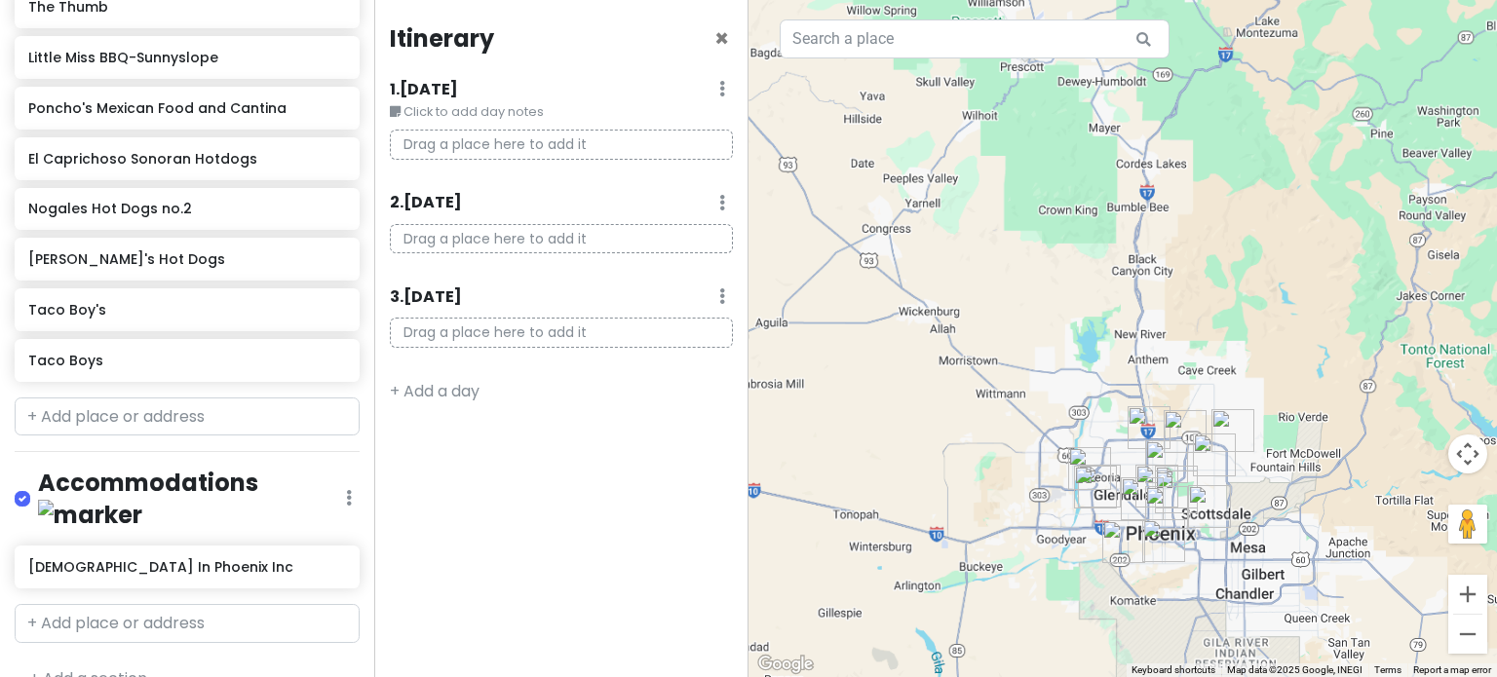
click at [1083, 460] on img "Rainbow Ryders Hot Air Balloon Co." at bounding box center [1089, 468] width 43 height 43
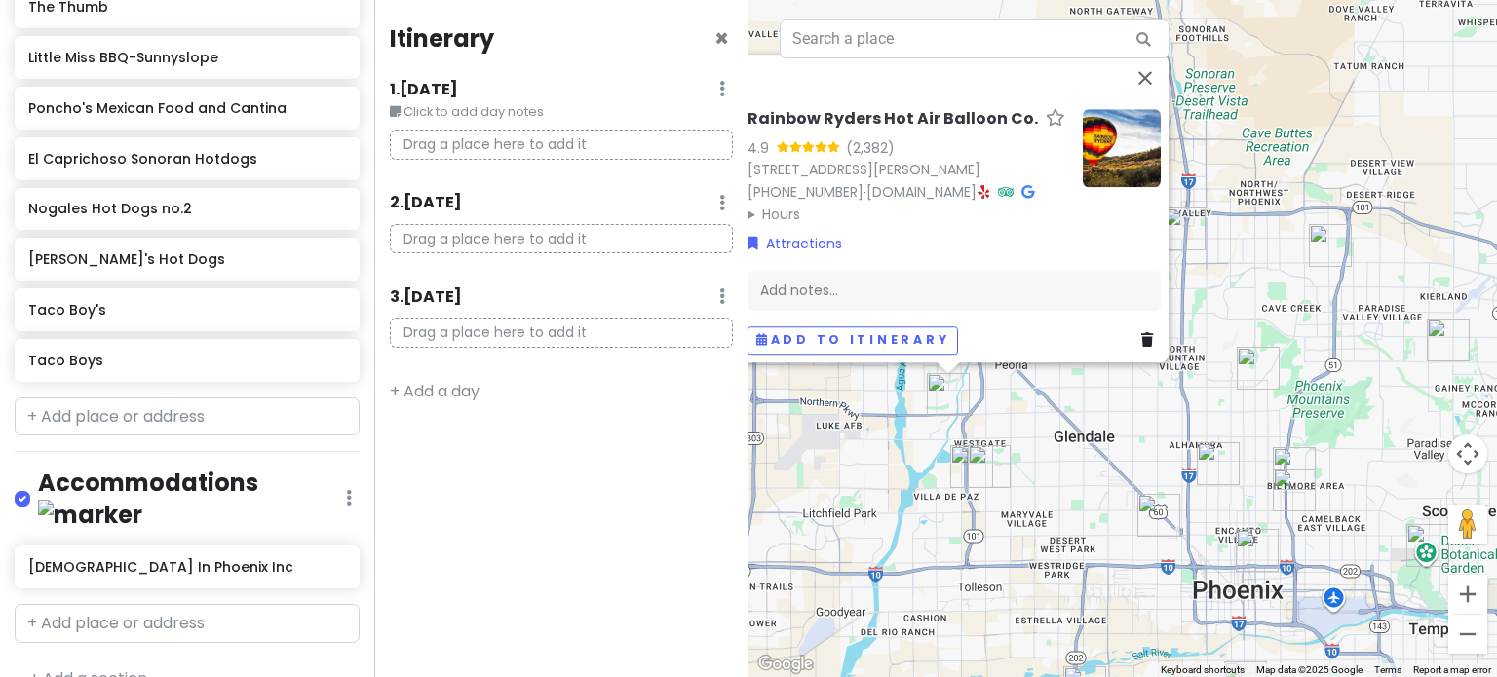
click at [991, 471] on img "Taco Boys" at bounding box center [989, 466] width 43 height 43
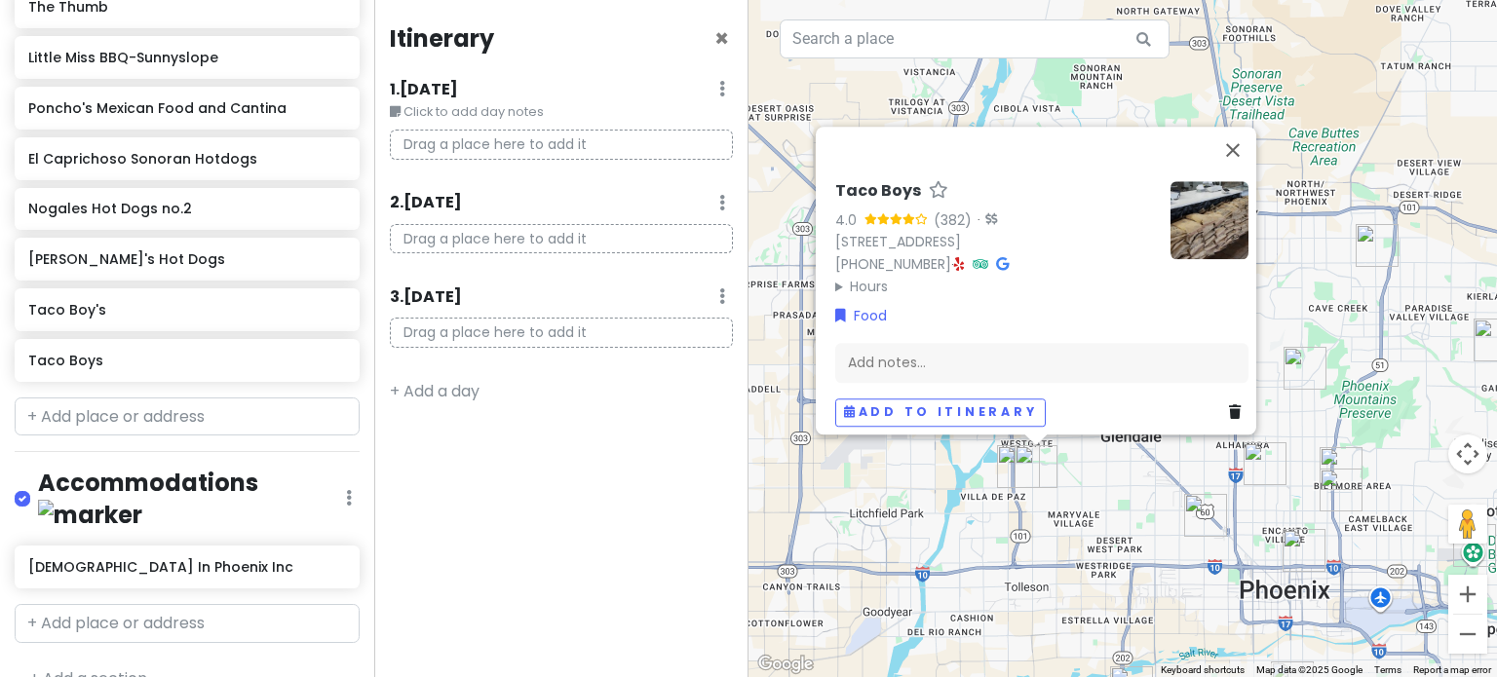
click at [1097, 493] on div "Taco Boys 4.0 (382) · [STREET_ADDRESS] [PHONE_NUMBER] · Hours [DATE] 10:00 AM –…" at bounding box center [1122, 338] width 748 height 677
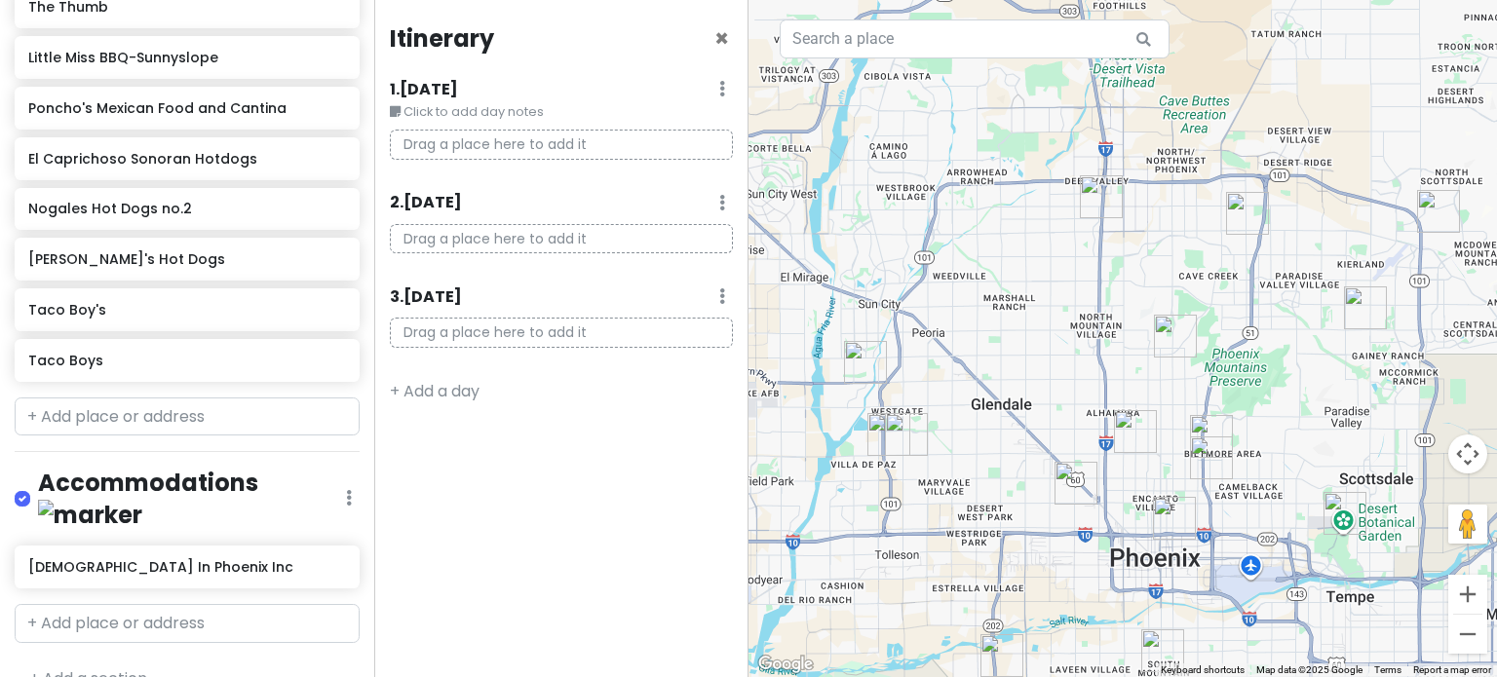
drag, startPoint x: 1102, startPoint y: 491, endPoint x: 971, endPoint y: 458, distance: 135.7
click at [971, 458] on div at bounding box center [1122, 338] width 748 height 677
click at [169, 354] on h6 "Taco Boys" at bounding box center [179, 361] width 303 height 18
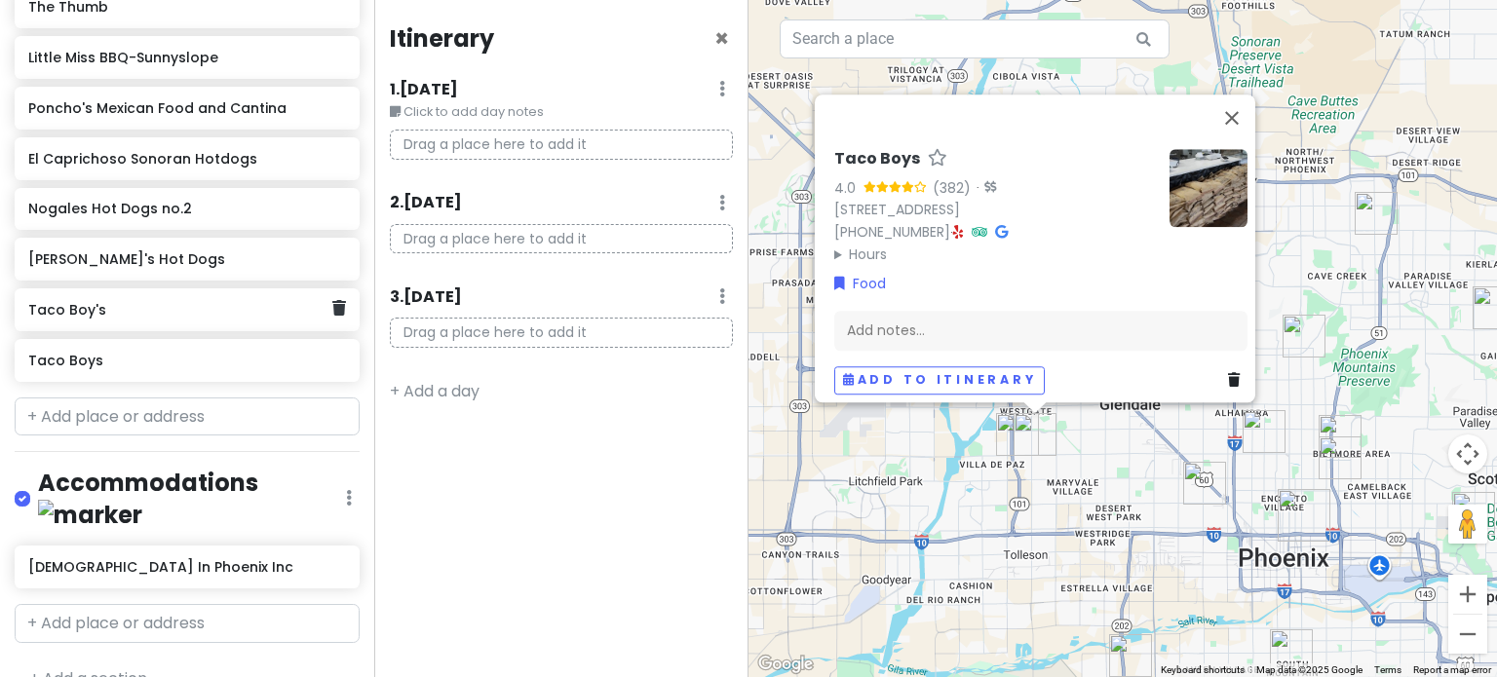
click at [196, 312] on h6 "Taco Boy's" at bounding box center [179, 310] width 303 height 18
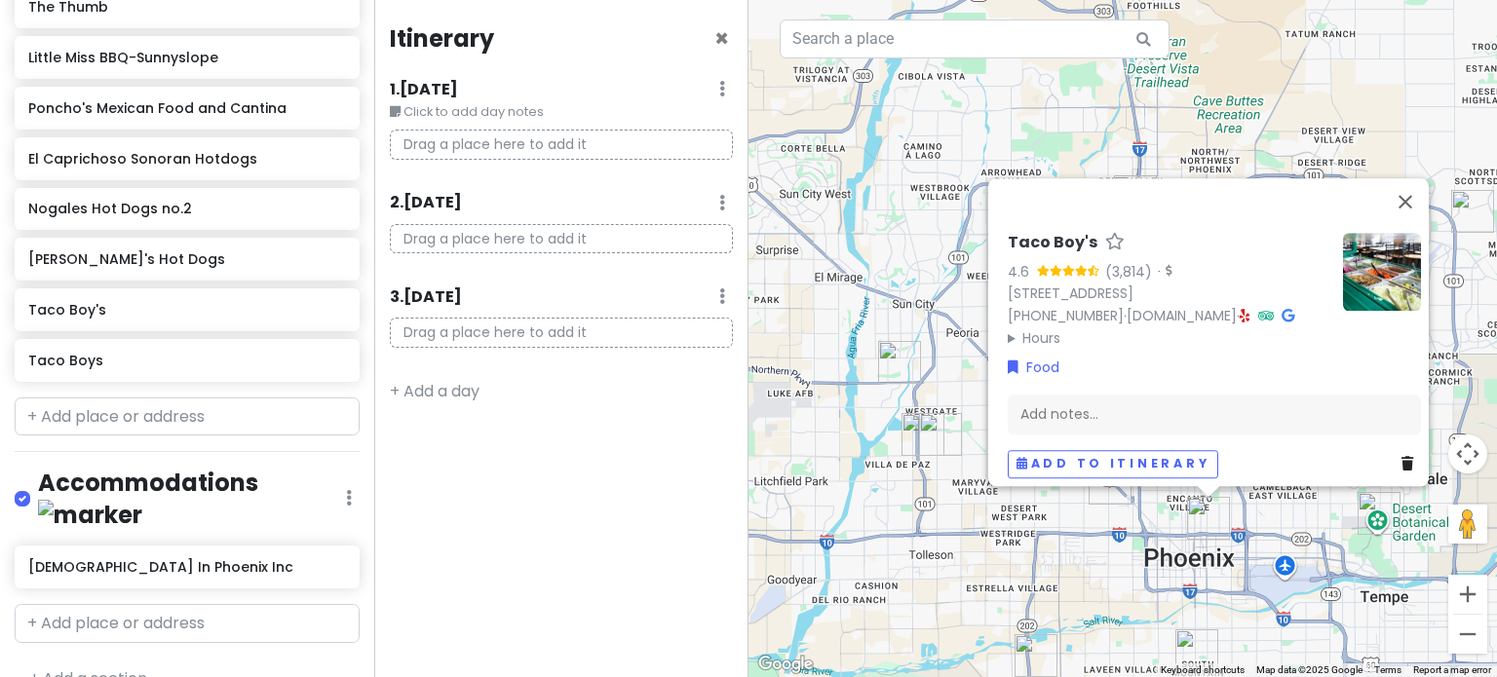
click at [1150, 595] on div "Taco Boy's 4.6 (3,814) · [STREET_ADDRESS] [PHONE_NUMBER] · [DOMAIN_NAME] · Hour…" at bounding box center [1122, 338] width 748 height 677
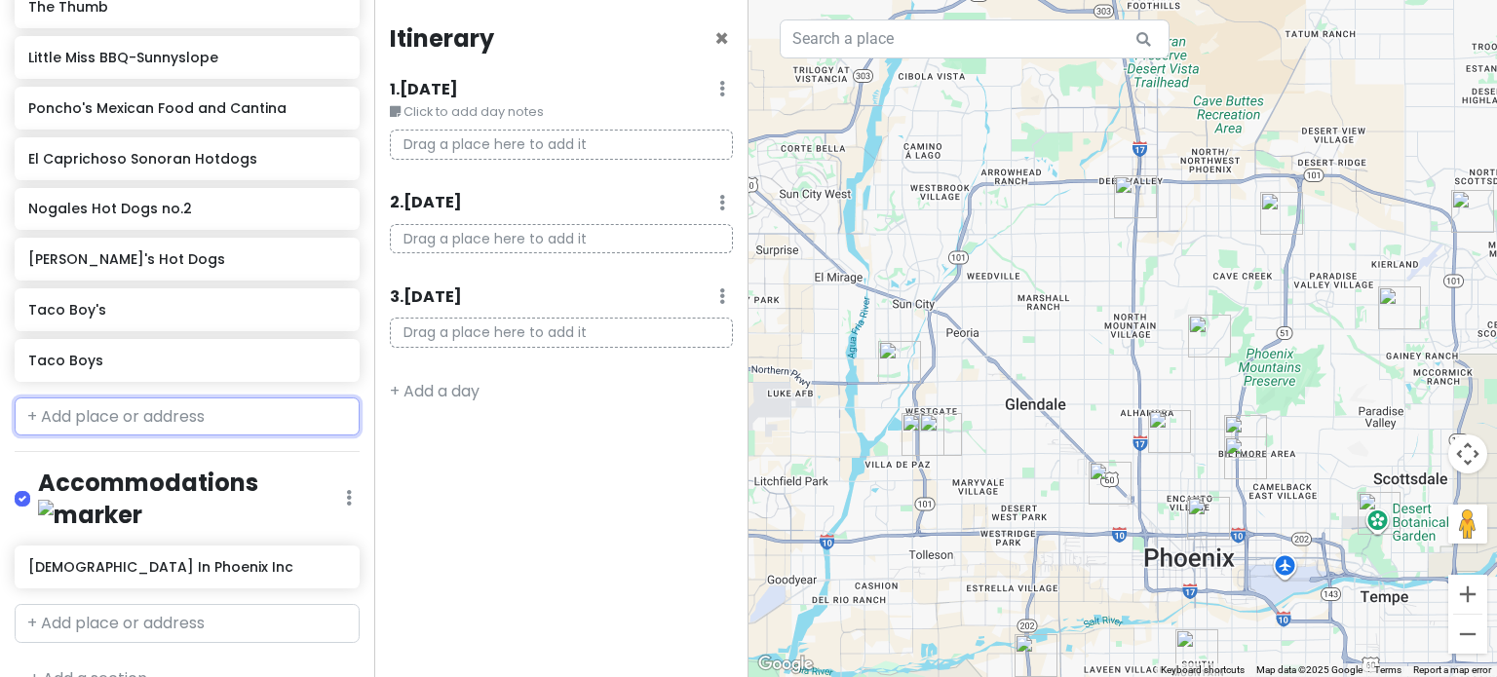
click at [130, 412] on input "text" at bounding box center [187, 417] width 345 height 39
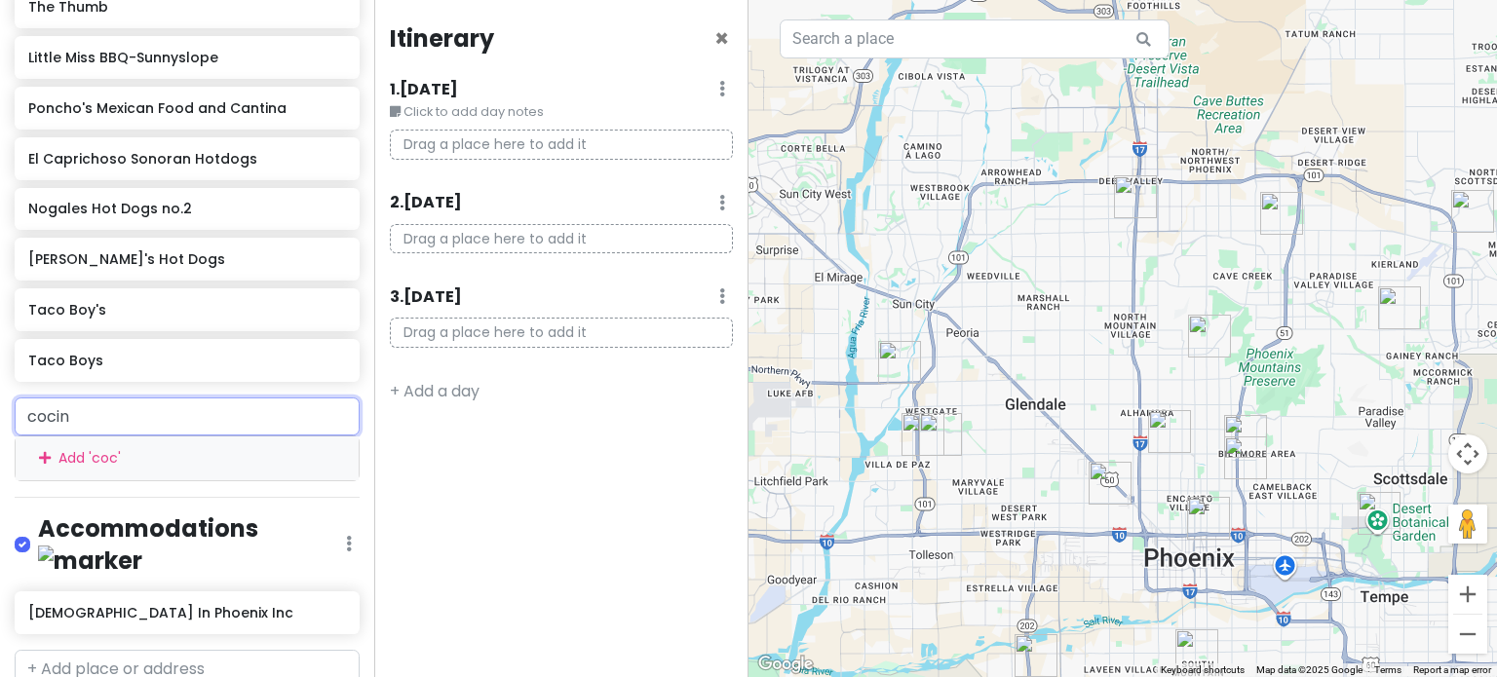
type input "cocina"
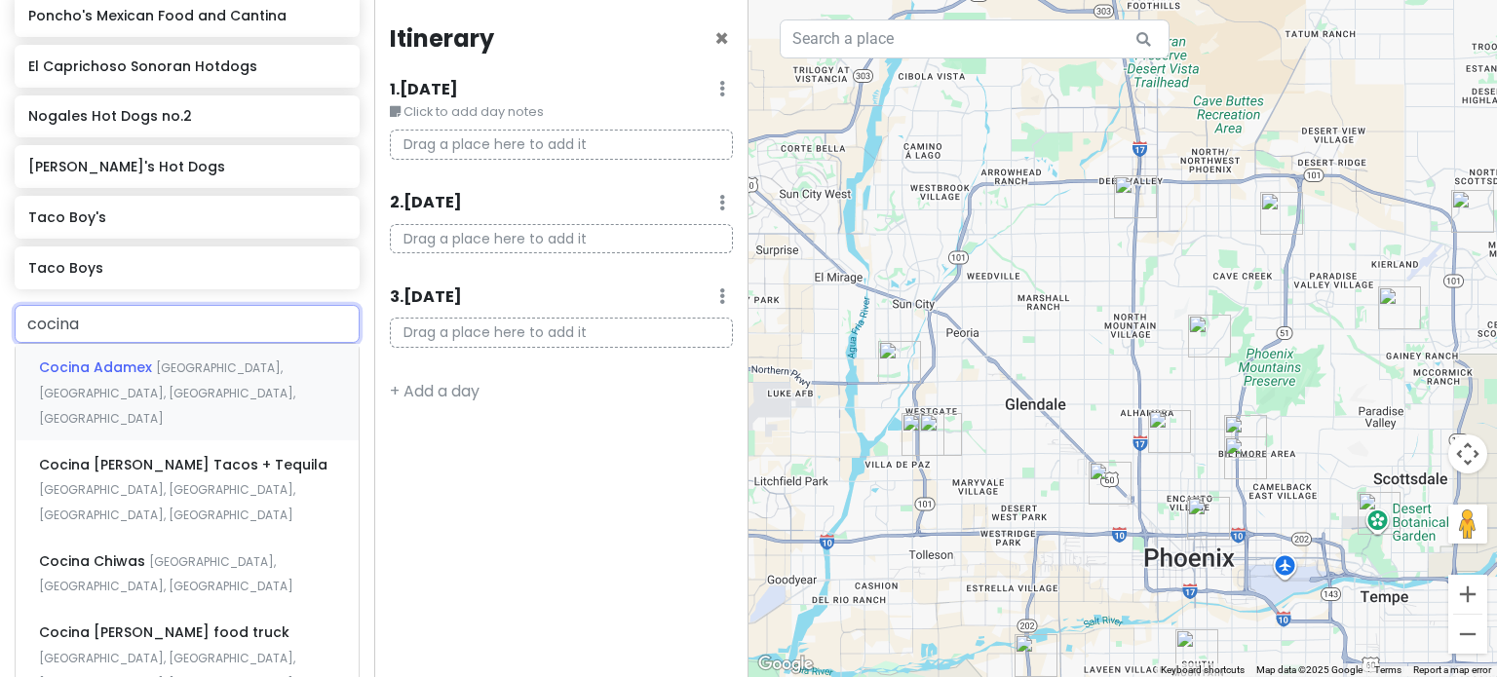
scroll to position [990, 0]
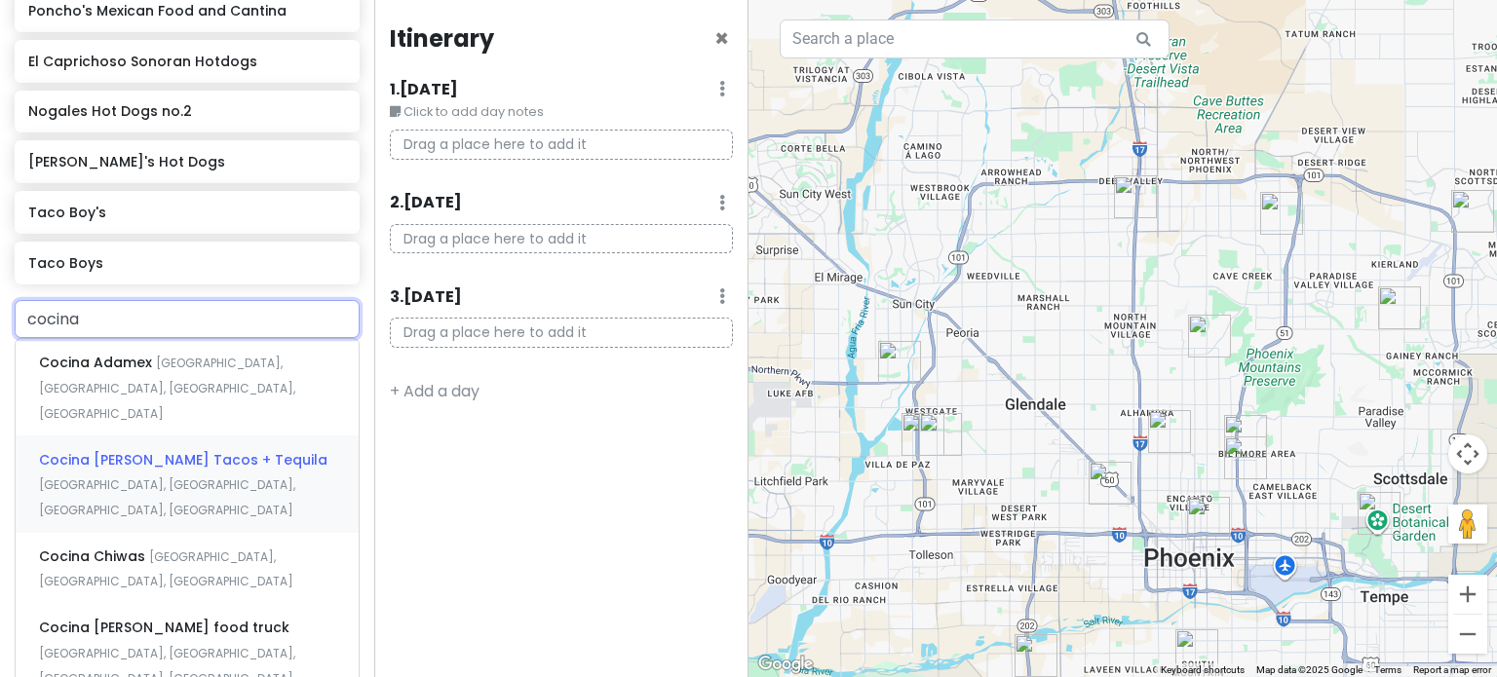
click at [181, 450] on span "Cocina [PERSON_NAME] Tacos + Tequila" at bounding box center [183, 459] width 288 height 19
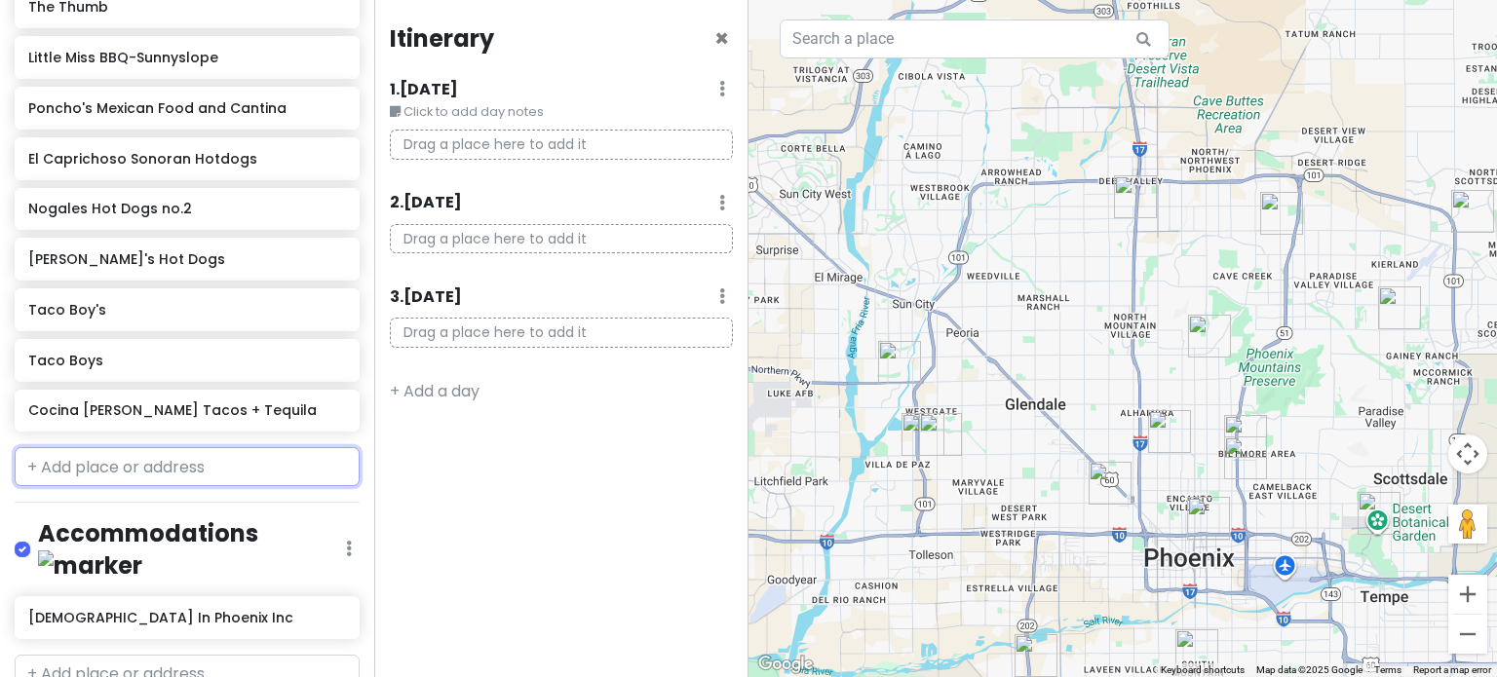
scroll to position [943, 0]
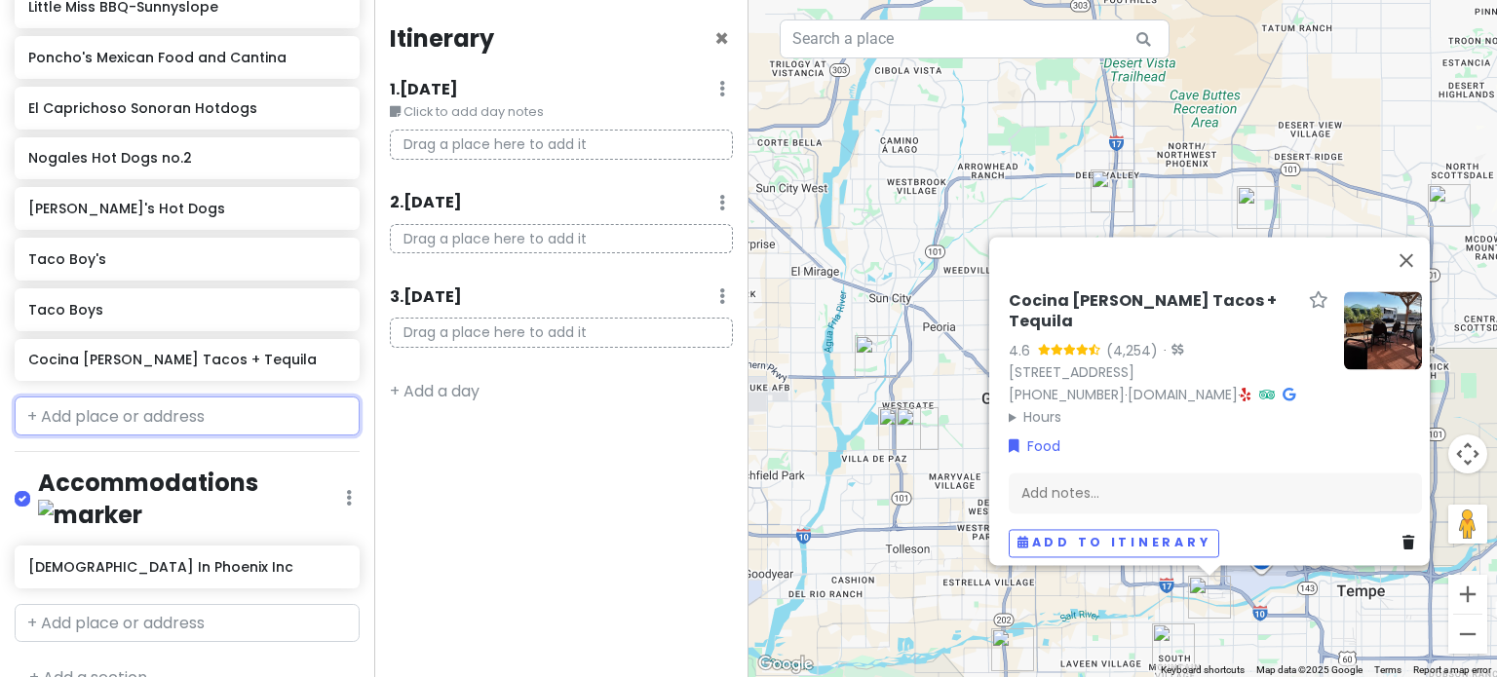
click at [123, 417] on input "text" at bounding box center [187, 416] width 345 height 39
paste input "Tacos De Cabeza Estilo Cajeme"
type input "Tacos De Cabeza Estilo Cajeme"
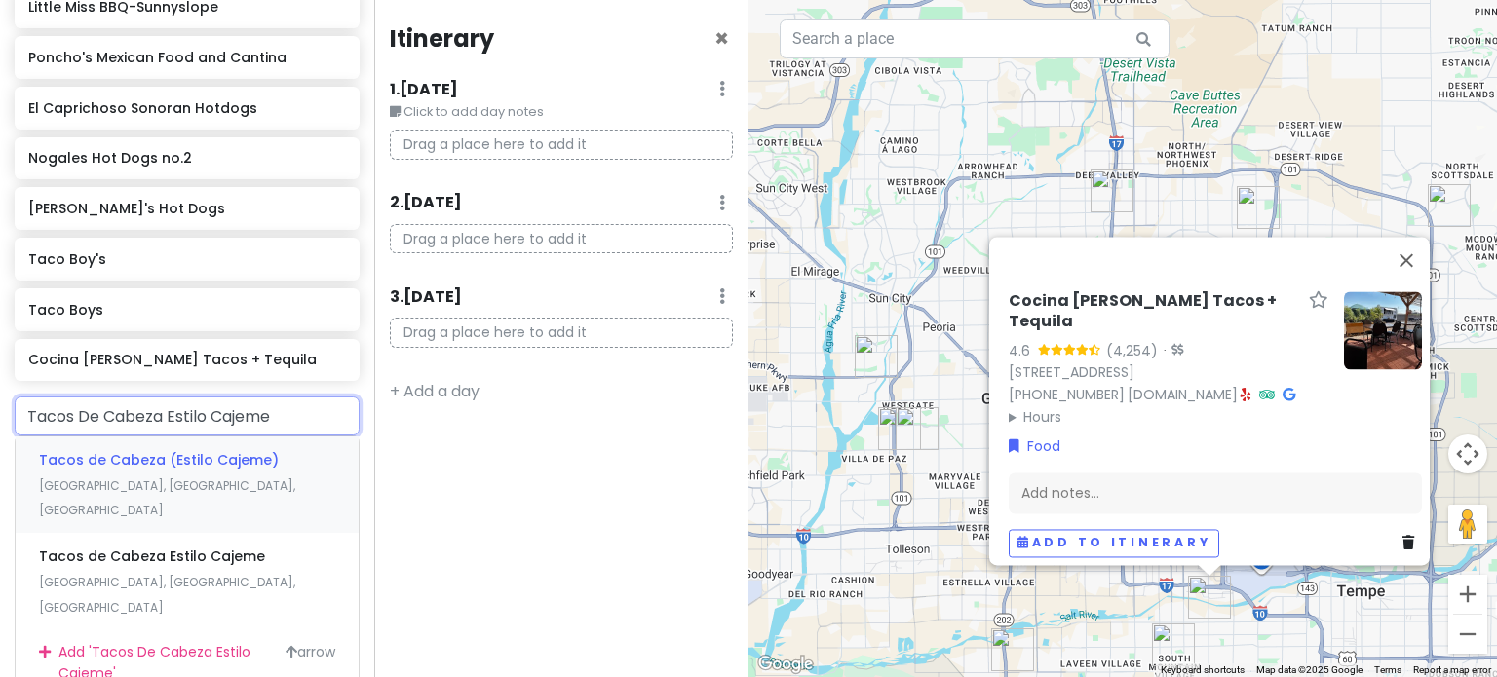
click at [121, 467] on div "Tacos de Cabeza (Estilo Cajeme) [GEOGRAPHIC_DATA], [GEOGRAPHIC_DATA], [GEOGRAPH…" at bounding box center [187, 485] width 343 height 96
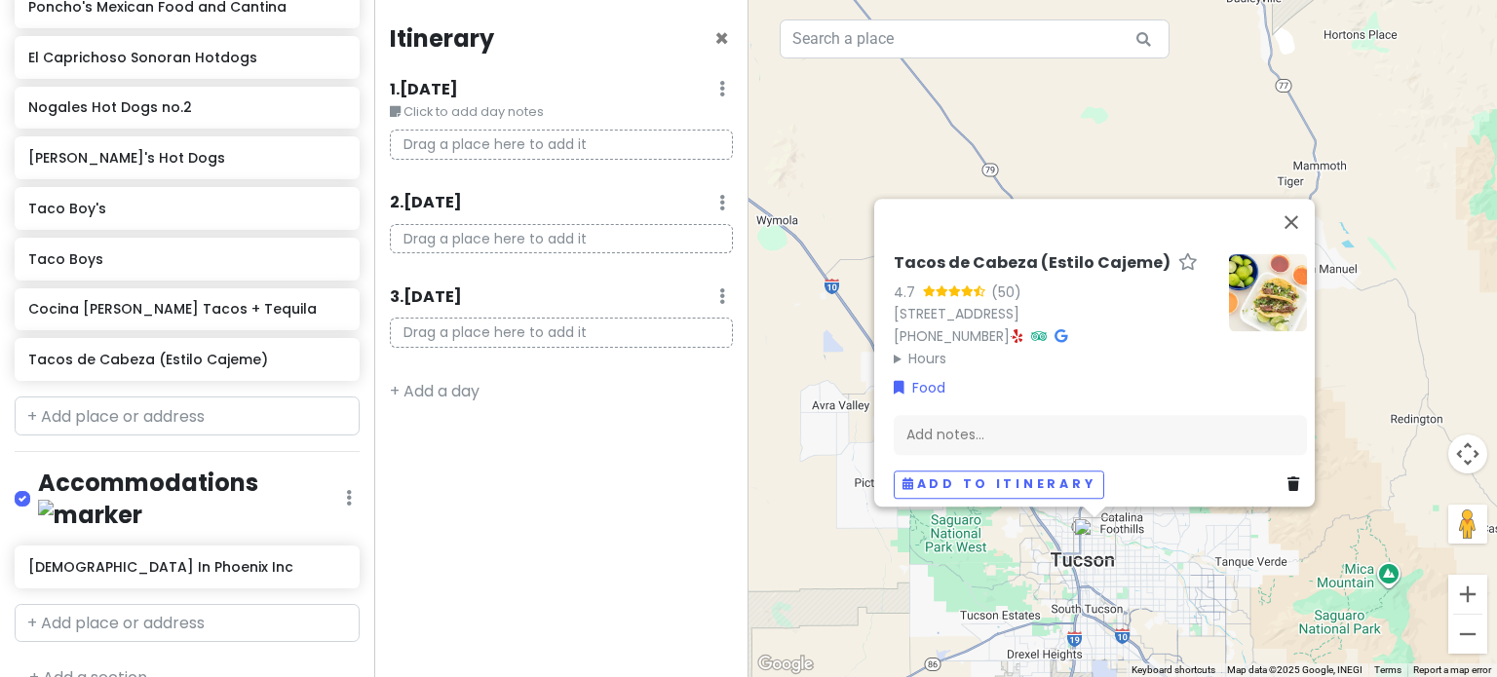
click at [1287, 478] on icon at bounding box center [1293, 485] width 12 height 14
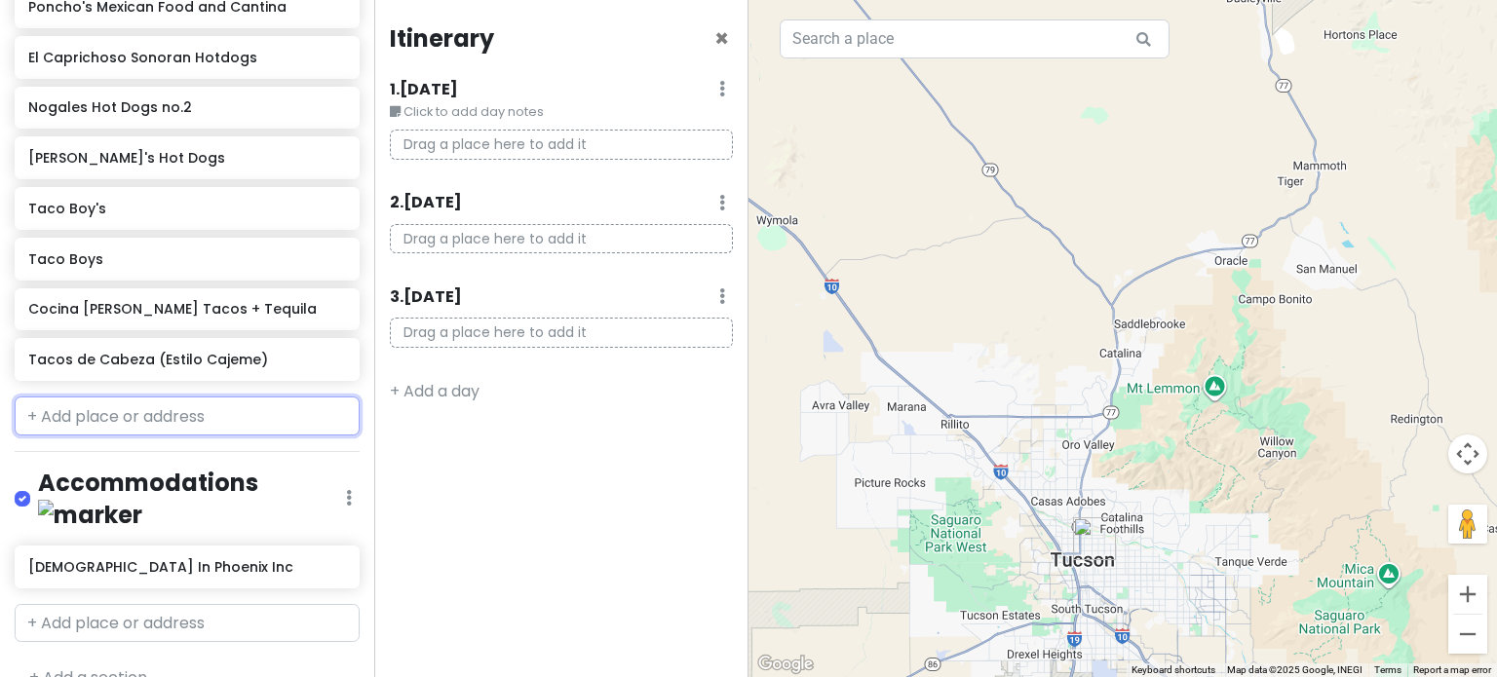
scroll to position [943, 0]
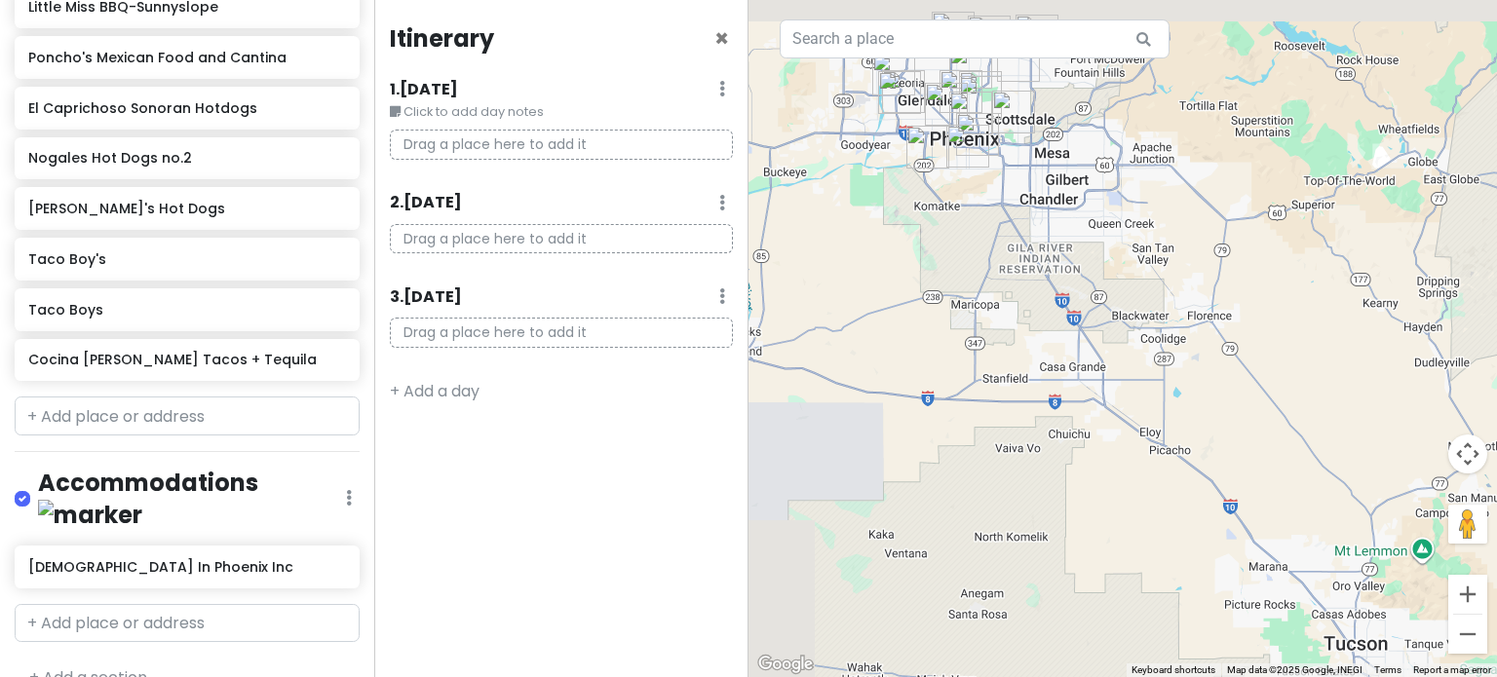
drag, startPoint x: 930, startPoint y: 319, endPoint x: 1205, endPoint y: 467, distance: 312.2
click at [1204, 464] on div at bounding box center [1122, 338] width 748 height 677
